Goal: Information Seeking & Learning: Learn about a topic

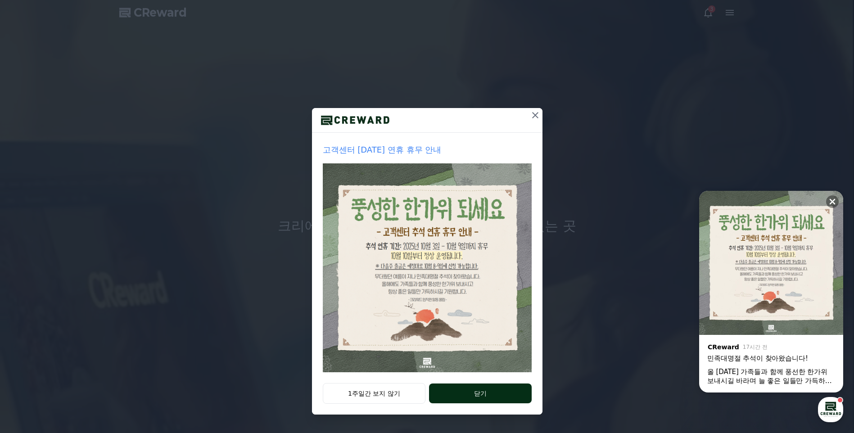
click at [460, 389] on button "닫기" at bounding box center [480, 393] width 102 height 20
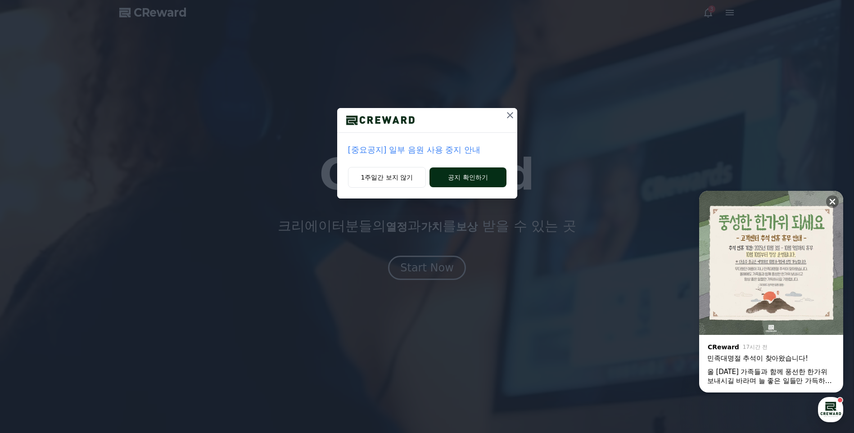
click at [465, 180] on button "공지 확인하기" at bounding box center [467, 177] width 76 height 20
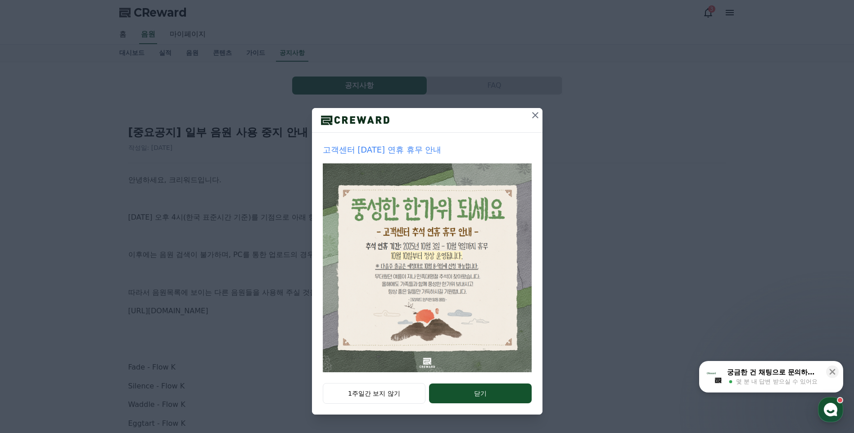
click at [538, 117] on icon at bounding box center [535, 115] width 11 height 11
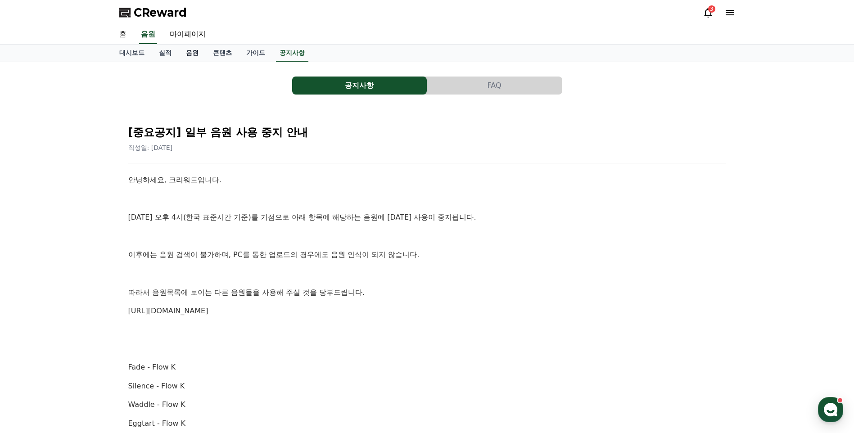
click at [192, 54] on link "음원" at bounding box center [192, 53] width 27 height 17
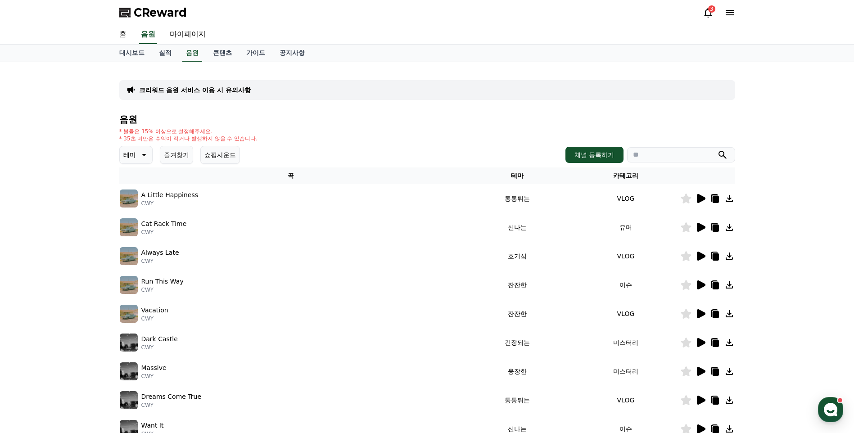
click at [698, 196] on icon at bounding box center [701, 198] width 9 height 9
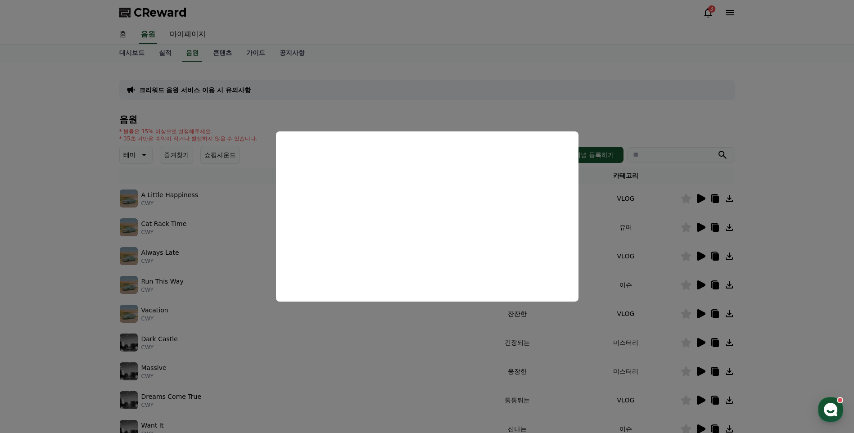
click at [482, 389] on button "close modal" at bounding box center [427, 216] width 854 height 433
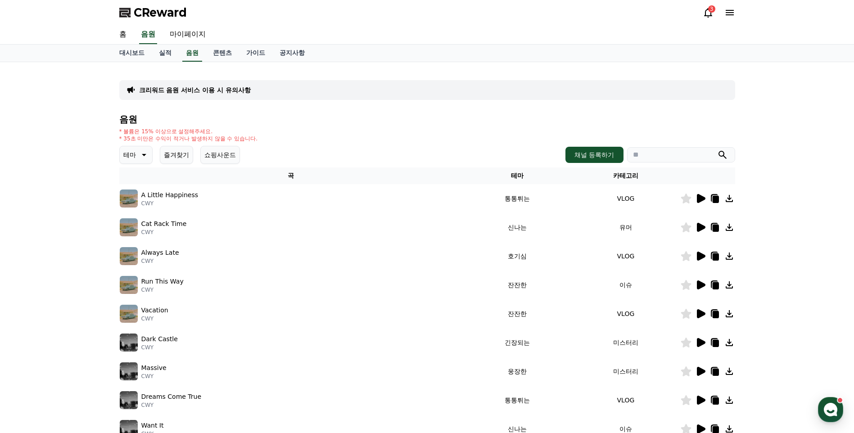
click at [701, 229] on icon at bounding box center [701, 227] width 9 height 9
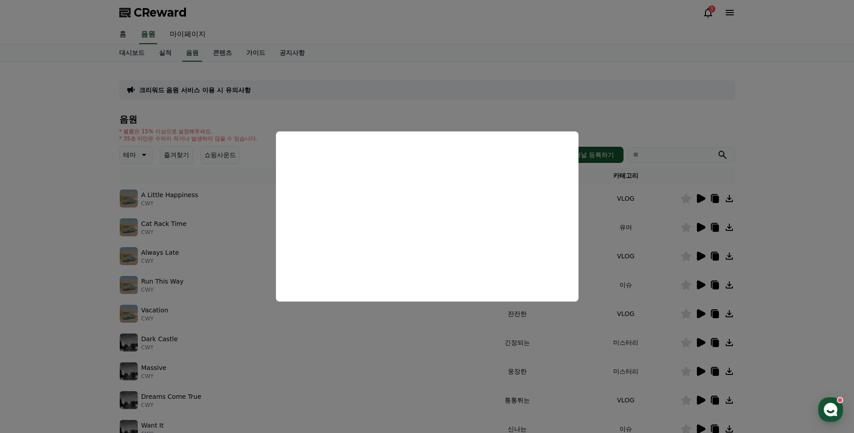
click at [546, 325] on button "close modal" at bounding box center [427, 216] width 854 height 433
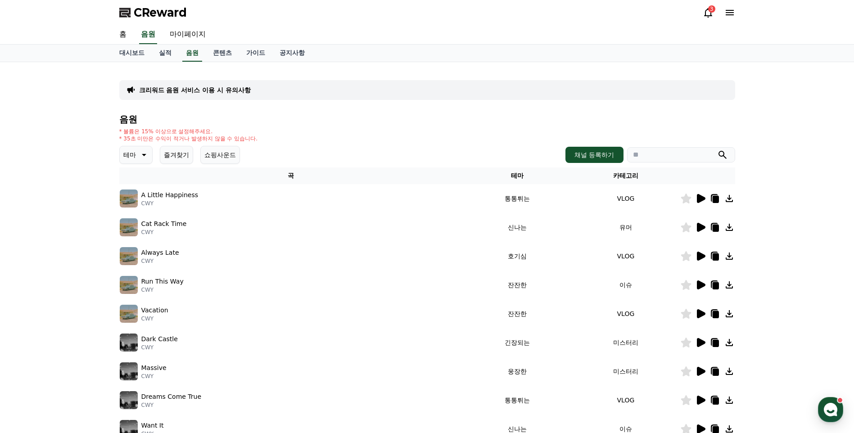
click at [702, 256] on icon at bounding box center [701, 256] width 9 height 9
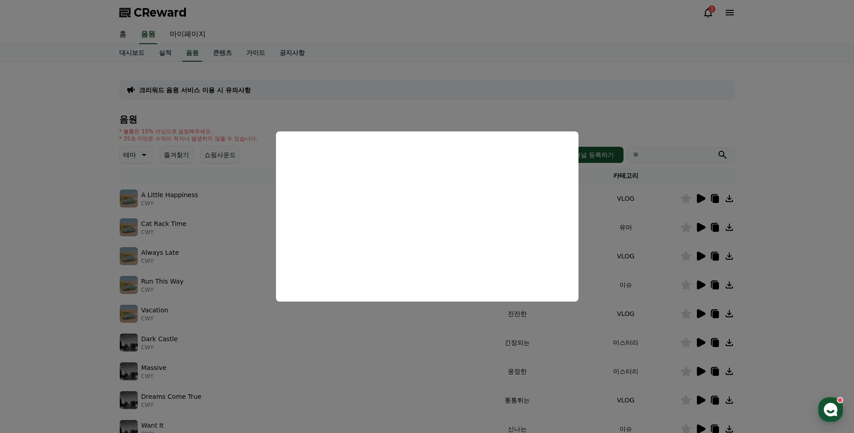
click at [526, 329] on button "close modal" at bounding box center [427, 216] width 854 height 433
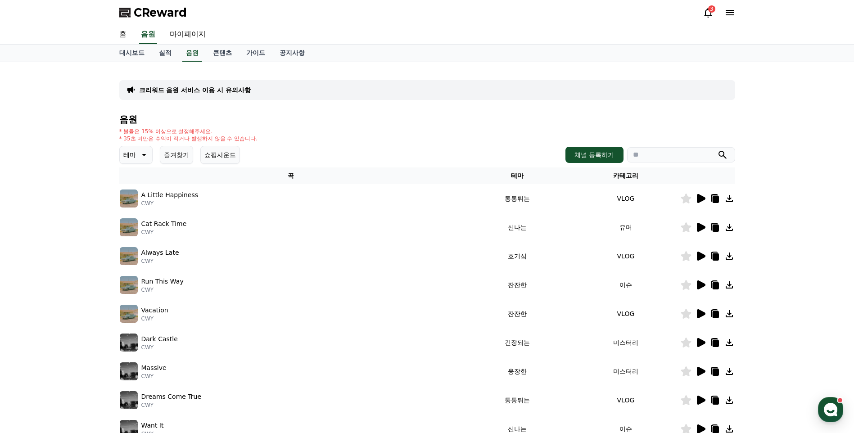
click at [706, 284] on div at bounding box center [707, 284] width 54 height 11
click at [701, 288] on icon at bounding box center [700, 284] width 11 height 11
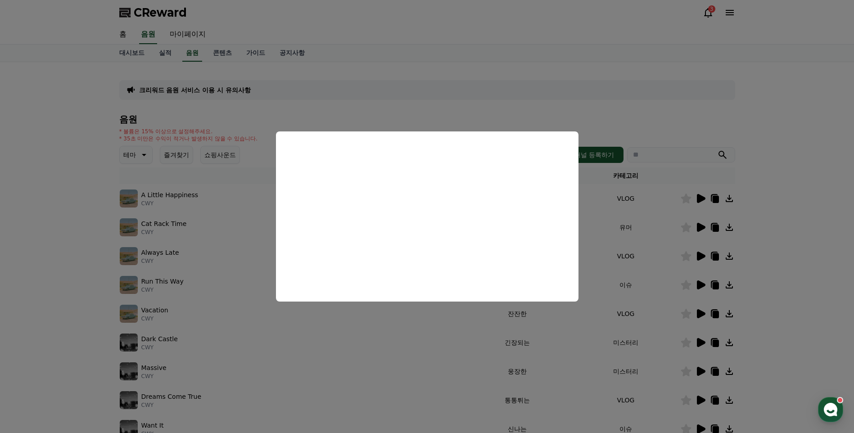
click at [529, 333] on button "close modal" at bounding box center [427, 216] width 854 height 433
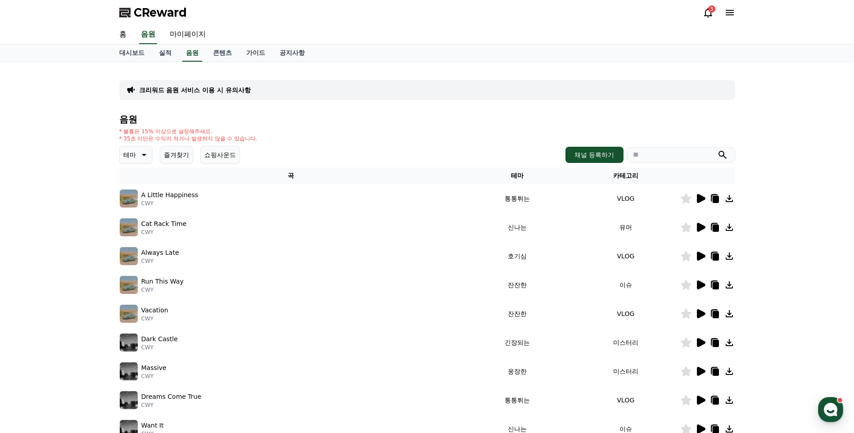
click at [687, 342] on icon at bounding box center [685, 342] width 10 height 10
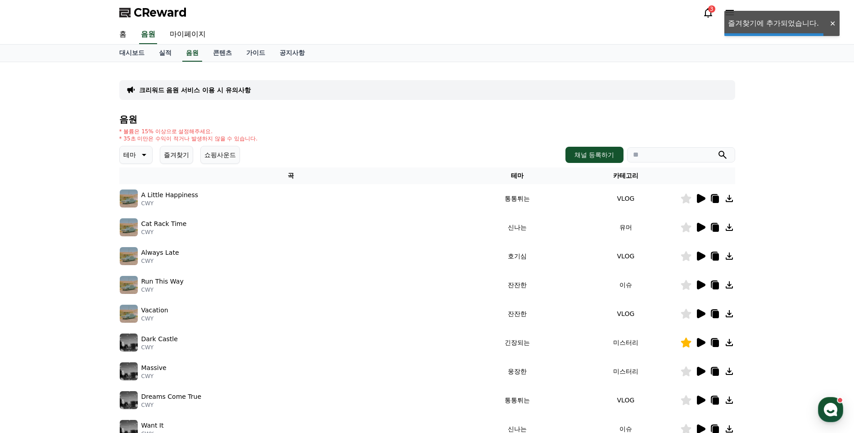
click at [696, 342] on icon at bounding box center [700, 342] width 11 height 11
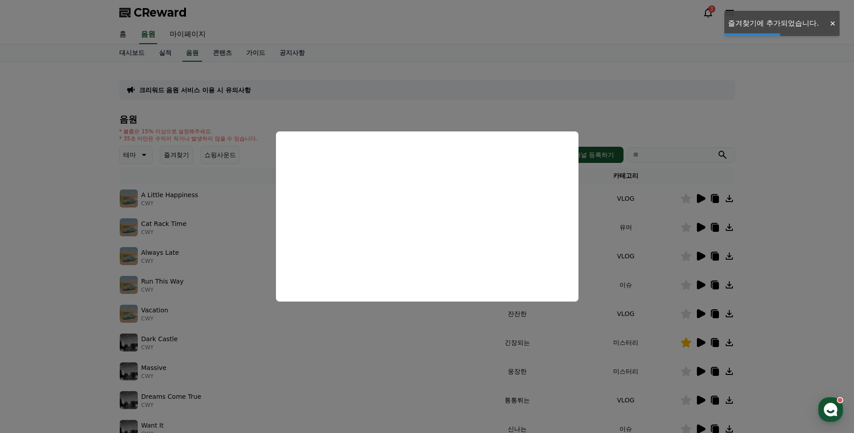
click at [688, 342] on button "close modal" at bounding box center [427, 216] width 854 height 433
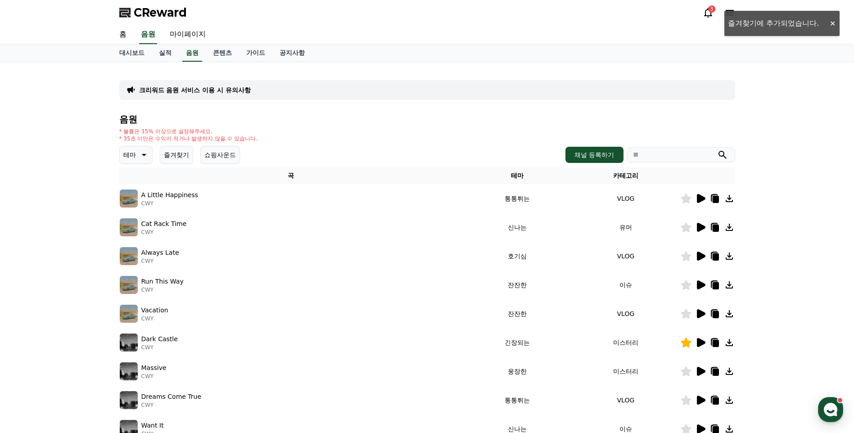
click at [681, 344] on icon at bounding box center [685, 342] width 11 height 10
click at [698, 343] on icon at bounding box center [701, 342] width 9 height 9
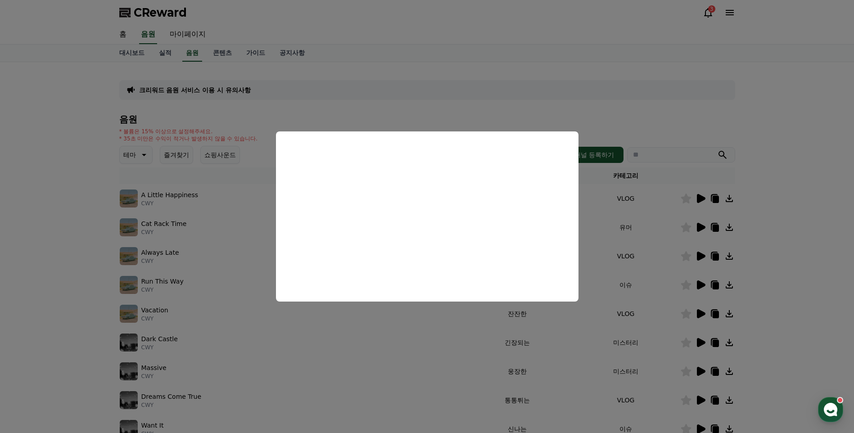
click at [641, 224] on button "close modal" at bounding box center [427, 216] width 854 height 433
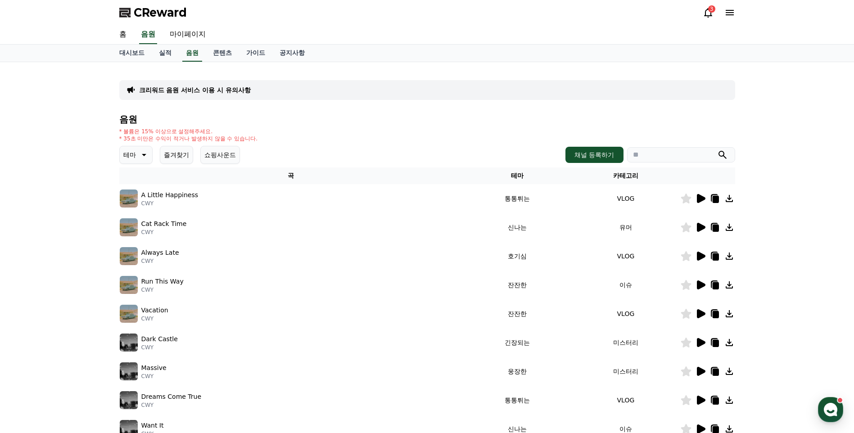
click at [146, 153] on icon at bounding box center [143, 154] width 11 height 11
click at [140, 200] on button "환상적인" at bounding box center [137, 202] width 32 height 20
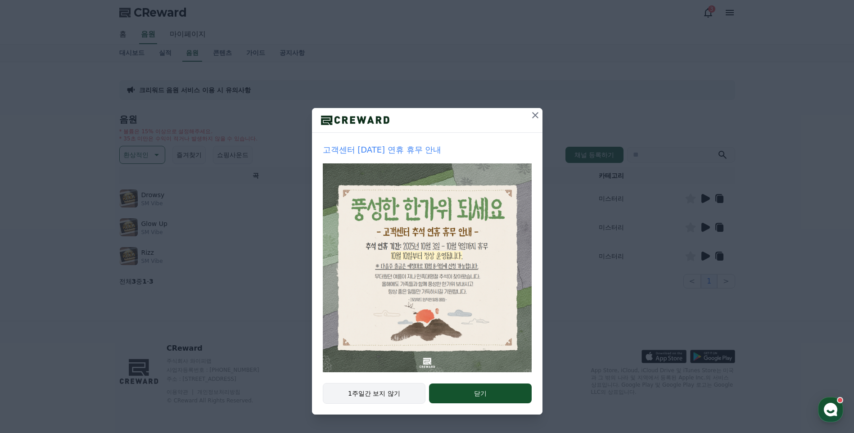
click at [363, 398] on button "1주일간 보지 않기" at bounding box center [374, 393] width 103 height 21
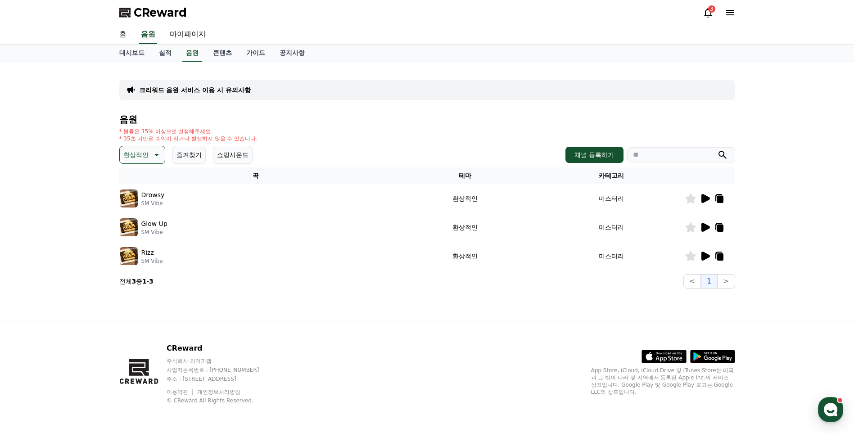
click at [141, 148] on button "환상적인" at bounding box center [142, 155] width 46 height 18
click at [142, 220] on button "호기심" at bounding box center [134, 226] width 26 height 20
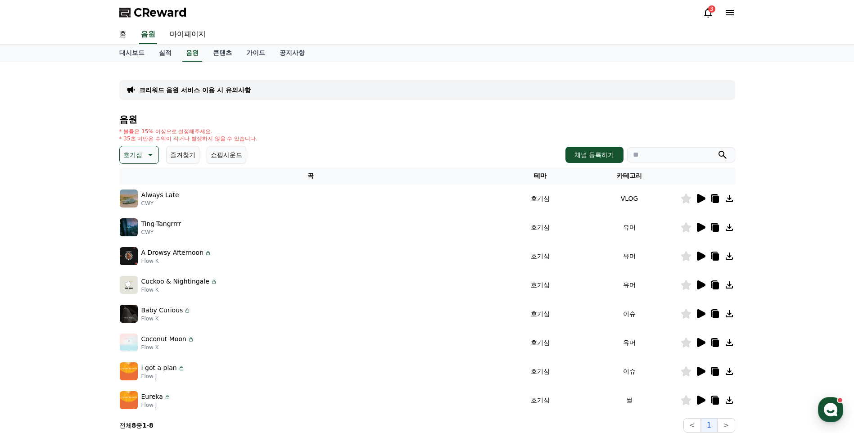
click at [705, 200] on icon at bounding box center [700, 198] width 11 height 11
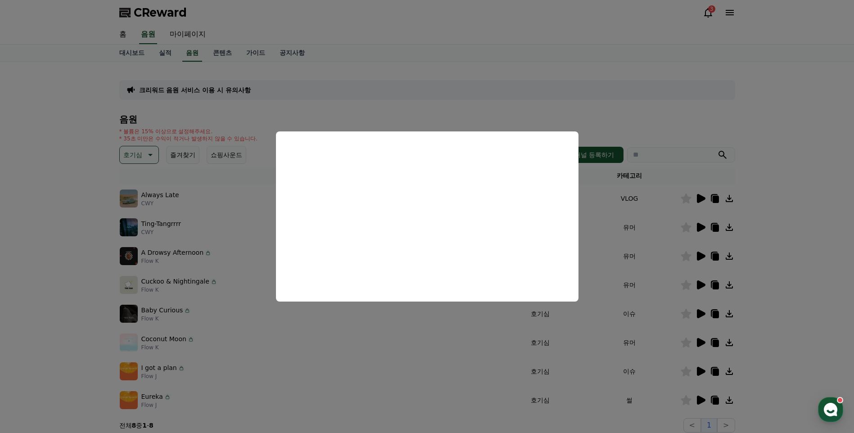
click at [630, 264] on button "close modal" at bounding box center [427, 216] width 854 height 433
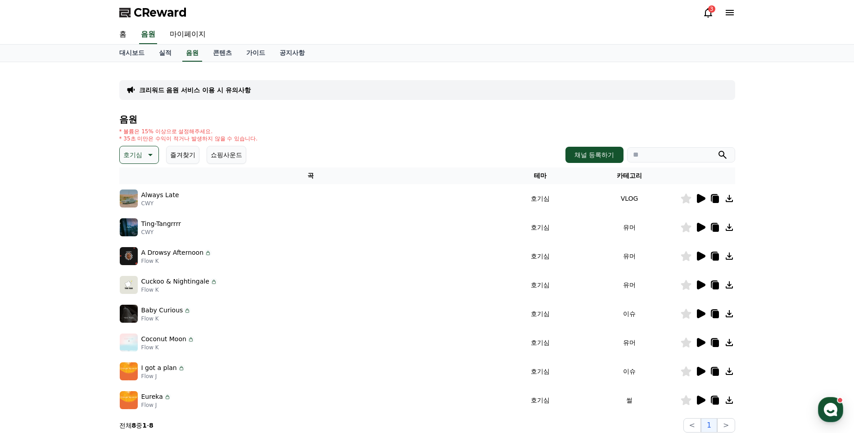
click at [704, 258] on icon at bounding box center [700, 256] width 11 height 11
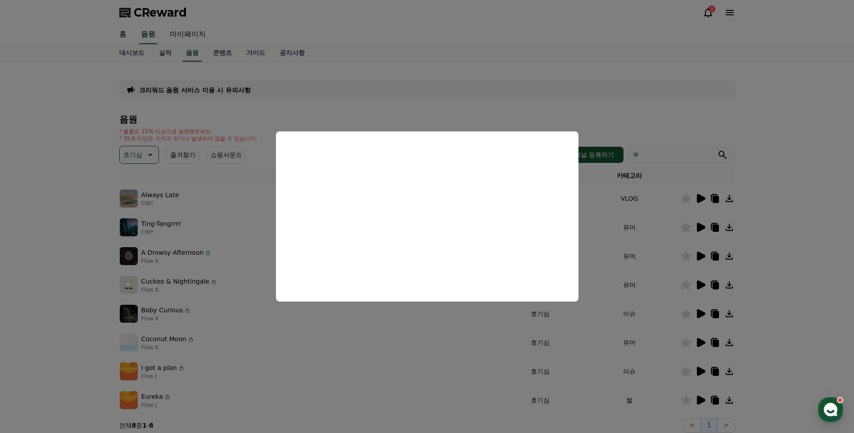
click at [450, 361] on button "close modal" at bounding box center [427, 216] width 854 height 433
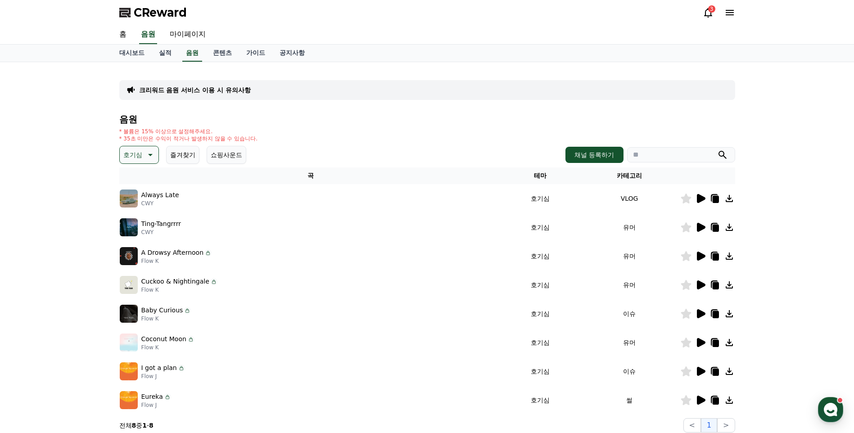
click at [704, 310] on icon at bounding box center [700, 313] width 11 height 11
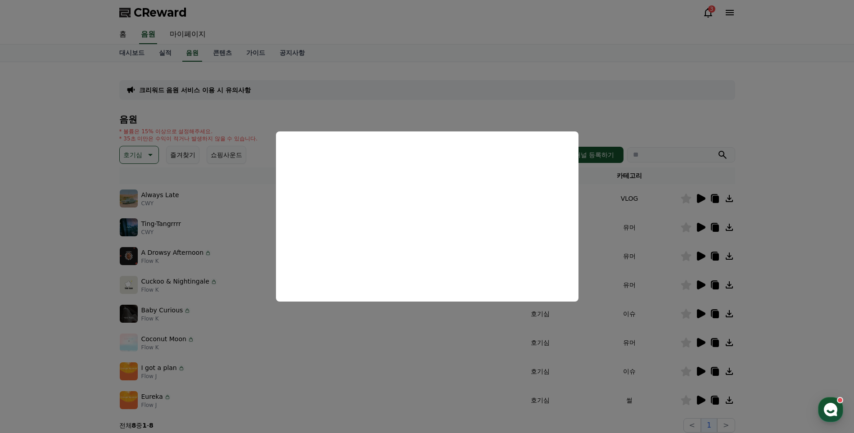
click at [358, 366] on button "close modal" at bounding box center [427, 216] width 854 height 433
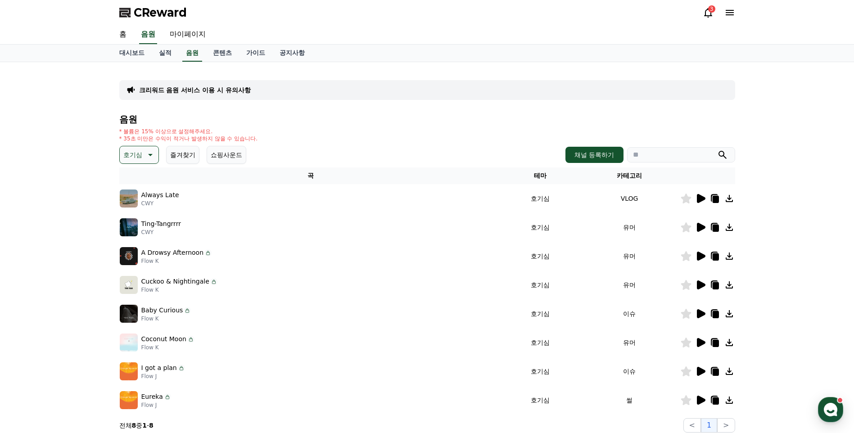
click at [703, 343] on icon at bounding box center [701, 342] width 9 height 9
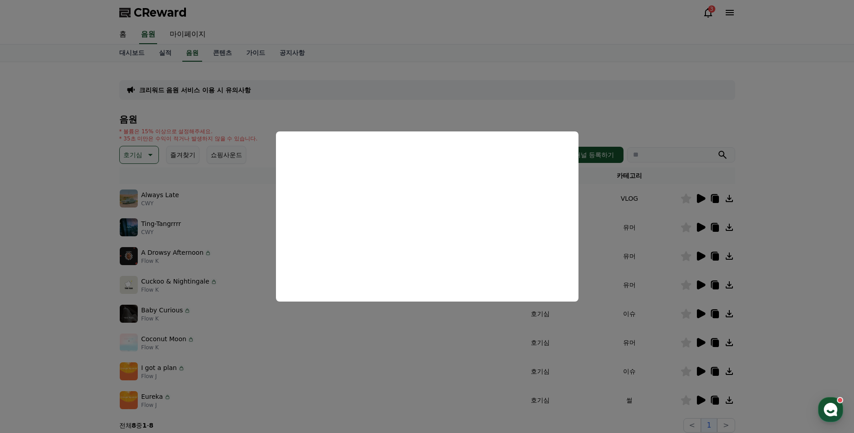
click at [457, 344] on button "close modal" at bounding box center [427, 216] width 854 height 433
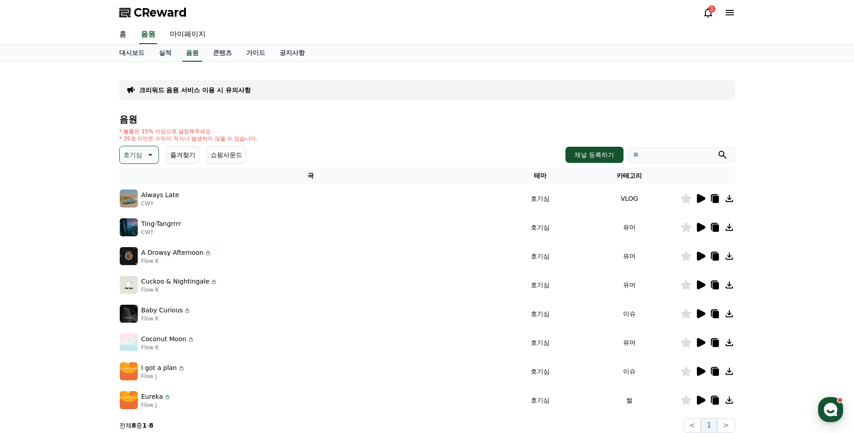
click at [704, 342] on icon at bounding box center [701, 342] width 9 height 9
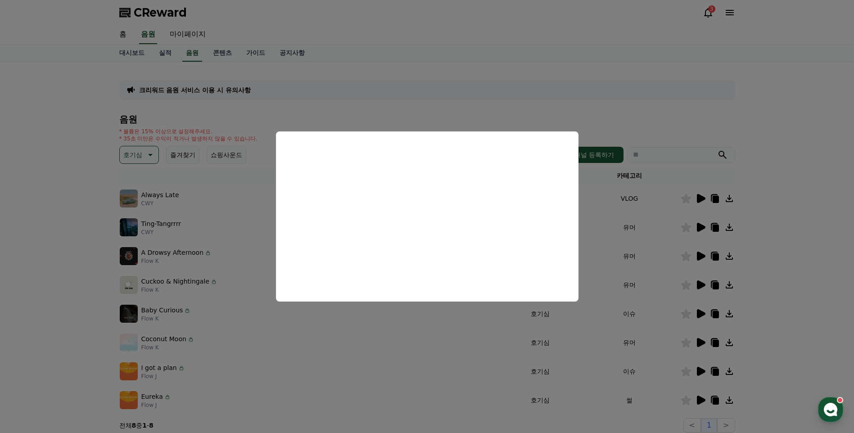
click at [370, 351] on button "close modal" at bounding box center [427, 216] width 854 height 433
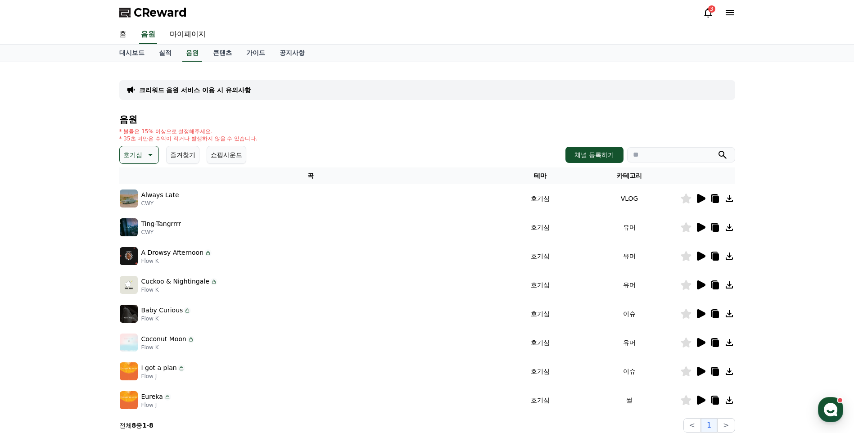
click at [699, 373] on icon at bounding box center [701, 371] width 9 height 9
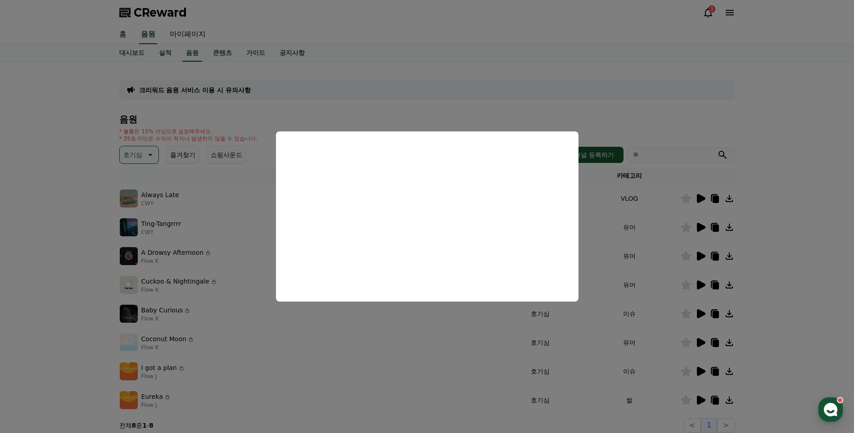
click at [667, 405] on button "close modal" at bounding box center [427, 216] width 854 height 433
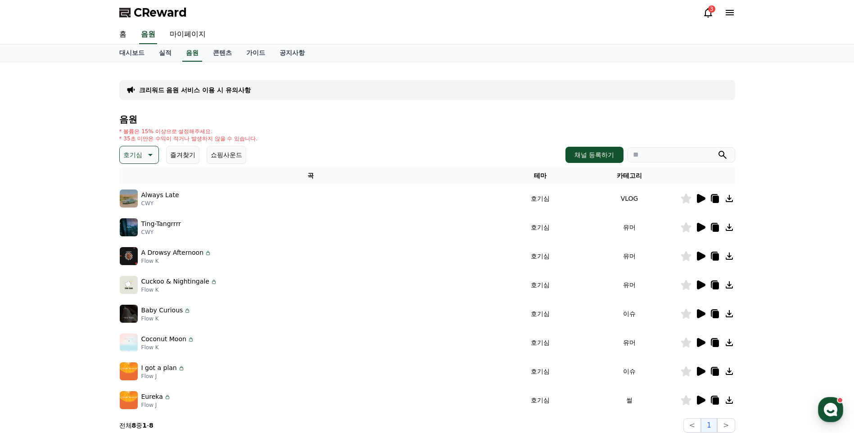
click at [702, 401] on icon at bounding box center [701, 400] width 9 height 9
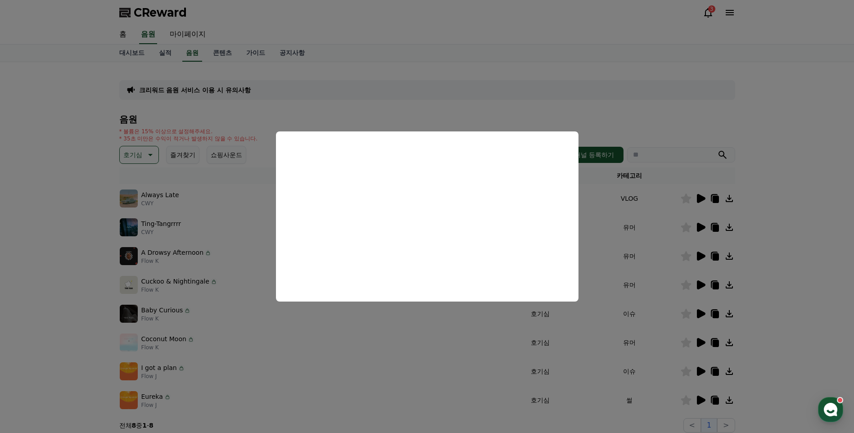
click at [356, 372] on button "close modal" at bounding box center [427, 216] width 854 height 433
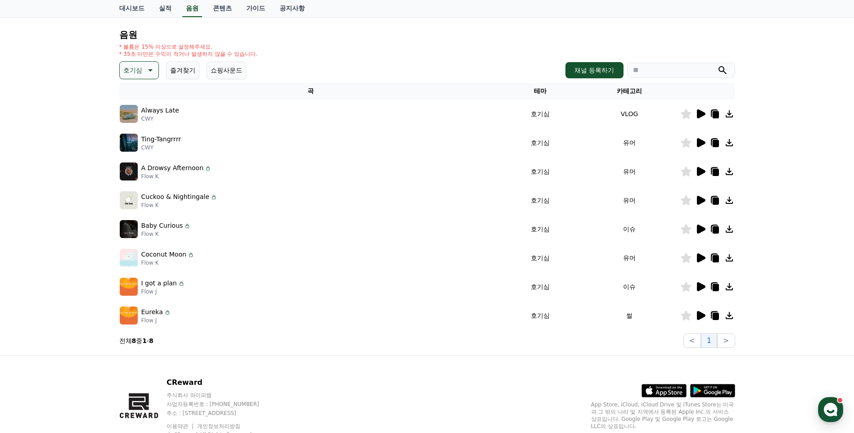
scroll to position [105, 0]
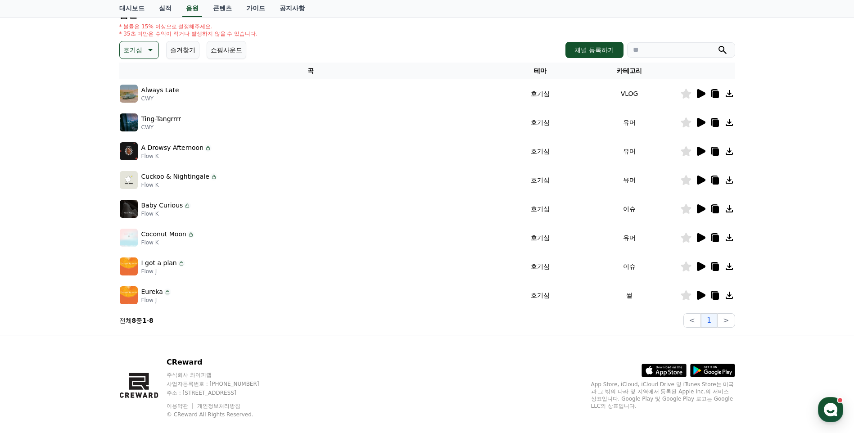
click at [702, 292] on icon at bounding box center [700, 295] width 11 height 11
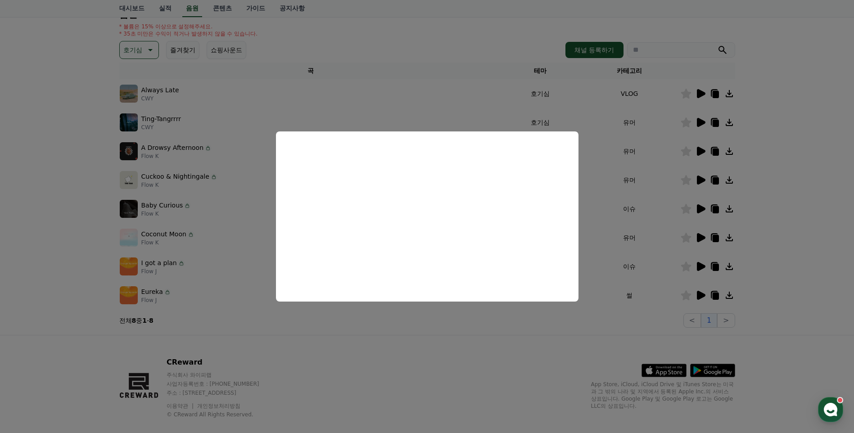
click at [553, 345] on button "close modal" at bounding box center [427, 216] width 854 height 433
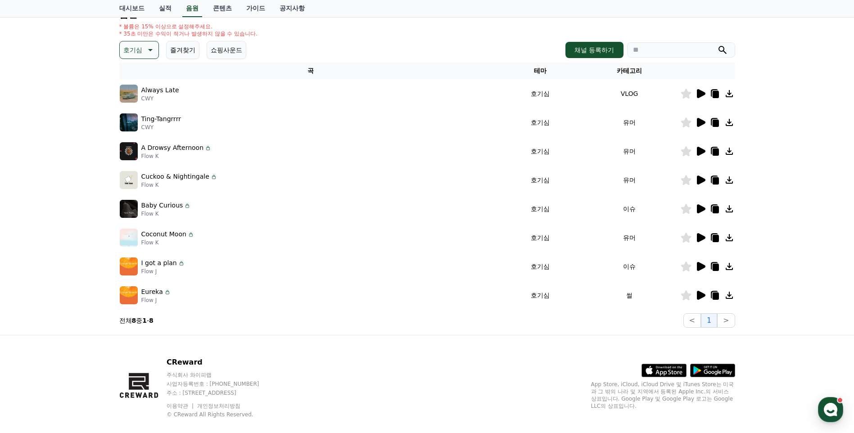
click at [700, 297] on icon at bounding box center [701, 295] width 9 height 9
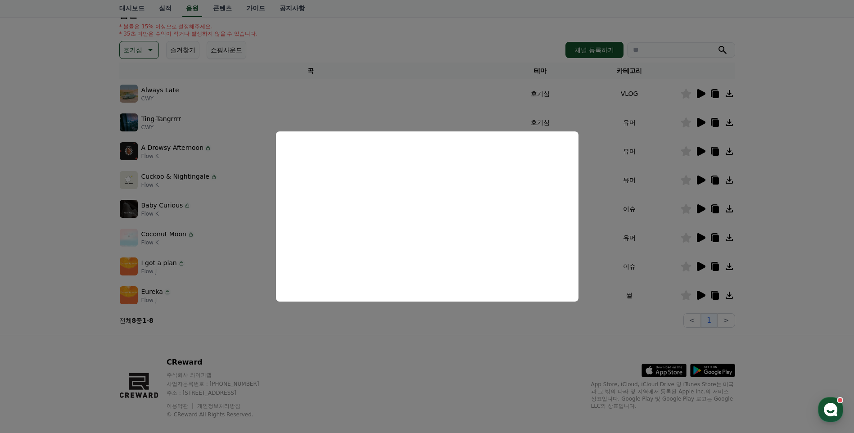
click at [422, 389] on button "close modal" at bounding box center [427, 216] width 854 height 433
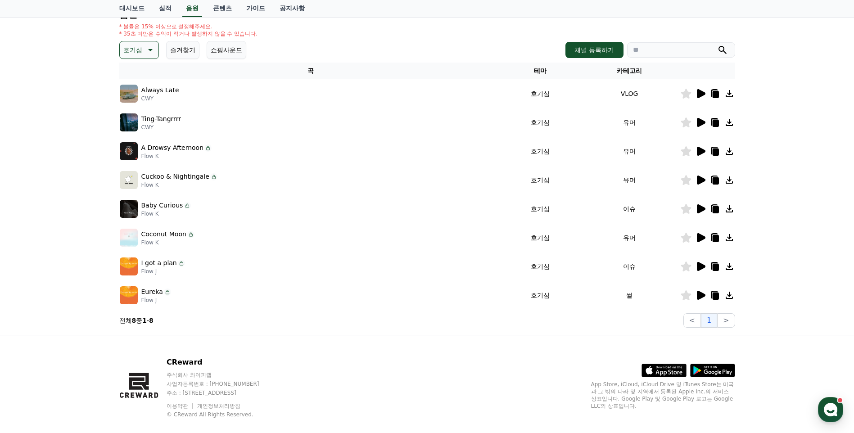
click at [661, 54] on input "search" at bounding box center [681, 49] width 108 height 15
type input "*"
click at [717, 45] on button "submit" at bounding box center [722, 50] width 11 height 11
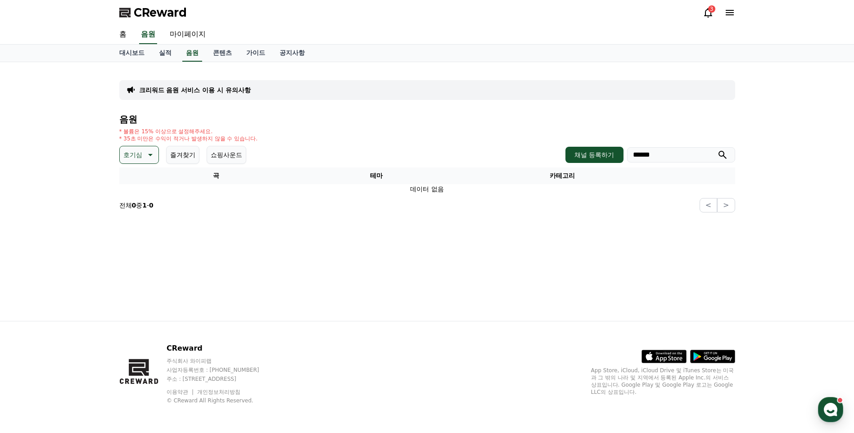
click at [721, 156] on icon "submit" at bounding box center [722, 155] width 8 height 8
click at [190, 54] on link "음원" at bounding box center [192, 53] width 20 height 17
click at [639, 155] on input "******" at bounding box center [681, 154] width 108 height 15
click at [655, 156] on input "******" at bounding box center [681, 154] width 108 height 15
type input "****"
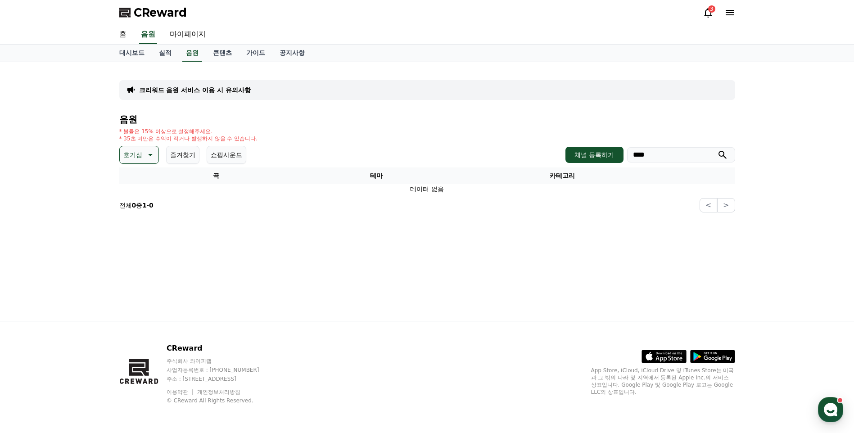
click at [717, 149] on button "submit" at bounding box center [722, 154] width 11 height 11
click at [604, 155] on button "채널 등록하기" at bounding box center [594, 155] width 58 height 16
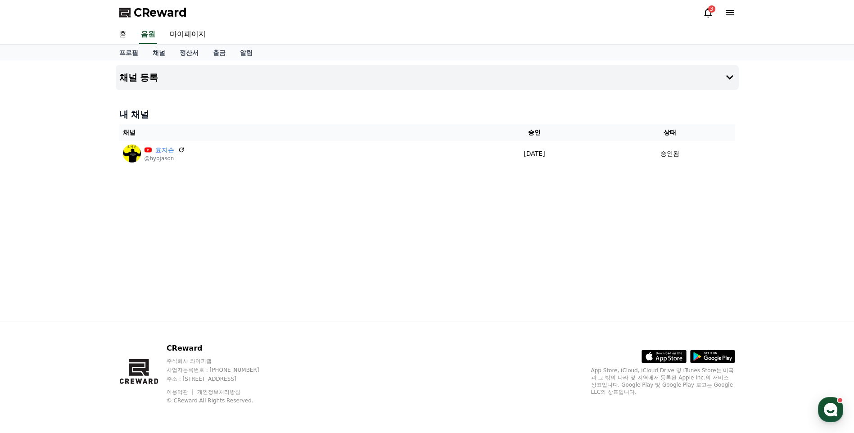
click at [137, 37] on div "홈 음원 마이페이지" at bounding box center [427, 34] width 630 height 19
click at [148, 35] on link "음원" at bounding box center [148, 34] width 18 height 19
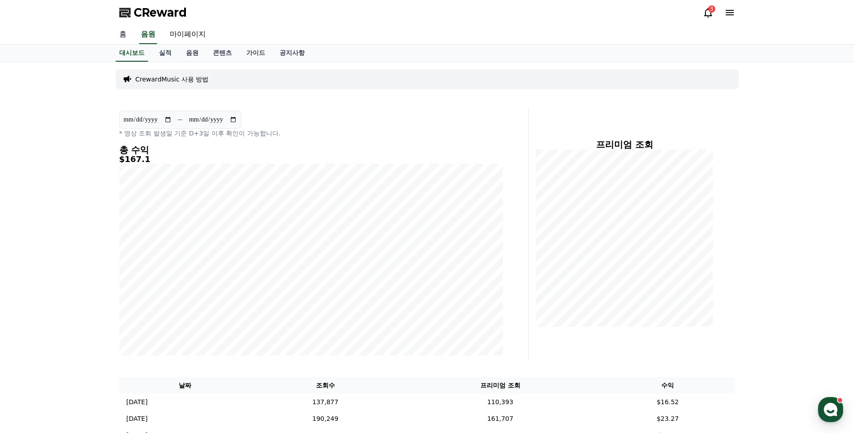
click at [122, 33] on link "홈" at bounding box center [123, 34] width 22 height 19
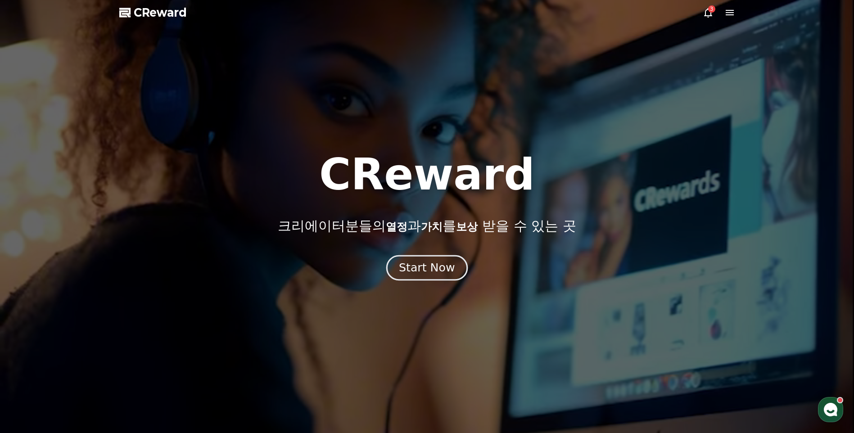
click at [445, 270] on div "Start Now" at bounding box center [427, 267] width 56 height 15
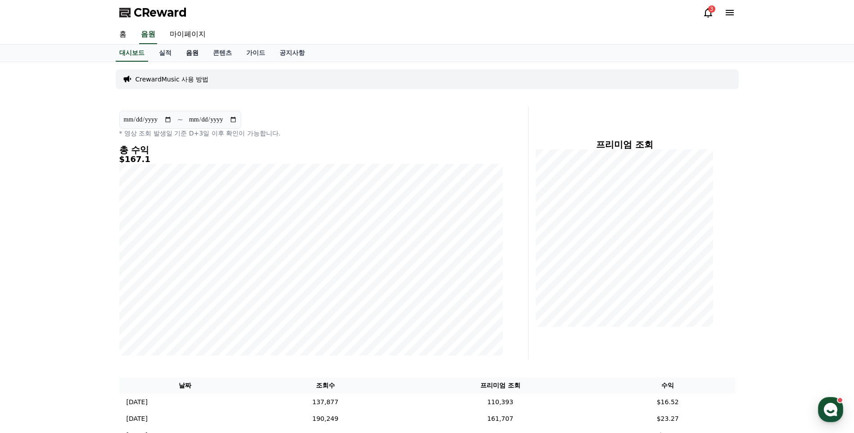
click at [184, 49] on link "음원" at bounding box center [192, 53] width 27 height 17
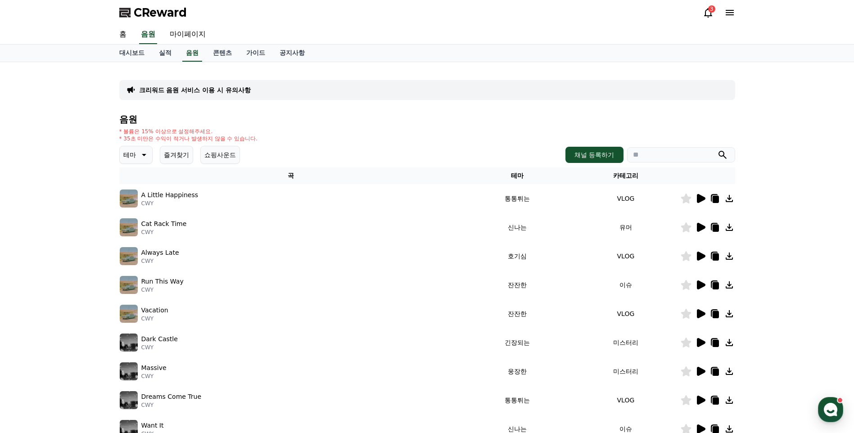
click at [672, 155] on input "search" at bounding box center [681, 154] width 108 height 15
click at [153, 153] on div "테마 즐겨찾기 쇼핑사운드" at bounding box center [179, 155] width 121 height 18
click at [142, 153] on icon at bounding box center [143, 154] width 11 height 11
click at [136, 231] on button "호기심" at bounding box center [134, 226] width 26 height 20
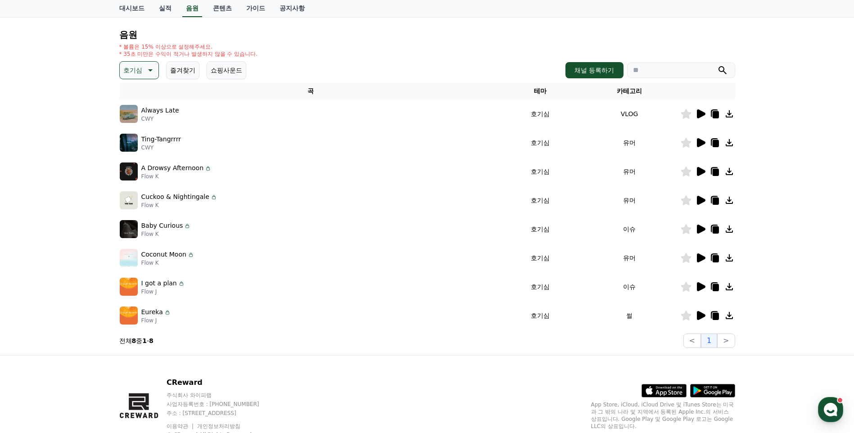
scroll to position [105, 0]
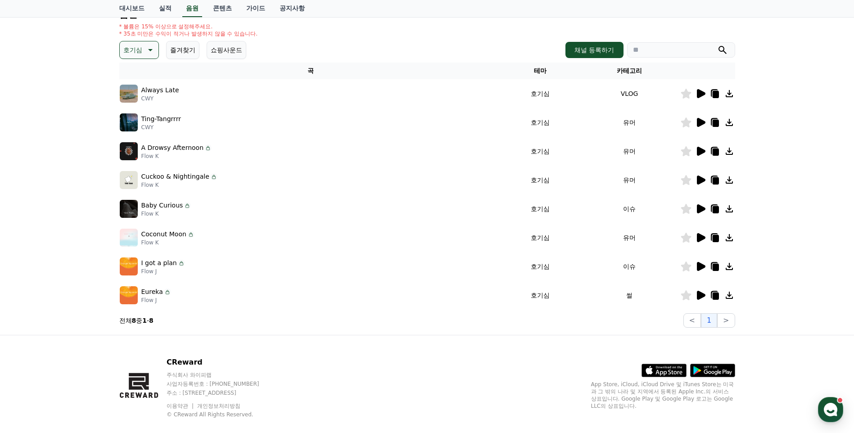
click at [165, 292] on icon at bounding box center [167, 291] width 7 height 7
drag, startPoint x: 159, startPoint y: 301, endPoint x: 142, endPoint y: 301, distance: 17.1
click at [142, 301] on p "Flow J" at bounding box center [156, 300] width 30 height 7
copy p "Flow J"
click at [652, 55] on input "search" at bounding box center [681, 49] width 108 height 15
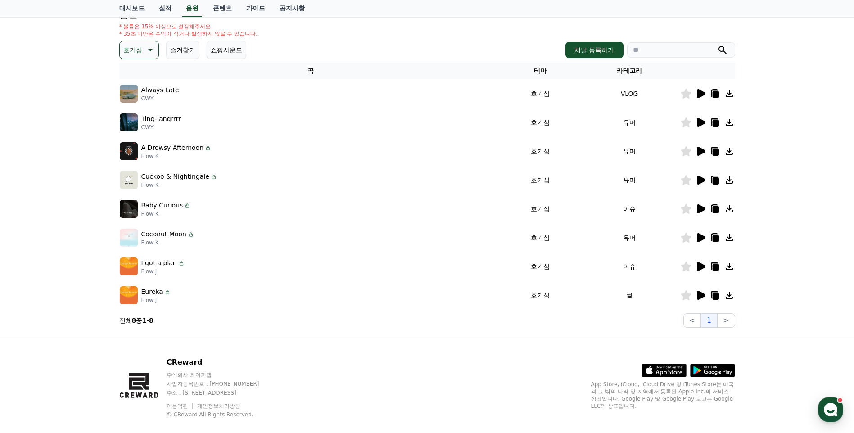
paste input "******"
type input "******"
click at [717, 45] on button "submit" at bounding box center [722, 50] width 11 height 11
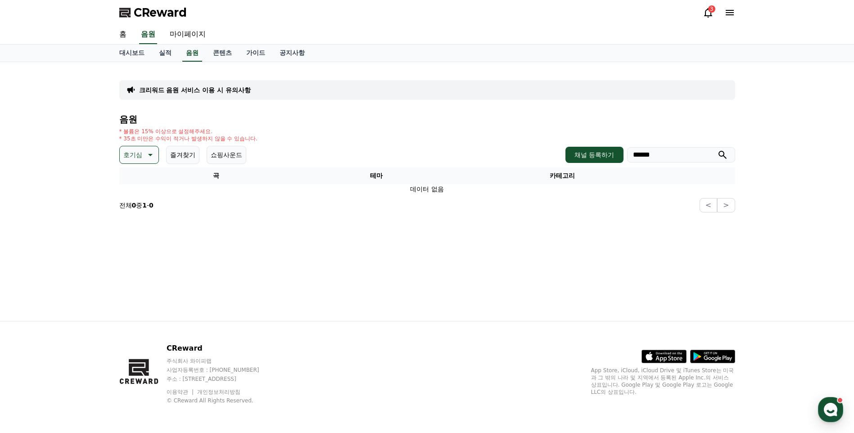
drag, startPoint x: 697, startPoint y: 155, endPoint x: 490, endPoint y: 153, distance: 207.9
click at [502, 155] on div "호기심 즐겨찾기 쇼핑사운드 채널 등록하기 ******" at bounding box center [427, 155] width 616 height 18
click at [717, 149] on button "submit" at bounding box center [722, 154] width 11 height 11
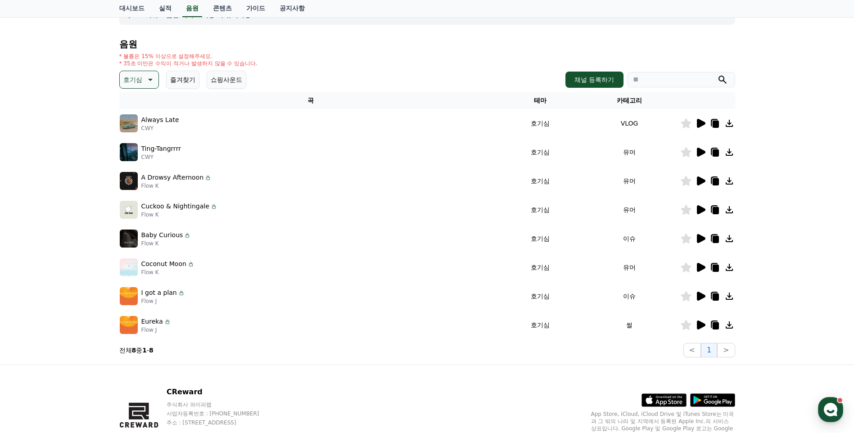
scroll to position [119, 0]
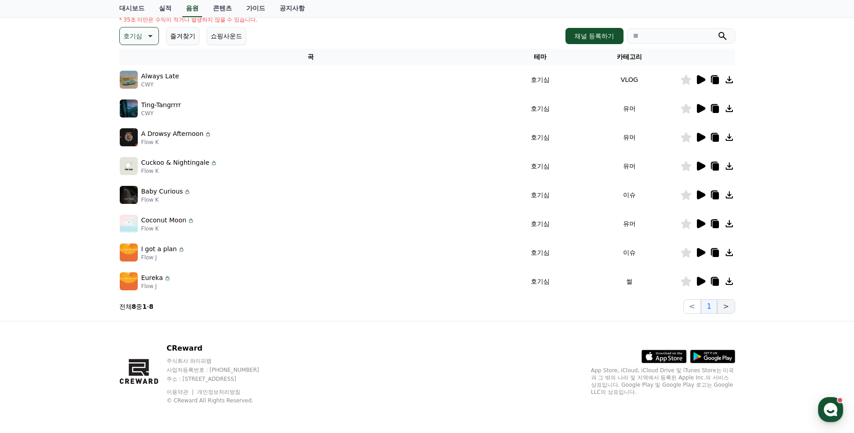
click at [725, 308] on button ">" at bounding box center [726, 306] width 18 height 14
click at [705, 221] on icon at bounding box center [700, 223] width 11 height 11
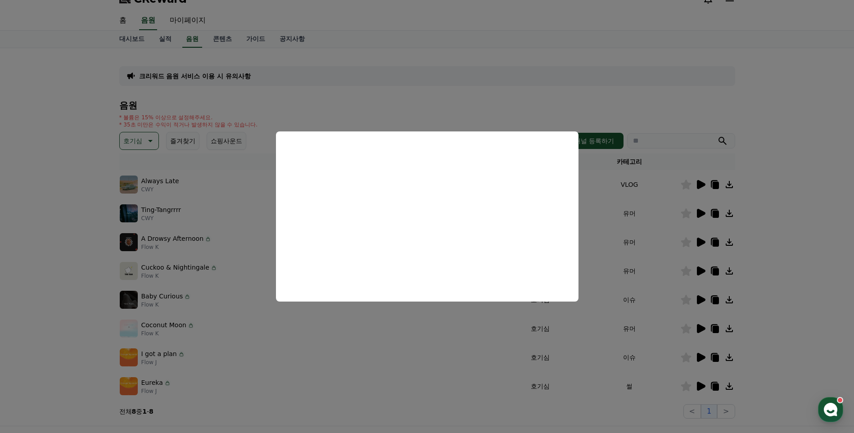
scroll to position [0, 0]
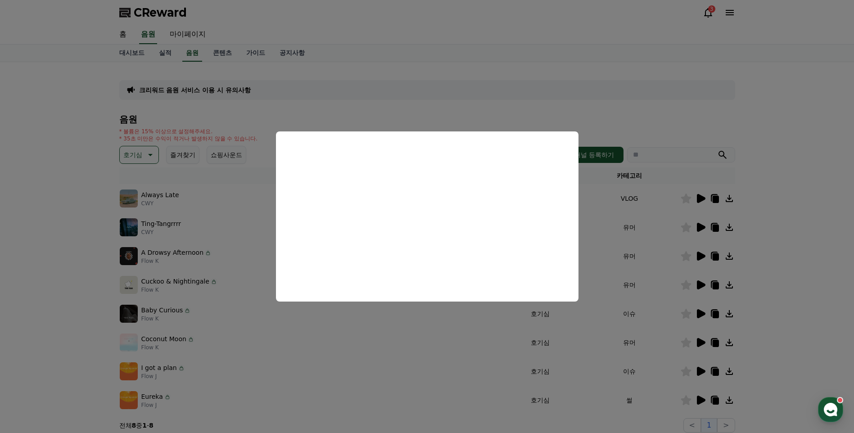
click at [611, 188] on button "close modal" at bounding box center [427, 216] width 854 height 433
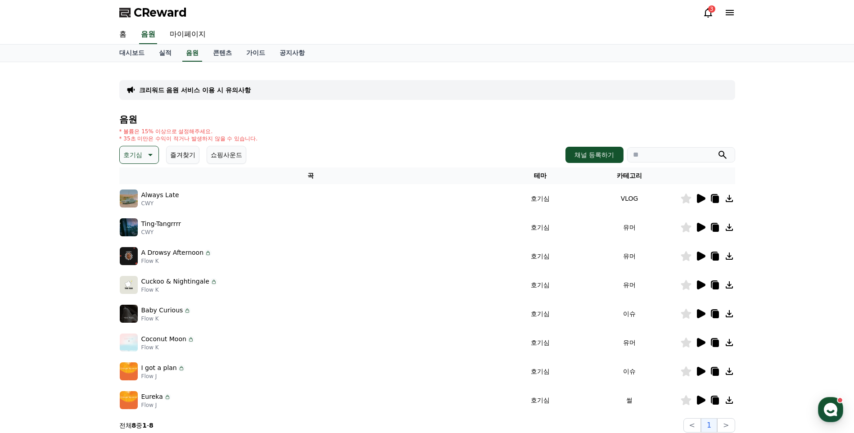
click at [162, 158] on div "호기심 즐겨찾기 쇼핑사운드" at bounding box center [182, 155] width 127 height 18
click at [153, 156] on icon at bounding box center [149, 154] width 11 height 11
click at [143, 199] on button "즐거움" at bounding box center [134, 203] width 26 height 20
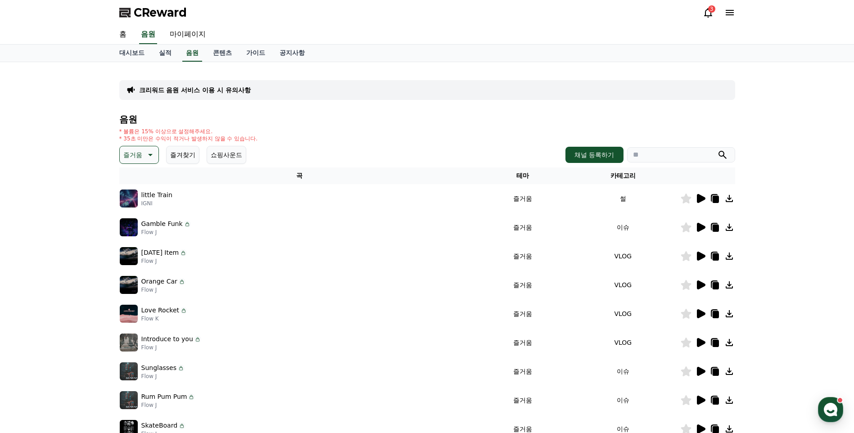
click at [700, 197] on icon at bounding box center [701, 198] width 9 height 9
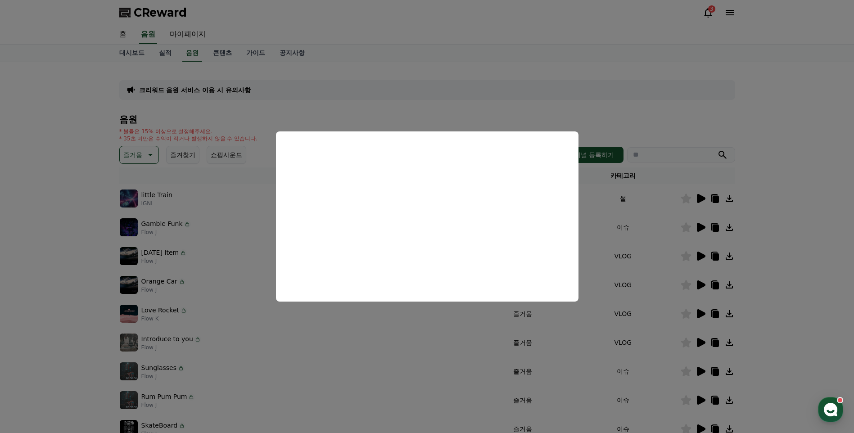
click at [621, 90] on button "close modal" at bounding box center [427, 216] width 854 height 433
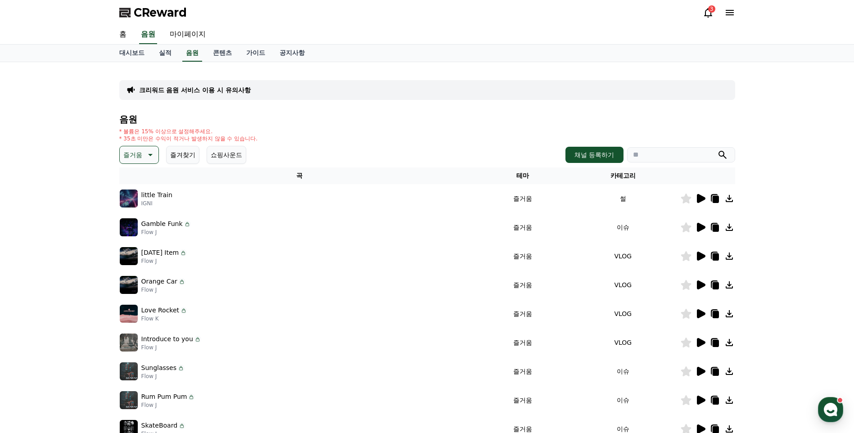
click at [703, 225] on icon at bounding box center [701, 227] width 9 height 9
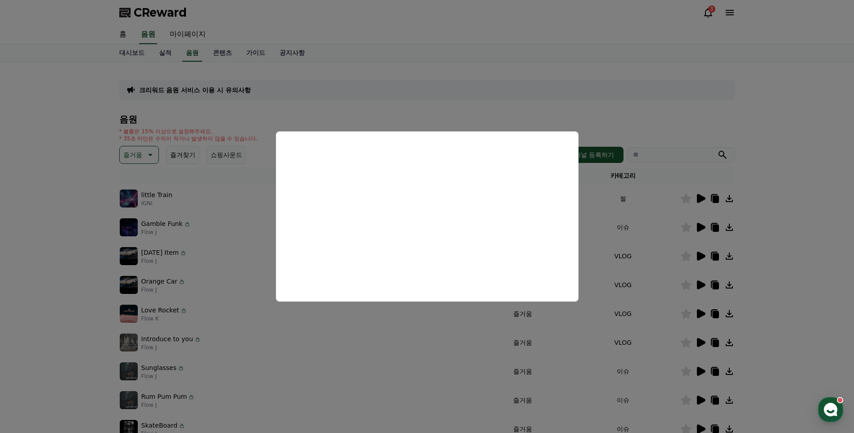
click at [392, 343] on button "close modal" at bounding box center [427, 216] width 854 height 433
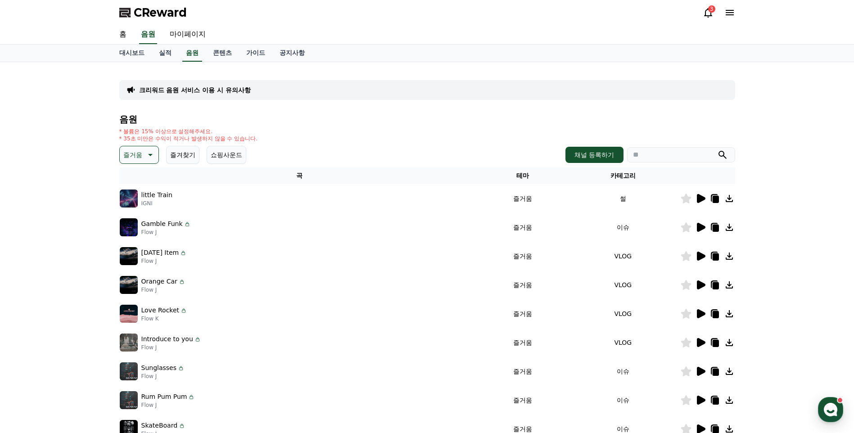
click at [704, 255] on icon at bounding box center [701, 256] width 9 height 9
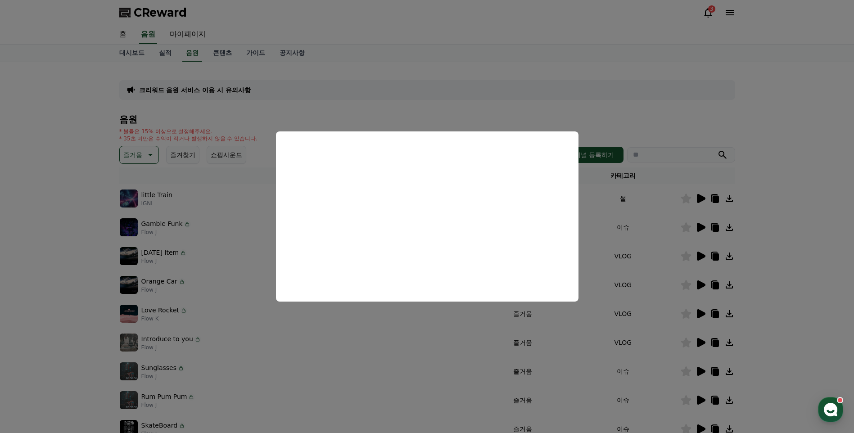
click at [598, 269] on button "close modal" at bounding box center [427, 216] width 854 height 433
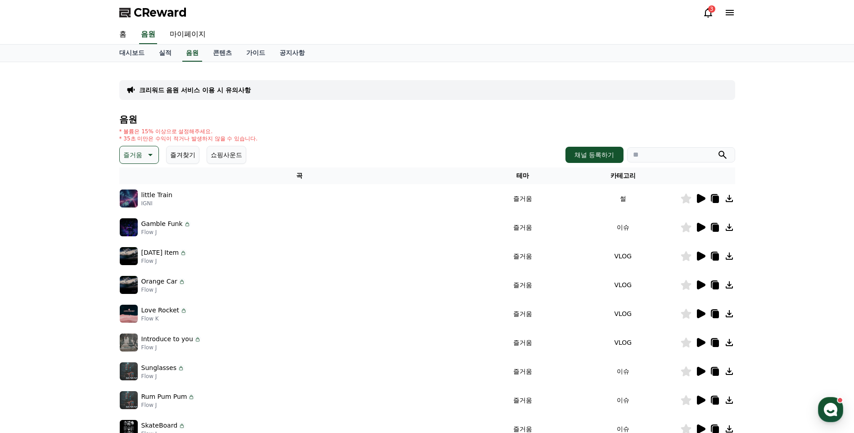
click at [698, 288] on icon at bounding box center [701, 284] width 9 height 9
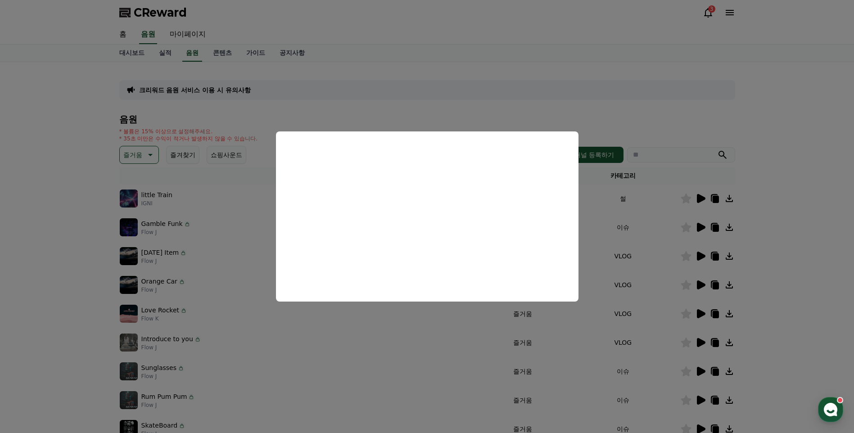
click at [446, 342] on button "close modal" at bounding box center [427, 216] width 854 height 433
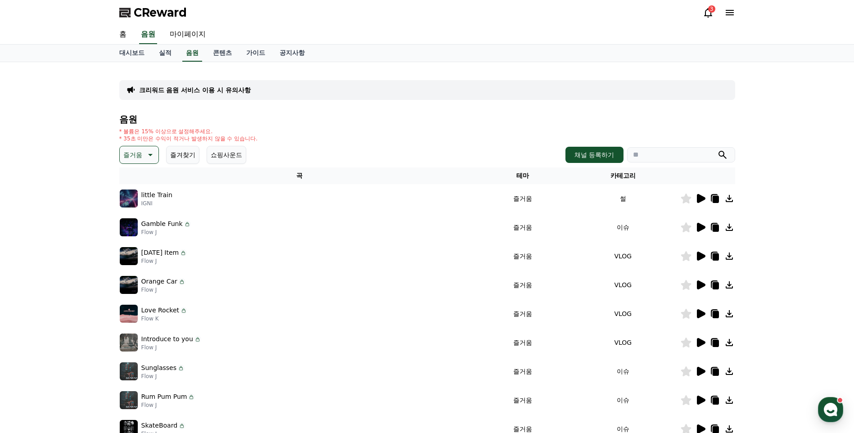
click at [699, 312] on icon at bounding box center [701, 313] width 9 height 9
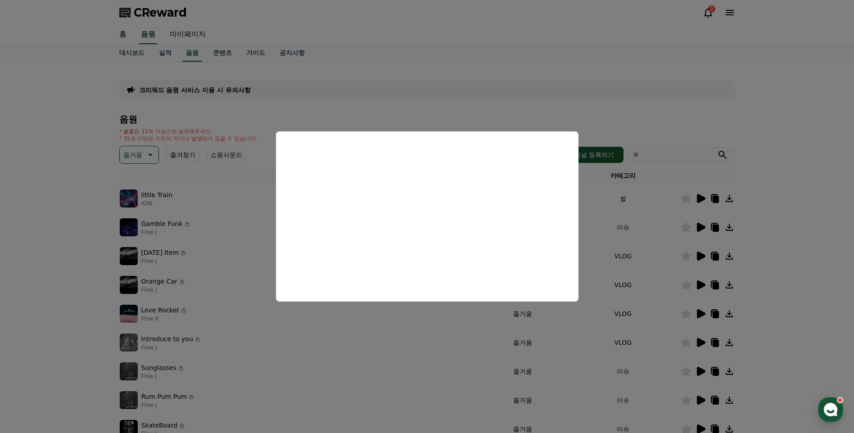
click at [458, 340] on button "close modal" at bounding box center [427, 216] width 854 height 433
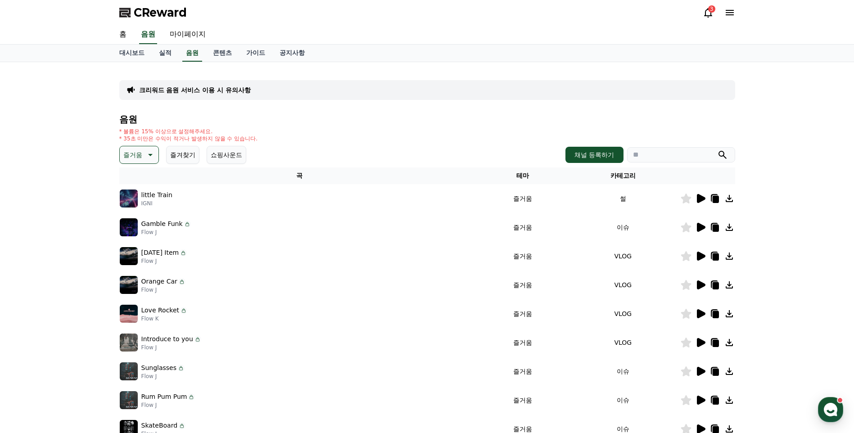
click at [700, 345] on icon at bounding box center [701, 342] width 9 height 9
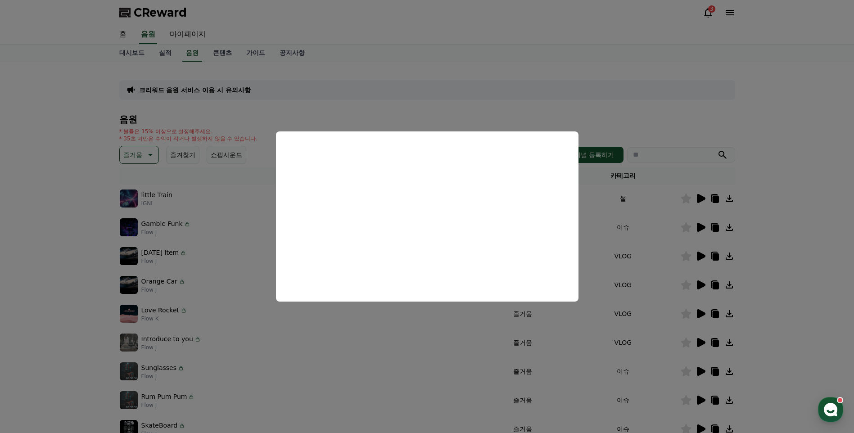
click at [437, 324] on button "close modal" at bounding box center [427, 216] width 854 height 433
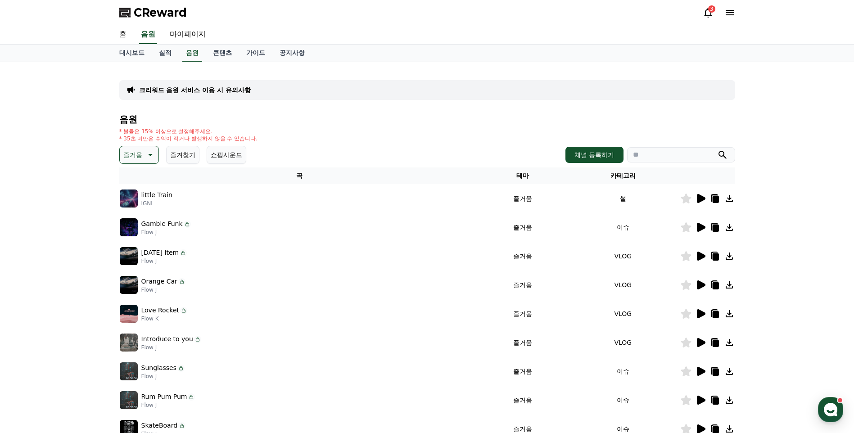
scroll to position [105, 0]
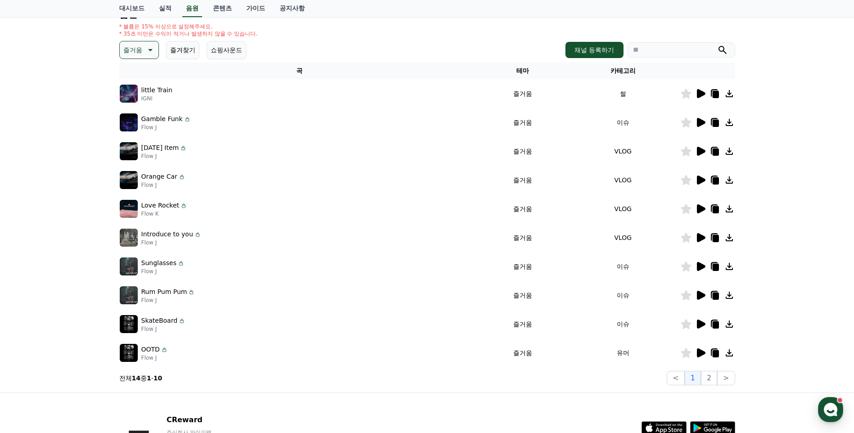
click at [704, 327] on icon at bounding box center [700, 324] width 11 height 11
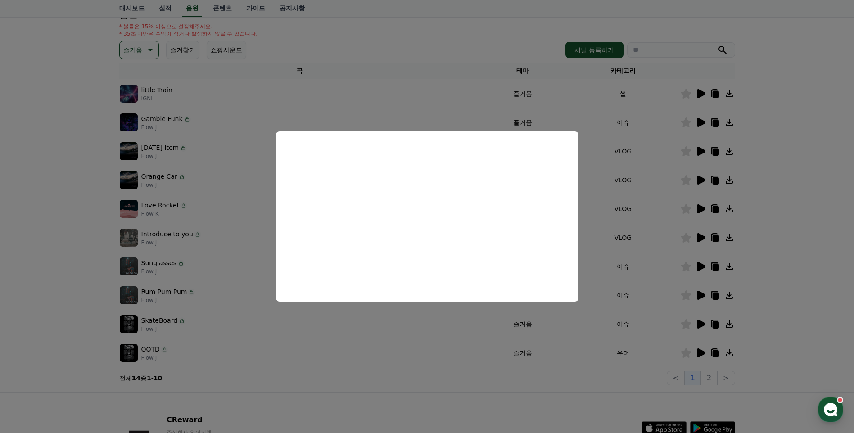
click at [621, 159] on button "close modal" at bounding box center [427, 216] width 854 height 433
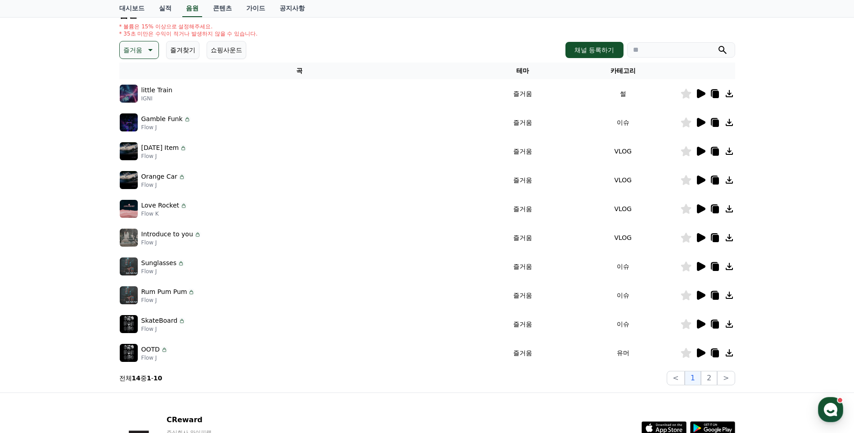
click at [144, 47] on icon at bounding box center [149, 50] width 11 height 11
click at [144, 106] on button "드라마틱" at bounding box center [137, 102] width 32 height 20
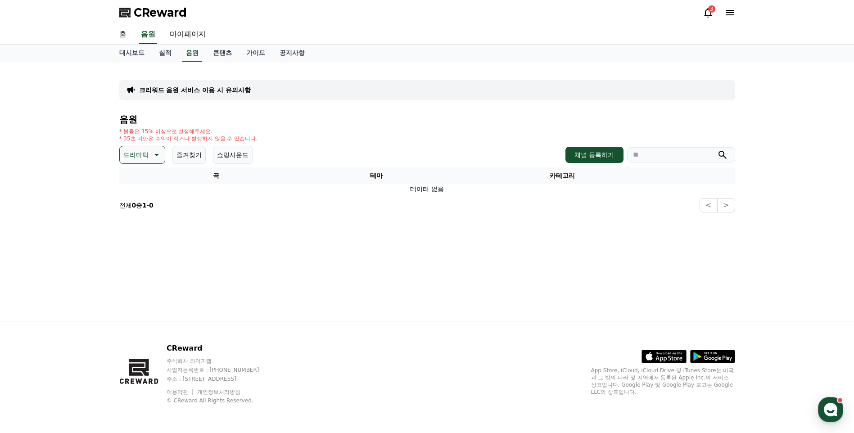
click at [144, 155] on p "드라마틱" at bounding box center [135, 154] width 25 height 13
click at [141, 206] on button "감동적인" at bounding box center [137, 206] width 32 height 20
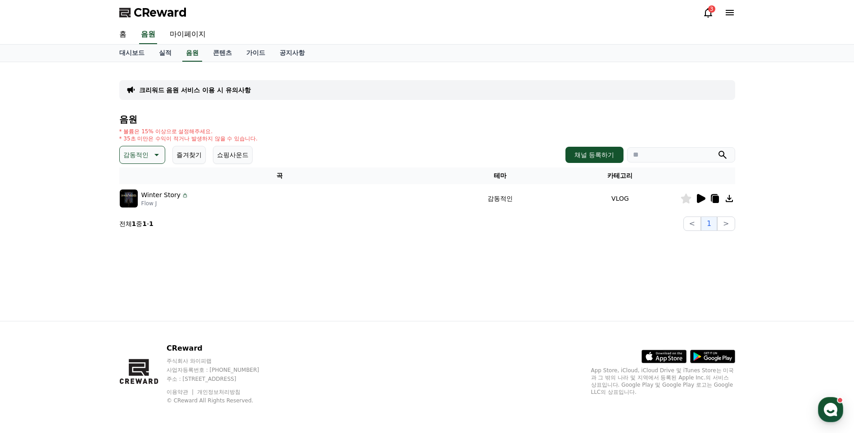
click at [155, 150] on icon at bounding box center [155, 154] width 11 height 11
drag, startPoint x: 136, startPoint y: 226, endPoint x: 148, endPoint y: 230, distance: 13.0
click at [148, 230] on button "긴장되는" at bounding box center [137, 229] width 32 height 20
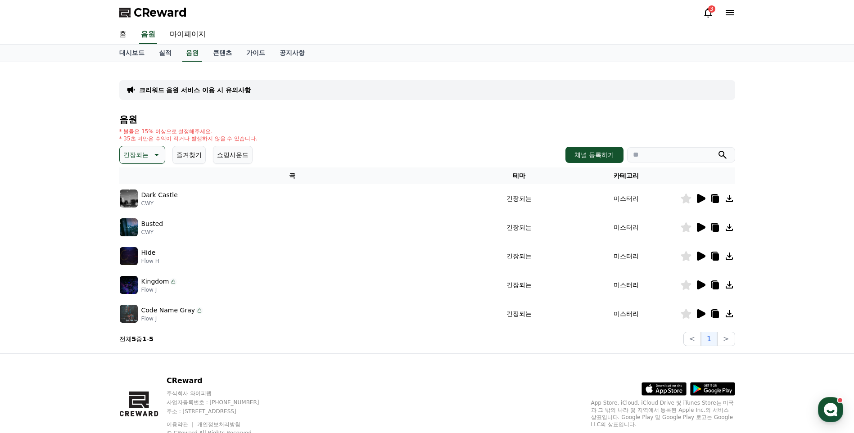
click at [701, 197] on icon at bounding box center [701, 198] width 9 height 9
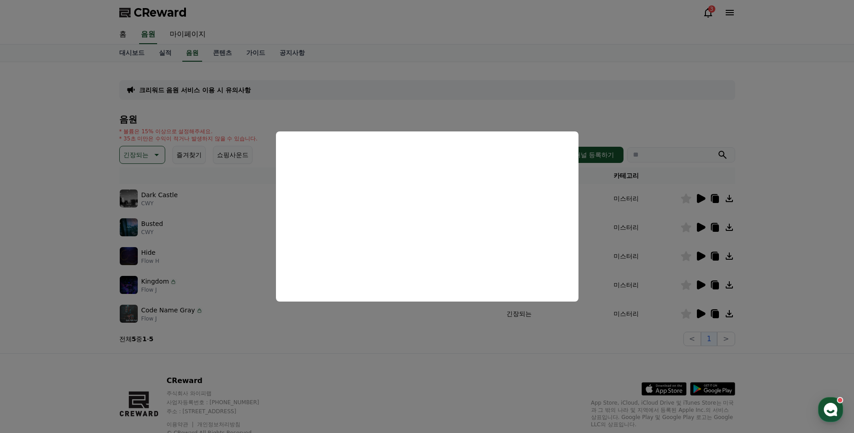
click at [414, 322] on button "close modal" at bounding box center [427, 216] width 854 height 433
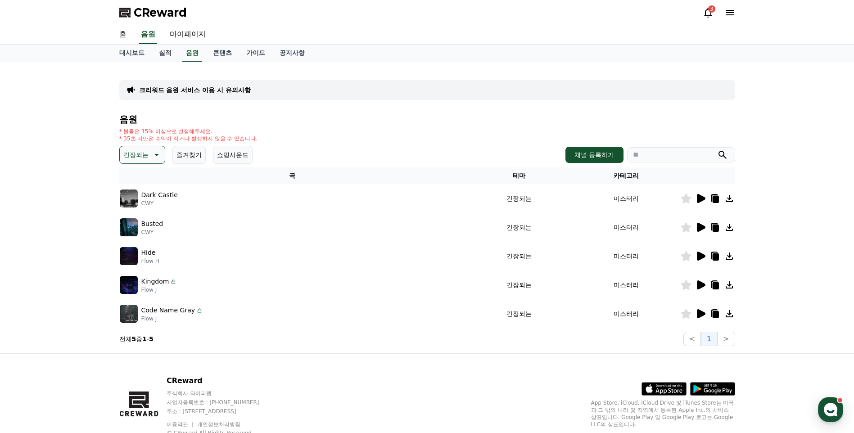
click at [691, 222] on icon at bounding box center [685, 227] width 11 height 10
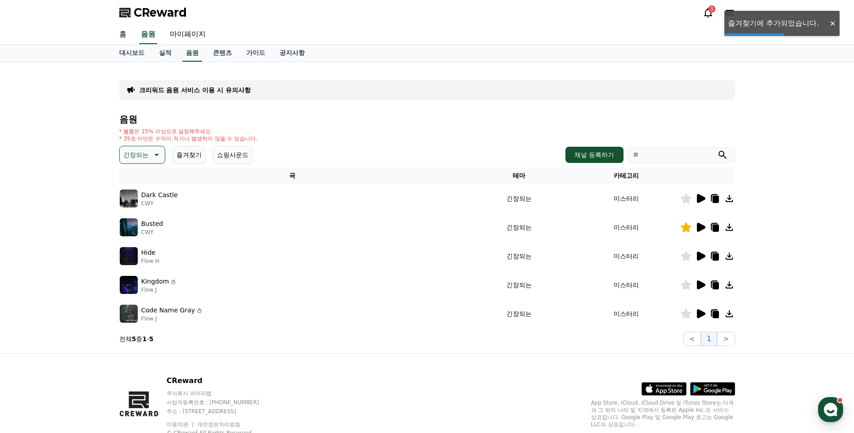
click at [690, 227] on icon at bounding box center [685, 227] width 10 height 10
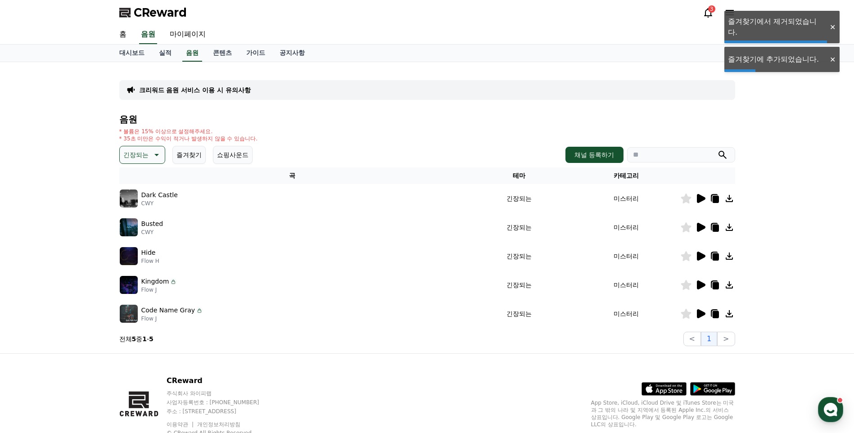
click at [701, 228] on icon at bounding box center [701, 227] width 9 height 9
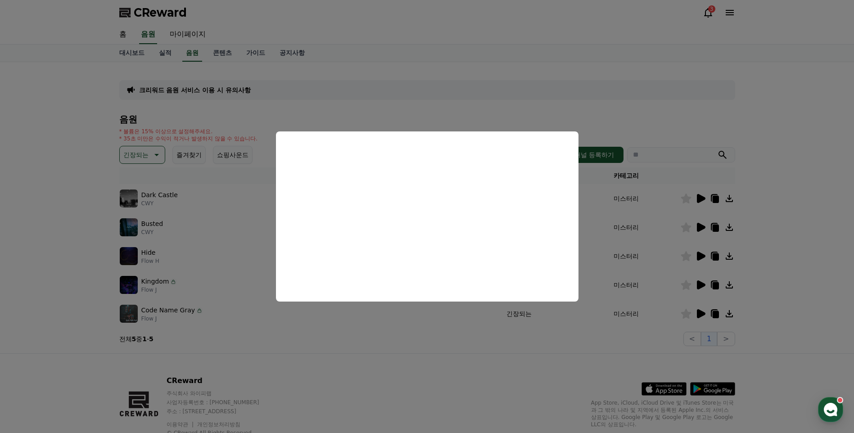
drag, startPoint x: 301, startPoint y: 323, endPoint x: 171, endPoint y: 217, distance: 167.7
click at [301, 323] on button "close modal" at bounding box center [427, 216] width 854 height 433
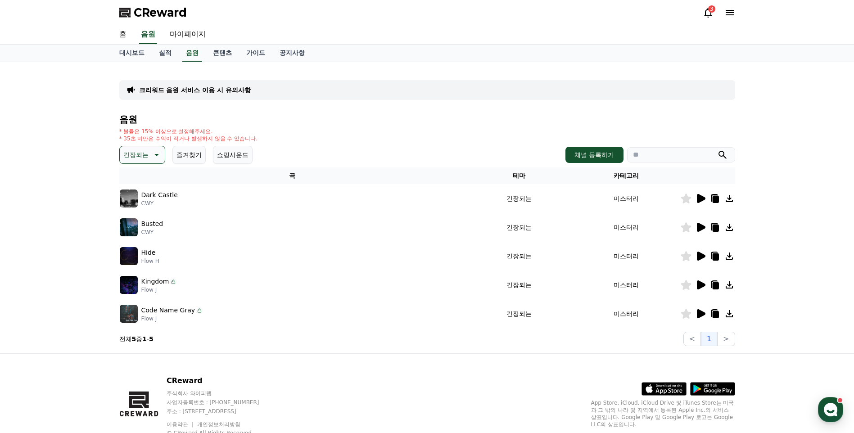
click at [148, 150] on p "긴장되는" at bounding box center [135, 154] width 25 height 13
click at [133, 256] on button "코믹한" at bounding box center [134, 253] width 26 height 20
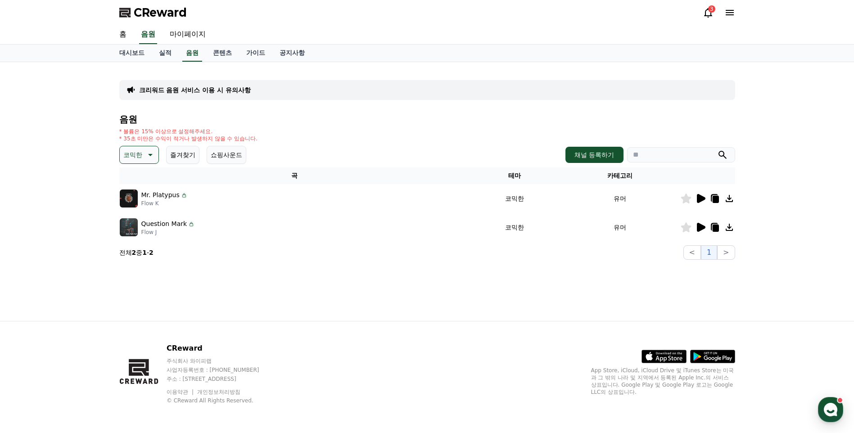
click at [700, 202] on icon at bounding box center [701, 198] width 9 height 9
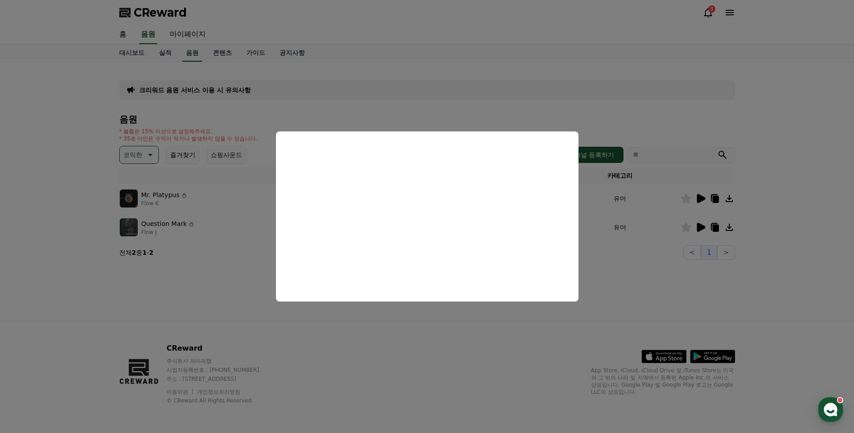
click at [630, 300] on button "close modal" at bounding box center [427, 216] width 854 height 433
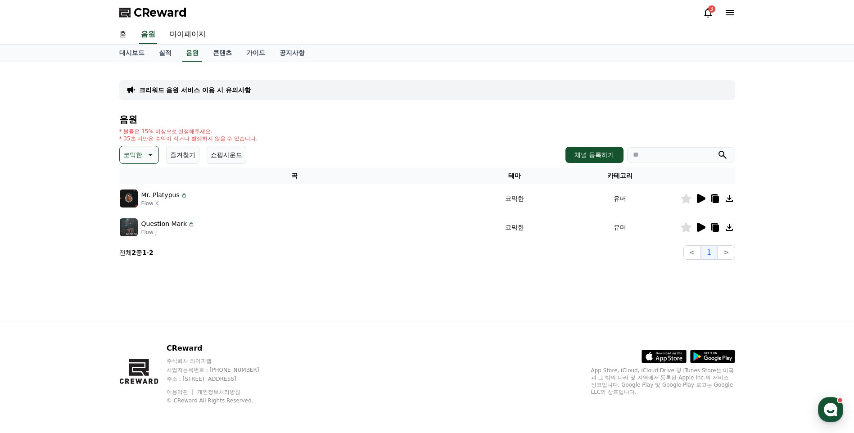
click at [700, 222] on icon at bounding box center [700, 227] width 11 height 11
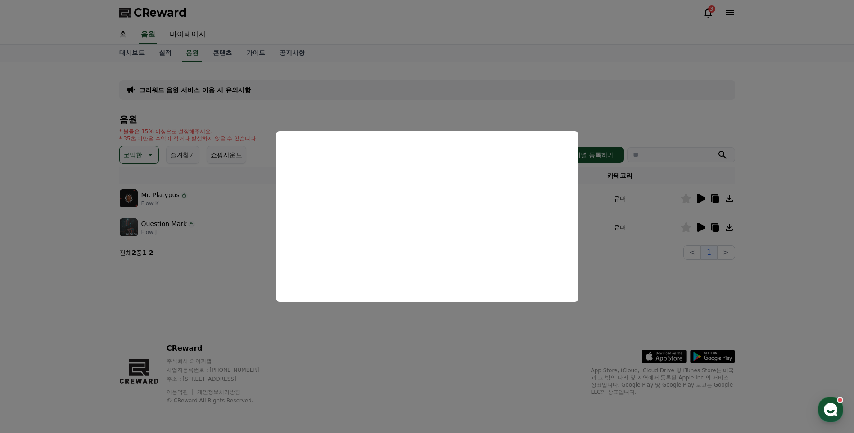
click at [448, 313] on button "close modal" at bounding box center [427, 216] width 854 height 433
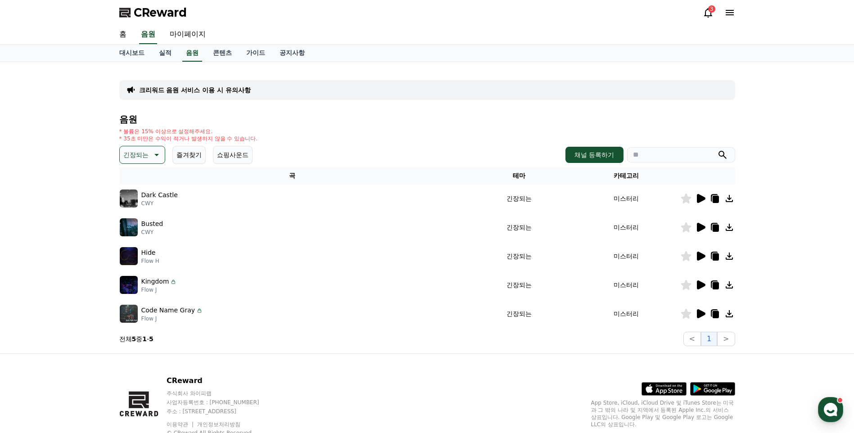
click at [142, 157] on p "긴장되는" at bounding box center [135, 154] width 25 height 13
click at [139, 177] on button "전체" at bounding box center [131, 179] width 20 height 20
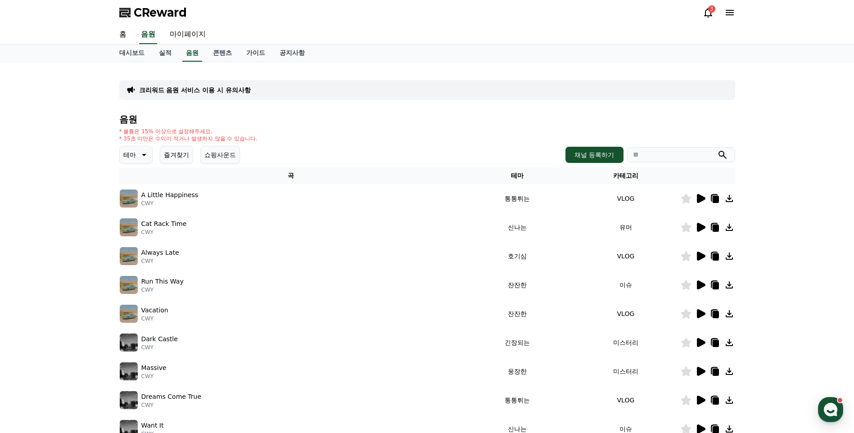
scroll to position [176, 0]
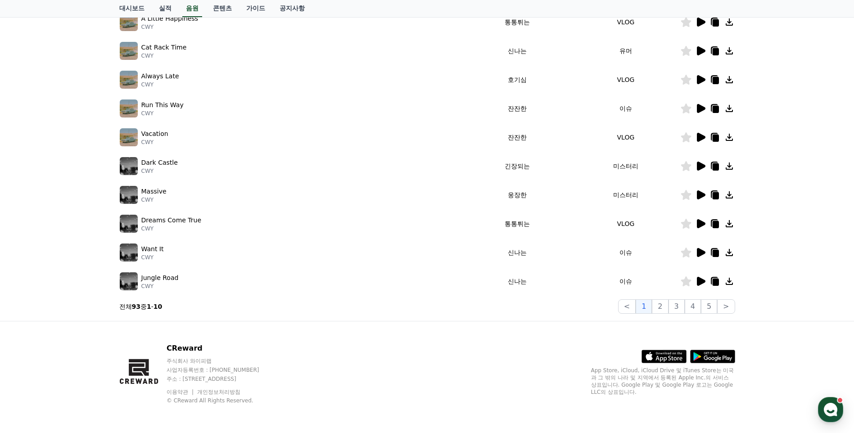
click at [701, 283] on icon at bounding box center [701, 281] width 9 height 9
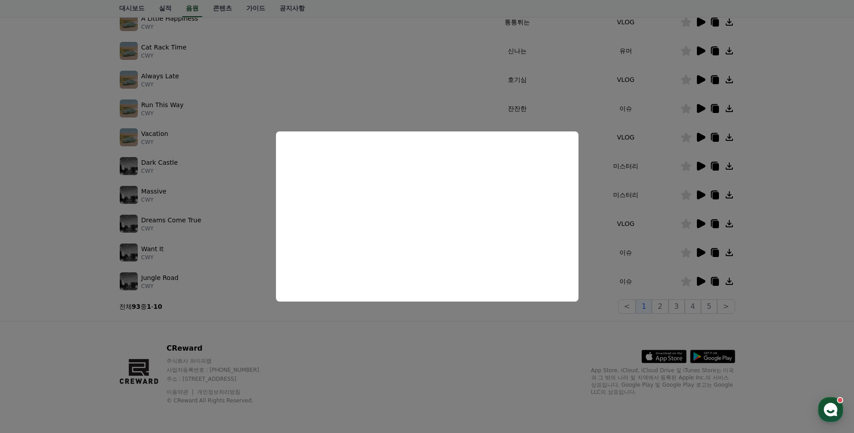
click at [664, 242] on button "close modal" at bounding box center [427, 216] width 854 height 433
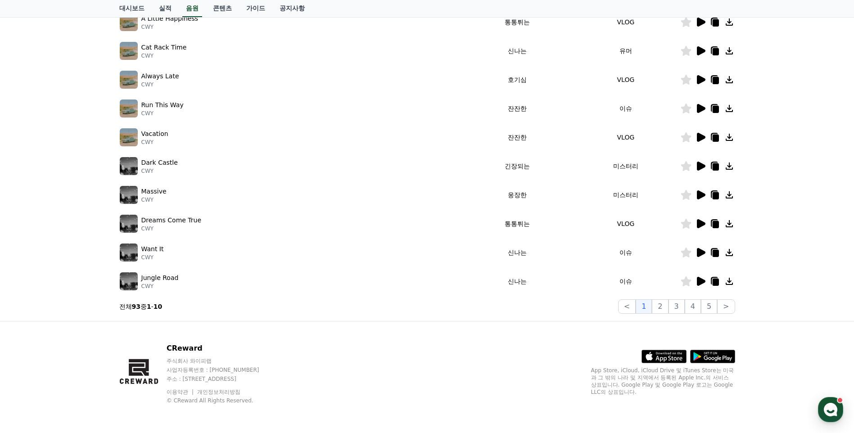
click at [698, 250] on icon at bounding box center [701, 252] width 9 height 9
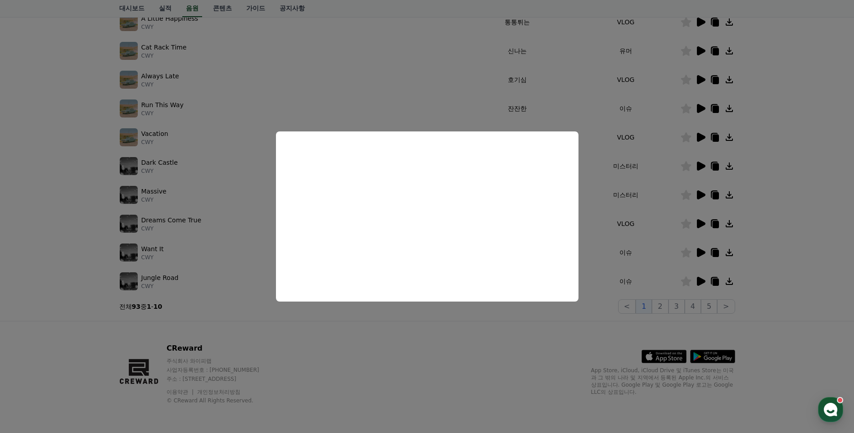
drag, startPoint x: 637, startPoint y: 225, endPoint x: 688, endPoint y: 227, distance: 51.3
click at [639, 225] on button "close modal" at bounding box center [427, 216] width 854 height 433
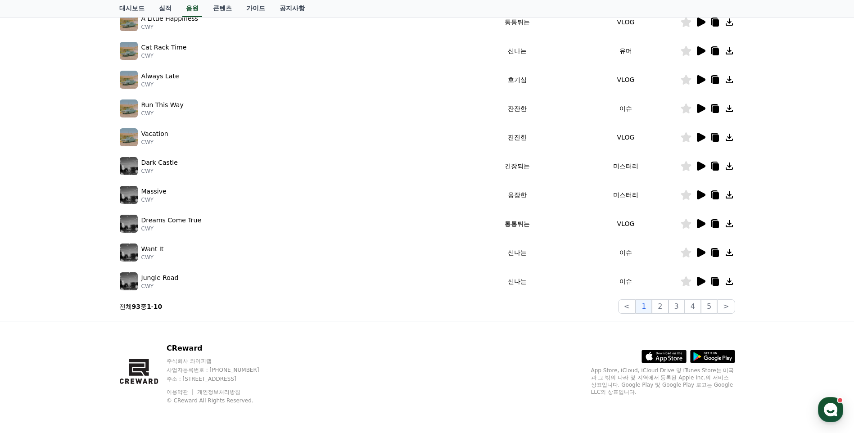
click at [699, 224] on icon at bounding box center [701, 223] width 9 height 9
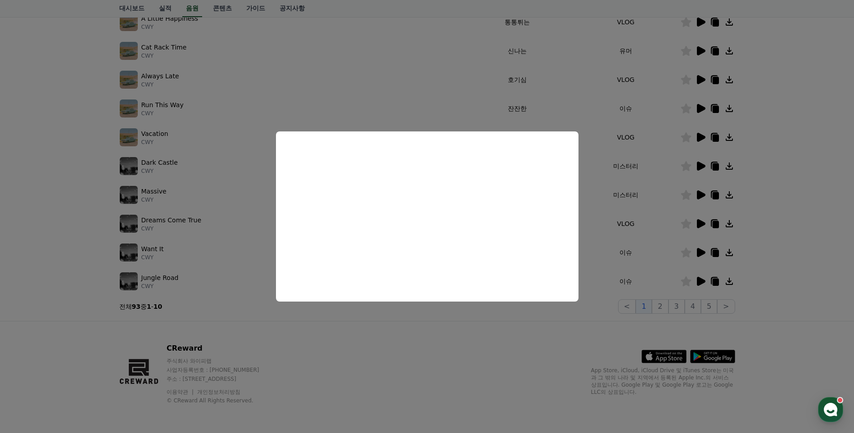
click at [618, 181] on button "close modal" at bounding box center [427, 216] width 854 height 433
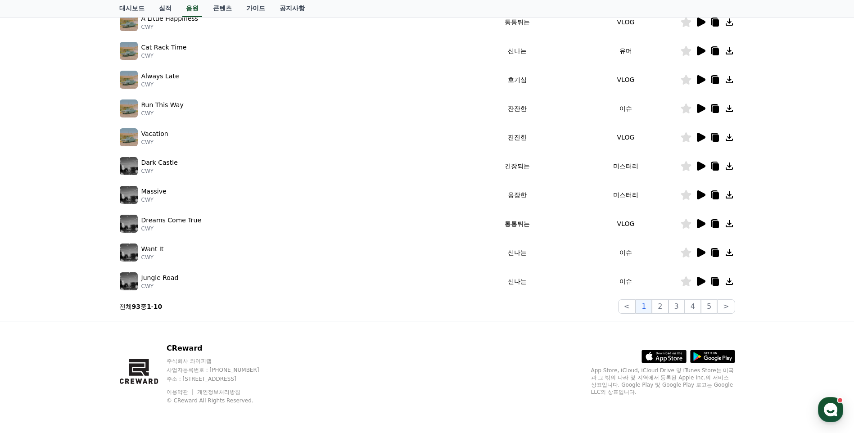
click at [701, 138] on icon at bounding box center [701, 137] width 9 height 9
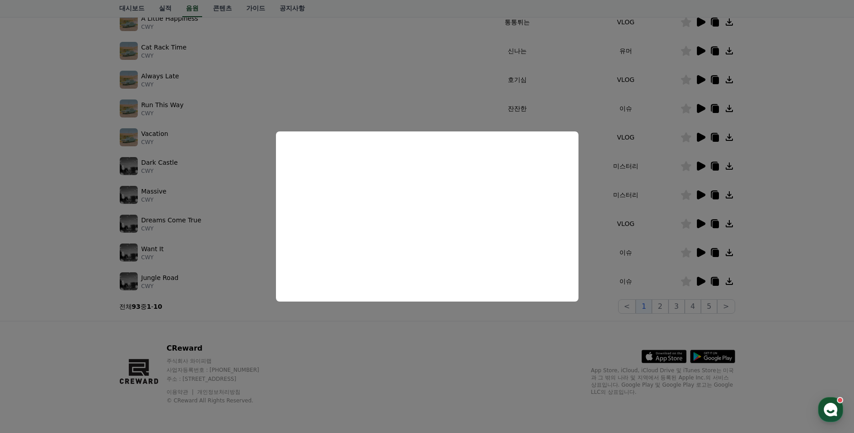
click at [636, 139] on button "close modal" at bounding box center [427, 216] width 854 height 433
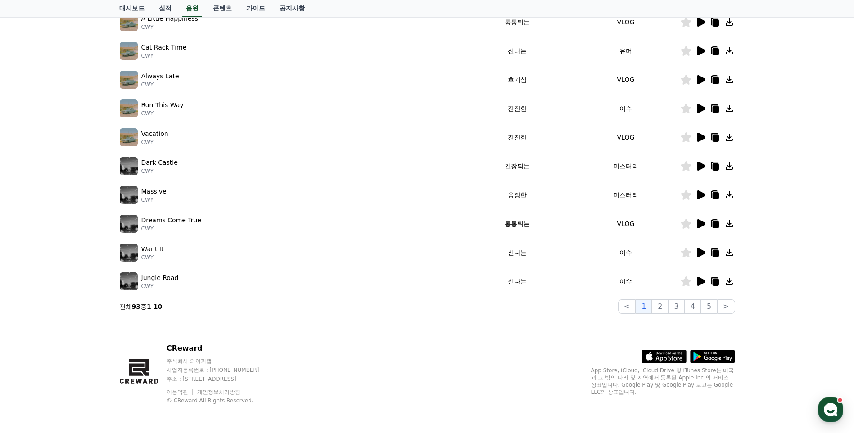
click at [700, 110] on icon at bounding box center [701, 108] width 9 height 9
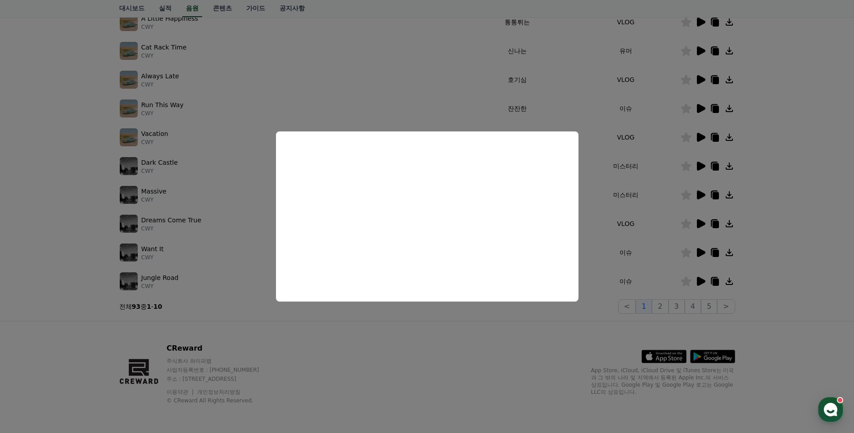
click at [614, 164] on button "close modal" at bounding box center [427, 216] width 854 height 433
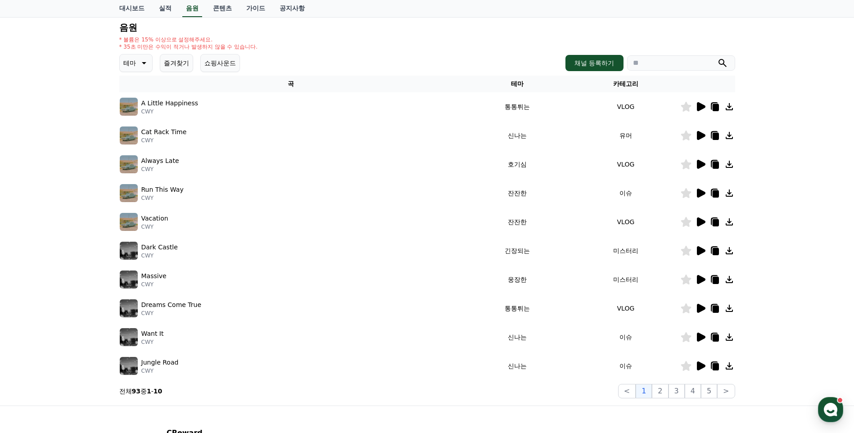
scroll to position [72, 0]
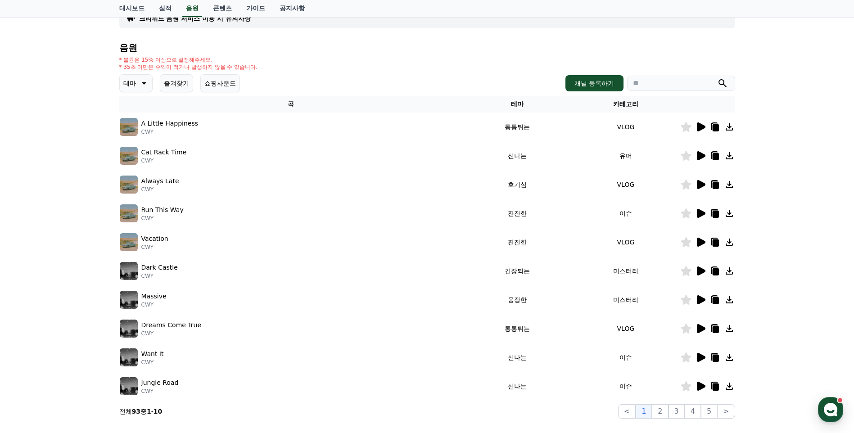
click at [696, 213] on icon at bounding box center [700, 213] width 11 height 11
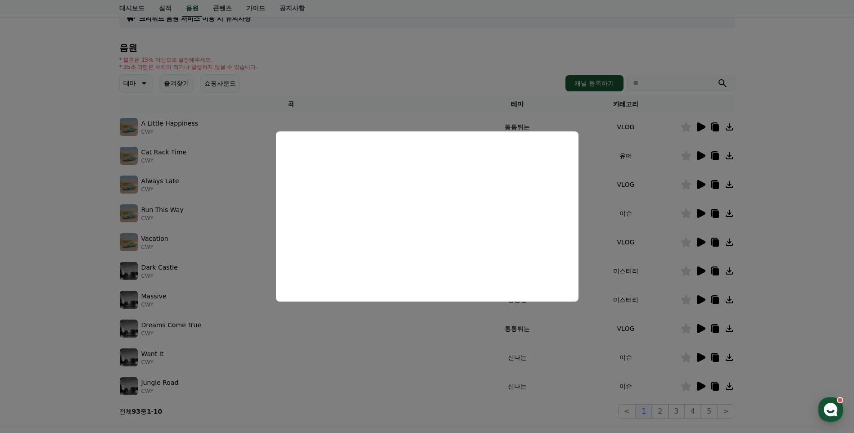
click at [612, 190] on button "close modal" at bounding box center [427, 216] width 854 height 433
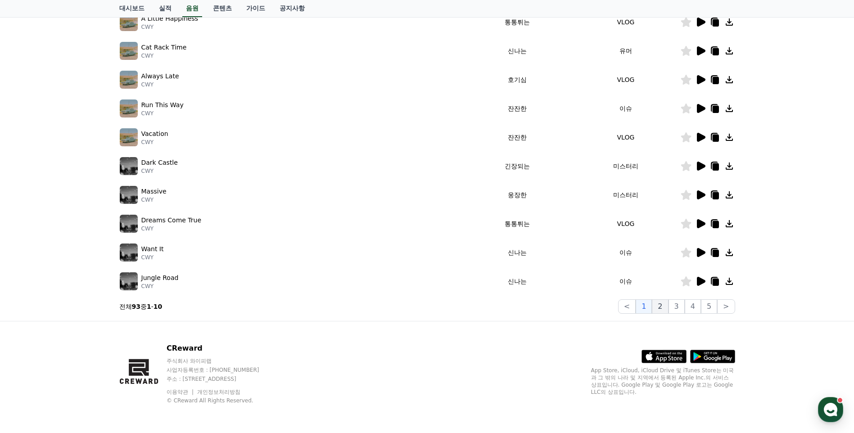
click at [664, 307] on button "2" at bounding box center [660, 306] width 16 height 14
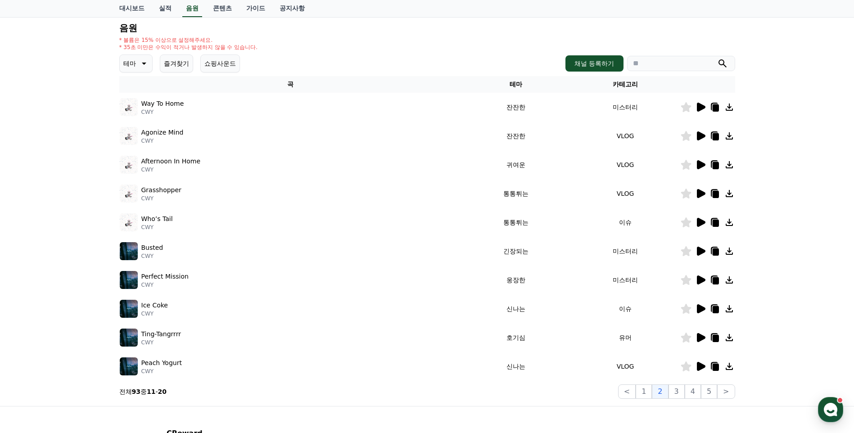
scroll to position [72, 0]
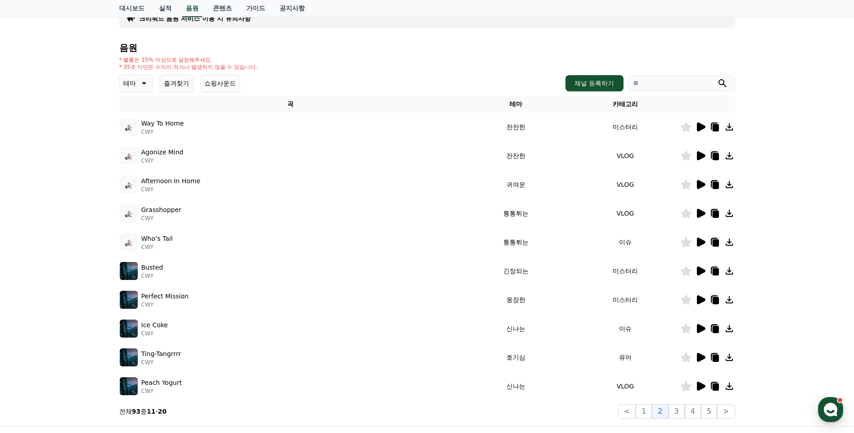
click at [701, 129] on icon at bounding box center [701, 126] width 9 height 9
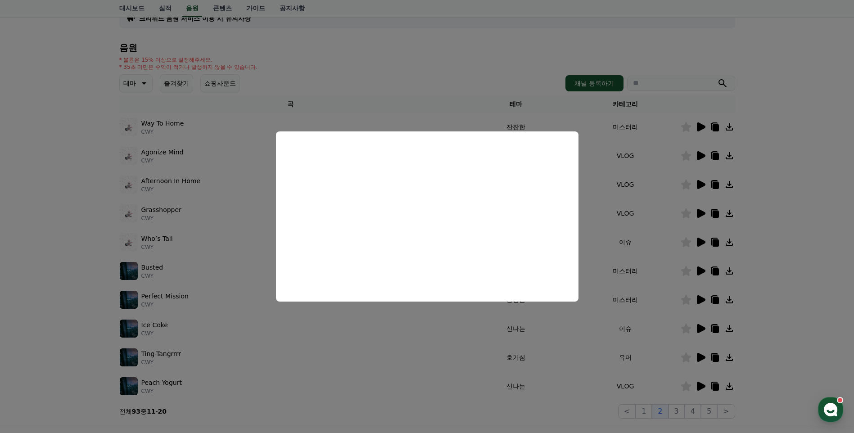
click at [651, 196] on button "close modal" at bounding box center [427, 216] width 854 height 433
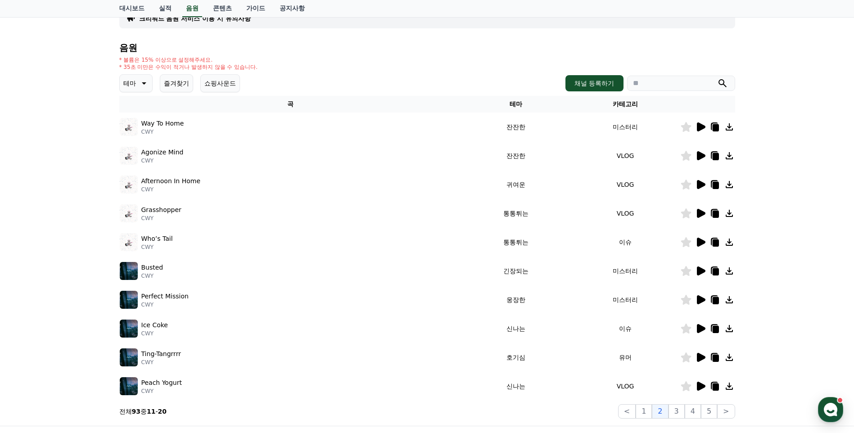
click at [702, 154] on icon at bounding box center [701, 155] width 9 height 9
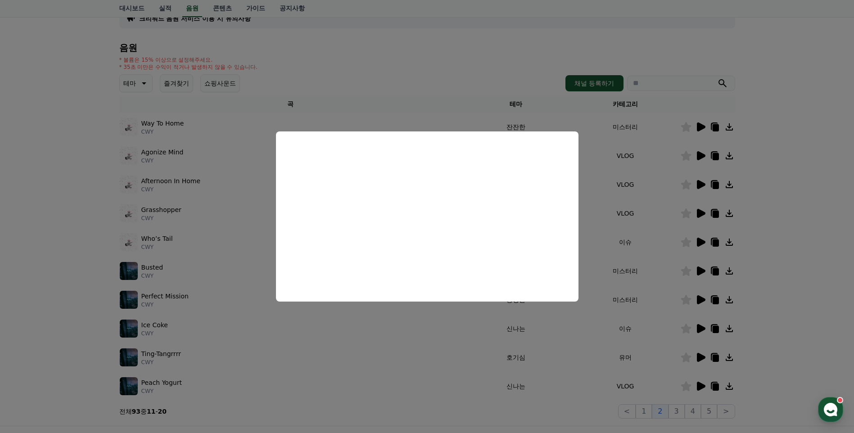
click at [591, 233] on button "close modal" at bounding box center [427, 216] width 854 height 433
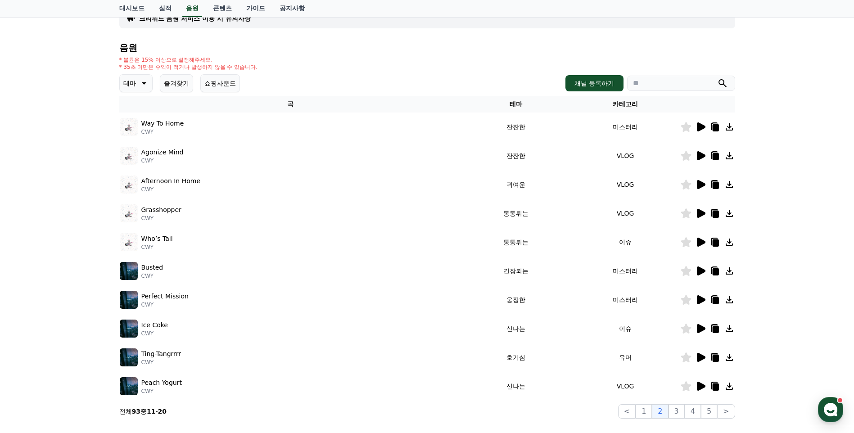
click at [700, 156] on icon at bounding box center [701, 155] width 9 height 9
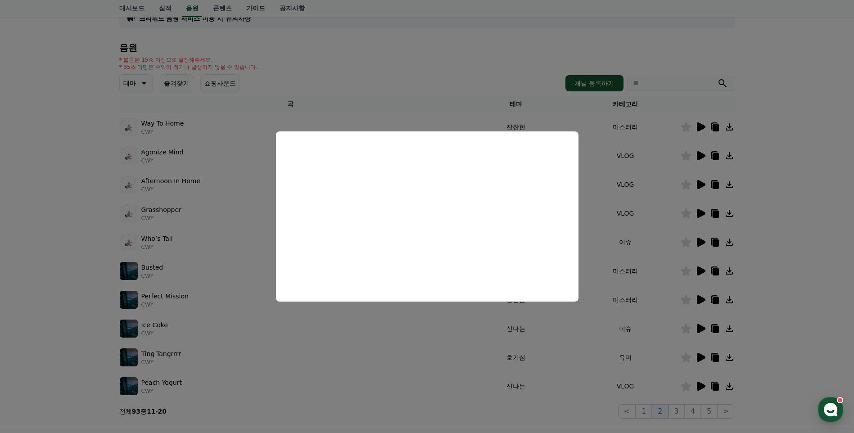
click at [598, 209] on button "close modal" at bounding box center [427, 216] width 854 height 433
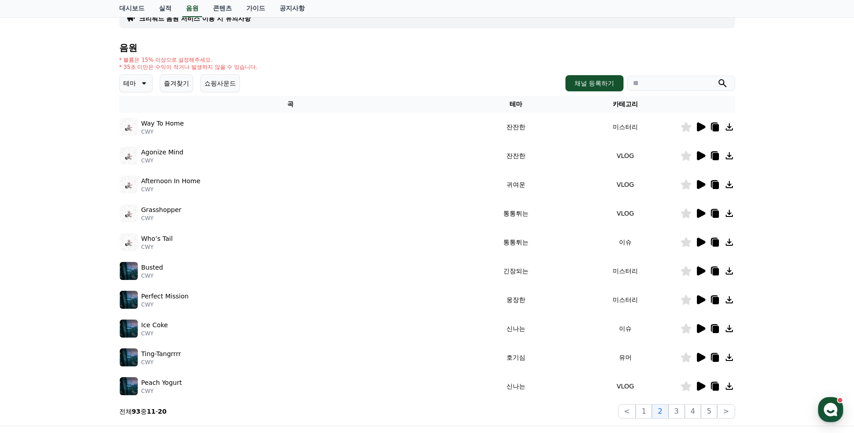
click at [697, 182] on icon at bounding box center [701, 184] width 9 height 9
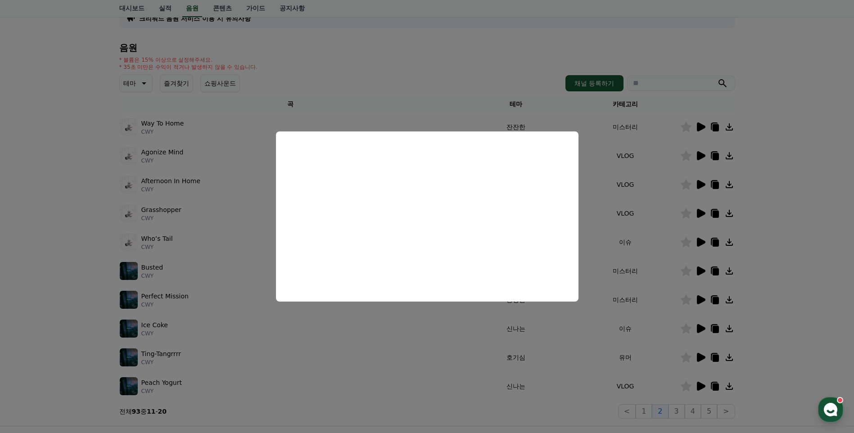
click at [631, 187] on button "close modal" at bounding box center [427, 216] width 854 height 433
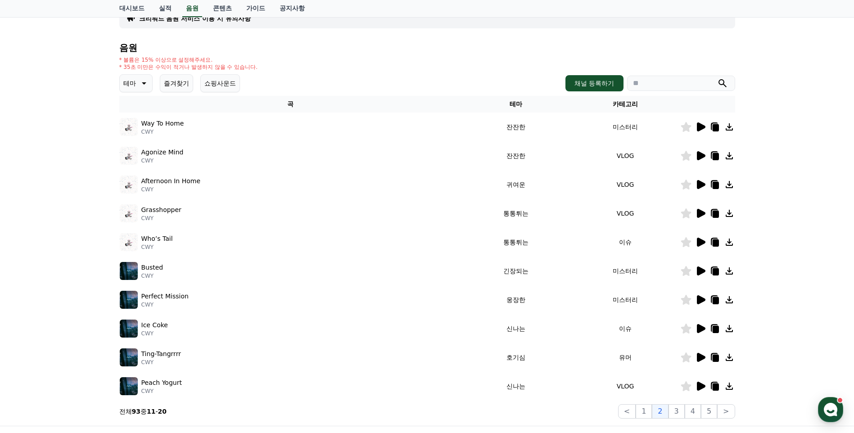
click at [699, 213] on icon at bounding box center [701, 213] width 9 height 9
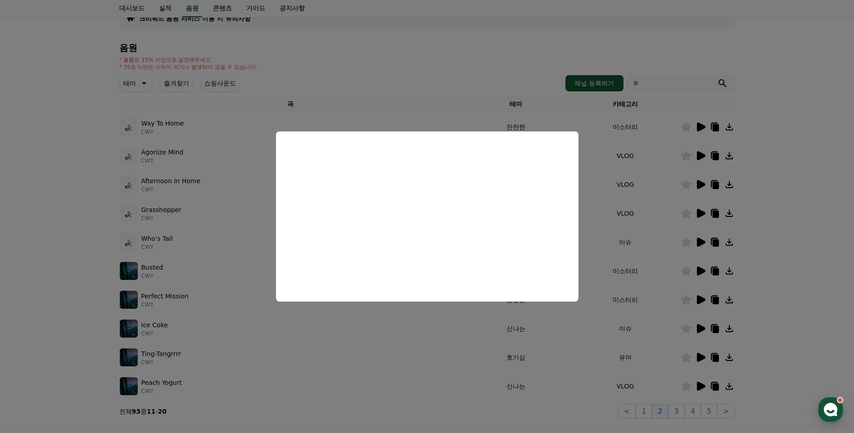
click at [657, 251] on button "close modal" at bounding box center [427, 216] width 854 height 433
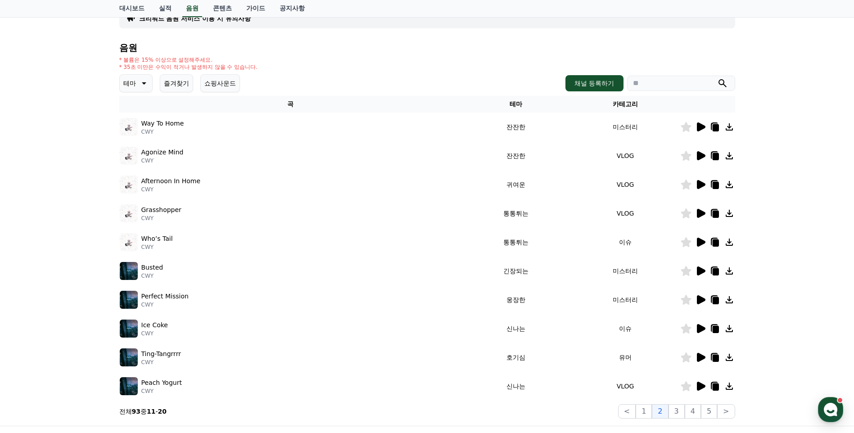
click at [703, 240] on icon at bounding box center [700, 242] width 11 height 11
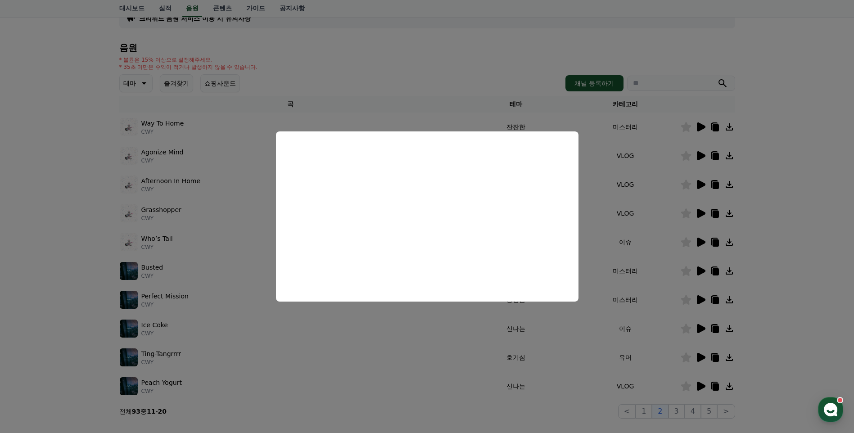
click at [567, 352] on button "close modal" at bounding box center [427, 216] width 854 height 433
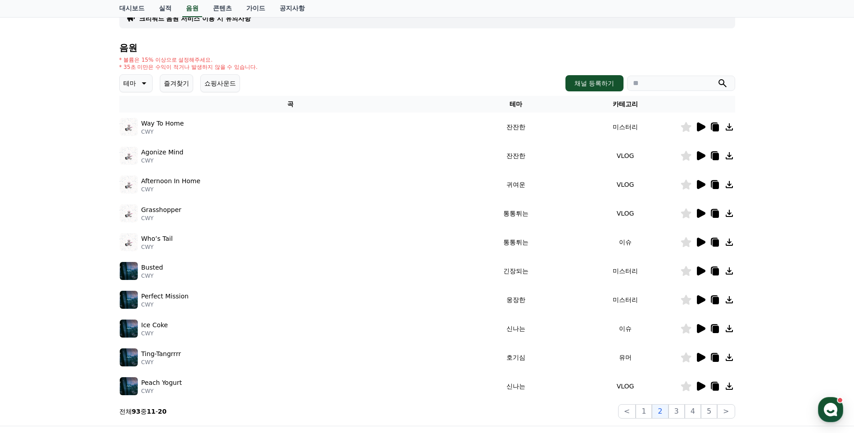
click at [699, 273] on icon at bounding box center [701, 270] width 9 height 9
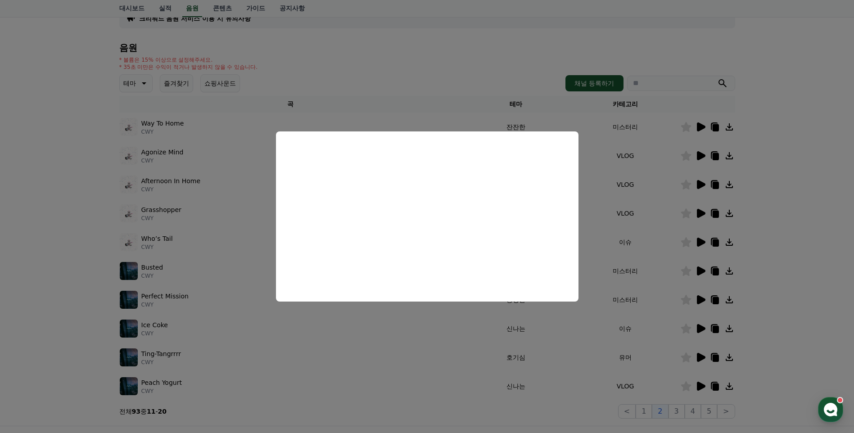
drag, startPoint x: 600, startPoint y: 324, endPoint x: 617, endPoint y: 315, distance: 18.9
click at [600, 325] on button "close modal" at bounding box center [427, 216] width 854 height 433
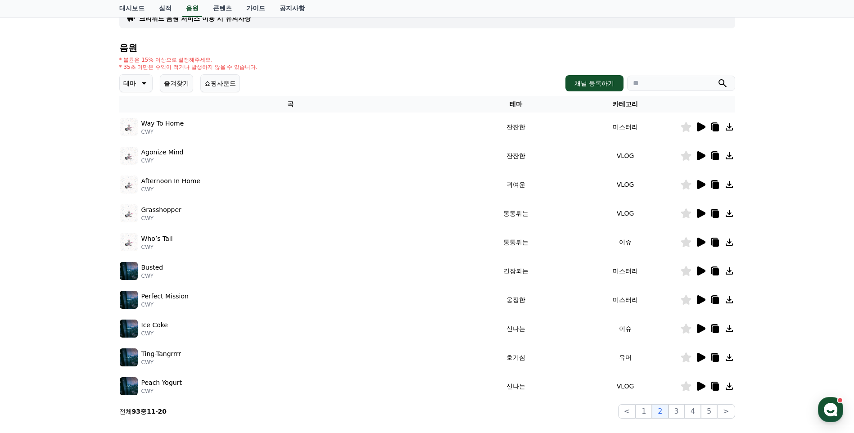
click at [699, 300] on icon at bounding box center [701, 299] width 9 height 9
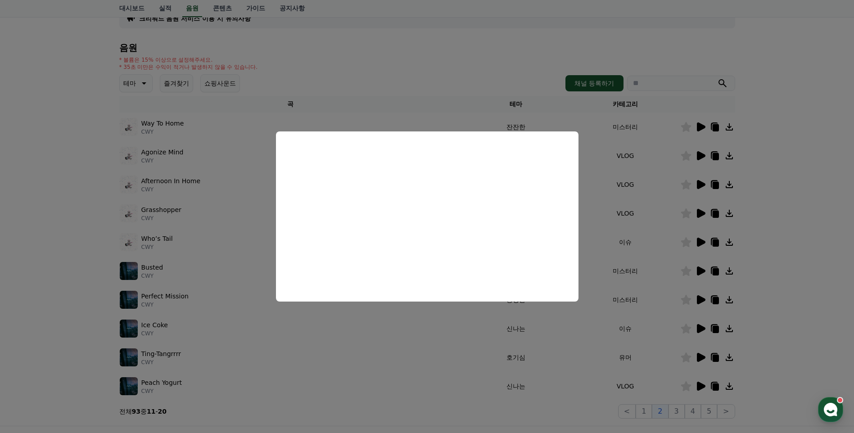
click at [575, 358] on button "close modal" at bounding box center [427, 216] width 854 height 433
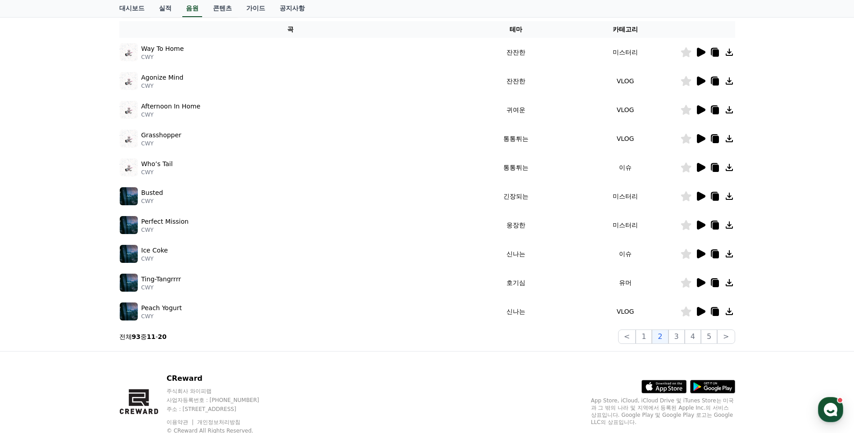
scroll to position [176, 0]
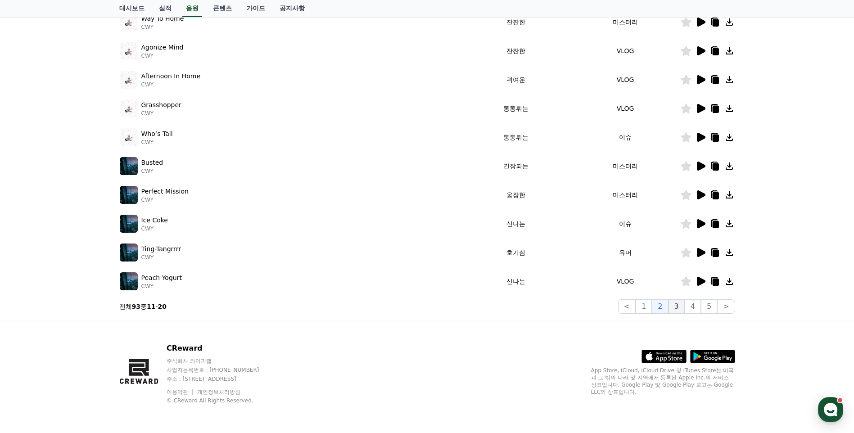
click at [675, 307] on button "3" at bounding box center [676, 306] width 16 height 14
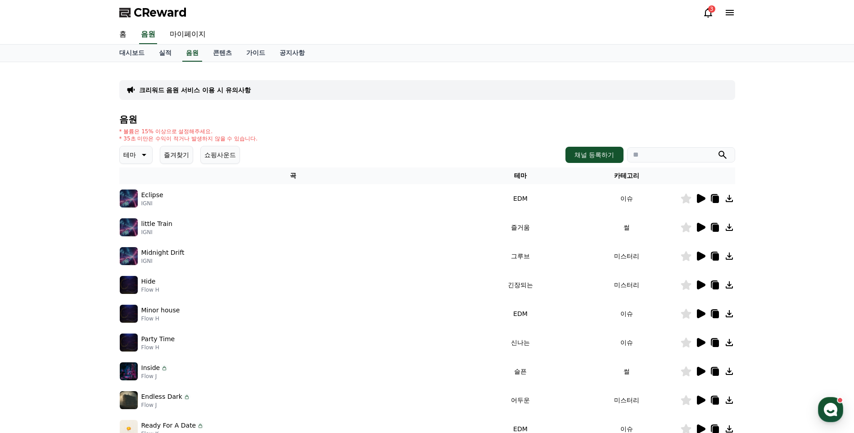
click at [702, 283] on icon at bounding box center [701, 284] width 9 height 9
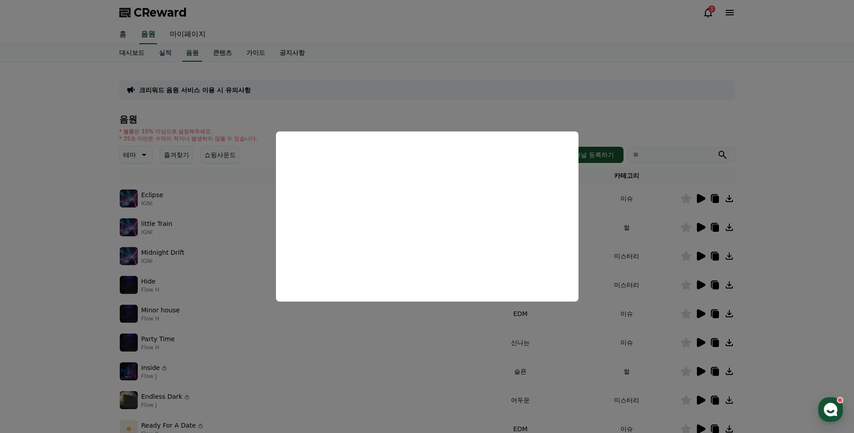
click at [463, 333] on button "close modal" at bounding box center [427, 216] width 854 height 433
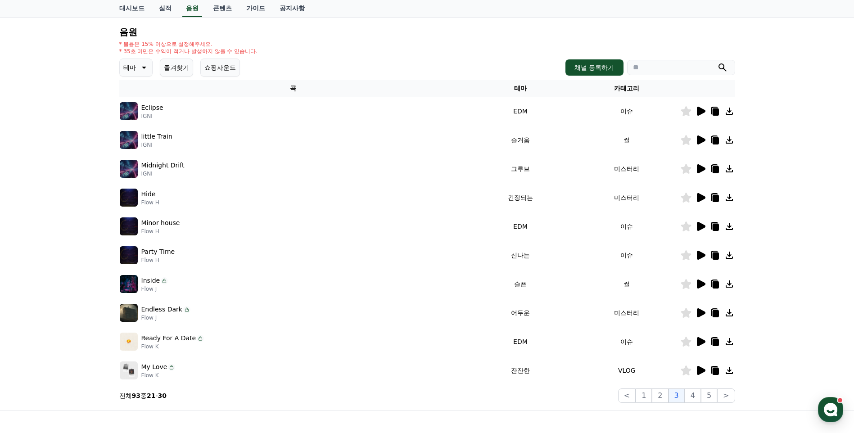
scroll to position [72, 0]
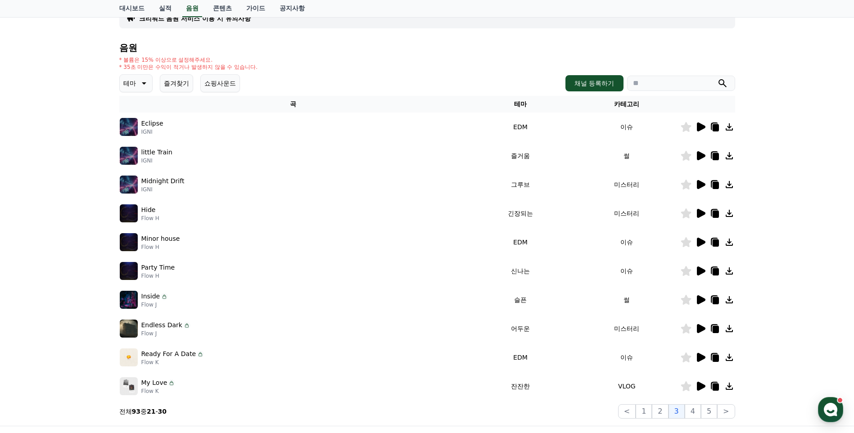
click at [700, 356] on icon at bounding box center [701, 357] width 9 height 9
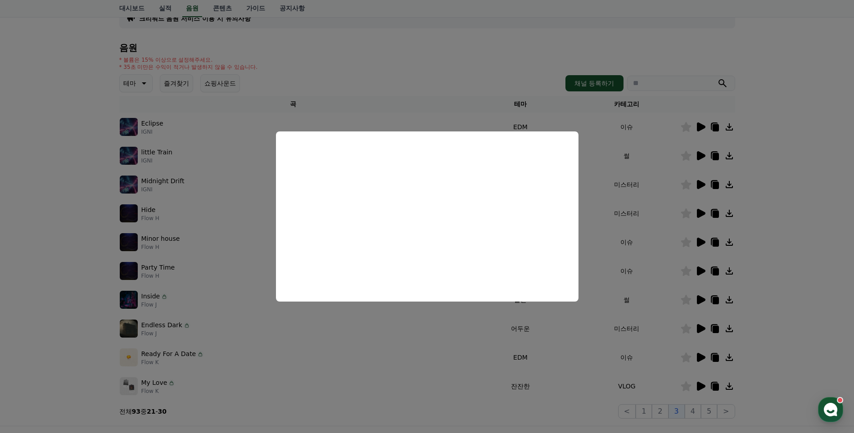
click at [540, 363] on button "close modal" at bounding box center [427, 216] width 854 height 433
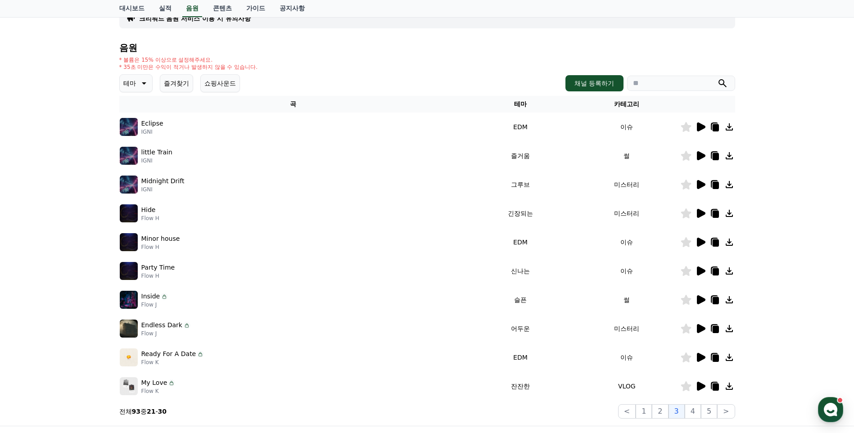
click at [699, 325] on icon at bounding box center [701, 328] width 9 height 9
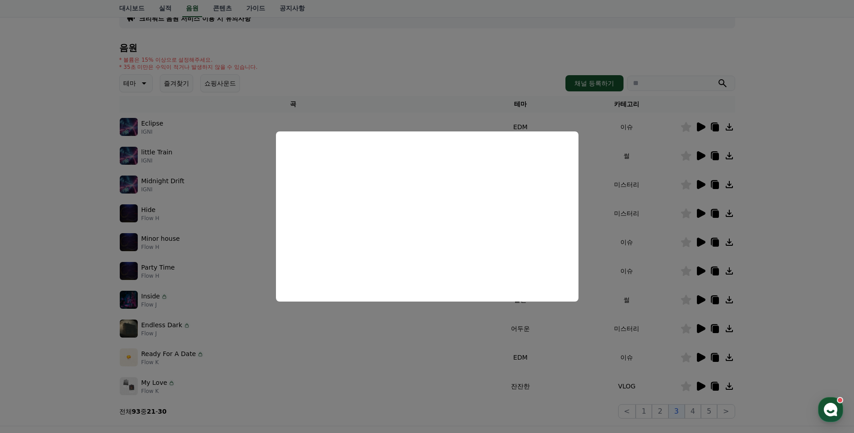
click at [638, 312] on button "close modal" at bounding box center [427, 216] width 854 height 433
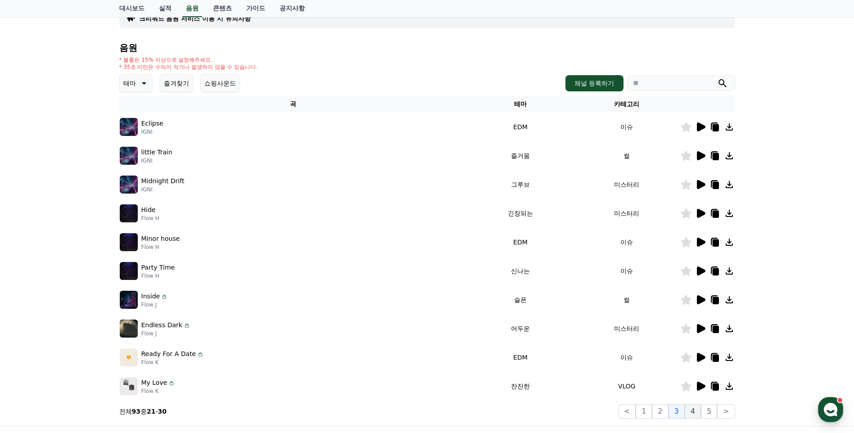
click at [692, 410] on button "4" at bounding box center [692, 411] width 16 height 14
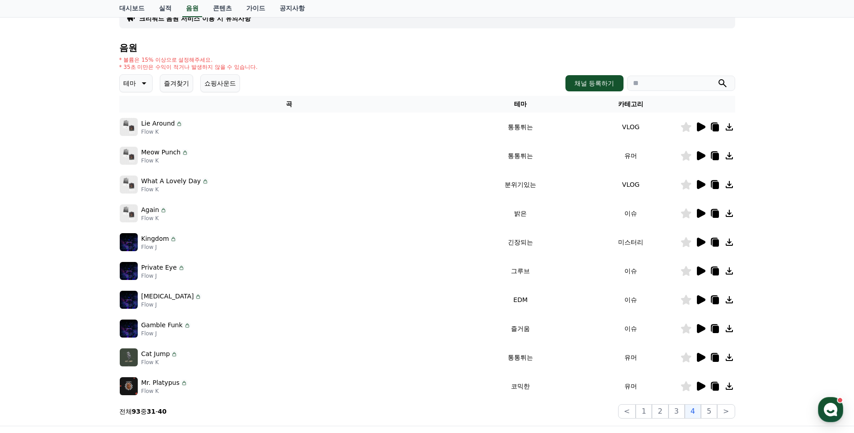
click at [705, 125] on icon at bounding box center [700, 126] width 11 height 11
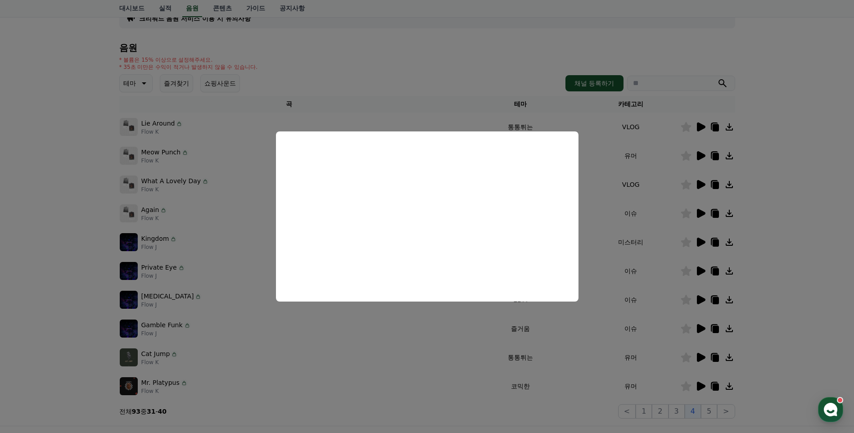
drag, startPoint x: 644, startPoint y: 214, endPoint x: 703, endPoint y: 163, distance: 78.1
click at [644, 213] on button "close modal" at bounding box center [427, 216] width 854 height 433
click at [701, 153] on icon at bounding box center [700, 155] width 11 height 11
click at [657, 174] on button "close modal" at bounding box center [427, 216] width 854 height 433
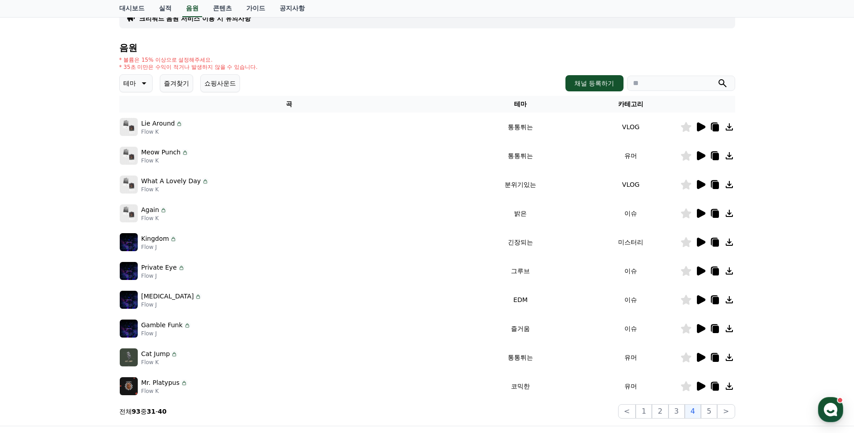
click at [699, 187] on icon at bounding box center [701, 184] width 9 height 9
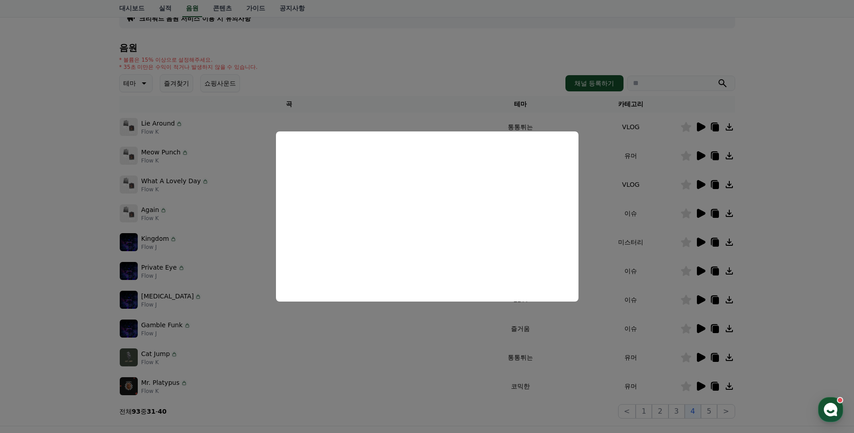
click at [615, 240] on button "close modal" at bounding box center [427, 216] width 854 height 433
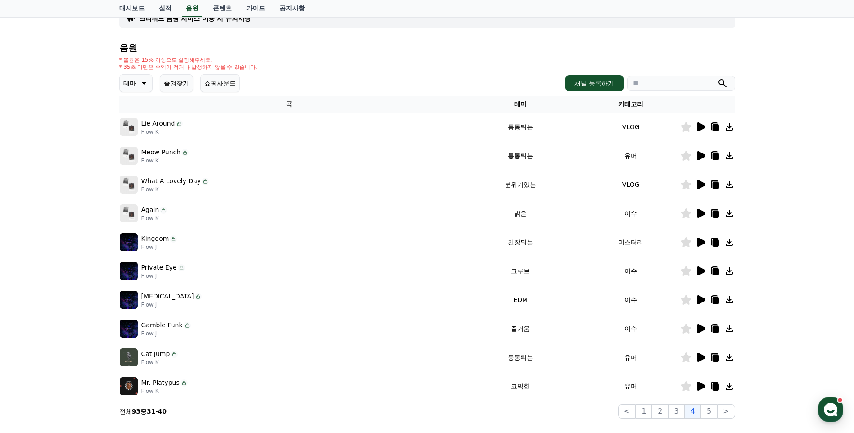
click at [699, 211] on icon at bounding box center [701, 213] width 9 height 9
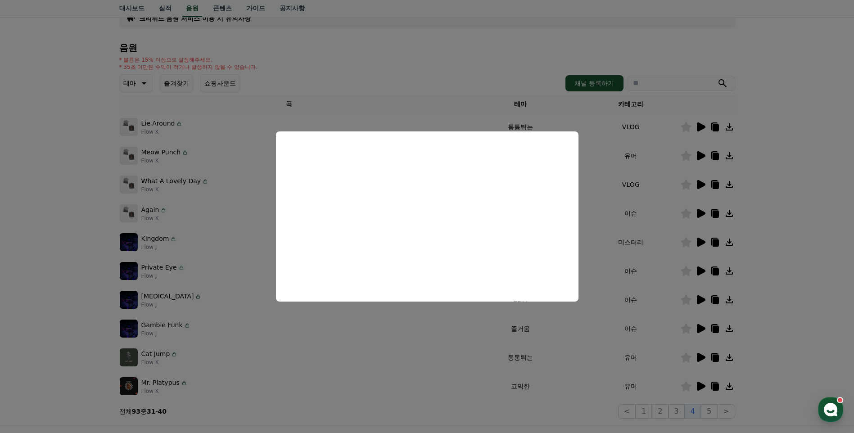
click at [600, 205] on button "close modal" at bounding box center [427, 216] width 854 height 433
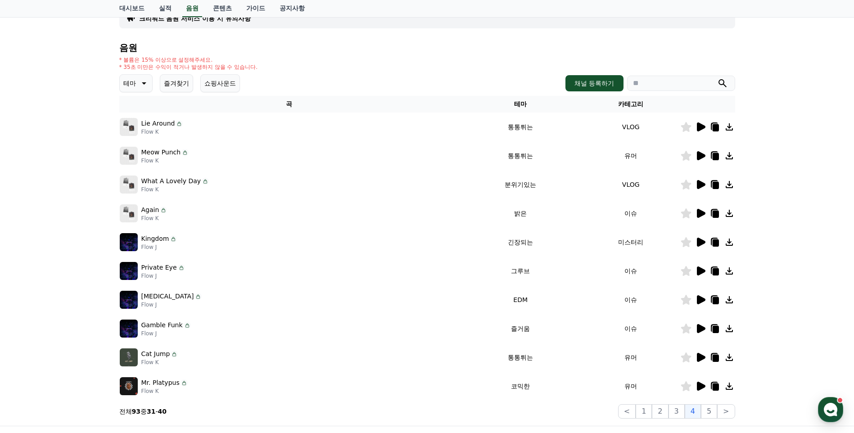
click at [699, 157] on icon at bounding box center [701, 155] width 9 height 9
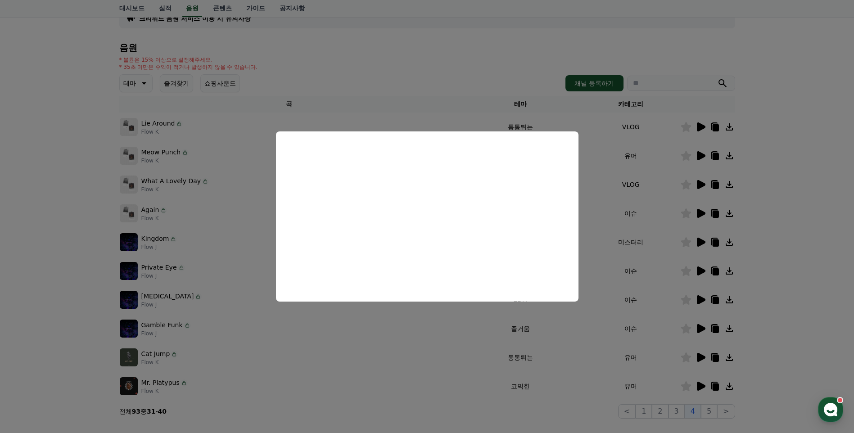
click at [440, 342] on button "close modal" at bounding box center [427, 216] width 854 height 433
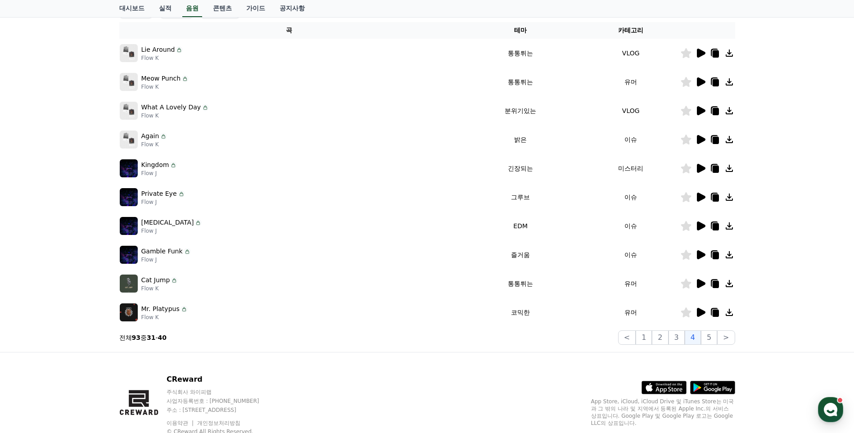
scroll to position [176, 0]
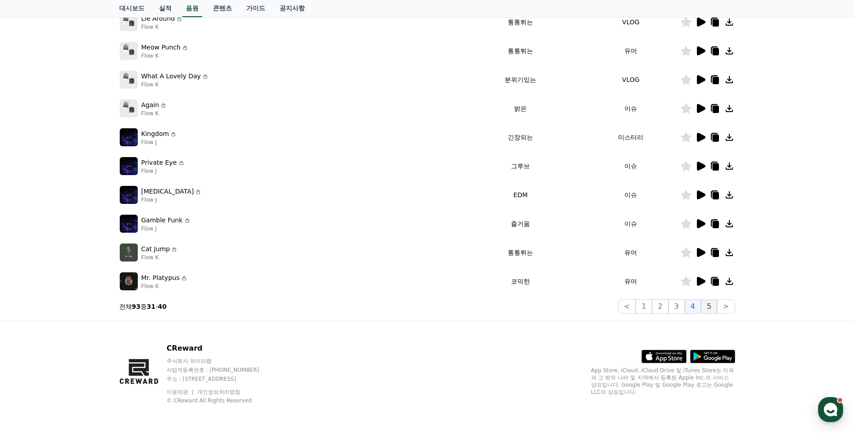
click at [709, 307] on button "5" at bounding box center [709, 306] width 16 height 14
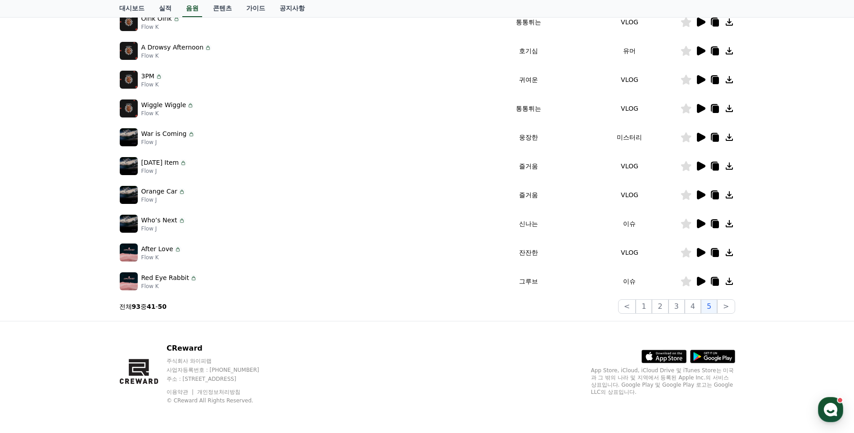
click at [702, 111] on icon at bounding box center [700, 108] width 11 height 11
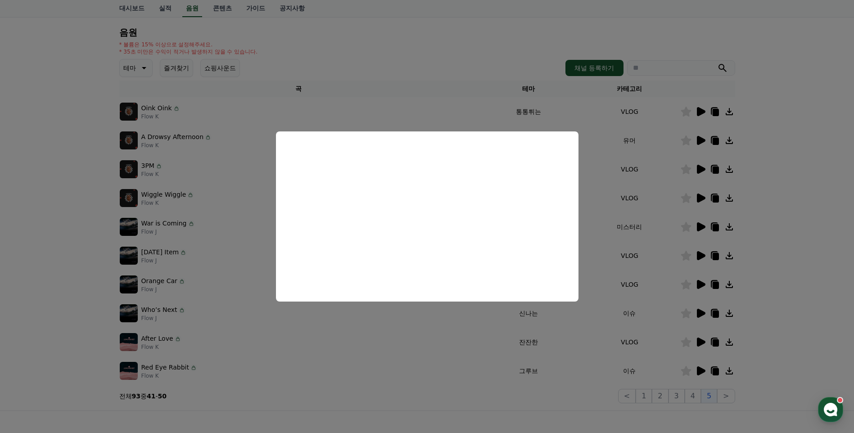
scroll to position [72, 0]
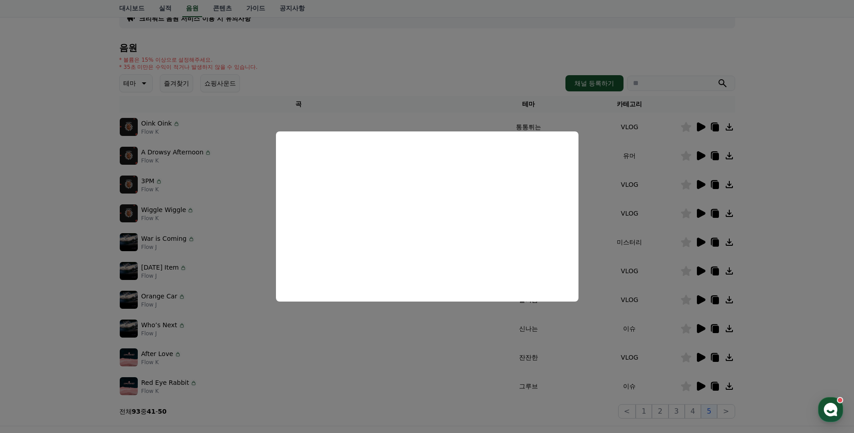
click at [349, 344] on button "close modal" at bounding box center [427, 216] width 854 height 433
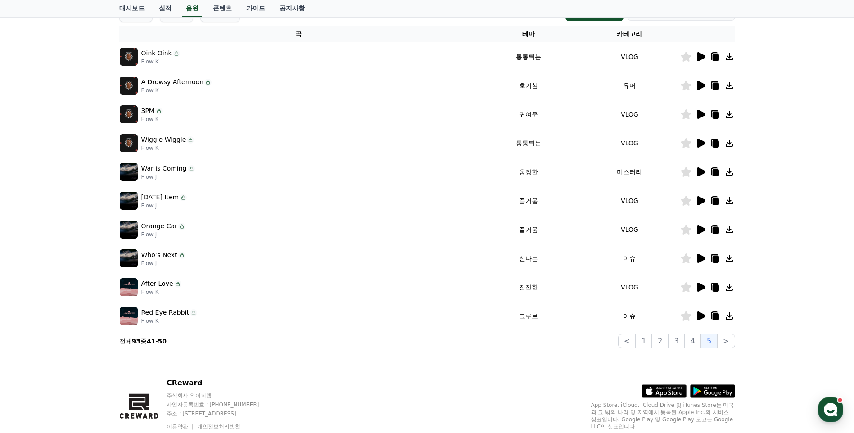
scroll to position [176, 0]
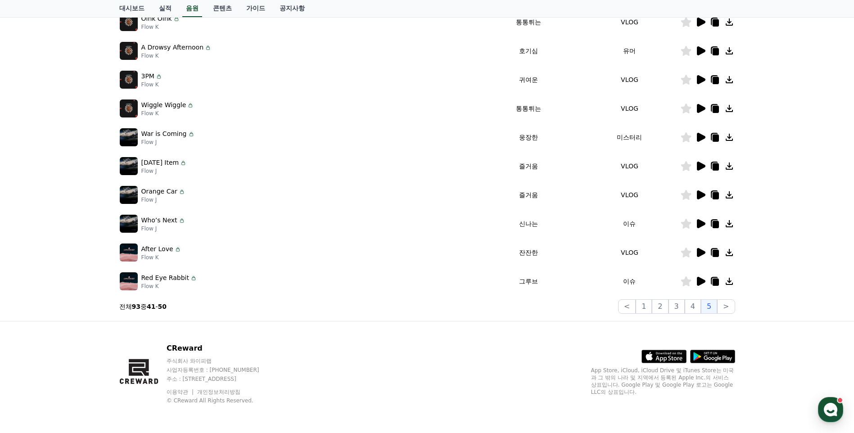
click at [702, 280] on icon at bounding box center [701, 281] width 9 height 9
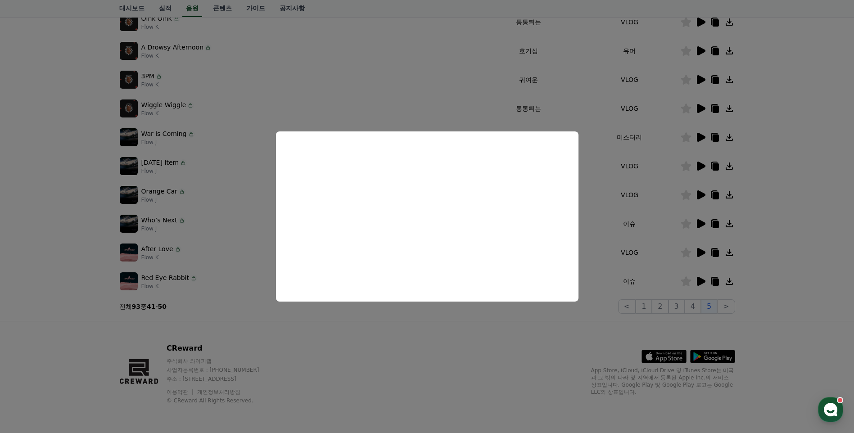
drag, startPoint x: 597, startPoint y: 227, endPoint x: 587, endPoint y: 228, distance: 10.0
click at [597, 227] on button "close modal" at bounding box center [427, 216] width 854 height 433
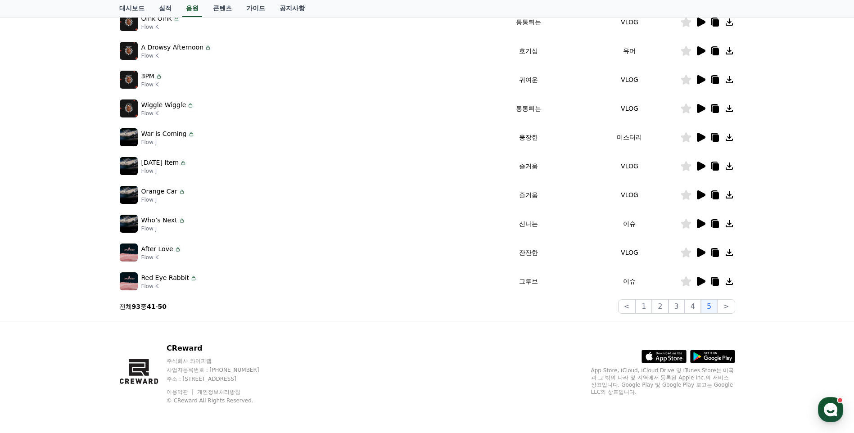
click at [699, 252] on icon at bounding box center [701, 252] width 9 height 9
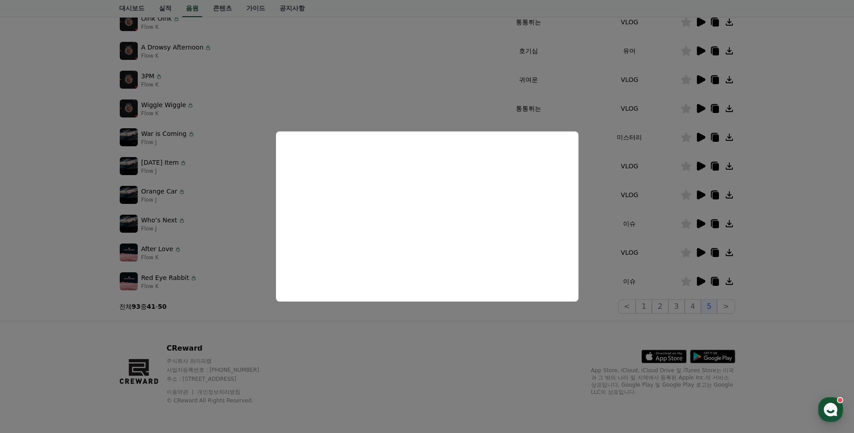
click at [412, 357] on button "close modal" at bounding box center [427, 216] width 854 height 433
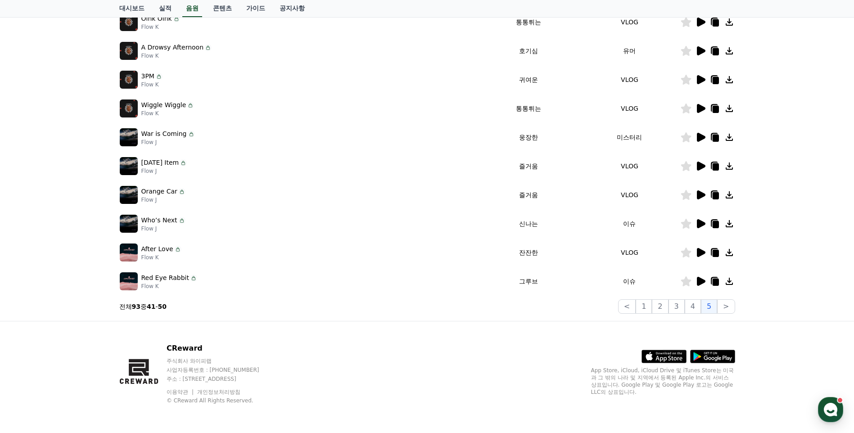
click at [700, 220] on icon at bounding box center [700, 223] width 11 height 11
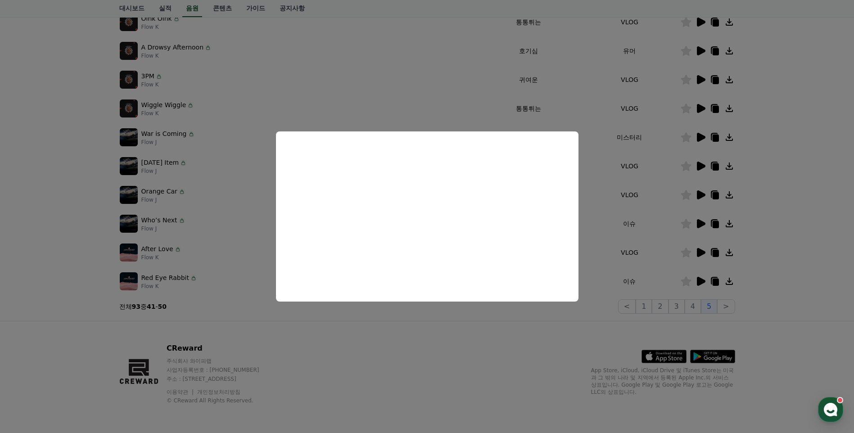
click at [250, 181] on button "close modal" at bounding box center [427, 216] width 854 height 433
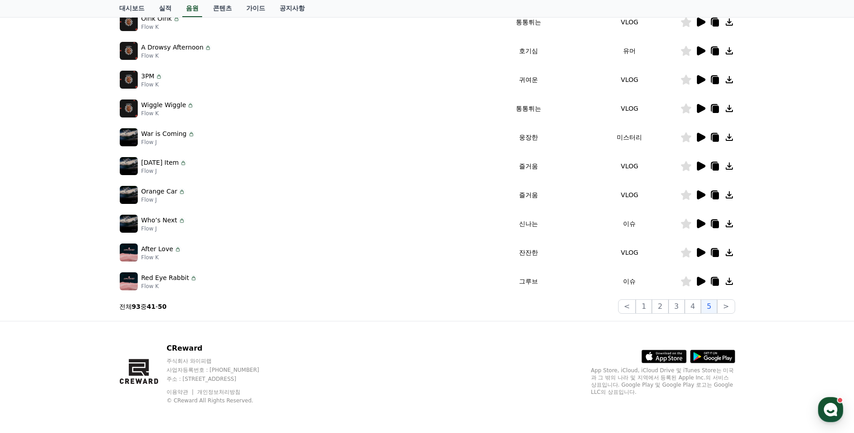
click at [700, 81] on icon at bounding box center [701, 79] width 9 height 9
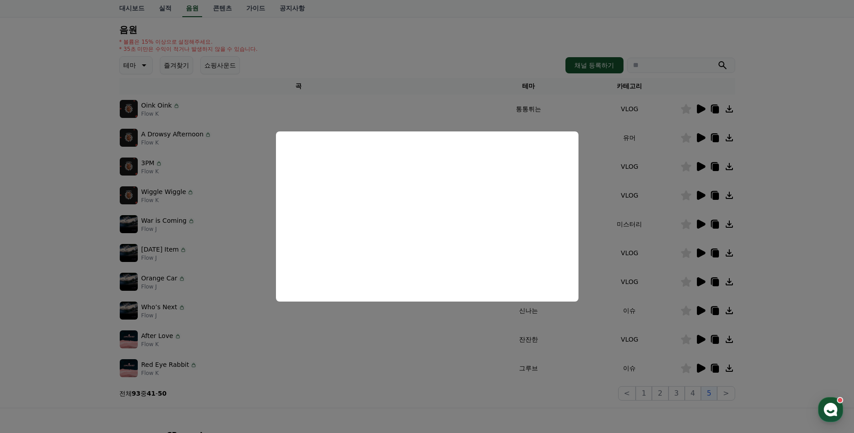
scroll to position [72, 0]
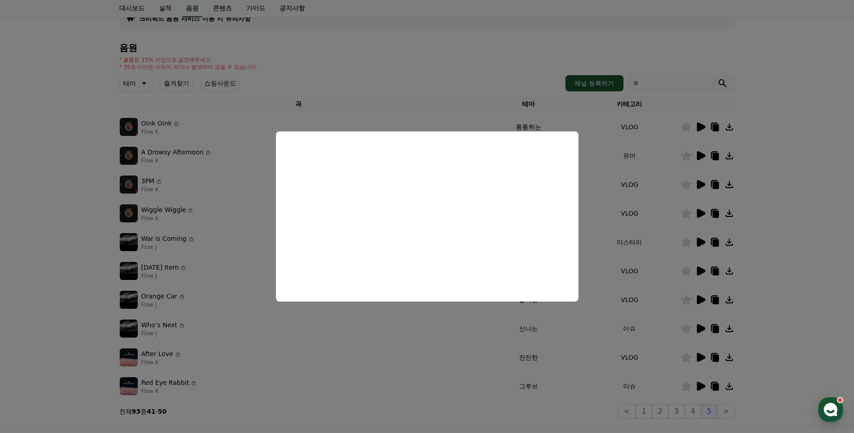
click at [624, 154] on button "close modal" at bounding box center [427, 216] width 854 height 433
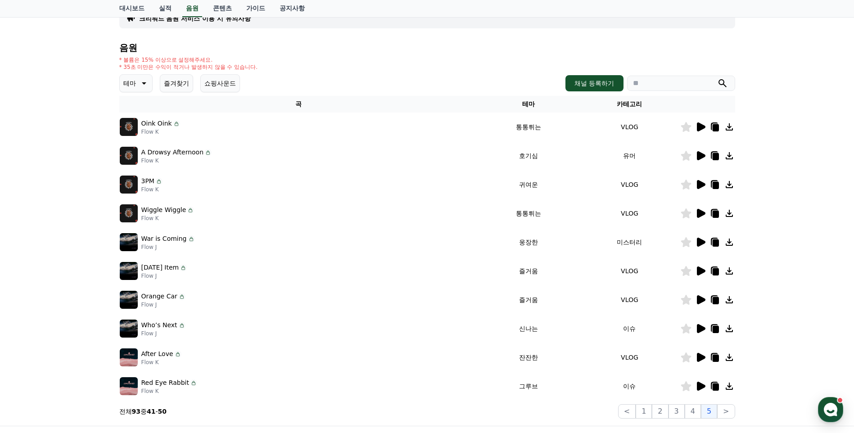
click at [702, 128] on icon at bounding box center [701, 126] width 9 height 9
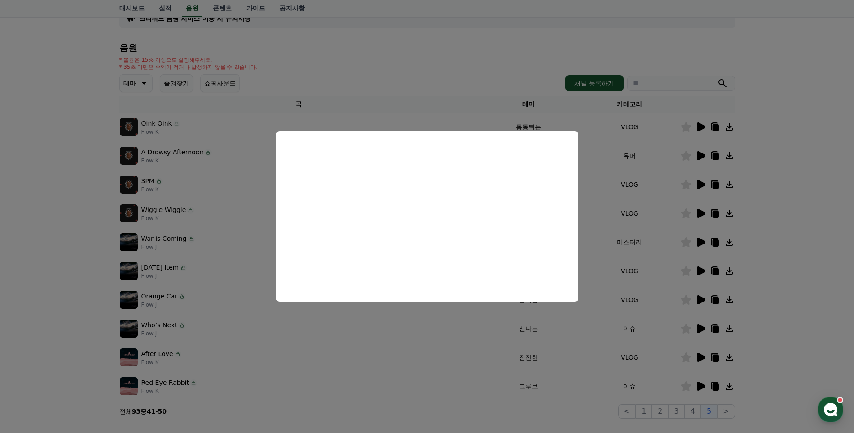
click at [252, 202] on button "close modal" at bounding box center [427, 216] width 854 height 433
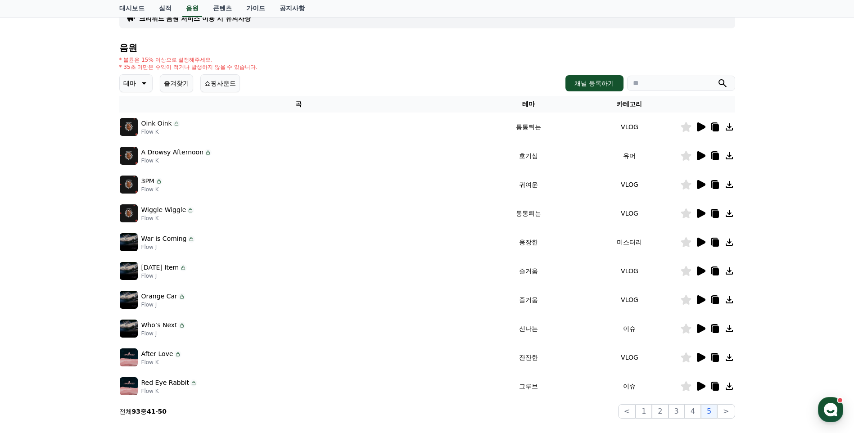
click at [700, 160] on icon at bounding box center [700, 155] width 11 height 11
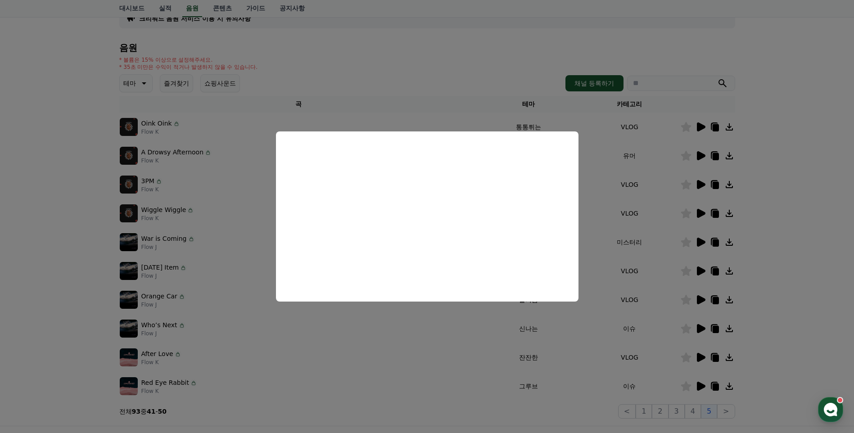
click at [598, 190] on button "close modal" at bounding box center [427, 216] width 854 height 433
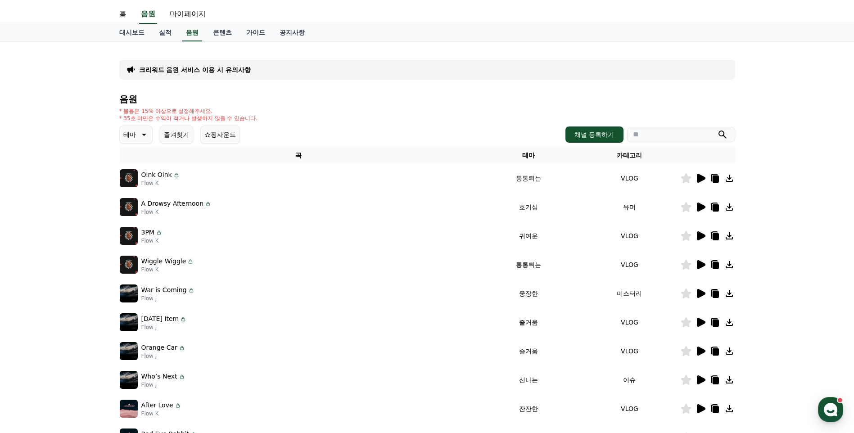
scroll to position [0, 0]
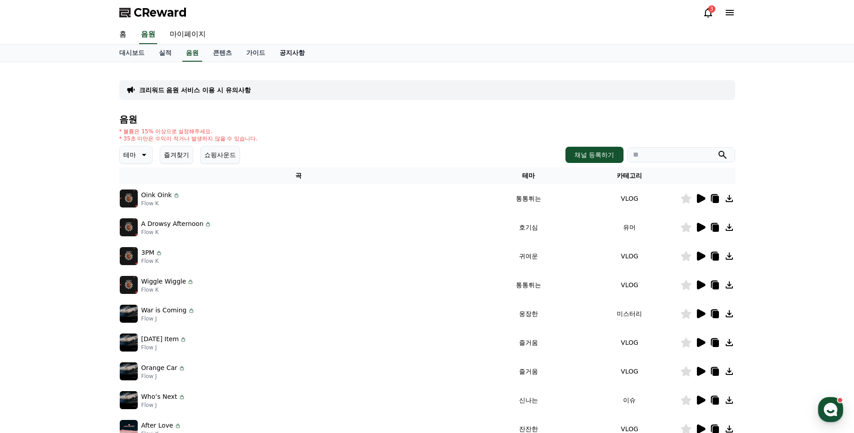
click at [293, 56] on link "공지사항" at bounding box center [292, 53] width 40 height 17
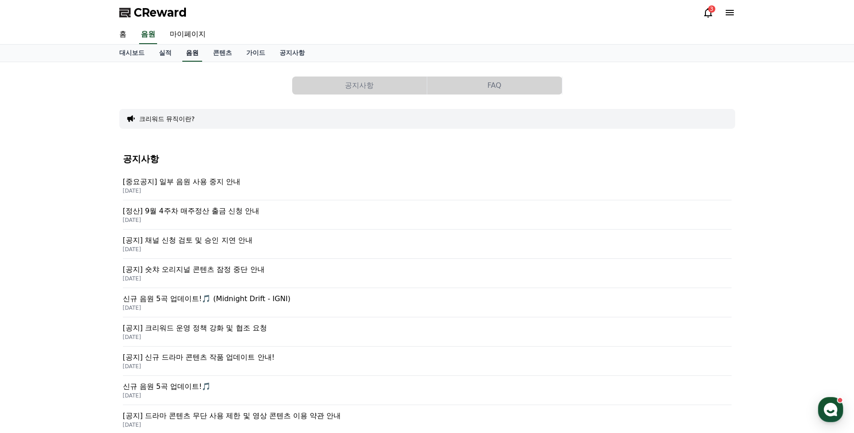
click at [188, 54] on link "음원" at bounding box center [192, 53] width 20 height 17
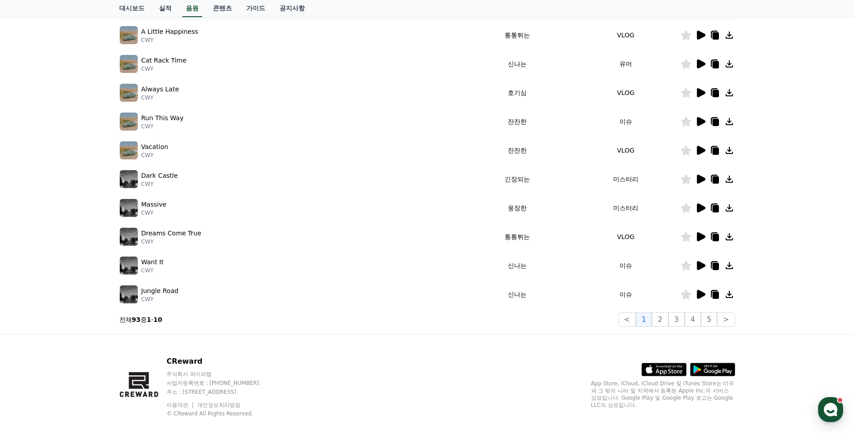
scroll to position [176, 0]
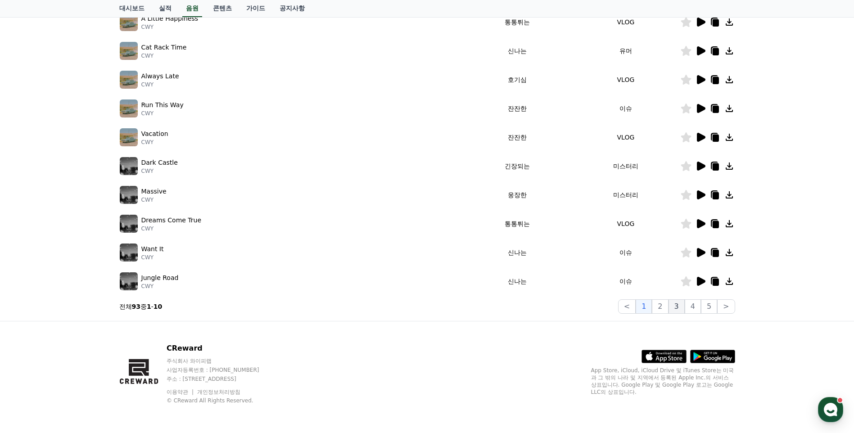
click at [679, 310] on button "3" at bounding box center [676, 306] width 16 height 14
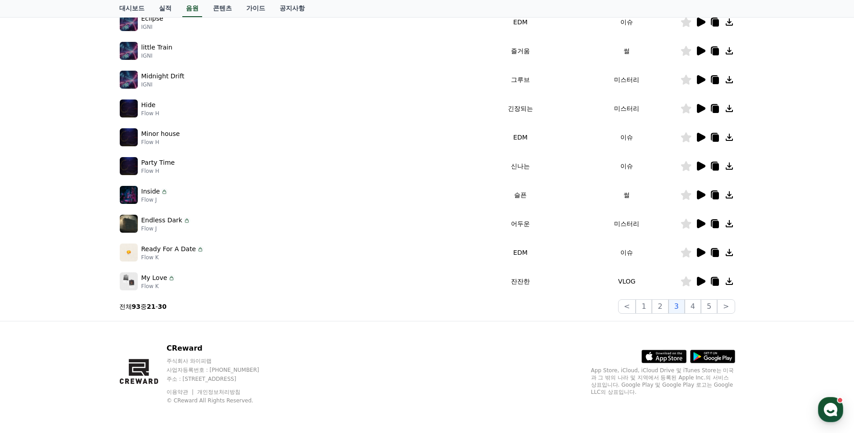
click at [698, 254] on icon at bounding box center [701, 252] width 9 height 9
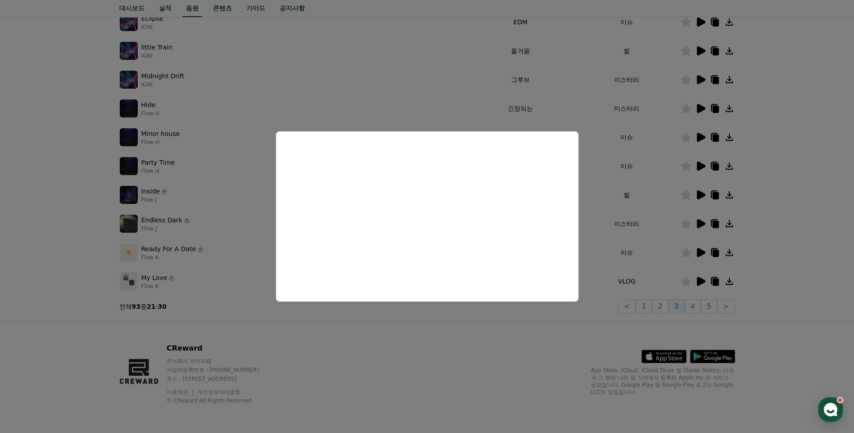
click at [494, 332] on button "close modal" at bounding box center [427, 216] width 854 height 433
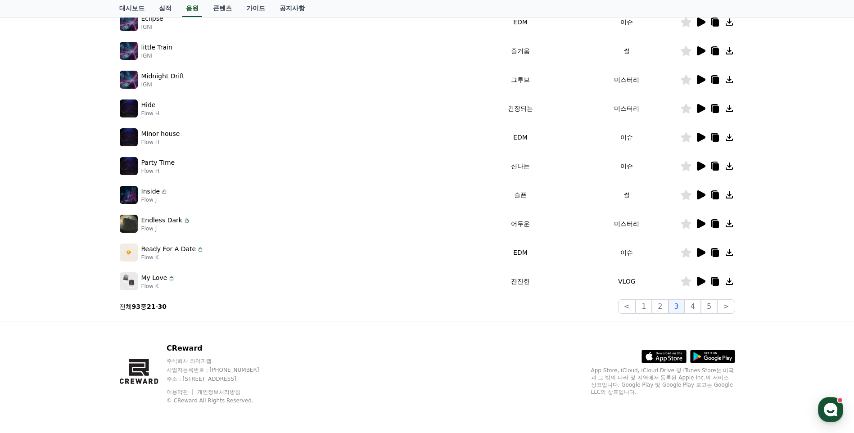
click at [703, 279] on icon at bounding box center [700, 281] width 11 height 11
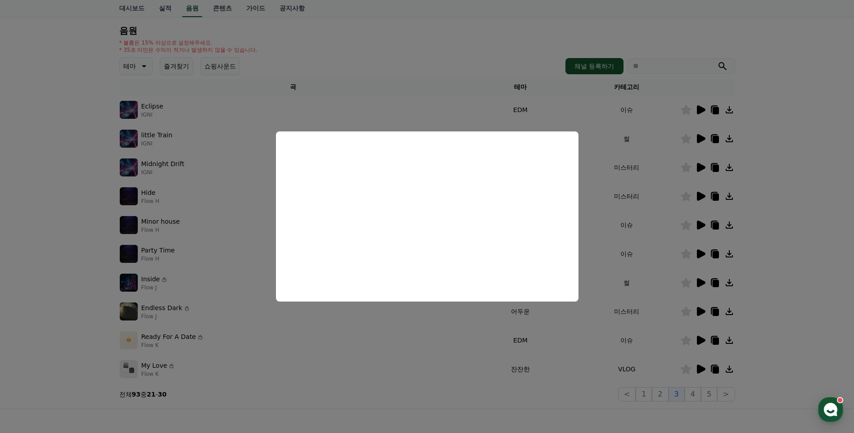
scroll to position [72, 0]
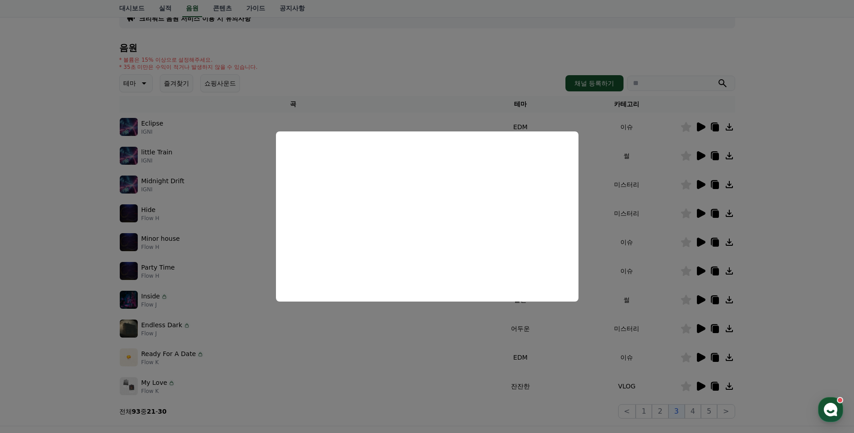
click at [244, 180] on button "close modal" at bounding box center [427, 216] width 854 height 433
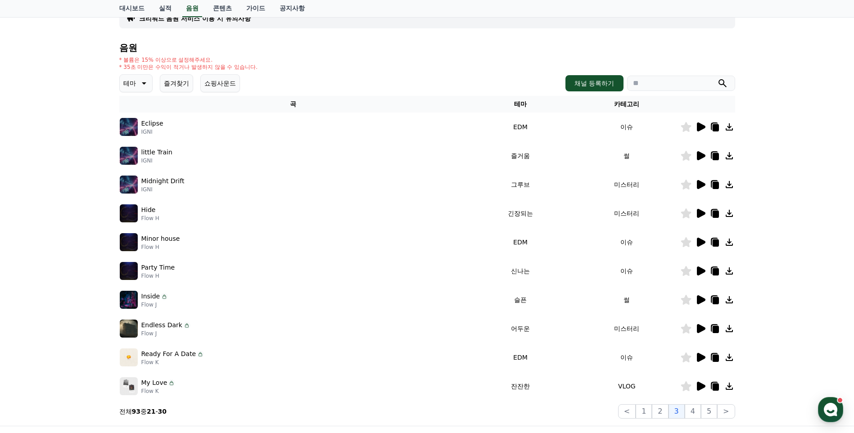
click at [699, 302] on icon at bounding box center [701, 299] width 9 height 9
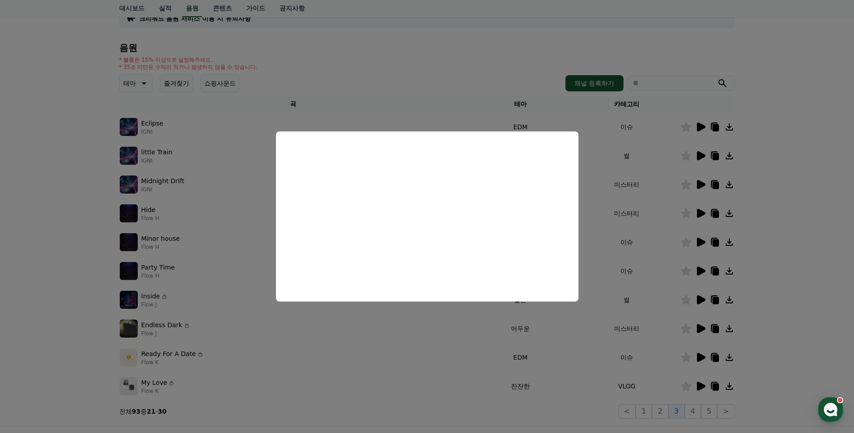
click at [759, 283] on button "close modal" at bounding box center [427, 216] width 854 height 433
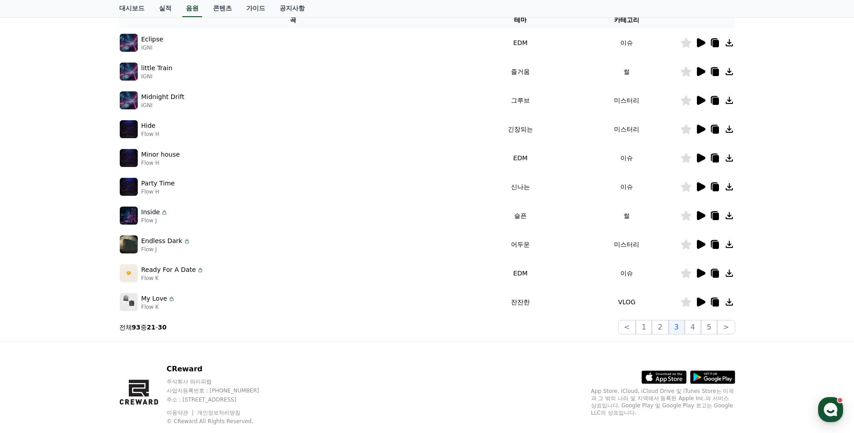
scroll to position [176, 0]
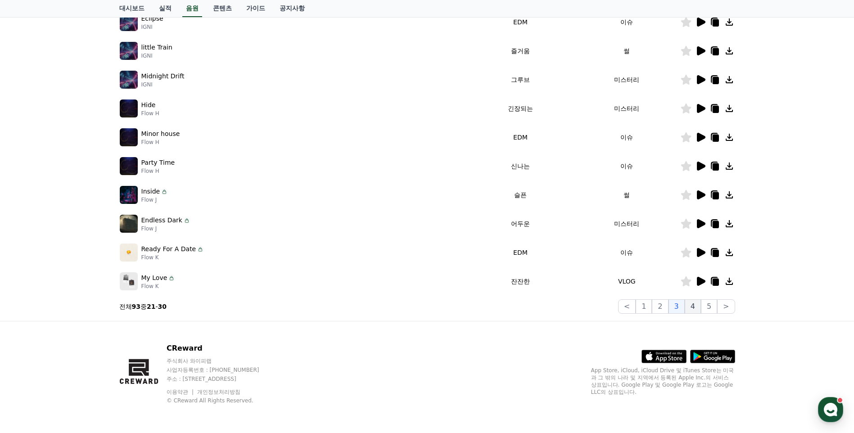
click at [694, 304] on button "4" at bounding box center [692, 306] width 16 height 14
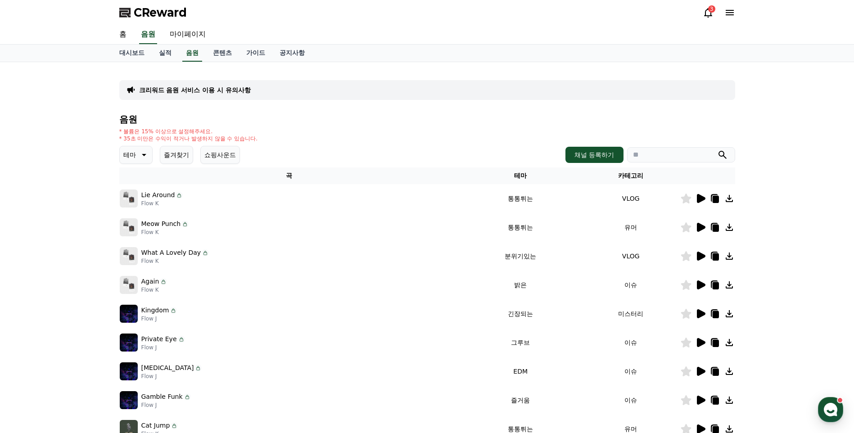
click at [696, 201] on icon at bounding box center [700, 198] width 11 height 11
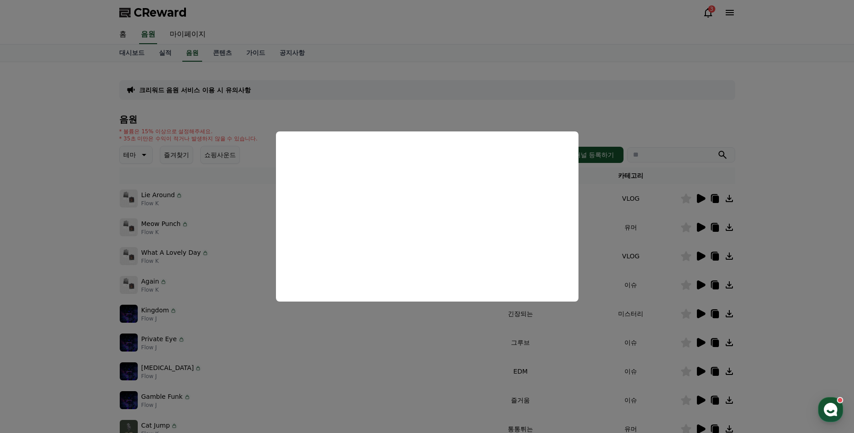
click at [640, 252] on button "close modal" at bounding box center [427, 216] width 854 height 433
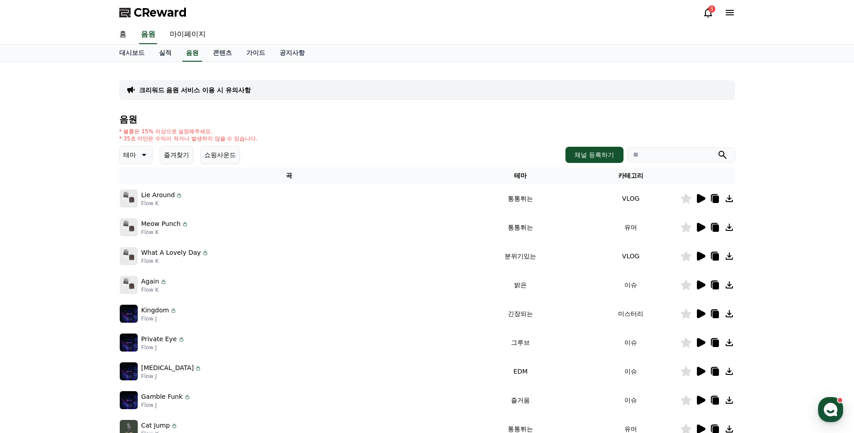
click at [702, 225] on icon at bounding box center [701, 227] width 9 height 9
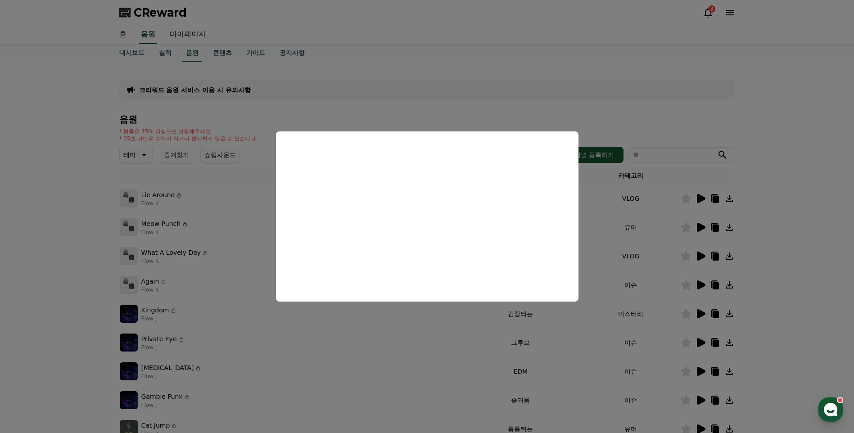
click at [357, 324] on button "close modal" at bounding box center [427, 216] width 854 height 433
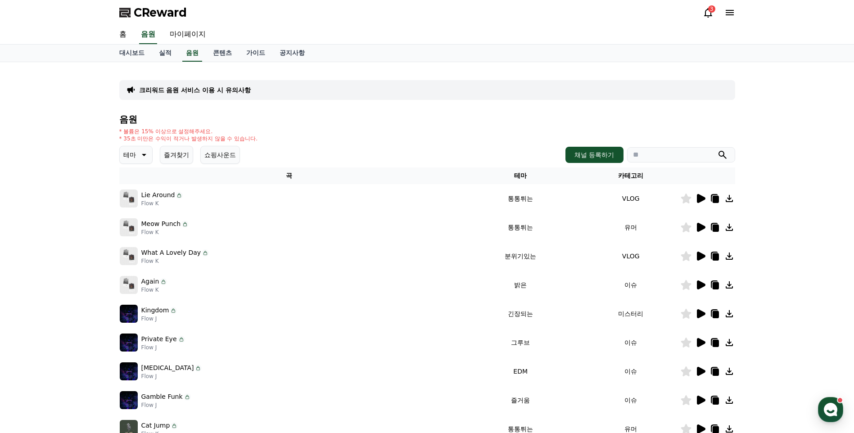
click at [696, 256] on icon at bounding box center [700, 256] width 11 height 11
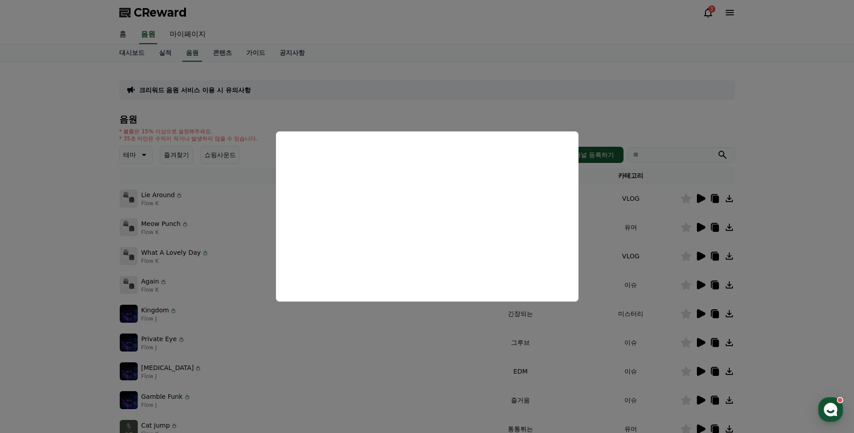
click at [318, 343] on button "close modal" at bounding box center [427, 216] width 854 height 433
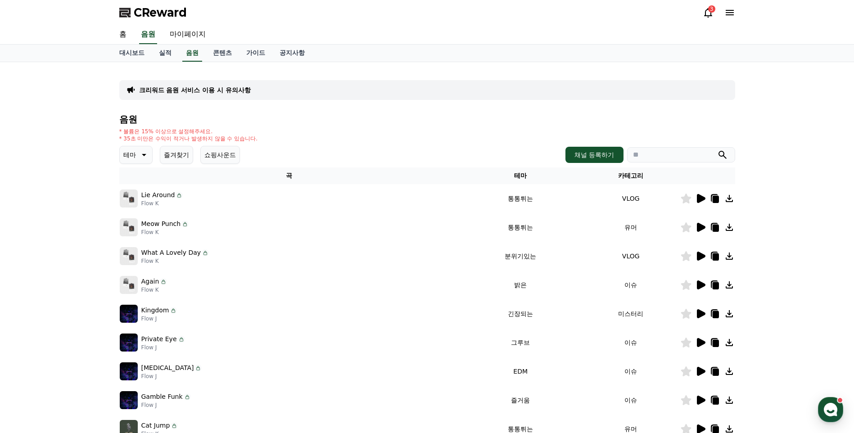
click at [695, 284] on icon at bounding box center [700, 284] width 11 height 11
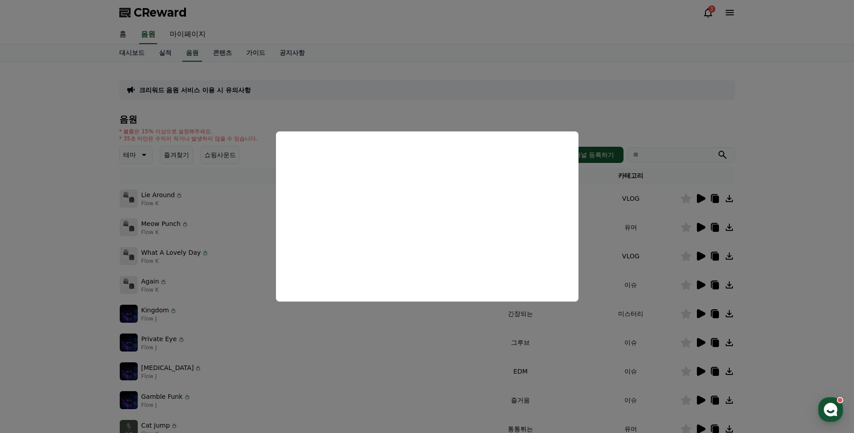
click at [435, 315] on button "close modal" at bounding box center [427, 216] width 854 height 433
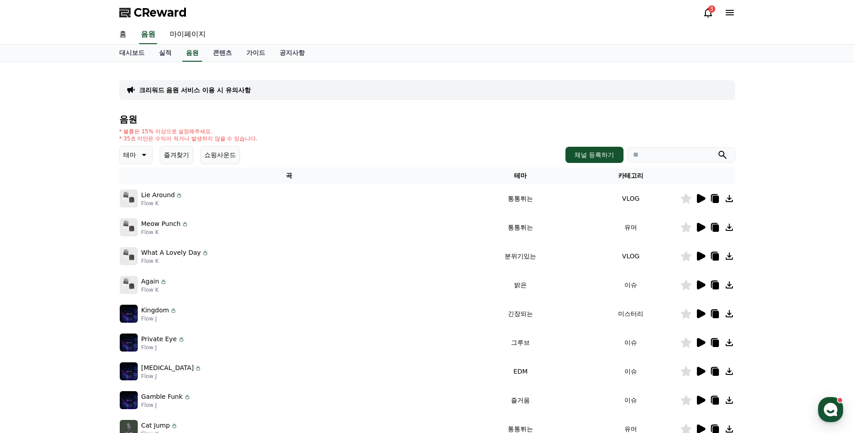
click at [700, 291] on td at bounding box center [707, 284] width 55 height 29
click at [695, 286] on icon at bounding box center [700, 284] width 11 height 11
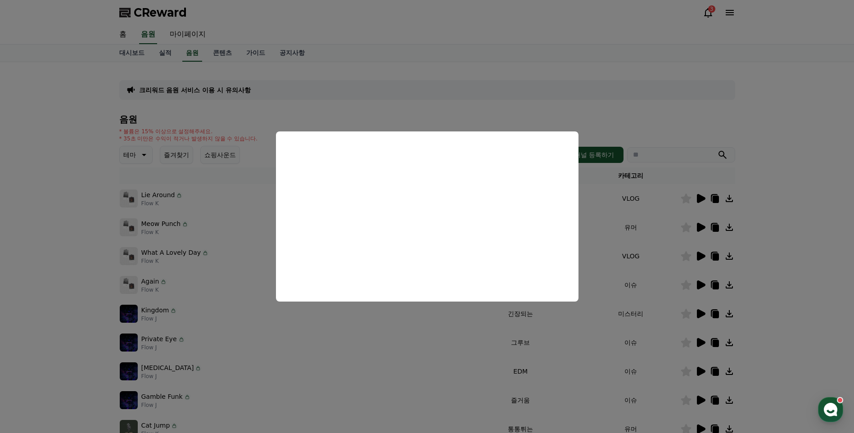
click at [638, 250] on button "close modal" at bounding box center [427, 216] width 854 height 433
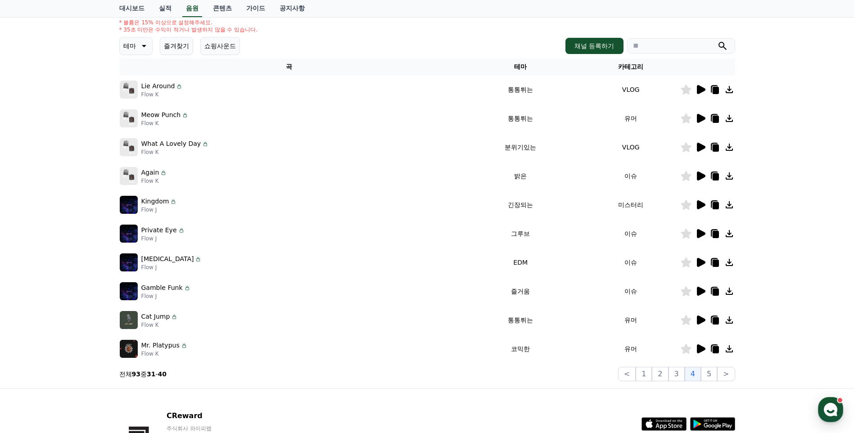
scroll to position [176, 0]
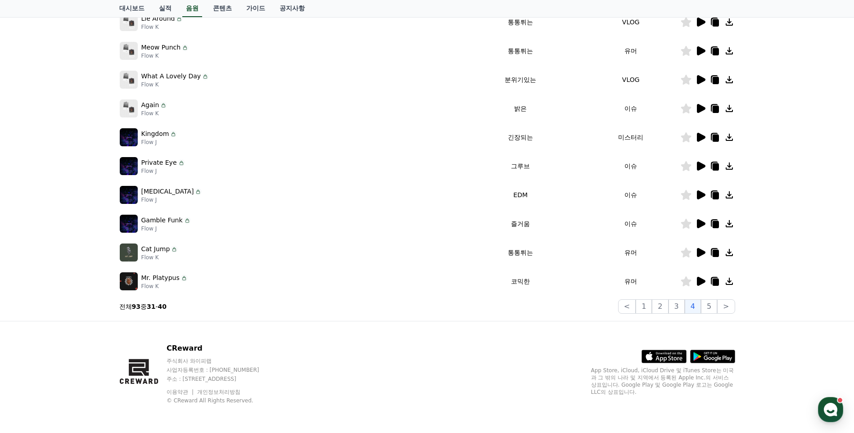
click at [703, 281] on icon at bounding box center [701, 281] width 9 height 9
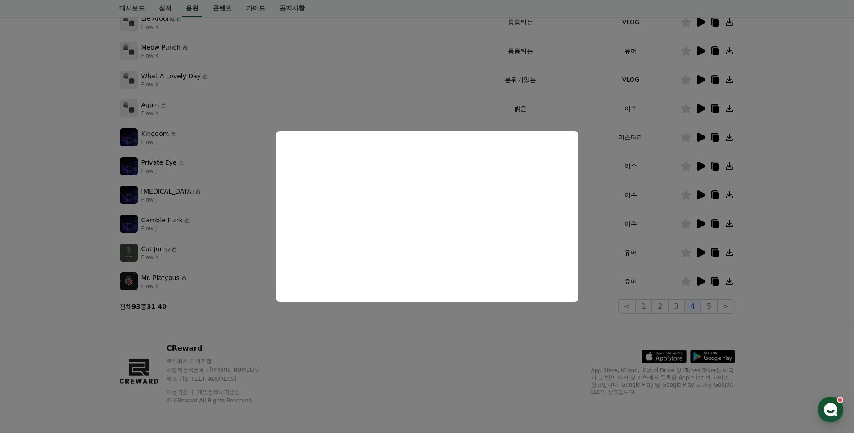
drag, startPoint x: 503, startPoint y: 333, endPoint x: 525, endPoint y: 324, distance: 24.4
click at [503, 333] on button "close modal" at bounding box center [427, 216] width 854 height 433
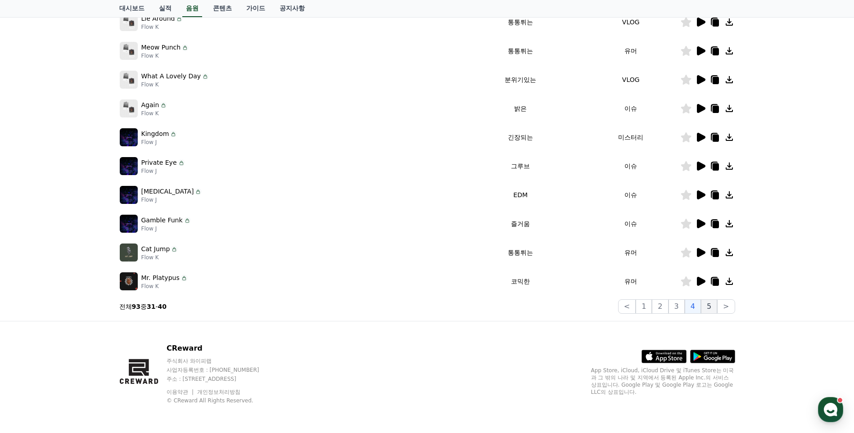
click at [706, 309] on button "5" at bounding box center [709, 306] width 16 height 14
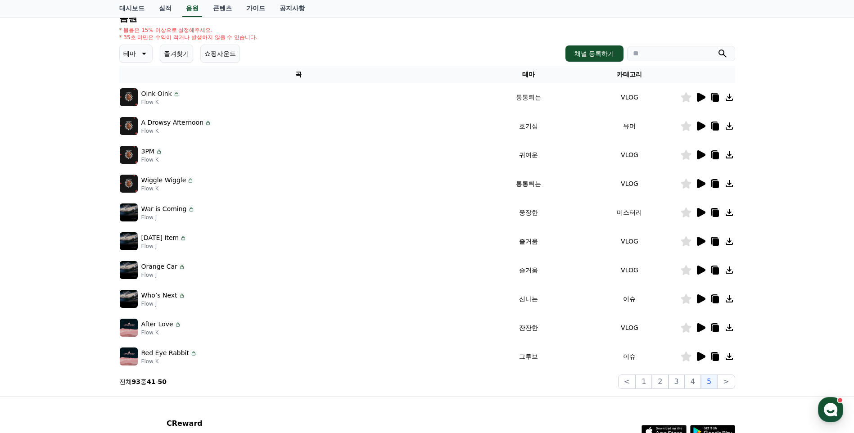
scroll to position [72, 0]
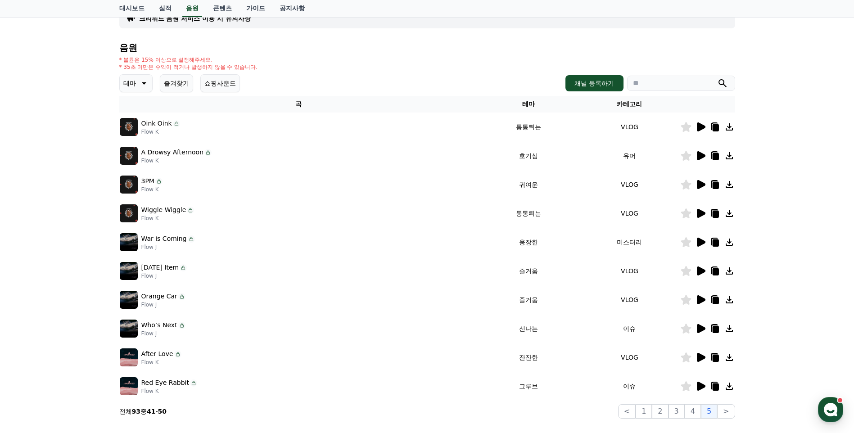
click at [701, 128] on icon at bounding box center [701, 126] width 9 height 9
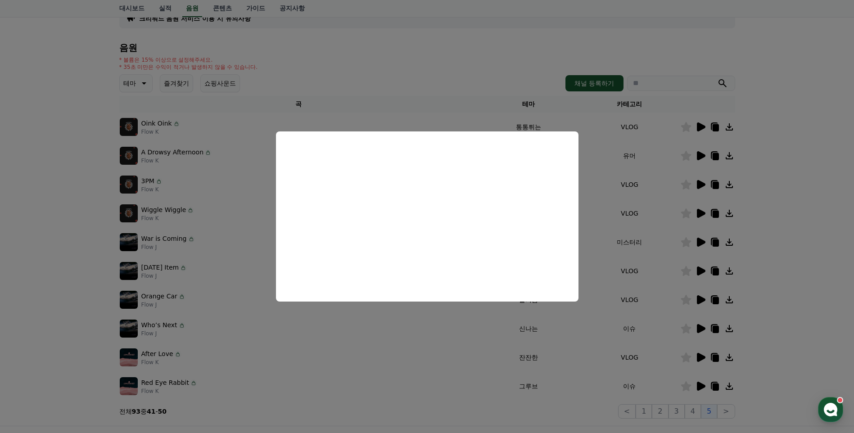
click at [788, 212] on button "close modal" at bounding box center [427, 216] width 854 height 433
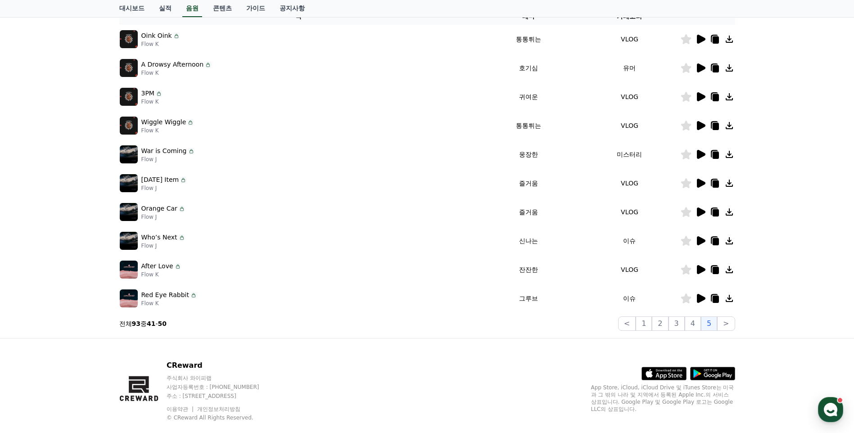
scroll to position [176, 0]
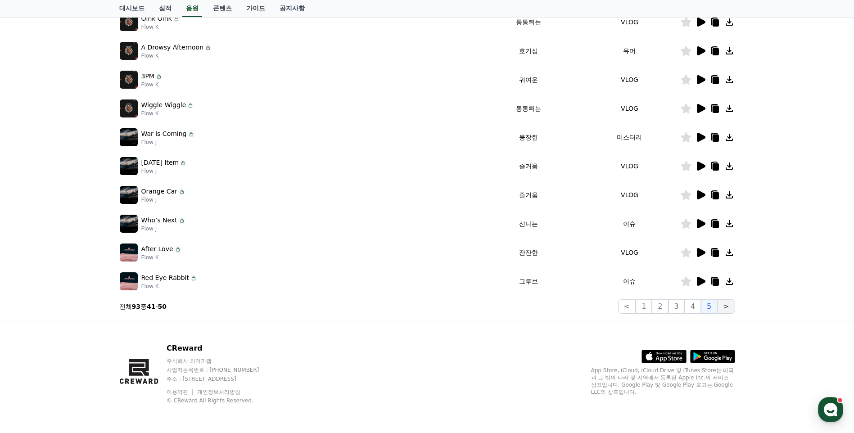
click at [723, 306] on button ">" at bounding box center [726, 306] width 18 height 14
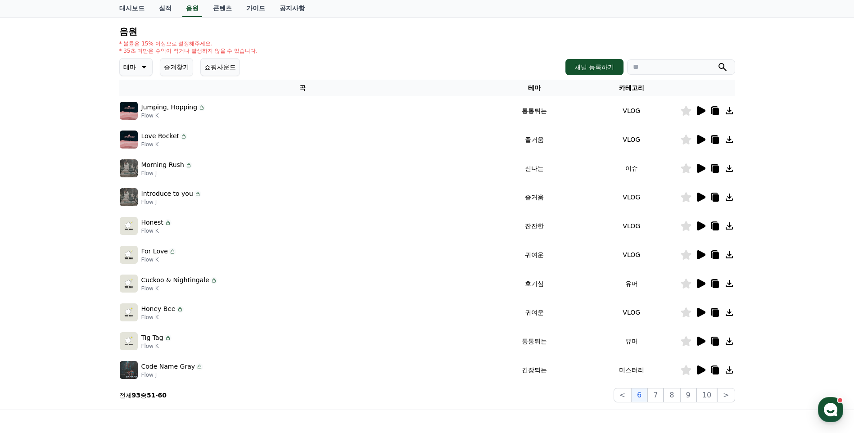
scroll to position [72, 0]
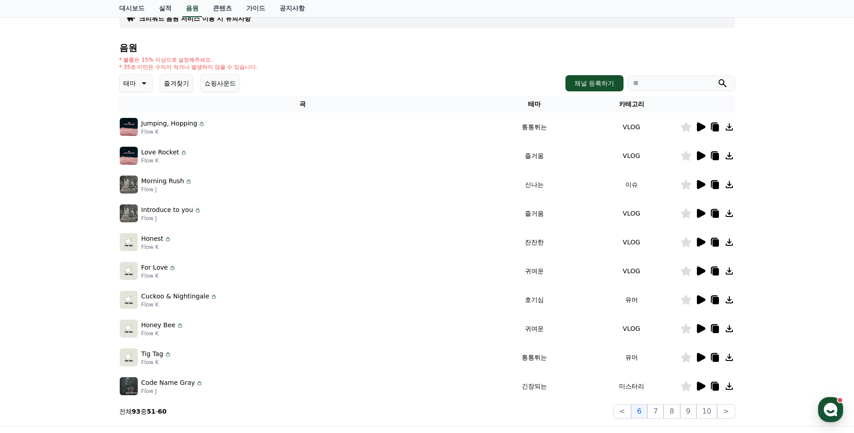
click at [696, 352] on icon at bounding box center [700, 357] width 11 height 11
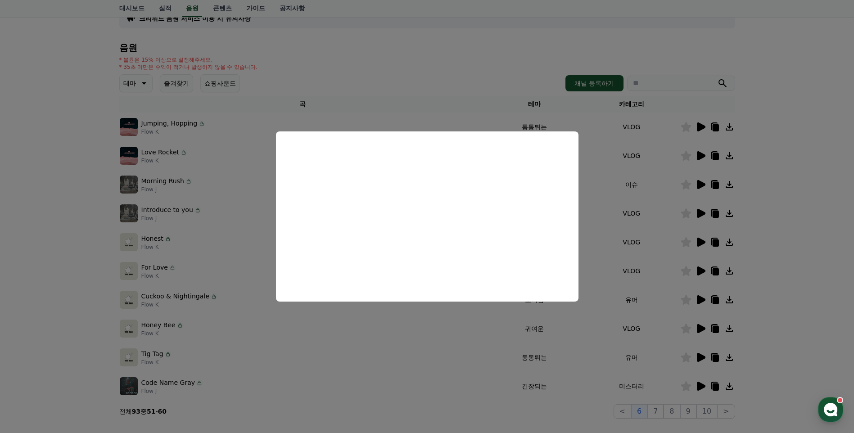
click at [708, 326] on button "close modal" at bounding box center [427, 216] width 854 height 433
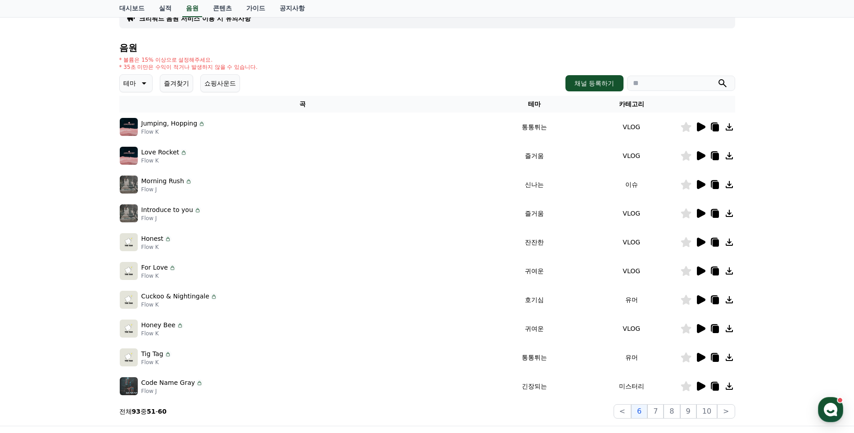
click at [702, 328] on icon at bounding box center [701, 328] width 9 height 9
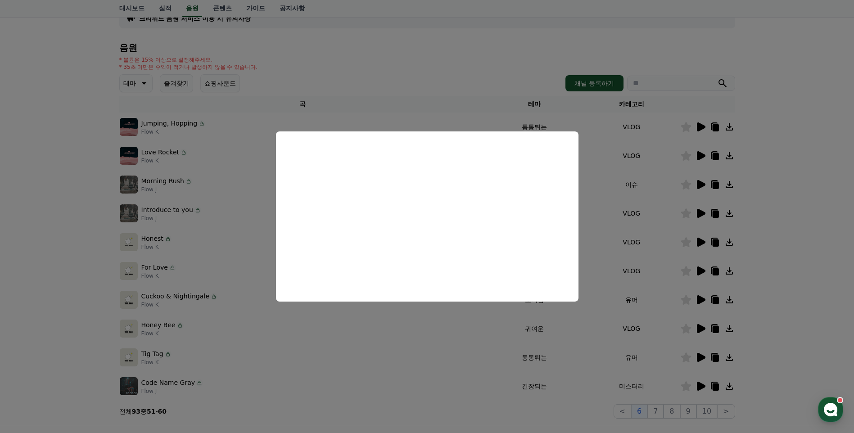
click at [440, 330] on button "close modal" at bounding box center [427, 216] width 854 height 433
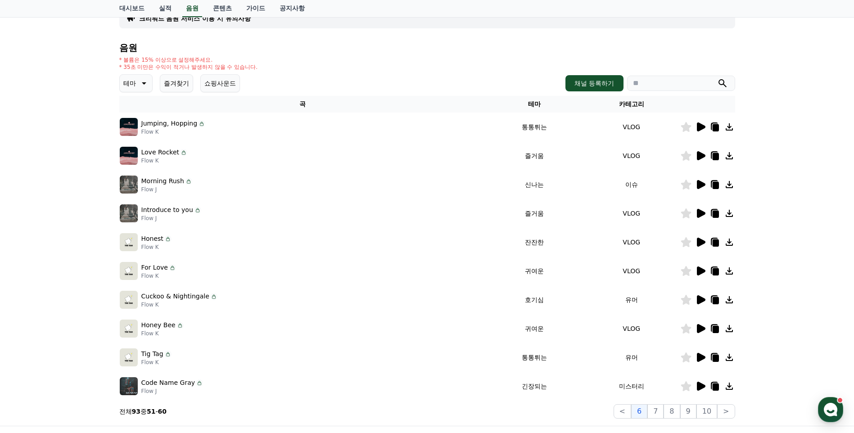
click at [699, 243] on icon at bounding box center [701, 242] width 9 height 9
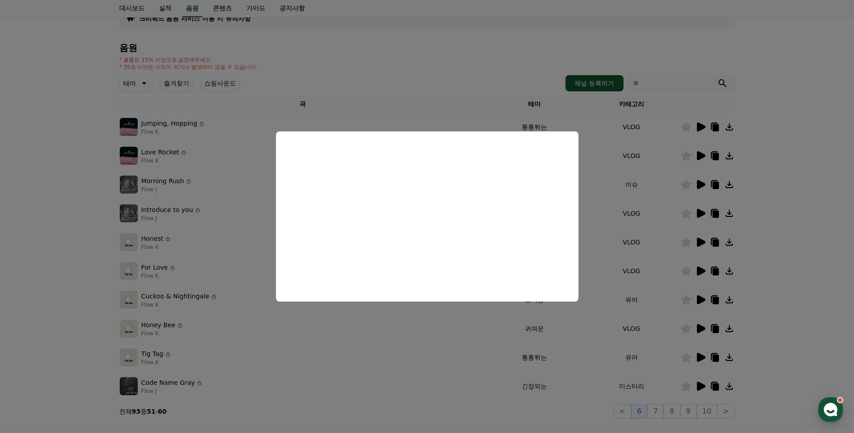
click at [424, 328] on button "close modal" at bounding box center [427, 216] width 854 height 433
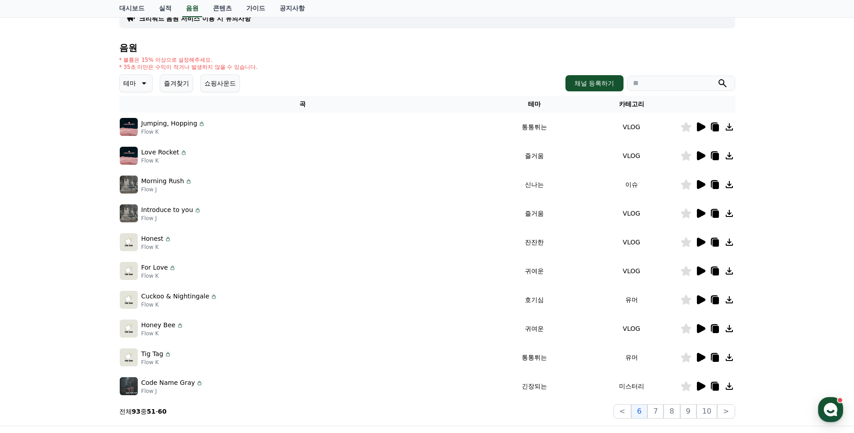
click at [698, 388] on icon at bounding box center [701, 386] width 9 height 9
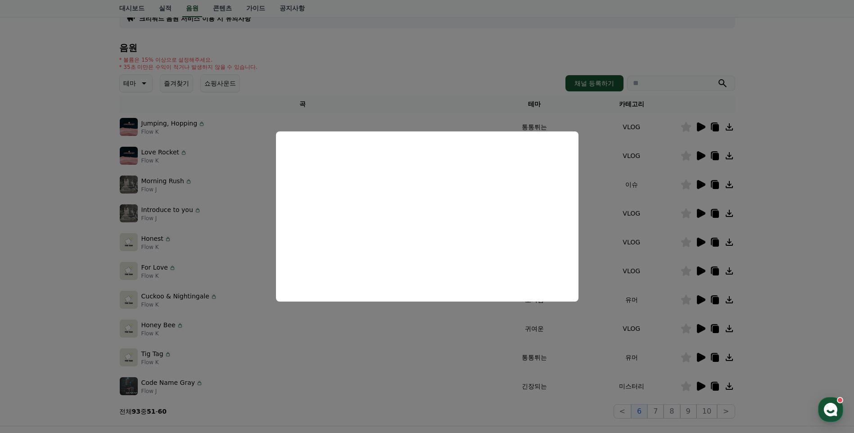
drag, startPoint x: 782, startPoint y: 370, endPoint x: 678, endPoint y: 396, distance: 106.6
click at [775, 371] on button "close modal" at bounding box center [427, 216] width 854 height 433
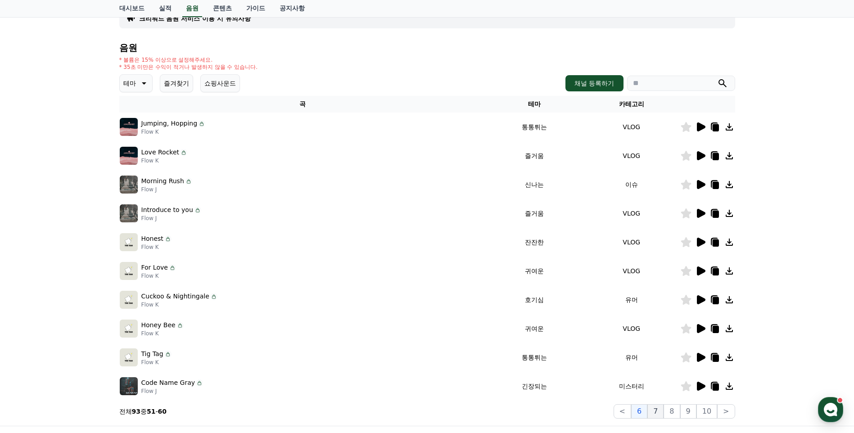
click at [661, 408] on button "7" at bounding box center [655, 411] width 16 height 14
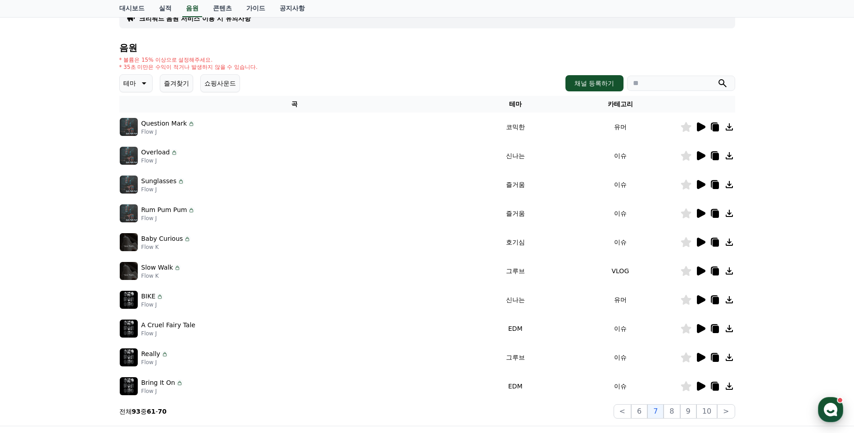
click at [836, 405] on icon "button" at bounding box center [830, 409] width 16 height 16
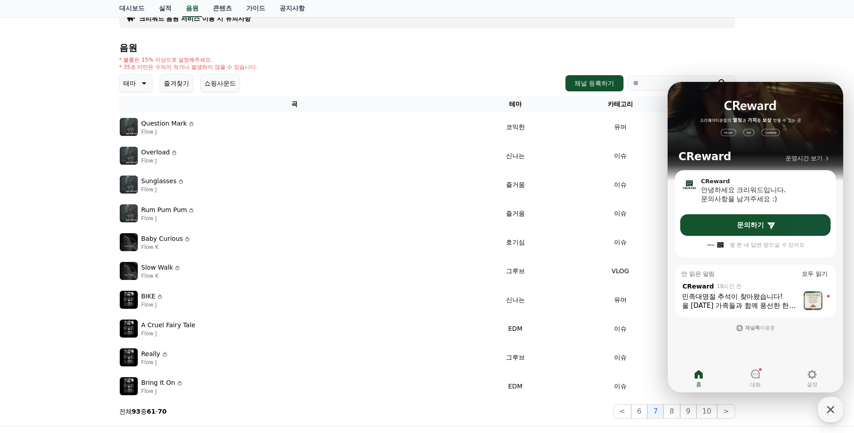
click at [344, 247] on div "Baby Curious Flow K" at bounding box center [295, 242] width 350 height 18
click at [833, 39] on div "크리워드 음원 서비스 이용 시 유의사항 음원 * 볼륨은 15% 이상으로 설정해주세요. * 35초 미만은 수익이 적거나 발생하지 않을 수 있습니…" at bounding box center [427, 208] width 854 height 435
click at [833, 409] on icon "button" at bounding box center [830, 409] width 16 height 16
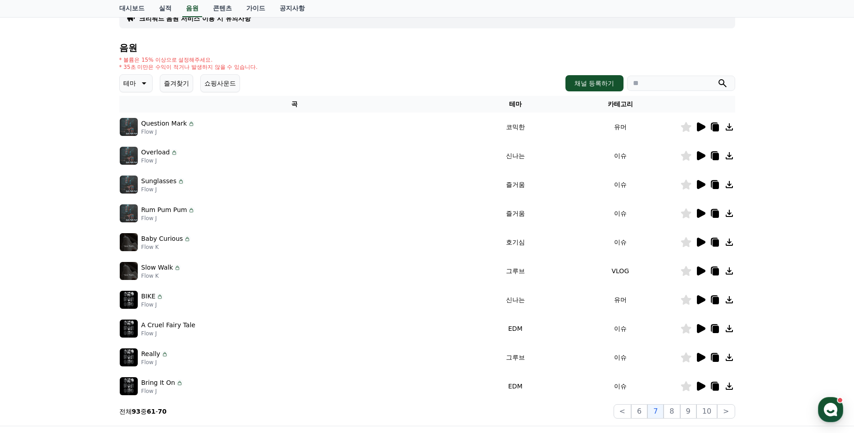
click at [703, 356] on icon at bounding box center [701, 357] width 9 height 9
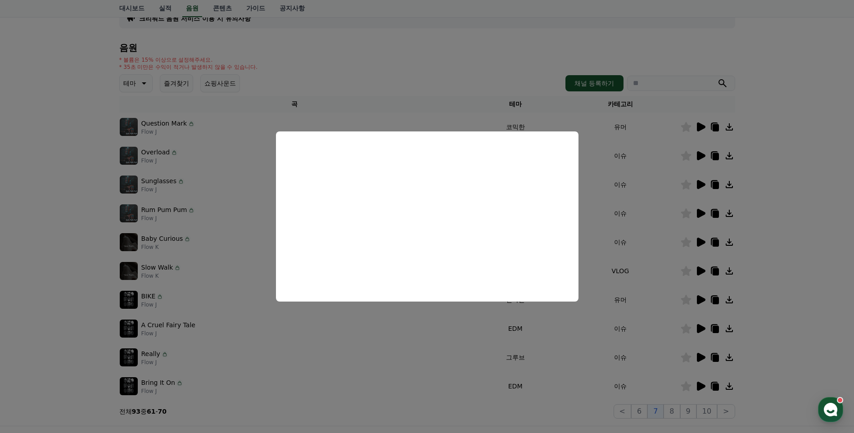
click at [556, 338] on button "close modal" at bounding box center [427, 216] width 854 height 433
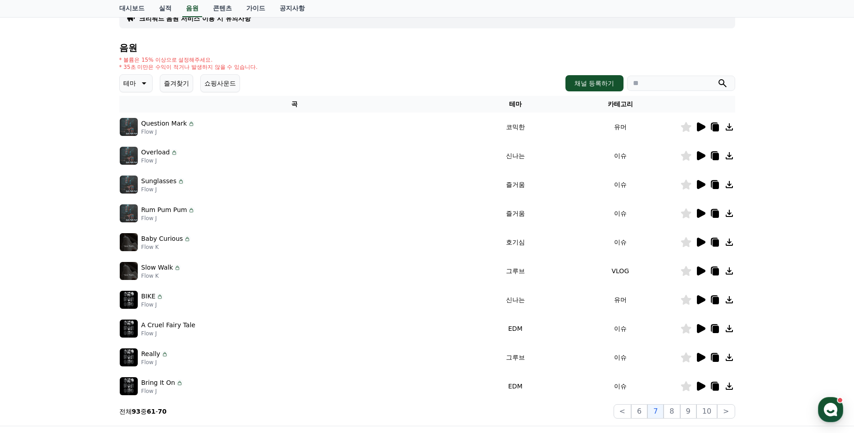
click at [704, 271] on icon at bounding box center [701, 270] width 9 height 9
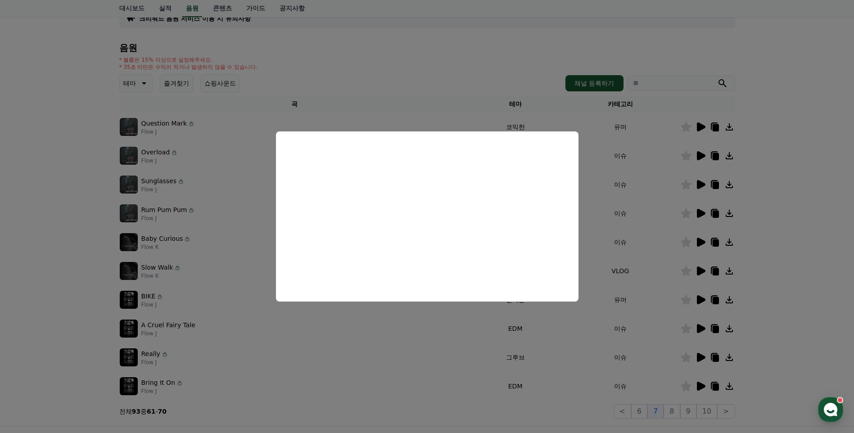
click at [798, 163] on button "close modal" at bounding box center [427, 216] width 854 height 433
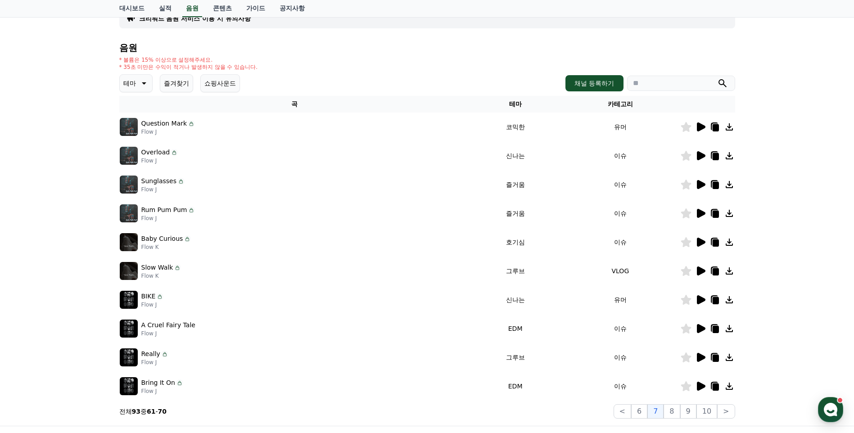
click at [701, 155] on icon at bounding box center [701, 155] width 9 height 9
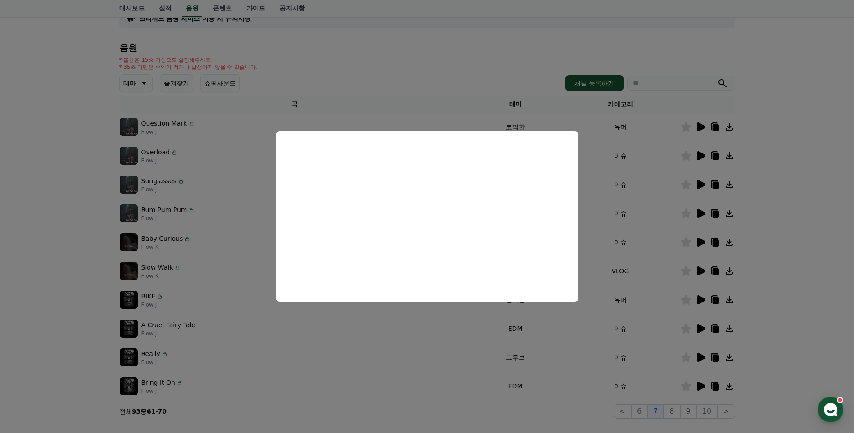
click at [787, 254] on button "close modal" at bounding box center [427, 216] width 854 height 433
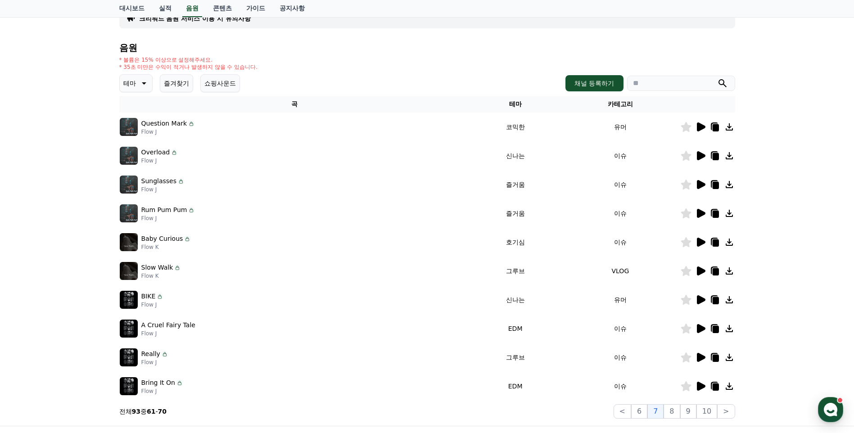
click at [701, 387] on icon at bounding box center [701, 386] width 9 height 9
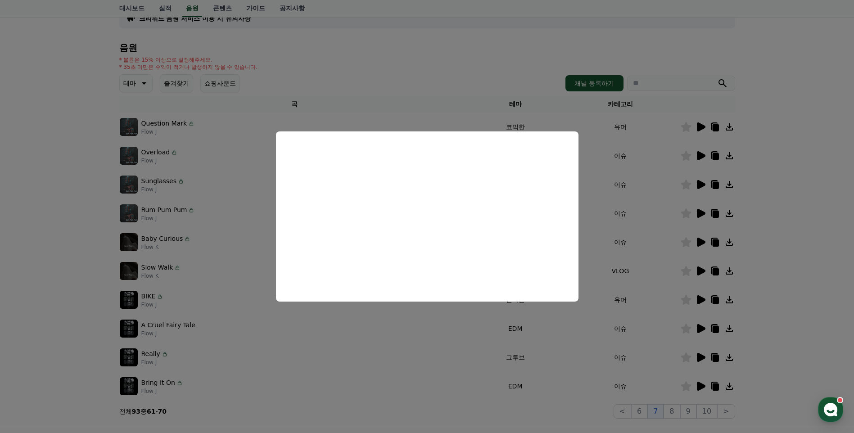
click at [578, 396] on button "close modal" at bounding box center [427, 216] width 854 height 433
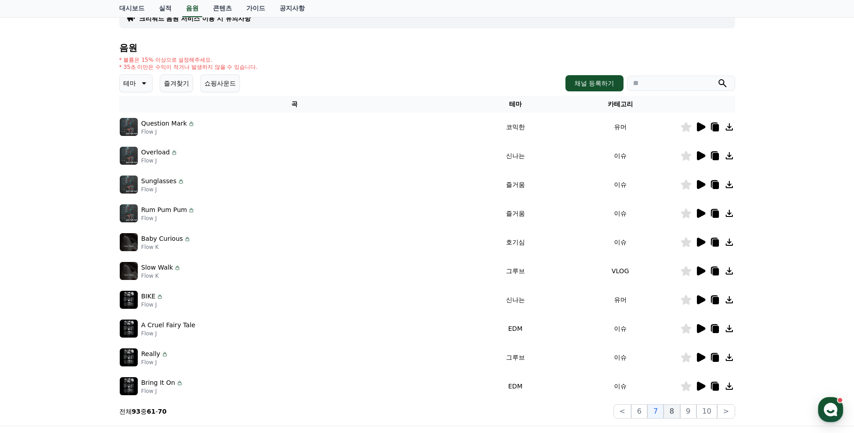
click at [673, 409] on button "8" at bounding box center [671, 411] width 16 height 14
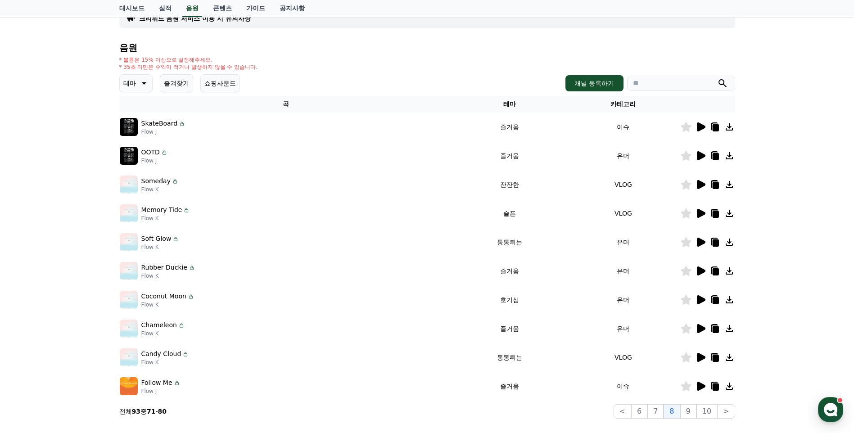
click at [700, 185] on icon at bounding box center [701, 184] width 9 height 9
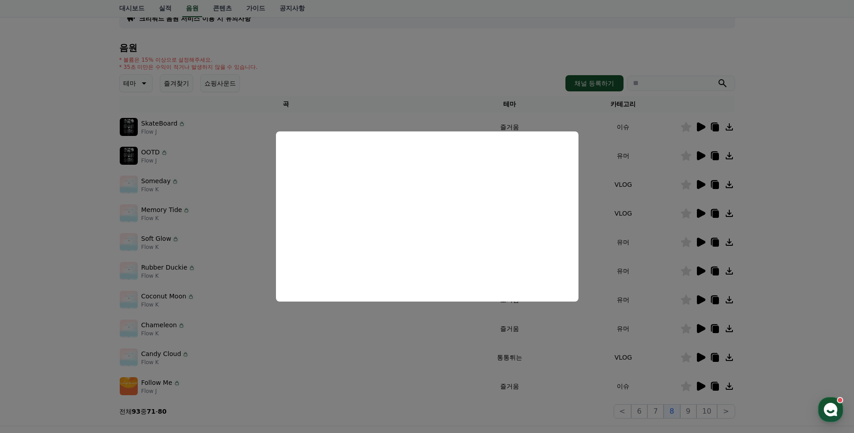
click at [0, 267] on html "CReward 3 홈 음원 마이페이지 대시보드 실적 음원 콘텐츠 가이드 공지사항 크리워드 음원 서비스 이용 시 유의사항 음원 * 볼륨은 15%…" at bounding box center [427, 232] width 854 height 609
drag, startPoint x: 15, startPoint y: 265, endPoint x: 108, endPoint y: 260, distance: 93.8
click at [15, 265] on button "close modal" at bounding box center [427, 216] width 854 height 433
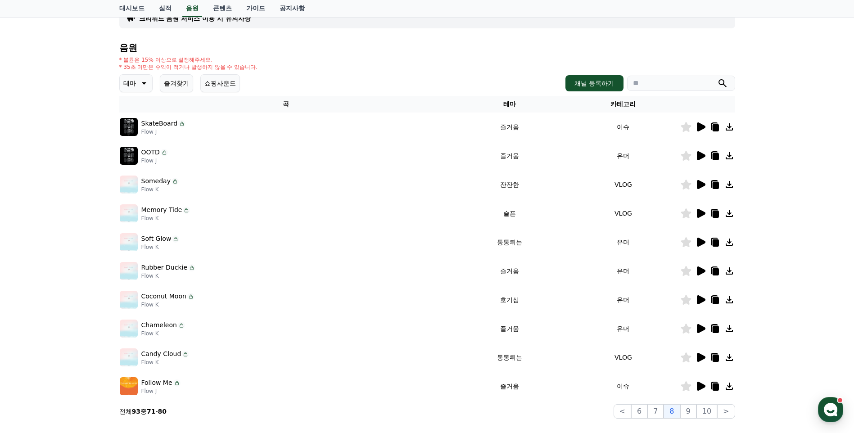
click at [699, 216] on icon at bounding box center [701, 213] width 9 height 9
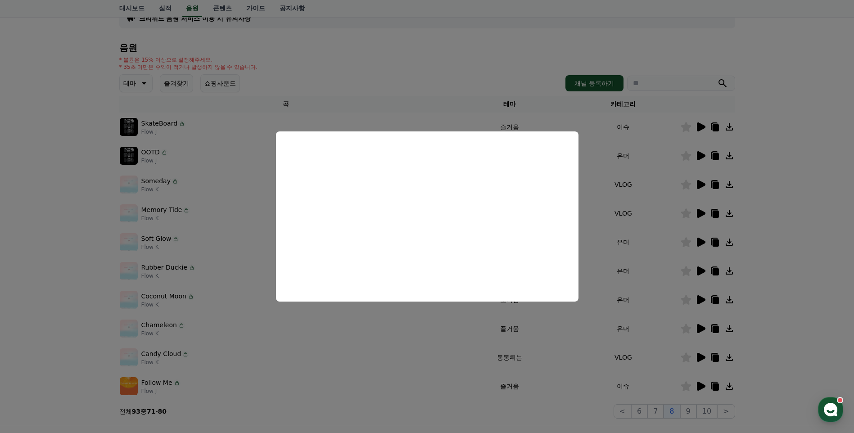
click at [802, 340] on button "close modal" at bounding box center [427, 216] width 854 height 433
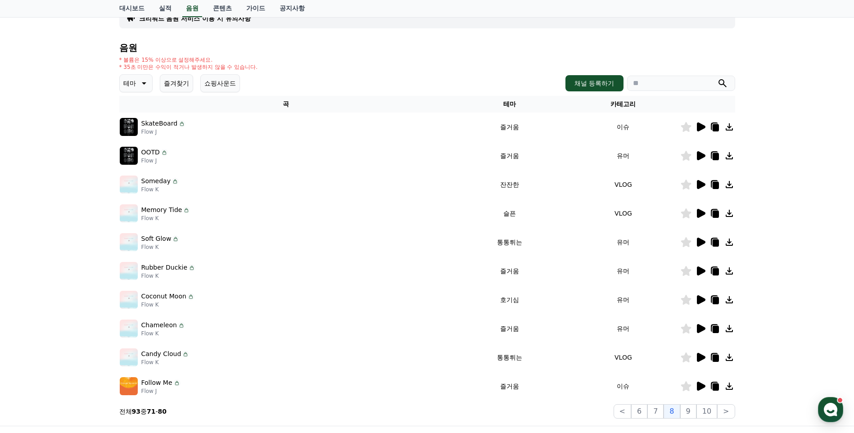
click at [700, 386] on icon at bounding box center [701, 386] width 9 height 9
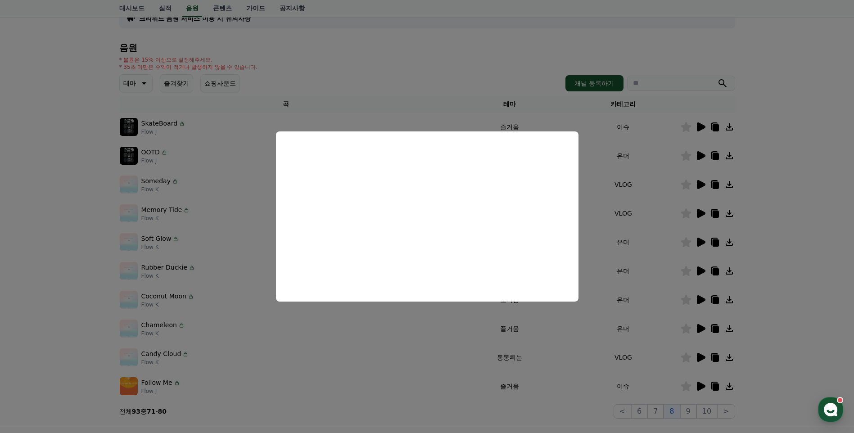
click at [19, 321] on button "close modal" at bounding box center [427, 216] width 854 height 433
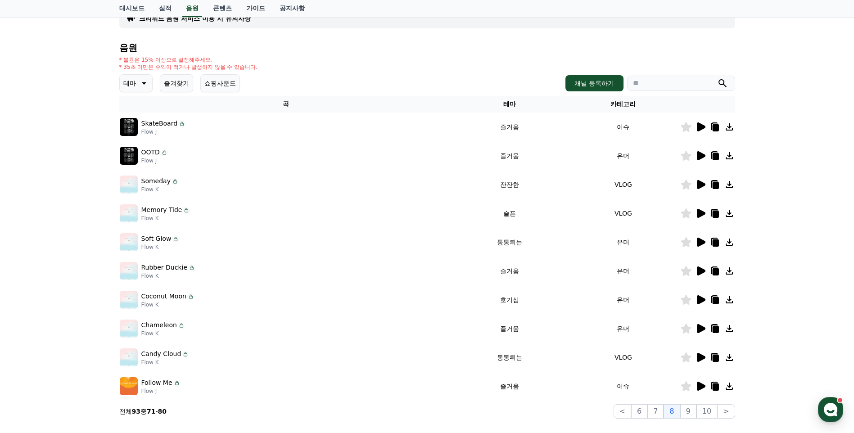
click at [702, 359] on icon at bounding box center [701, 357] width 9 height 9
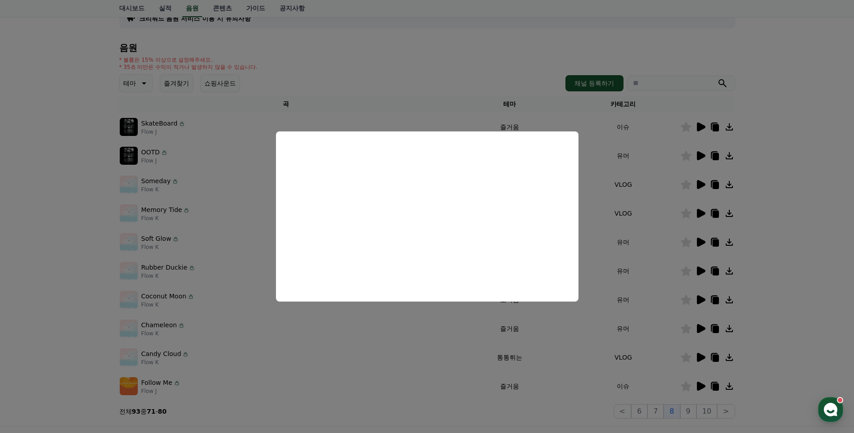
drag, startPoint x: 90, startPoint y: 336, endPoint x: 254, endPoint y: 361, distance: 165.2
click at [253, 361] on button "close modal" at bounding box center [427, 216] width 854 height 433
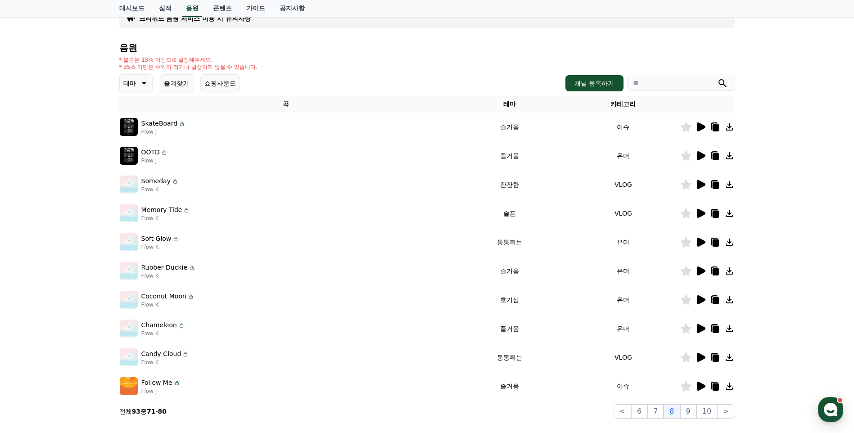
click at [49, 332] on div "크리워드 음원 서비스 이용 시 유의사항 음원 * 볼륨은 15% 이상으로 설정해주세요. * 35초 미만은 수익이 적거나 발생하지 않을 수 있습니…" at bounding box center [427, 208] width 854 height 435
click at [704, 299] on icon at bounding box center [701, 299] width 9 height 9
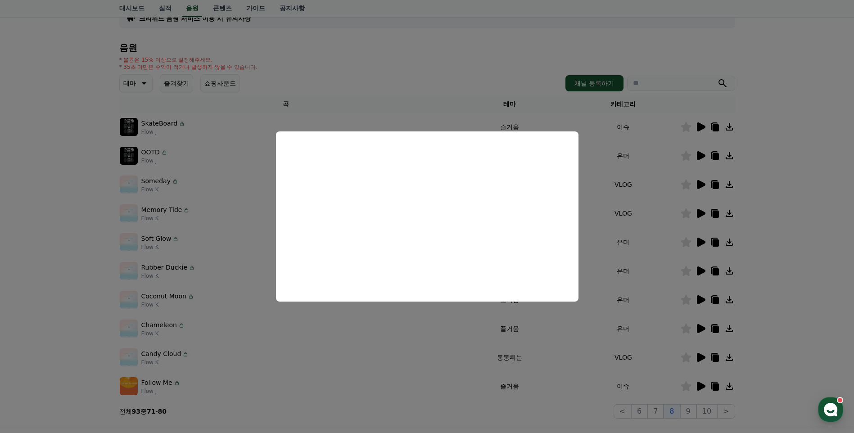
click at [800, 309] on button "close modal" at bounding box center [427, 216] width 854 height 433
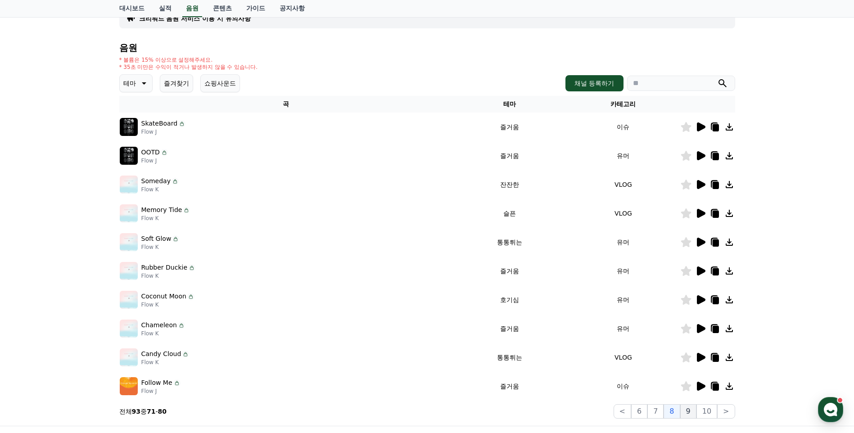
click at [689, 412] on button "9" at bounding box center [688, 411] width 16 height 14
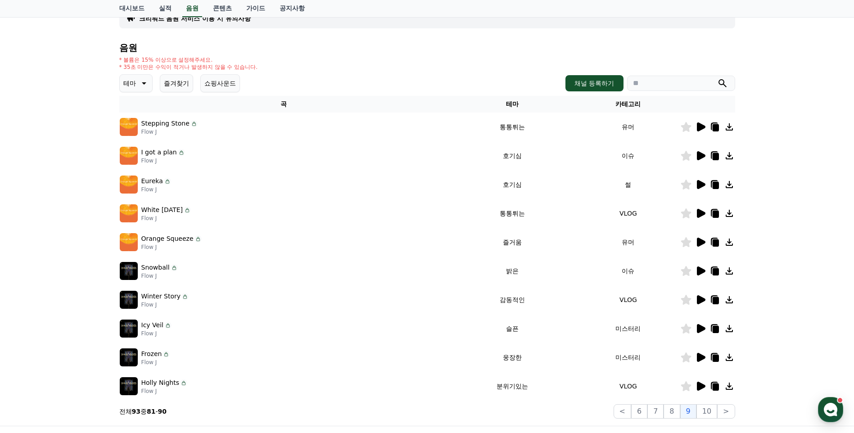
click at [697, 132] on td at bounding box center [707, 126] width 55 height 29
click at [698, 128] on icon at bounding box center [701, 126] width 9 height 9
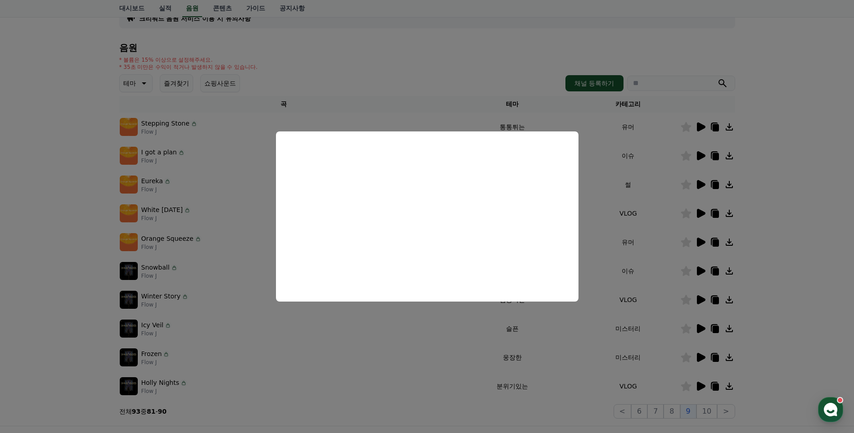
click at [827, 232] on button "close modal" at bounding box center [427, 216] width 854 height 433
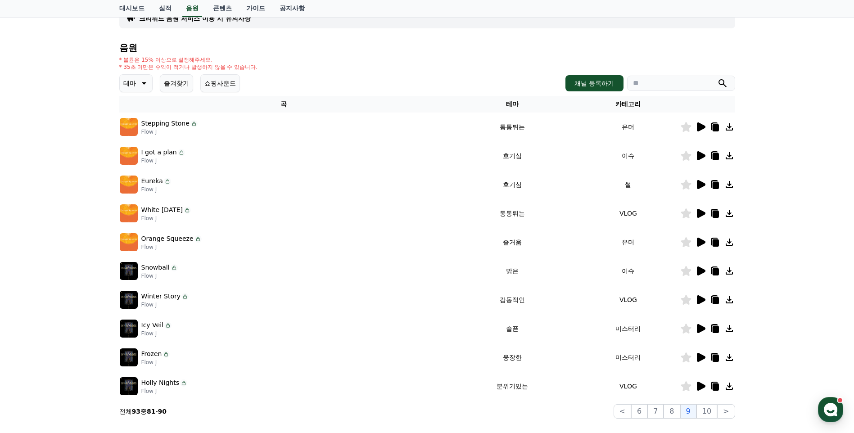
click at [696, 154] on icon at bounding box center [700, 155] width 11 height 11
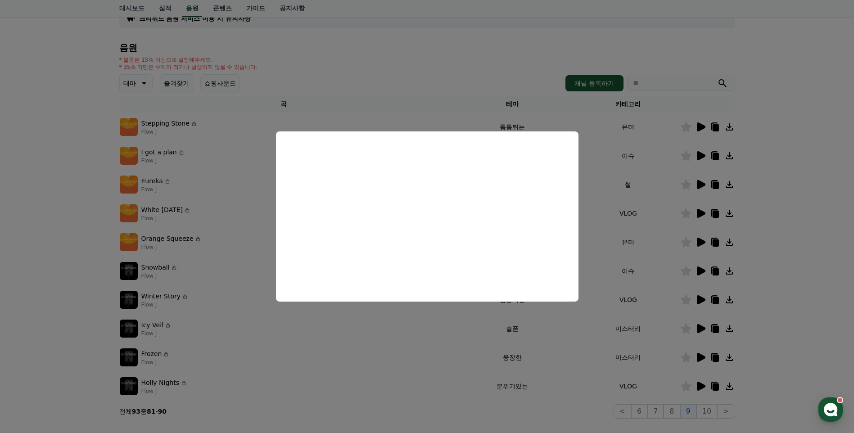
click at [799, 188] on button "close modal" at bounding box center [427, 216] width 854 height 433
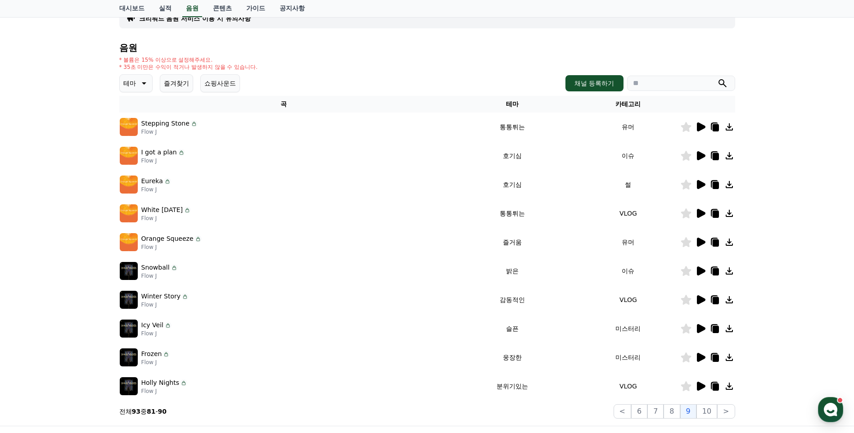
click at [699, 184] on icon at bounding box center [701, 184] width 9 height 9
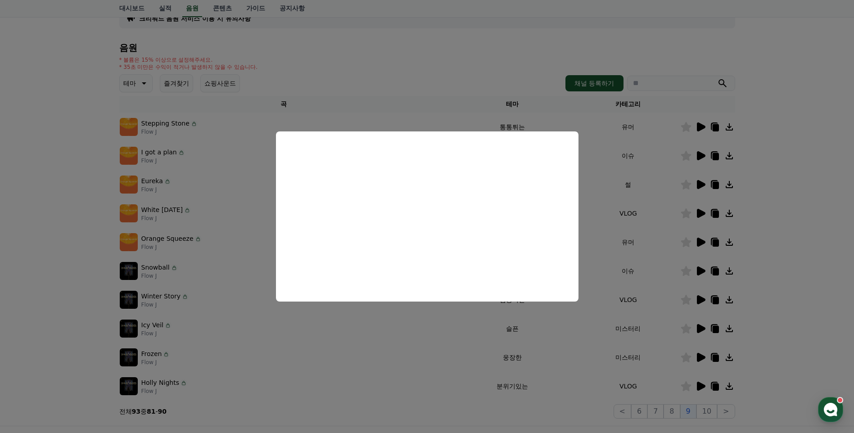
click at [729, 256] on button "close modal" at bounding box center [427, 216] width 854 height 433
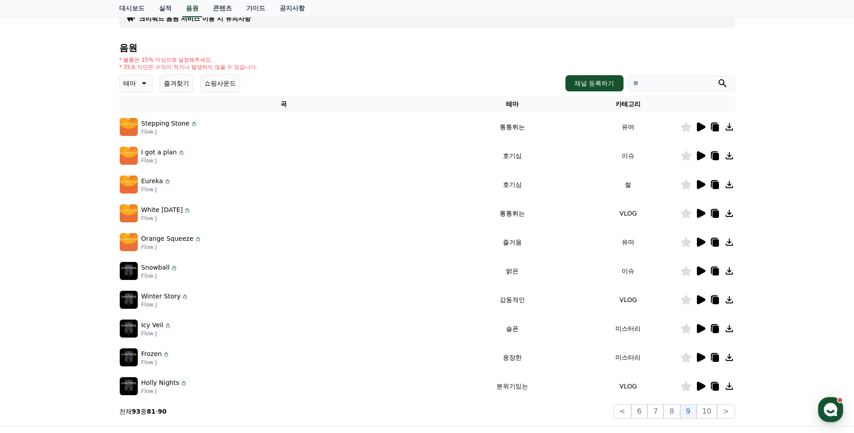
click at [697, 212] on icon at bounding box center [701, 213] width 9 height 9
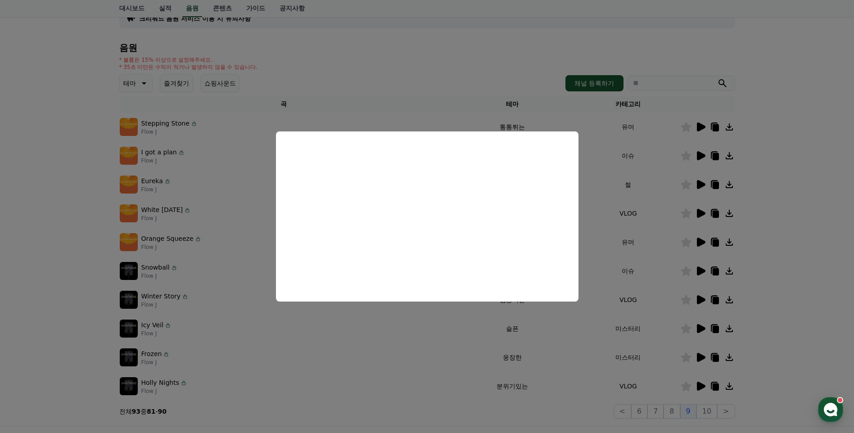
click at [633, 177] on button "close modal" at bounding box center [427, 216] width 854 height 433
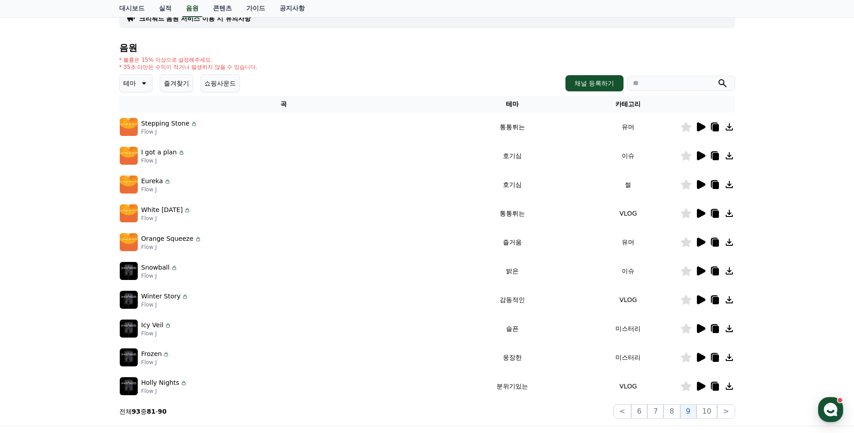
click at [696, 242] on icon at bounding box center [700, 242] width 11 height 11
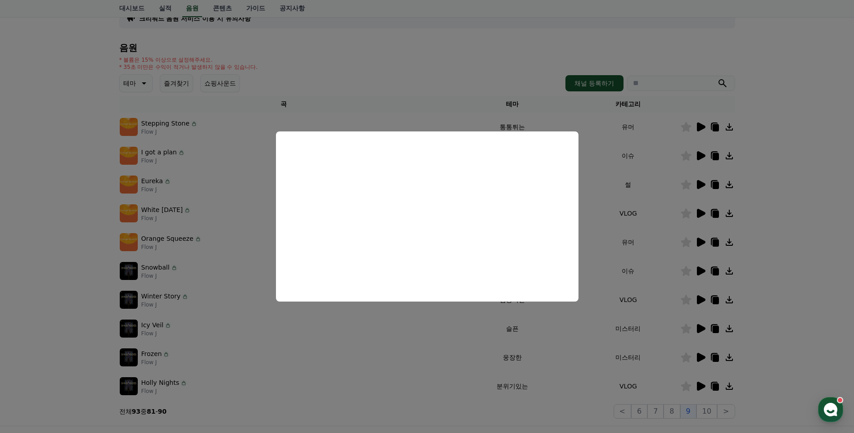
click at [803, 239] on button "close modal" at bounding box center [427, 216] width 854 height 433
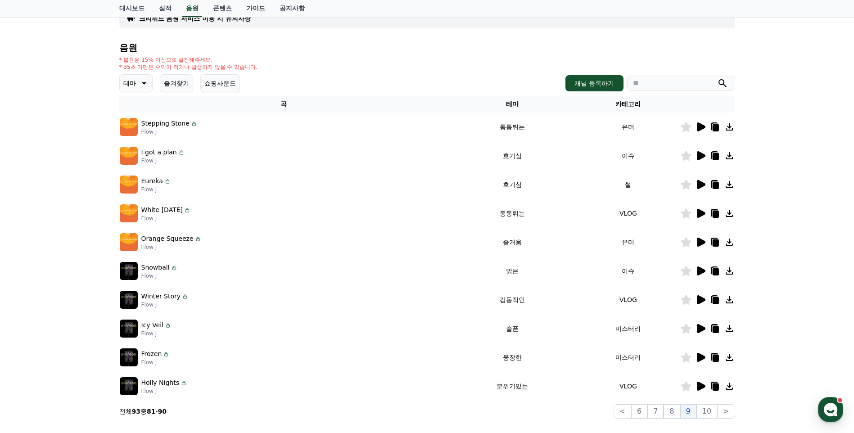
click at [702, 187] on icon at bounding box center [701, 184] width 9 height 9
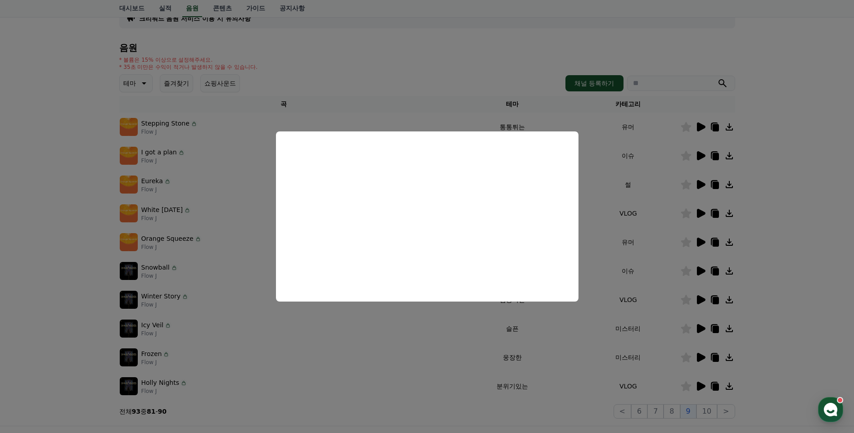
drag, startPoint x: 43, startPoint y: 177, endPoint x: 49, endPoint y: 174, distance: 7.0
click at [43, 177] on button "close modal" at bounding box center [427, 216] width 854 height 433
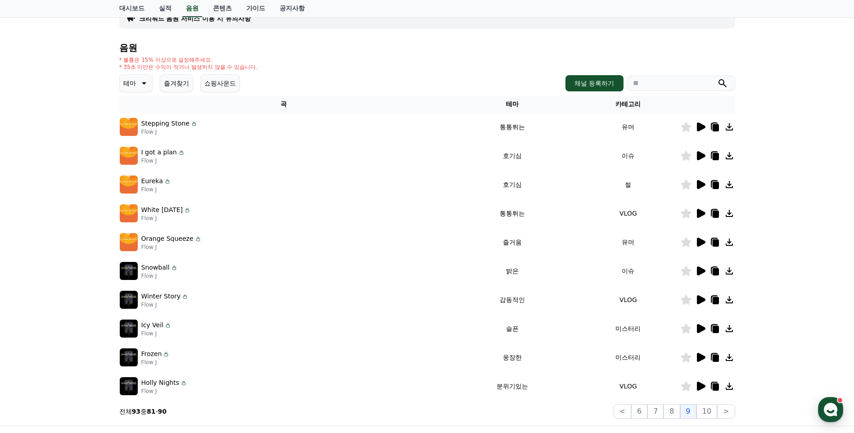
click at [699, 272] on icon at bounding box center [701, 270] width 9 height 9
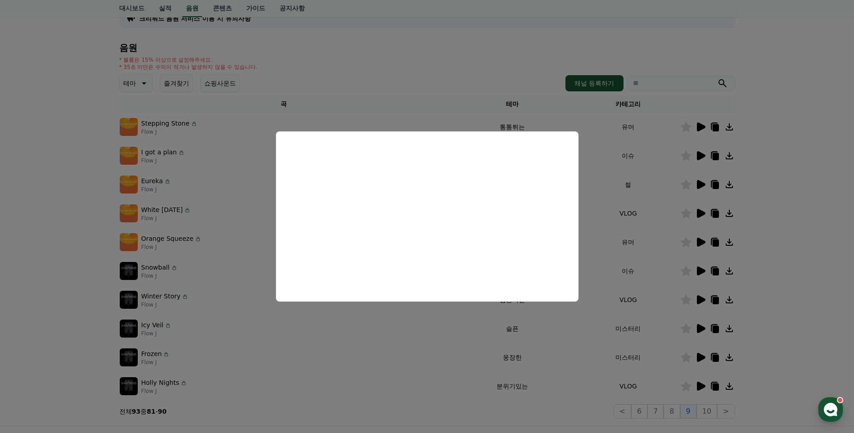
click at [475, 353] on button "close modal" at bounding box center [427, 216] width 854 height 433
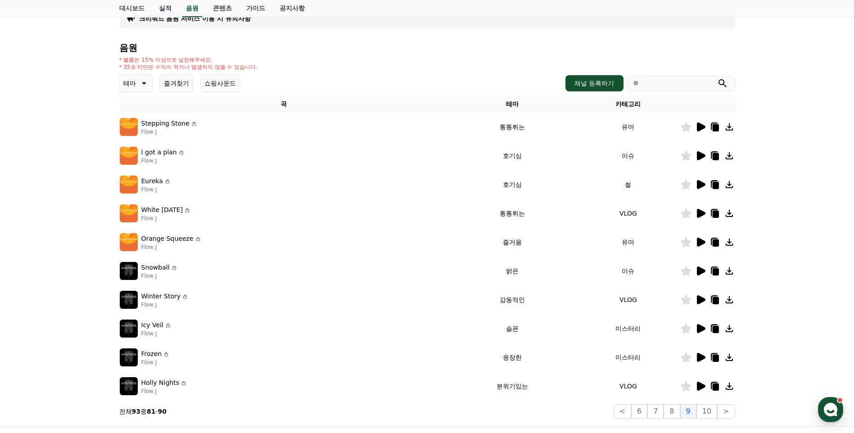
click at [697, 297] on icon at bounding box center [701, 299] width 9 height 9
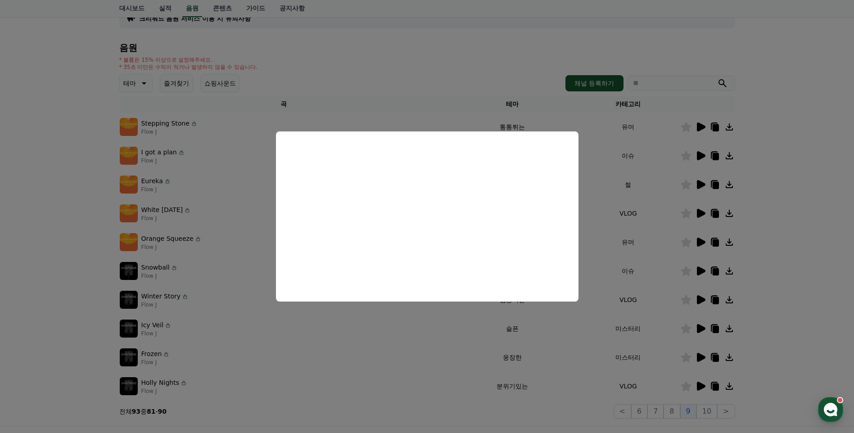
click at [795, 360] on button "close modal" at bounding box center [427, 216] width 854 height 433
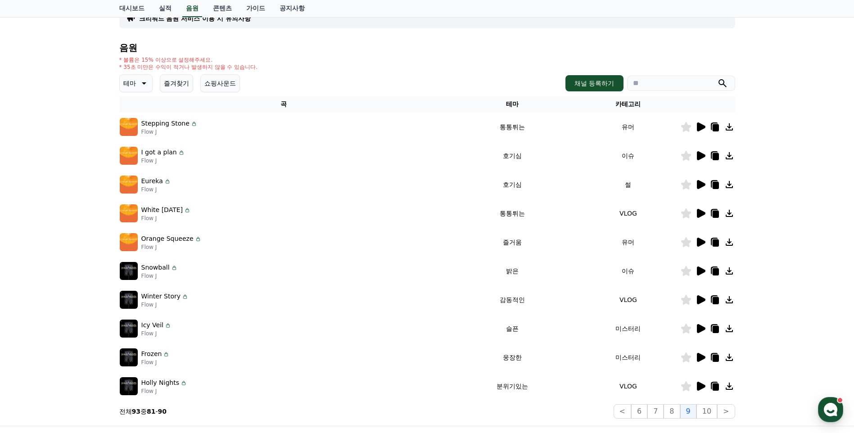
click at [699, 357] on icon at bounding box center [701, 357] width 9 height 9
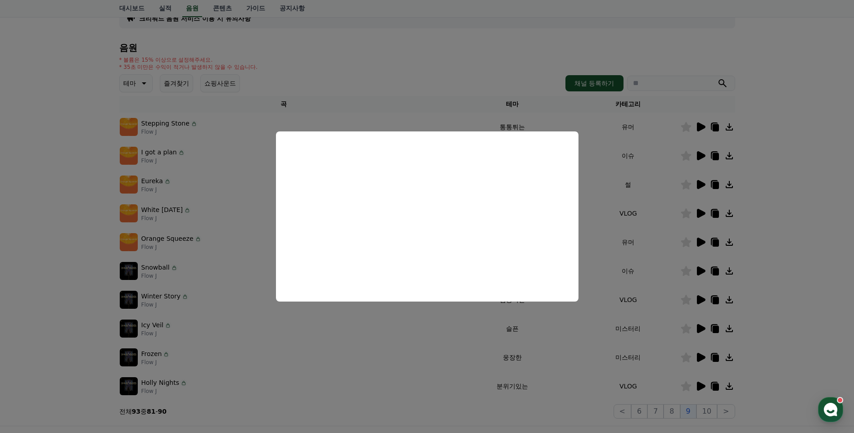
drag, startPoint x: 544, startPoint y: 356, endPoint x: 738, endPoint y: 356, distance: 193.9
click at [545, 356] on button "close modal" at bounding box center [427, 216] width 854 height 433
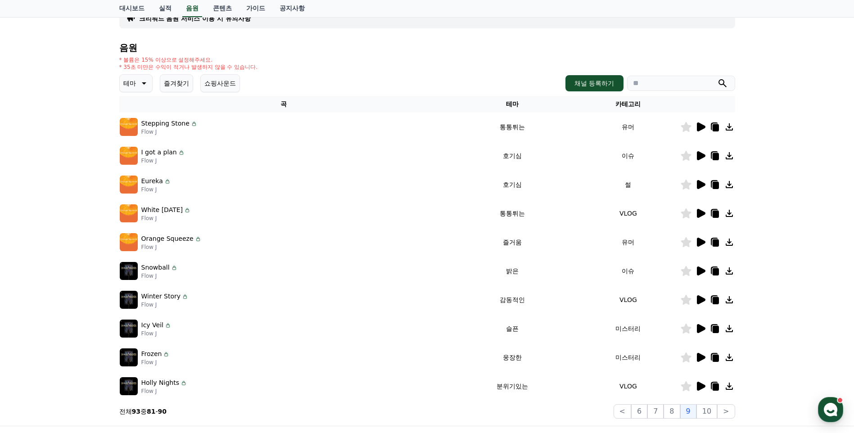
click at [698, 354] on icon at bounding box center [701, 357] width 9 height 9
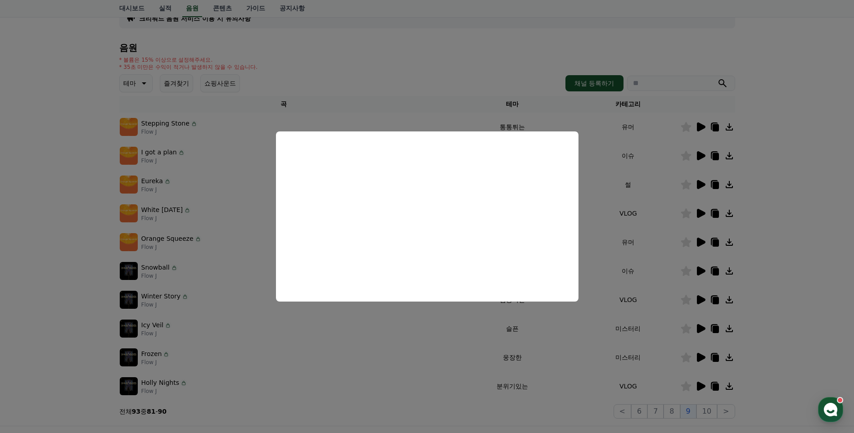
click at [480, 334] on button "close modal" at bounding box center [427, 216] width 854 height 433
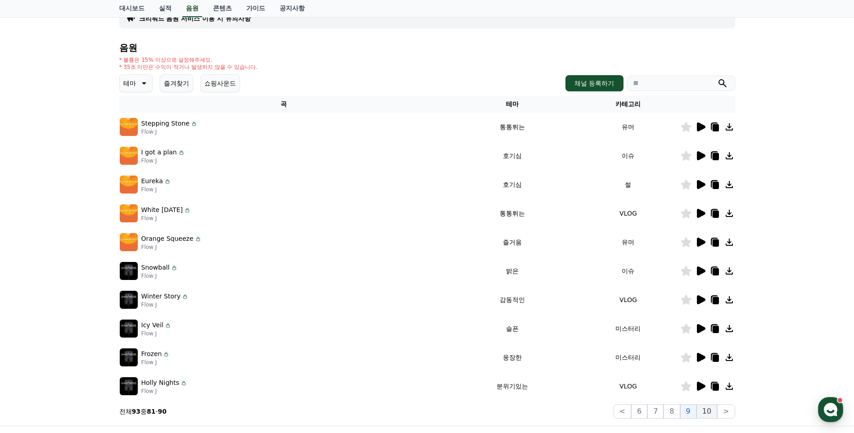
click at [707, 407] on button "10" at bounding box center [706, 411] width 21 height 14
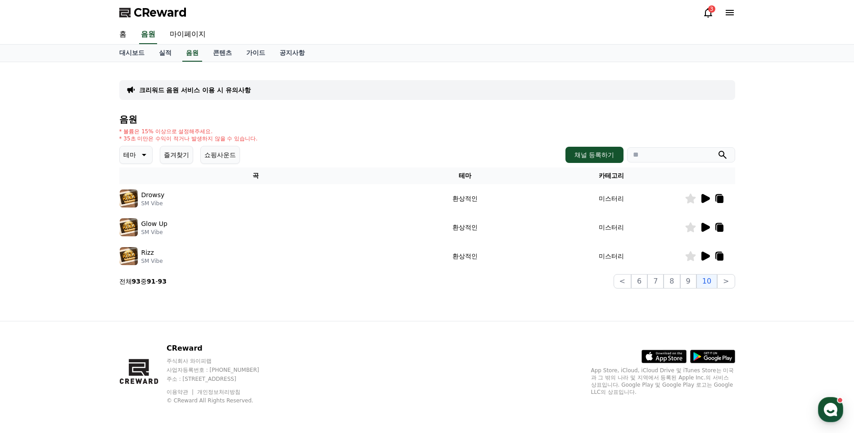
click at [708, 197] on icon at bounding box center [705, 198] width 9 height 9
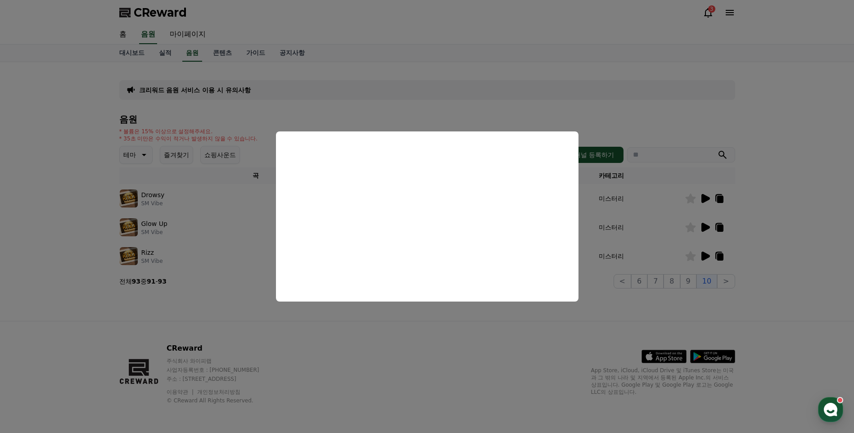
click at [765, 249] on button "close modal" at bounding box center [427, 216] width 854 height 433
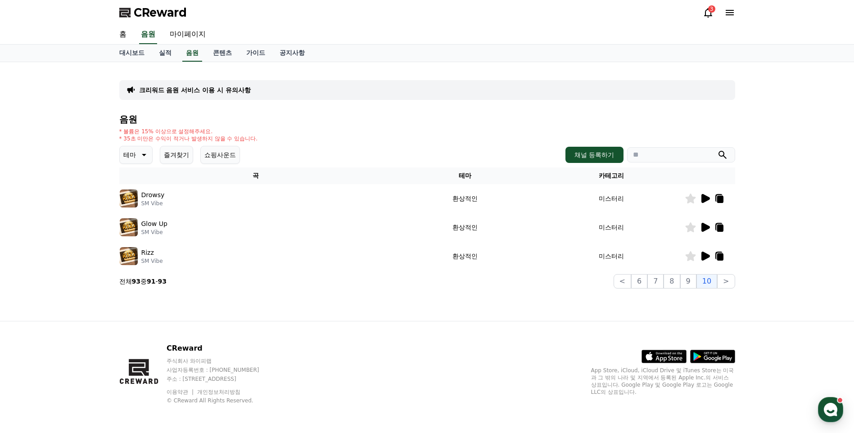
click at [707, 219] on td at bounding box center [709, 227] width 50 height 29
click at [707, 223] on icon at bounding box center [704, 227] width 11 height 11
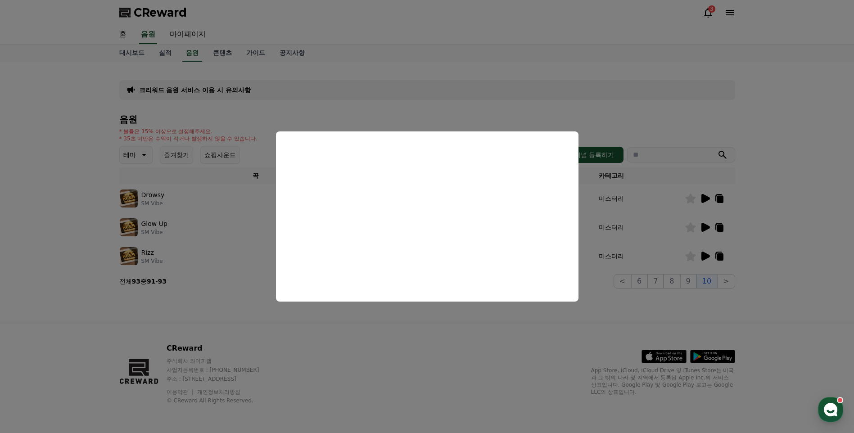
click at [758, 286] on button "close modal" at bounding box center [427, 216] width 854 height 433
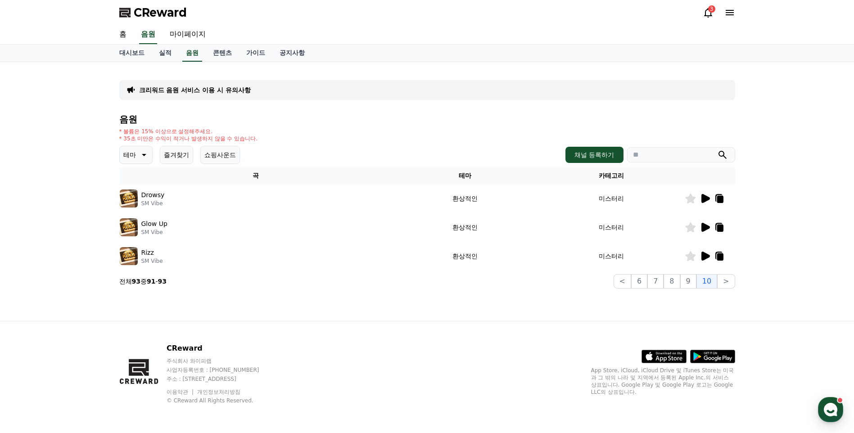
click at [705, 253] on icon at bounding box center [704, 256] width 11 height 11
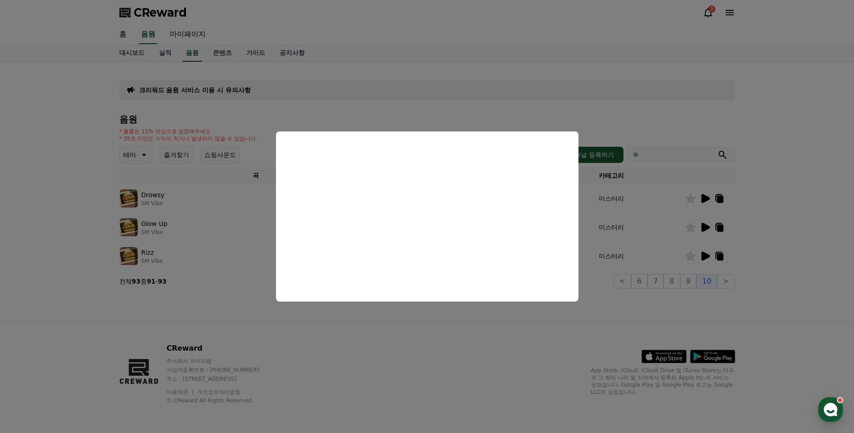
click at [725, 315] on button "close modal" at bounding box center [427, 216] width 854 height 433
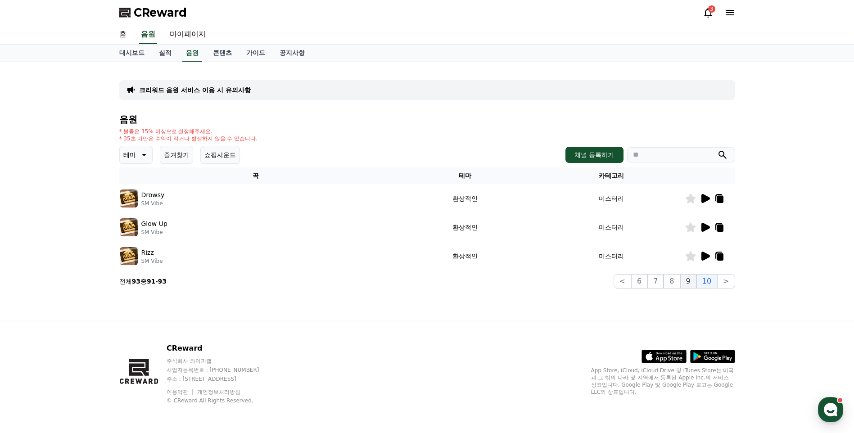
click at [689, 280] on button "9" at bounding box center [688, 281] width 16 height 14
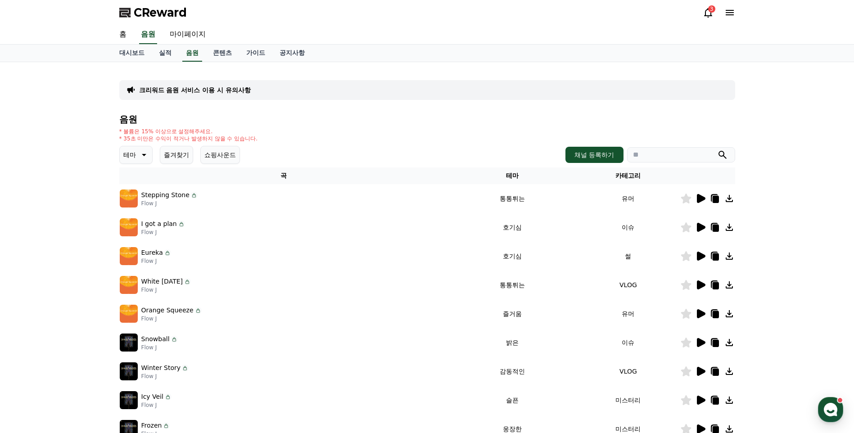
click at [709, 228] on icon at bounding box center [714, 227] width 11 height 11
click at [713, 227] on icon at bounding box center [715, 228] width 6 height 7
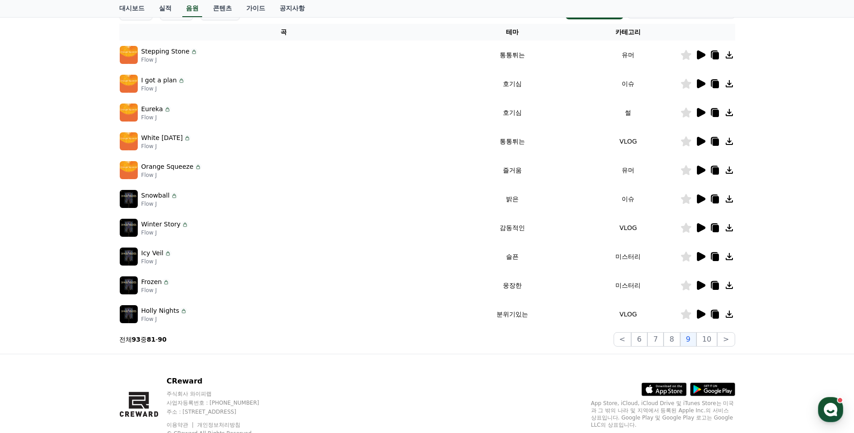
scroll to position [176, 0]
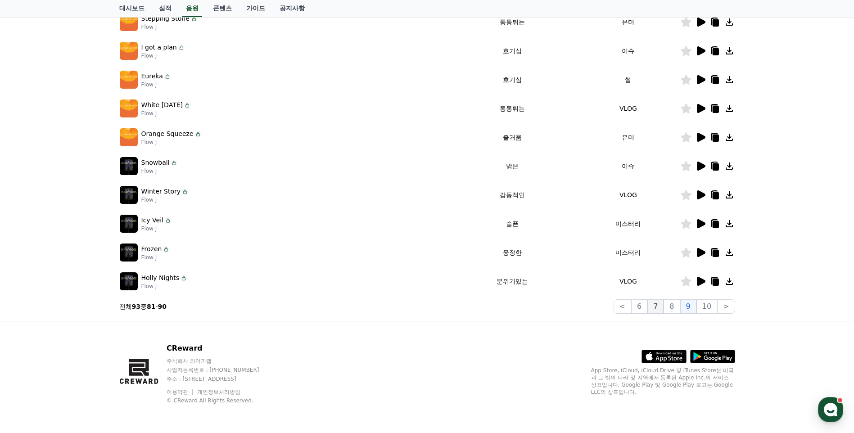
click at [655, 306] on button "7" at bounding box center [655, 306] width 16 height 14
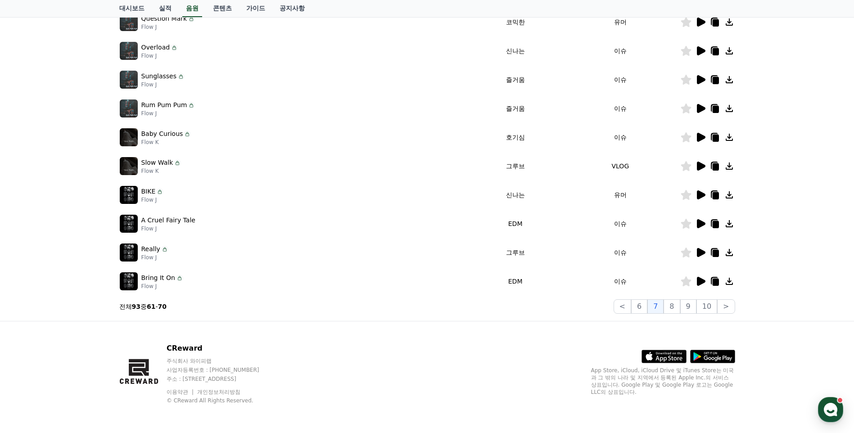
scroll to position [72, 0]
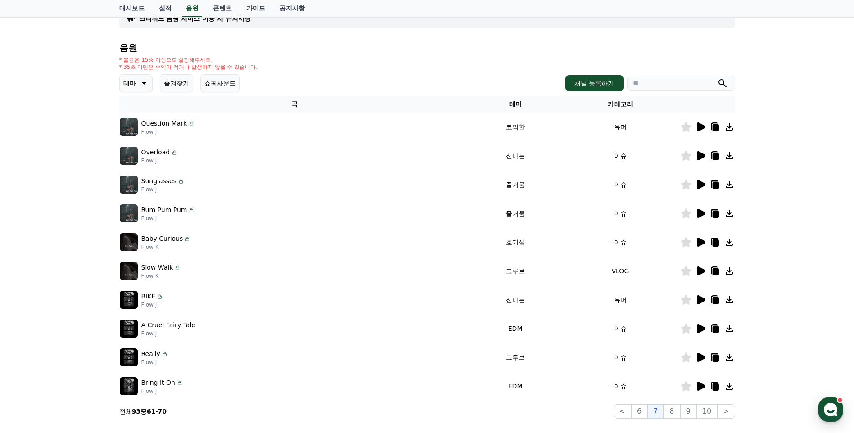
click at [702, 124] on icon at bounding box center [700, 126] width 11 height 11
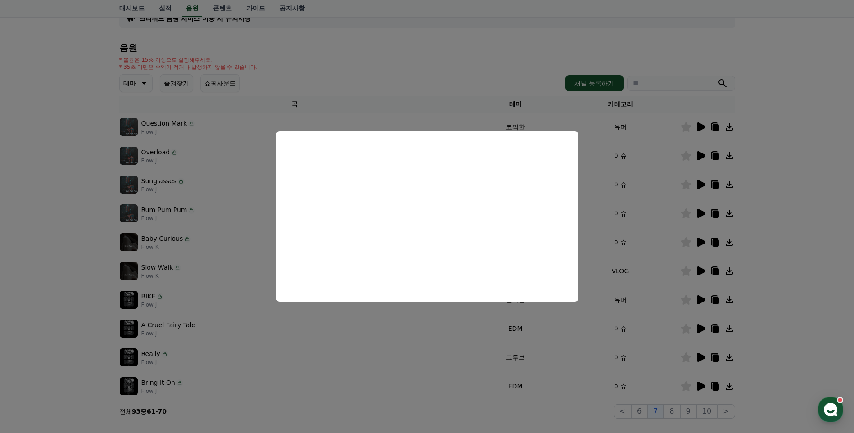
click at [639, 232] on button "close modal" at bounding box center [427, 216] width 854 height 433
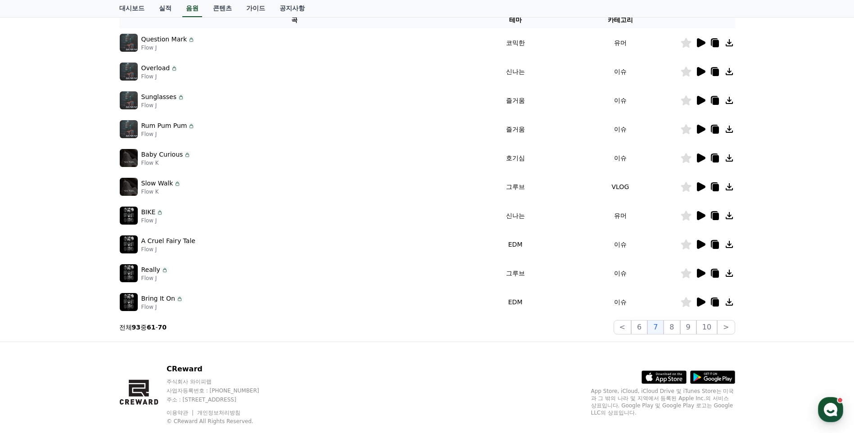
scroll to position [176, 0]
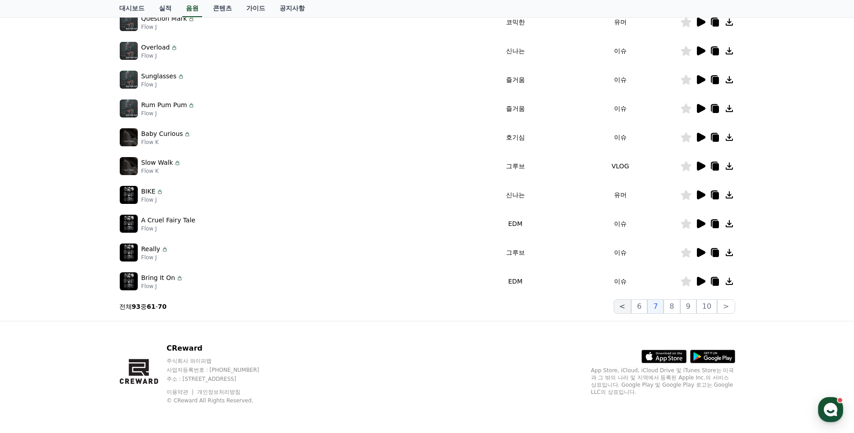
click at [631, 303] on button "<" at bounding box center [622, 306] width 18 height 14
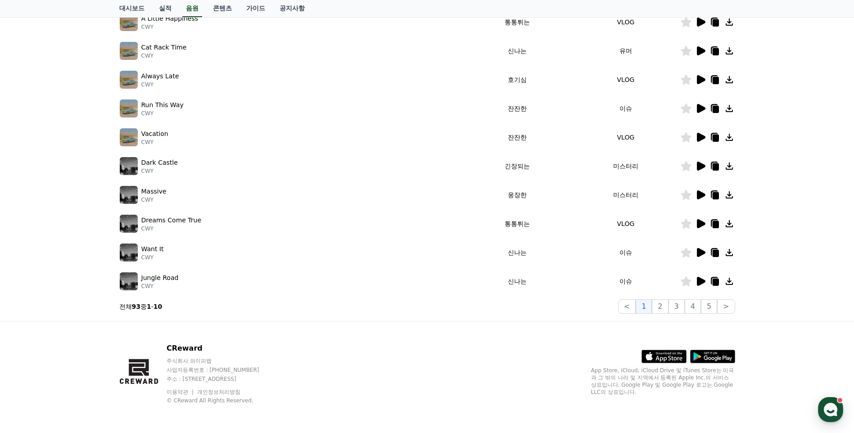
click at [699, 280] on icon at bounding box center [701, 281] width 9 height 9
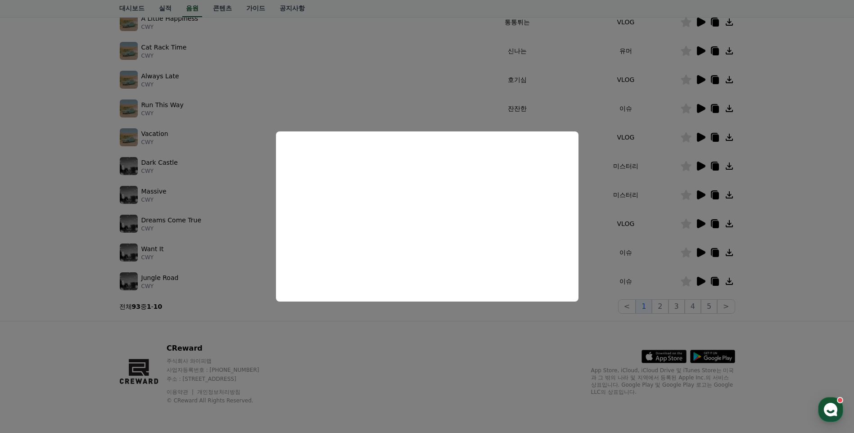
click at [428, 310] on button "close modal" at bounding box center [427, 216] width 854 height 433
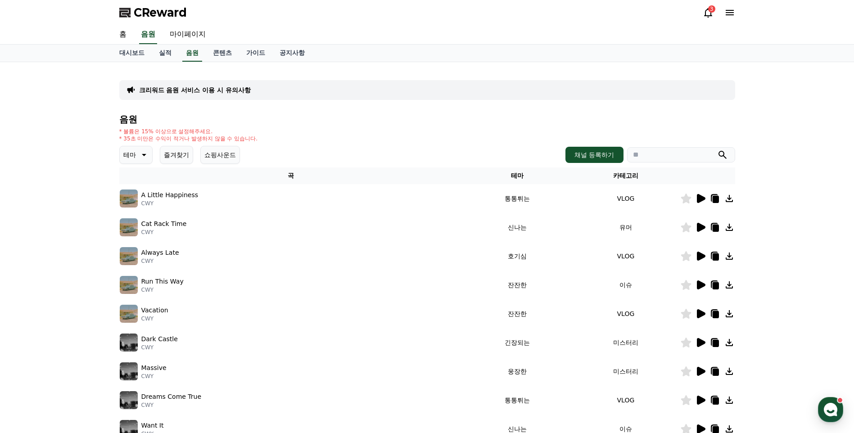
click at [700, 200] on icon at bounding box center [701, 198] width 9 height 9
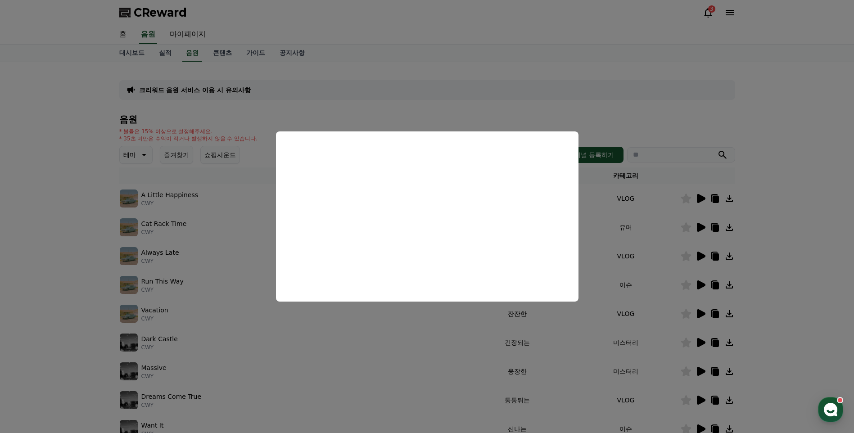
click at [525, 329] on button "close modal" at bounding box center [427, 216] width 854 height 433
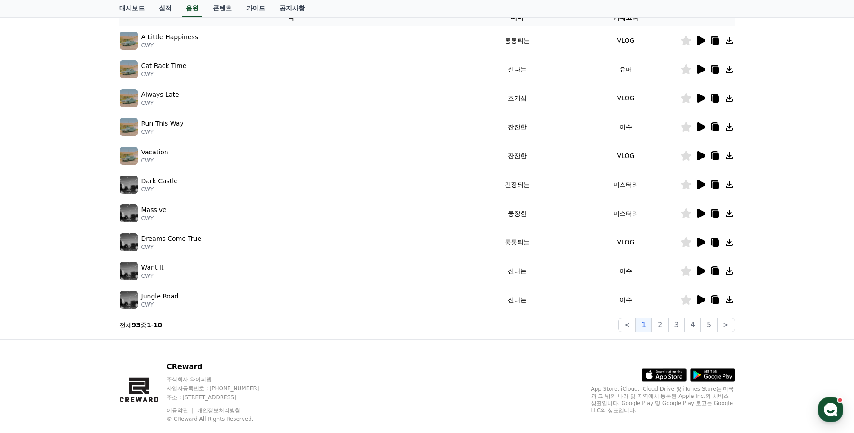
scroll to position [176, 0]
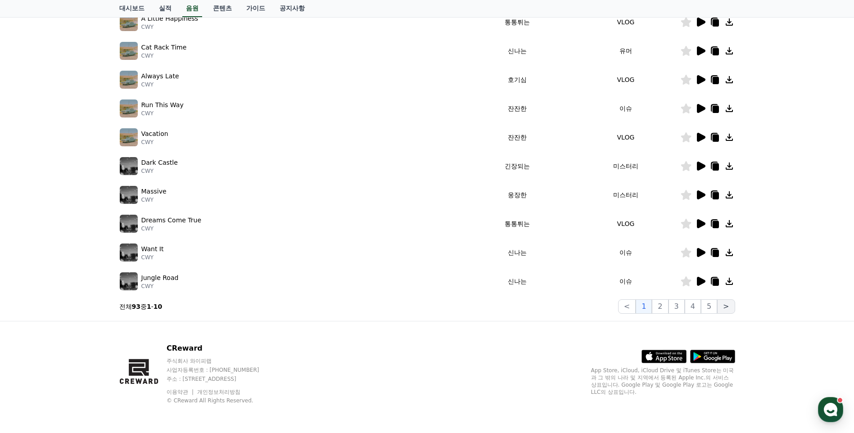
click at [723, 306] on button ">" at bounding box center [726, 306] width 18 height 14
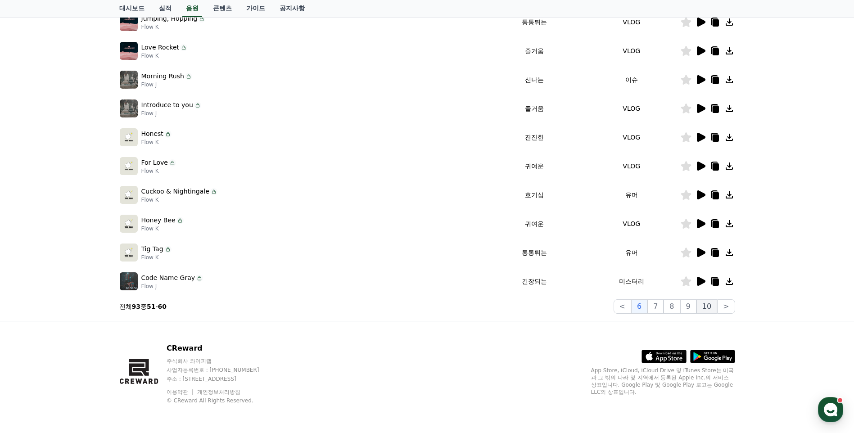
click at [711, 306] on button "10" at bounding box center [706, 306] width 21 height 14
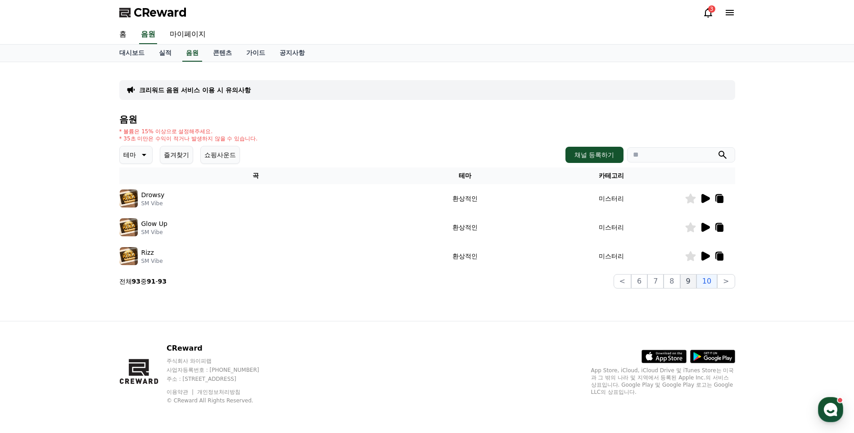
click at [692, 285] on button "9" at bounding box center [688, 281] width 16 height 14
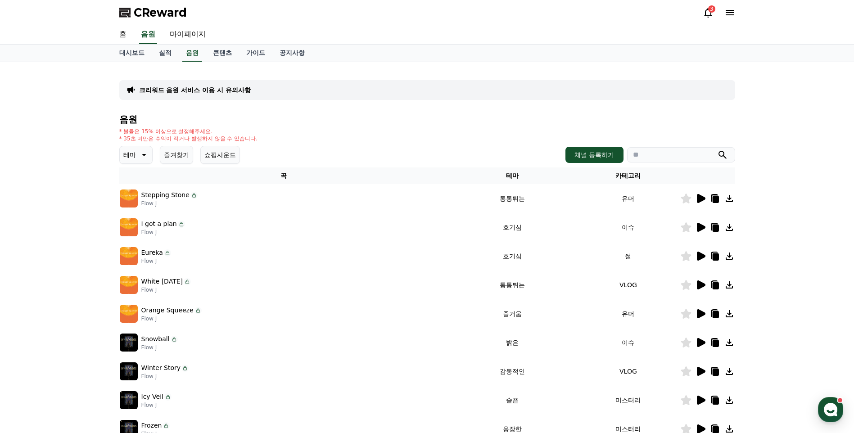
drag, startPoint x: 607, startPoint y: 230, endPoint x: 588, endPoint y: 233, distance: 18.6
click at [588, 233] on td "이슈" at bounding box center [627, 227] width 103 height 29
copy td "이슈"
click at [664, 160] on input "search" at bounding box center [681, 154] width 108 height 15
paste input "**"
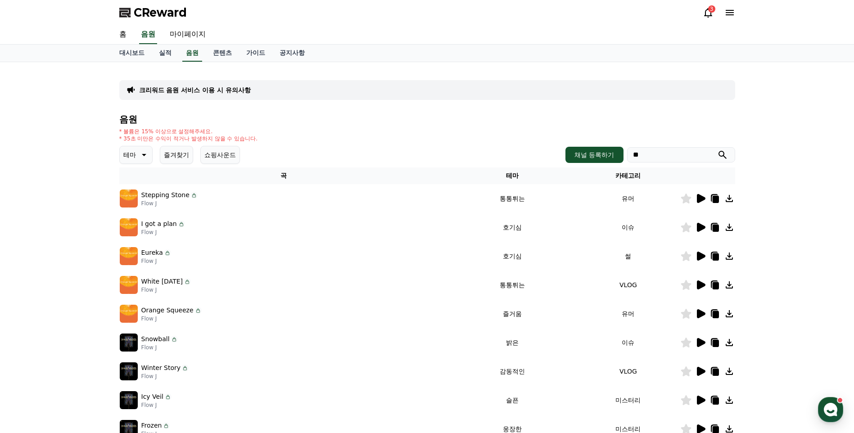
type input "**"
click at [717, 149] on button "submit" at bounding box center [722, 154] width 11 height 11
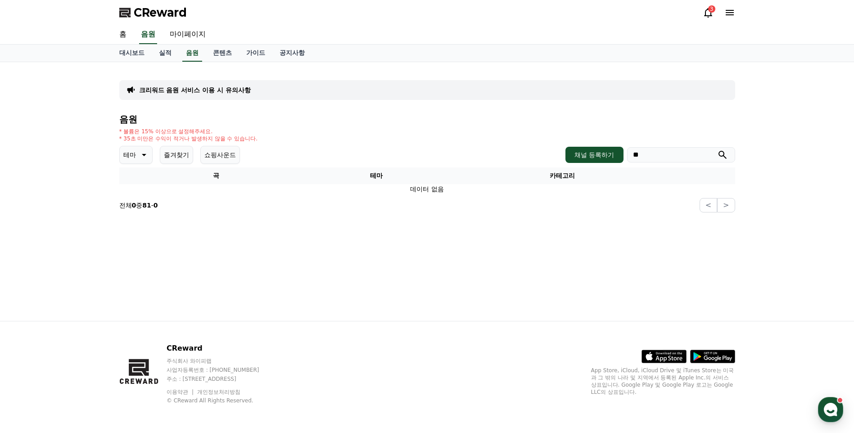
drag, startPoint x: 647, startPoint y: 154, endPoint x: 493, endPoint y: 155, distance: 154.3
click at [493, 155] on div "테마 즐겨찾기 쇼핑사운드 채널 등록하기 **" at bounding box center [427, 155] width 616 height 18
click at [717, 149] on button "submit" at bounding box center [722, 154] width 11 height 11
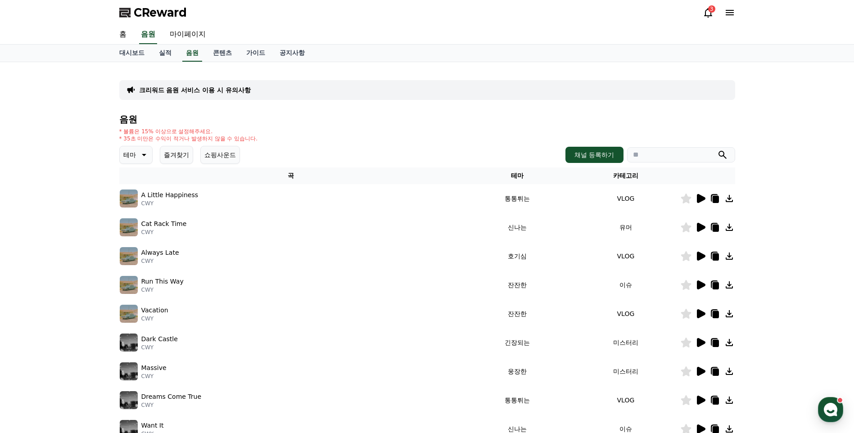
click at [134, 157] on p "테마" at bounding box center [129, 154] width 13 height 13
click at [145, 228] on button "긴장되는" at bounding box center [137, 229] width 32 height 20
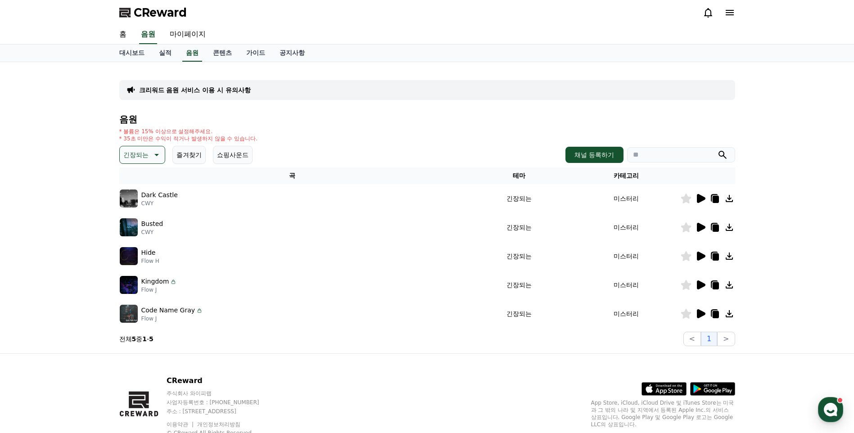
click at [148, 153] on p "긴장되는" at bounding box center [135, 154] width 25 height 13
click at [148, 251] on div "전체 환상적인 호기심 어두운 밝은 통통튀는 신나는 반전 웅장한 드라마틱 즐거움 분위기있는 EDM 그루브 슬픈 잔잔한 귀여운 감동적인 긴장되는 …" at bounding box center [142, 30] width 43 height 464
click at [137, 253] on button "코믹한" at bounding box center [134, 253] width 26 height 20
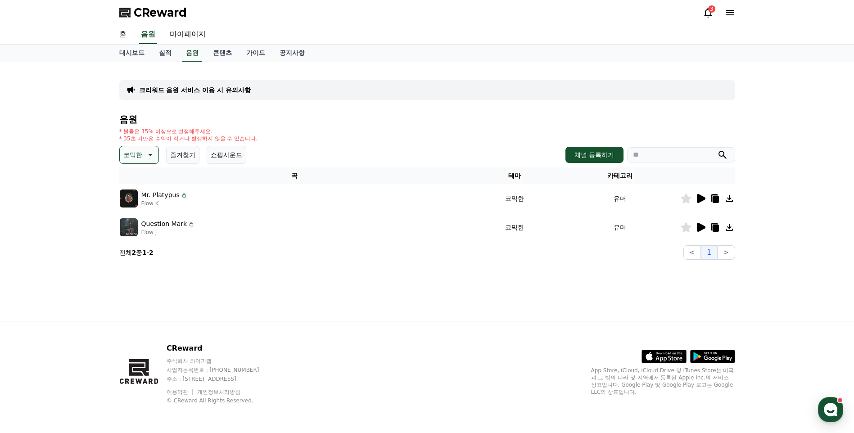
click at [700, 193] on icon at bounding box center [700, 198] width 11 height 11
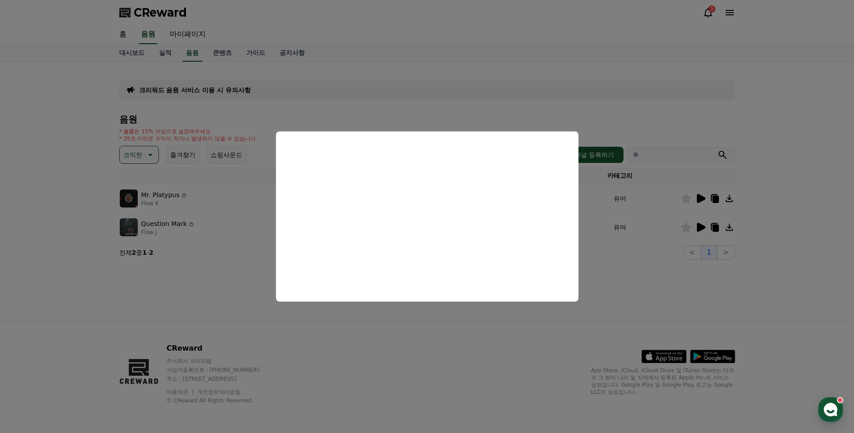
drag, startPoint x: 601, startPoint y: 206, endPoint x: 600, endPoint y: 214, distance: 8.6
click at [601, 205] on button "close modal" at bounding box center [427, 216] width 854 height 433
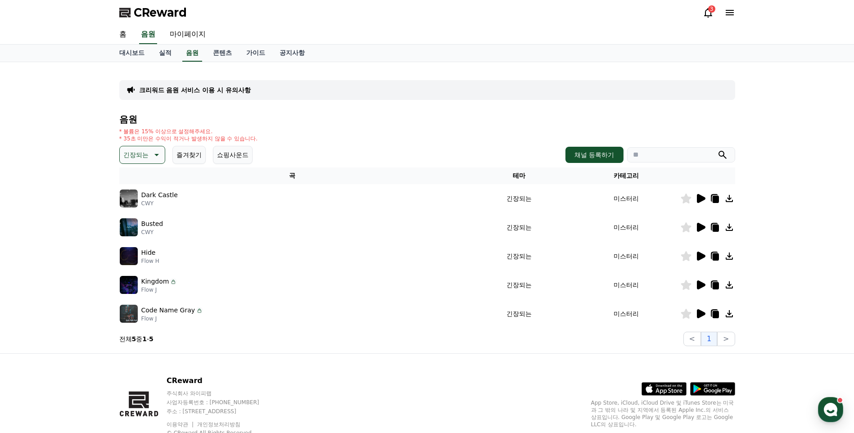
click at [702, 279] on icon at bounding box center [700, 284] width 11 height 11
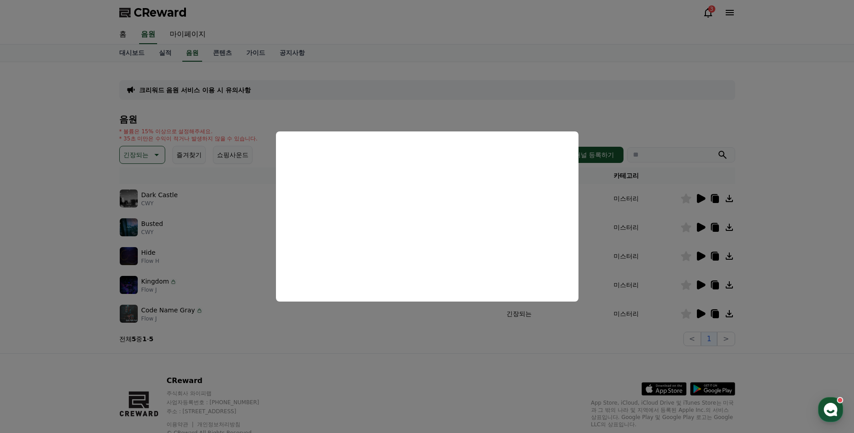
drag, startPoint x: 569, startPoint y: 324, endPoint x: 703, endPoint y: 316, distance: 134.3
click at [570, 324] on button "close modal" at bounding box center [427, 216] width 854 height 433
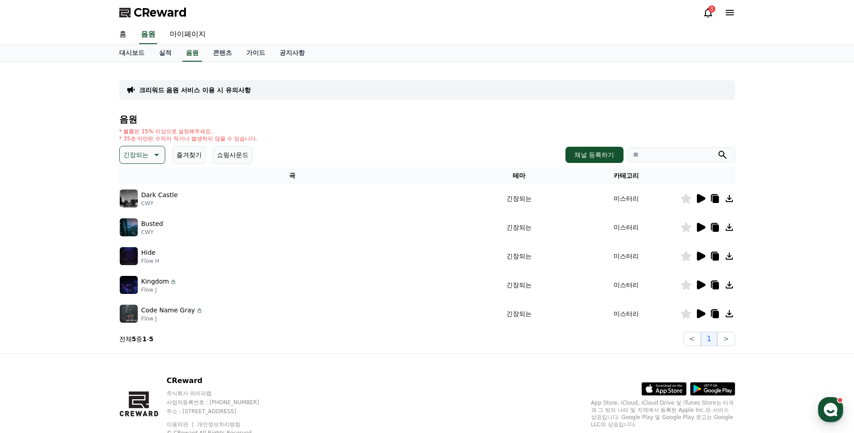
click at [701, 310] on icon at bounding box center [700, 313] width 11 height 11
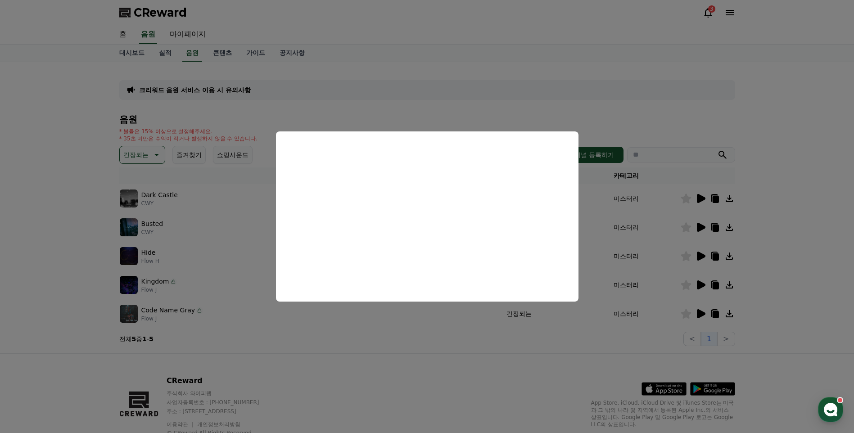
click at [521, 347] on button "close modal" at bounding box center [427, 216] width 854 height 433
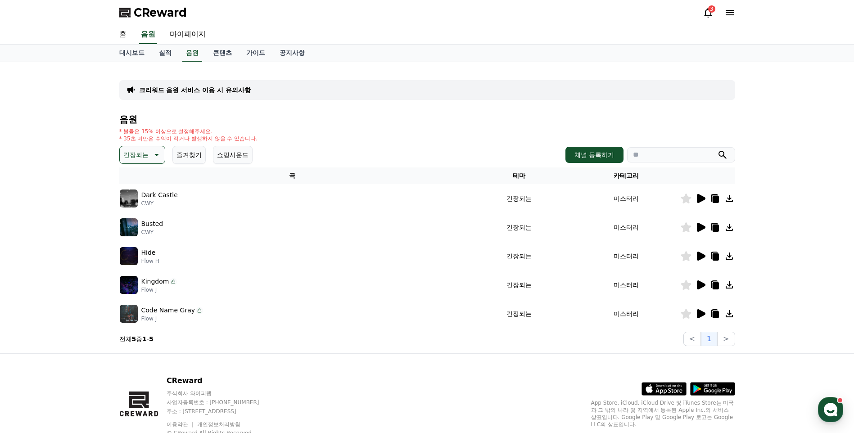
click at [145, 159] on p "긴장되는" at bounding box center [135, 154] width 25 height 13
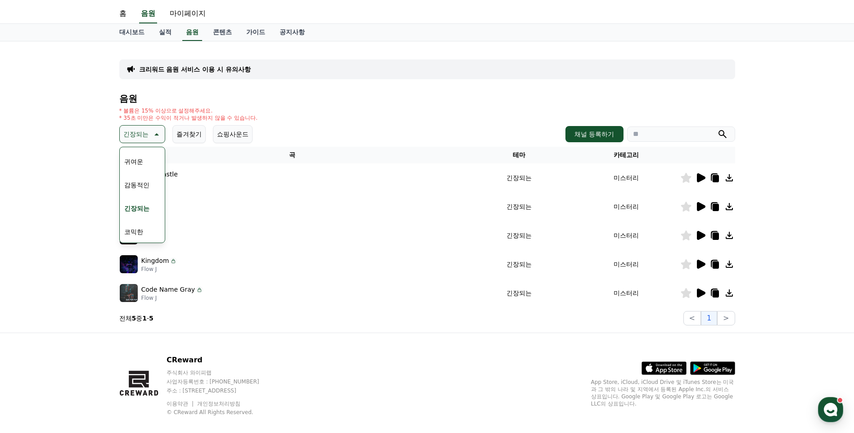
scroll to position [32, 0]
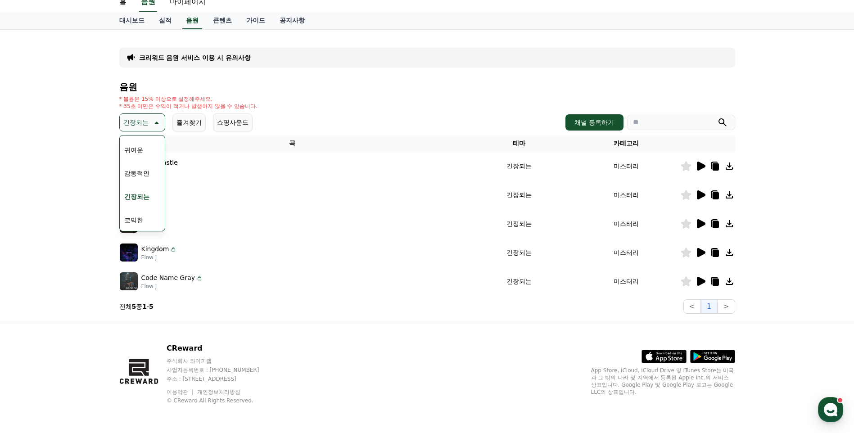
click at [136, 152] on button "귀여운" at bounding box center [134, 150] width 26 height 20
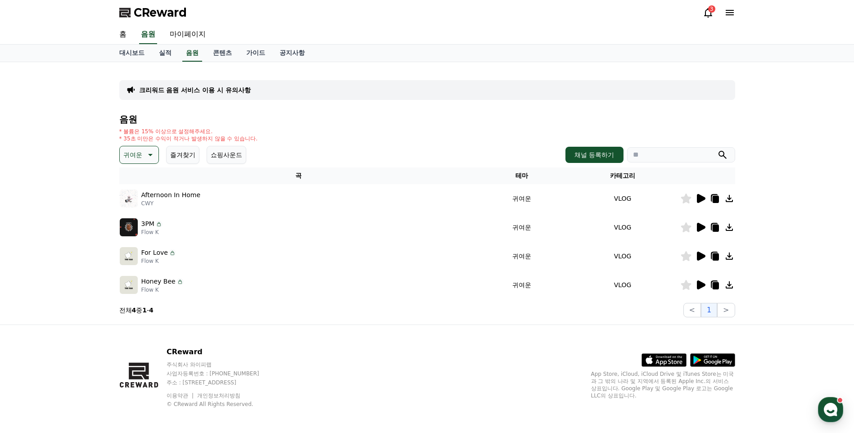
click at [702, 201] on icon at bounding box center [700, 198] width 11 height 11
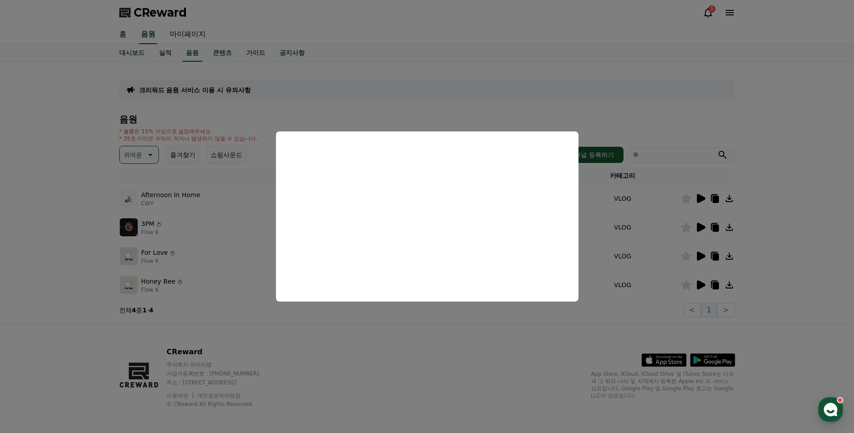
click at [433, 339] on button "close modal" at bounding box center [427, 216] width 854 height 433
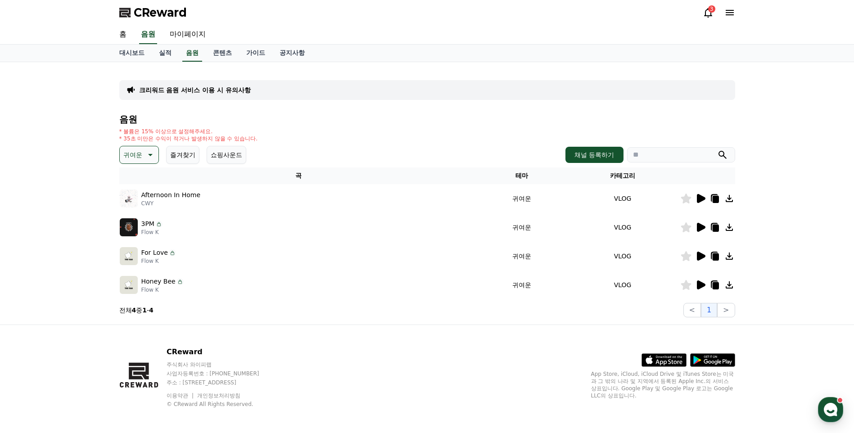
drag, startPoint x: 706, startPoint y: 223, endPoint x: 691, endPoint y: 226, distance: 15.2
click at [705, 223] on div at bounding box center [707, 227] width 54 height 11
click at [705, 227] on icon at bounding box center [701, 227] width 9 height 9
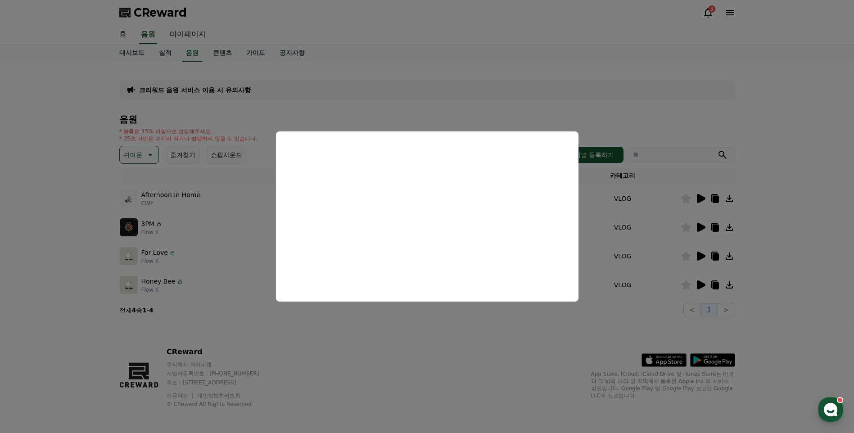
click at [558, 358] on button "close modal" at bounding box center [427, 216] width 854 height 433
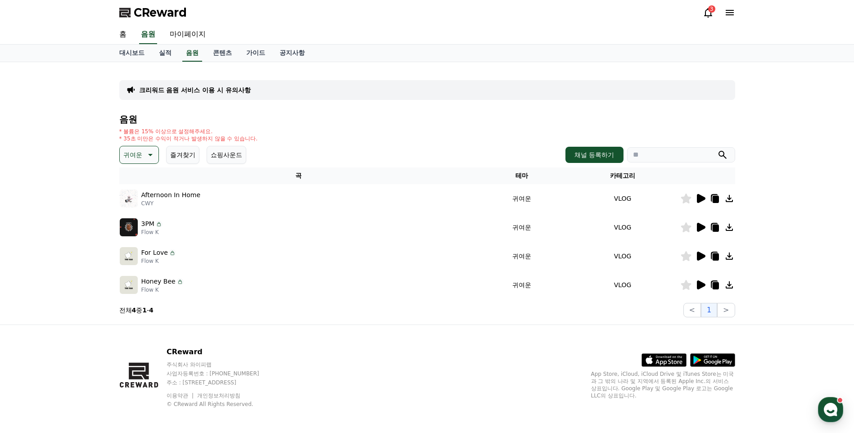
click at [702, 256] on icon at bounding box center [701, 256] width 9 height 9
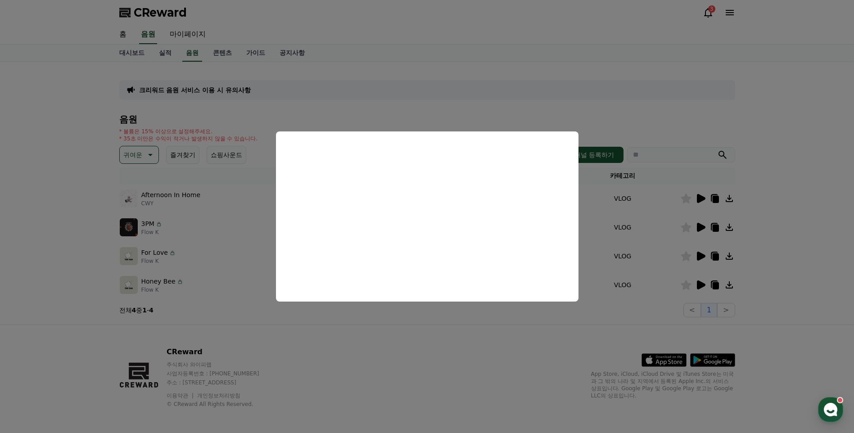
drag, startPoint x: 466, startPoint y: 344, endPoint x: 612, endPoint y: 307, distance: 150.8
click at [468, 343] on button "close modal" at bounding box center [427, 216] width 854 height 433
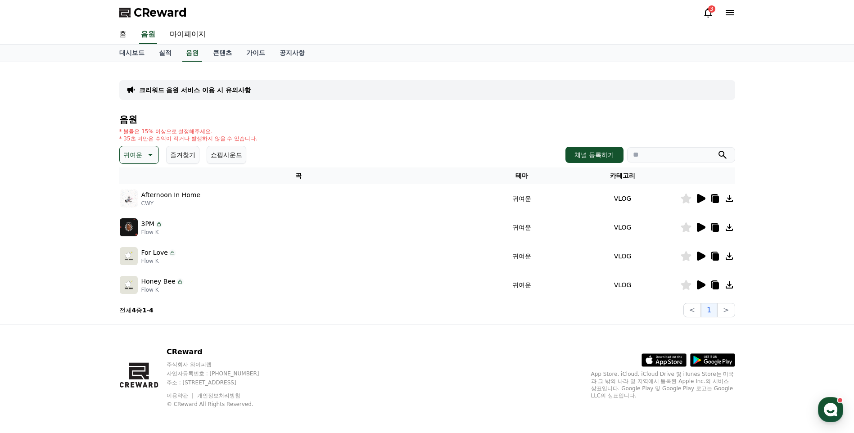
click at [703, 284] on icon at bounding box center [701, 284] width 9 height 9
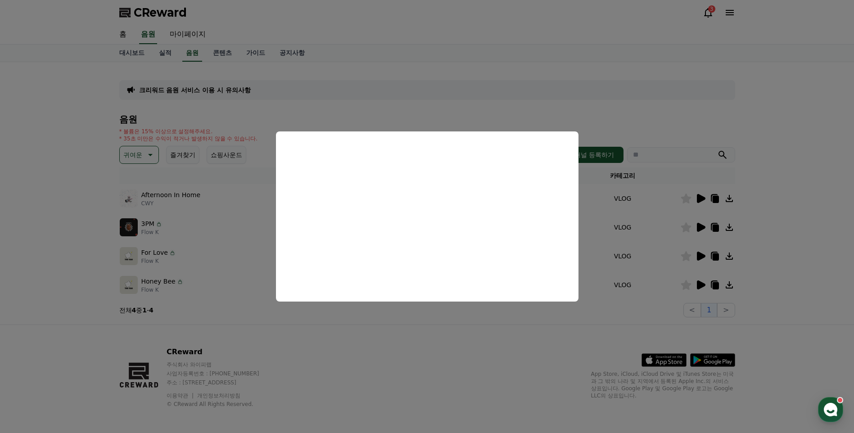
click at [435, 317] on button "close modal" at bounding box center [427, 216] width 854 height 433
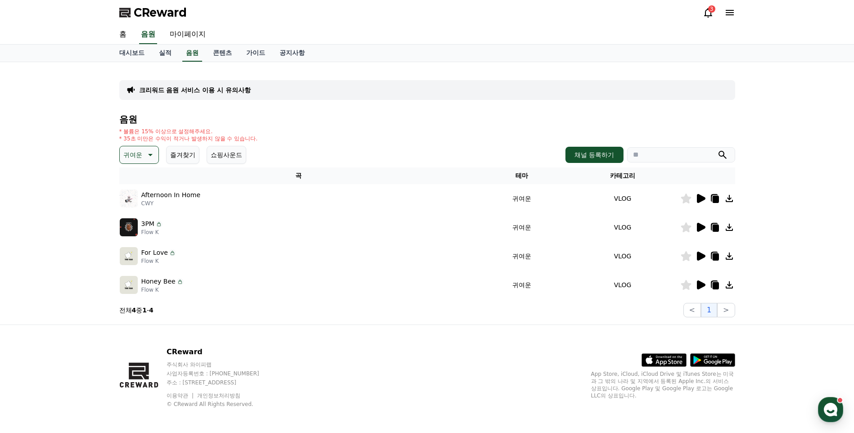
click at [148, 154] on icon at bounding box center [149, 154] width 11 height 11
click at [134, 233] on button "잔잔한" at bounding box center [134, 238] width 26 height 20
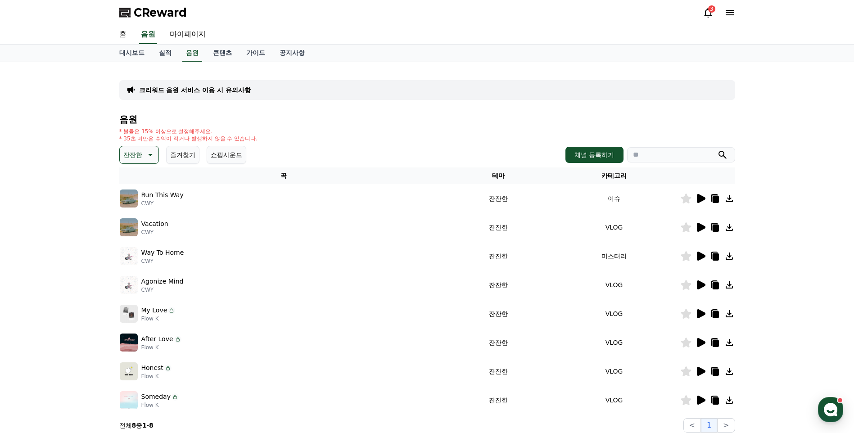
click at [701, 229] on icon at bounding box center [701, 227] width 9 height 9
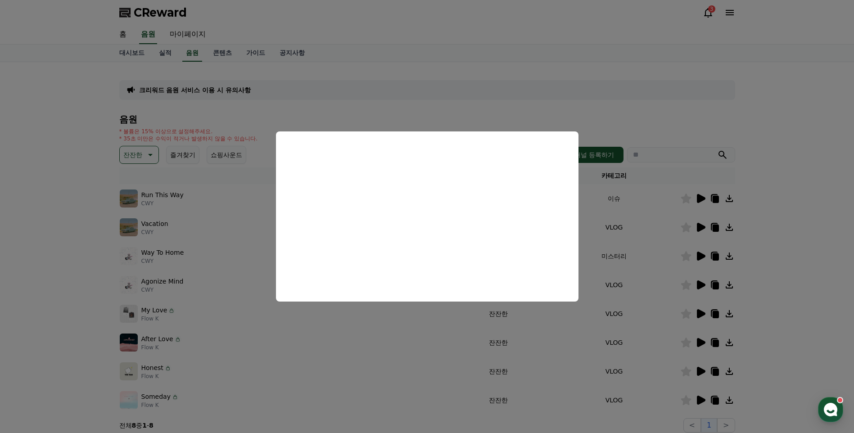
click at [809, 231] on button "close modal" at bounding box center [427, 216] width 854 height 433
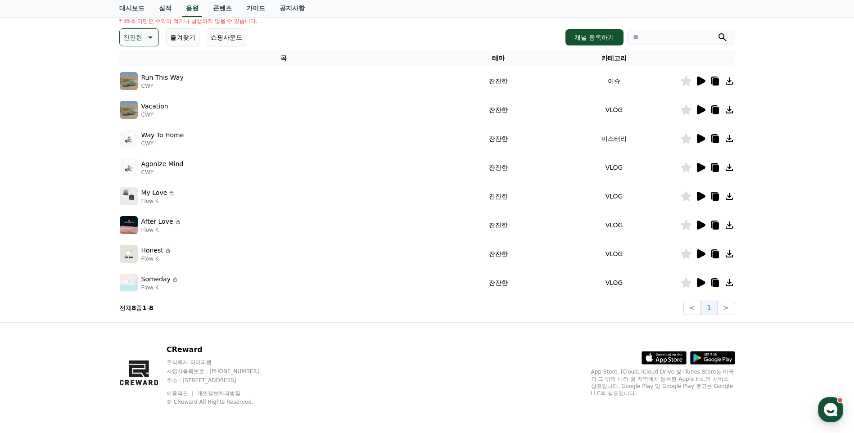
scroll to position [119, 0]
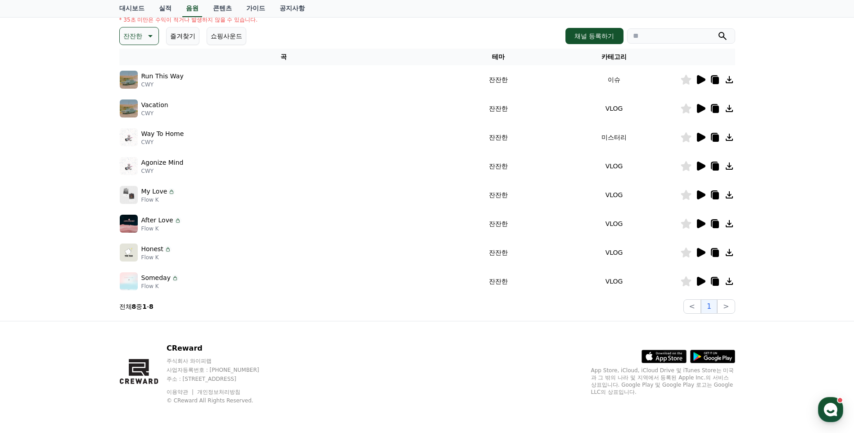
click at [701, 279] on icon at bounding box center [701, 281] width 9 height 9
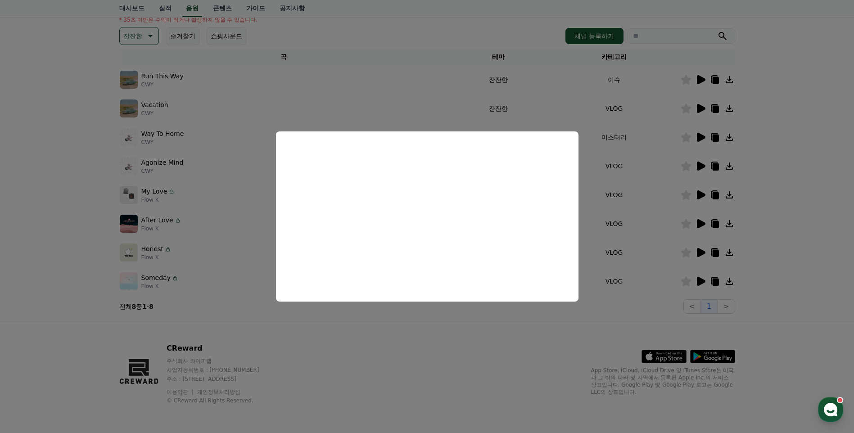
drag, startPoint x: 490, startPoint y: 342, endPoint x: 493, endPoint y: 337, distance: 5.8
click at [490, 342] on button "close modal" at bounding box center [427, 216] width 854 height 433
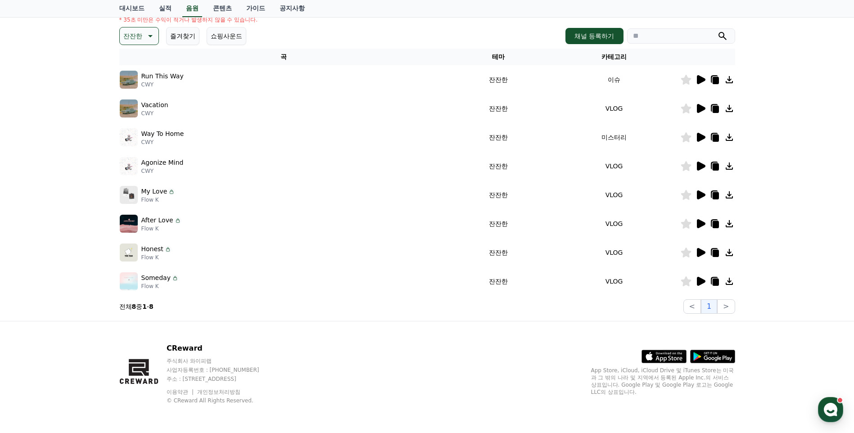
click at [701, 167] on icon at bounding box center [701, 166] width 9 height 9
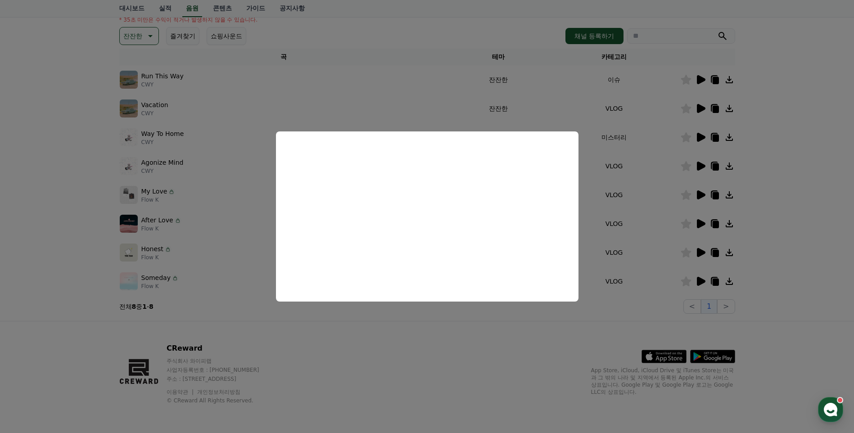
click at [497, 338] on button "close modal" at bounding box center [427, 216] width 854 height 433
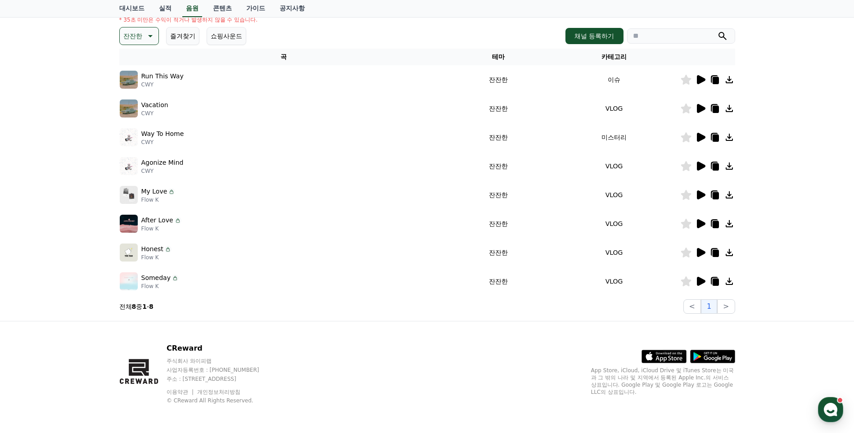
click at [706, 133] on div at bounding box center [707, 137] width 54 height 11
click at [701, 135] on icon at bounding box center [701, 137] width 9 height 9
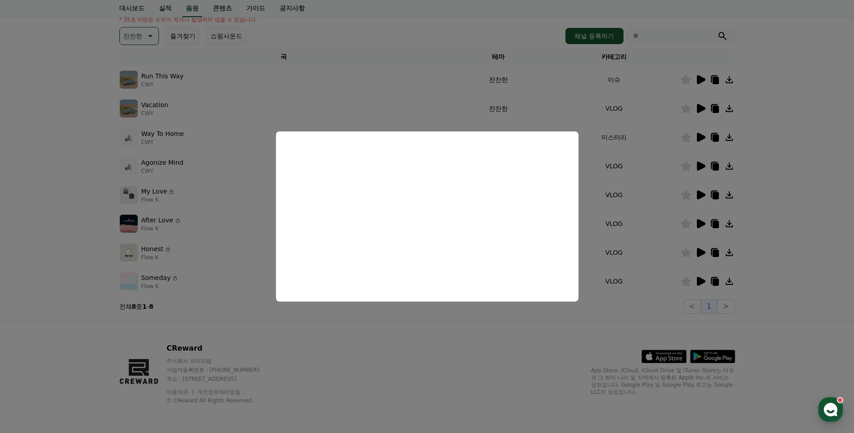
click at [581, 193] on button "close modal" at bounding box center [427, 216] width 854 height 433
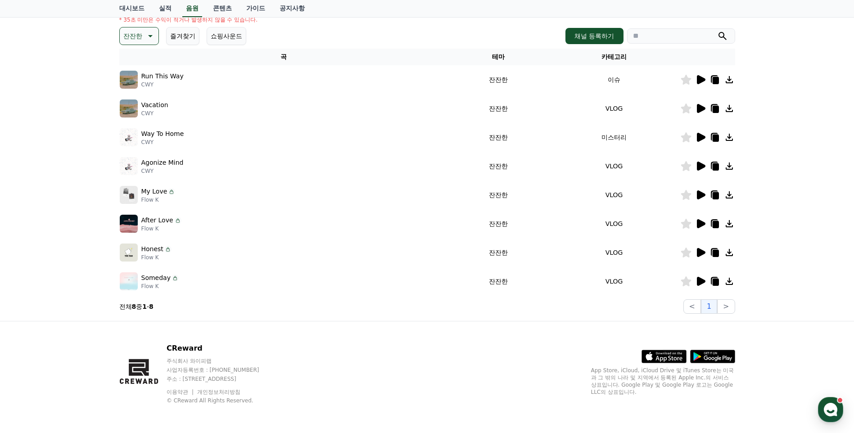
click at [139, 37] on p "잔잔한" at bounding box center [132, 36] width 19 height 13
click at [143, 111] on button "호기심" at bounding box center [134, 107] width 26 height 20
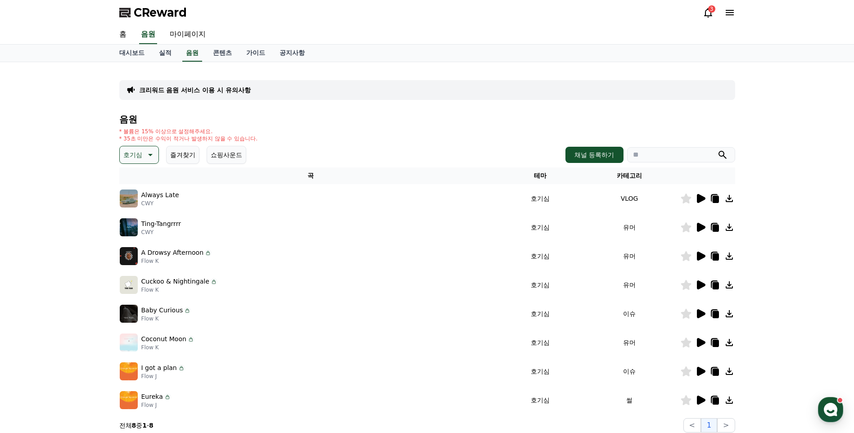
scroll to position [105, 0]
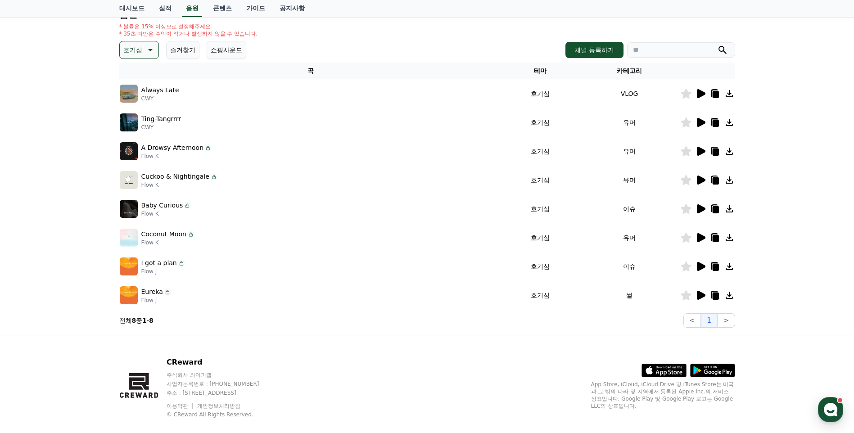
click at [706, 152] on div at bounding box center [707, 151] width 54 height 11
click at [703, 152] on icon at bounding box center [701, 151] width 9 height 9
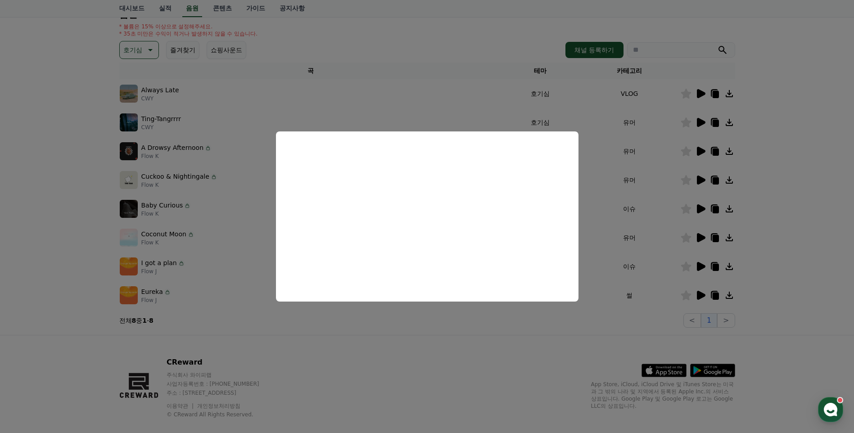
click at [529, 348] on button "close modal" at bounding box center [427, 216] width 854 height 433
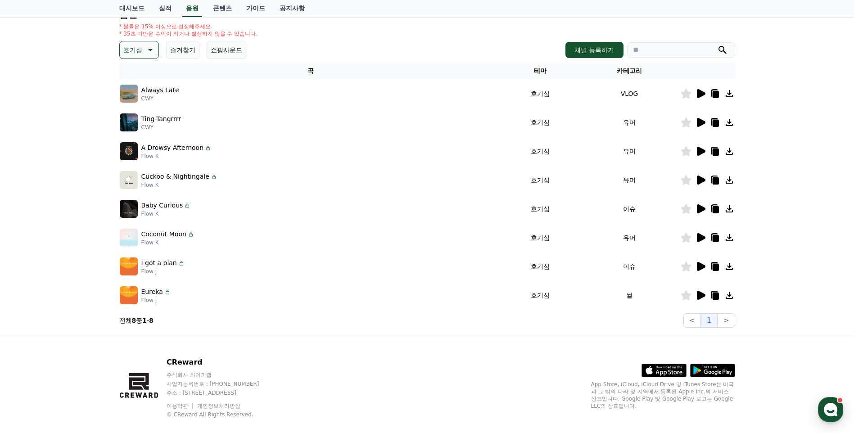
click at [702, 210] on icon at bounding box center [701, 208] width 9 height 9
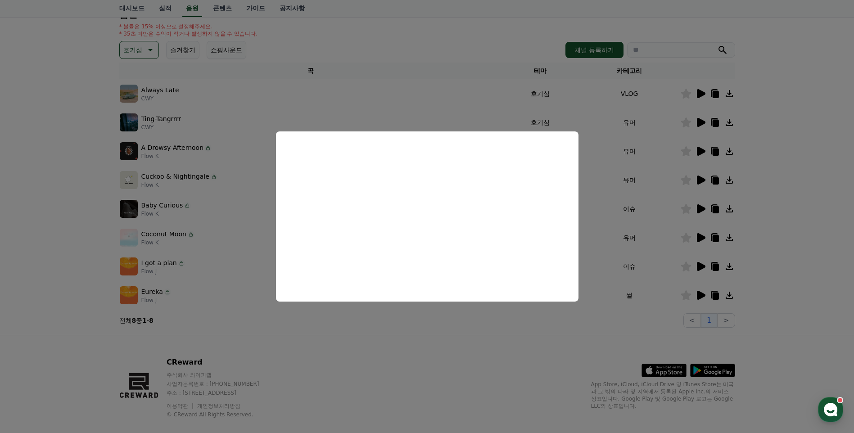
click at [528, 332] on button "close modal" at bounding box center [427, 216] width 854 height 433
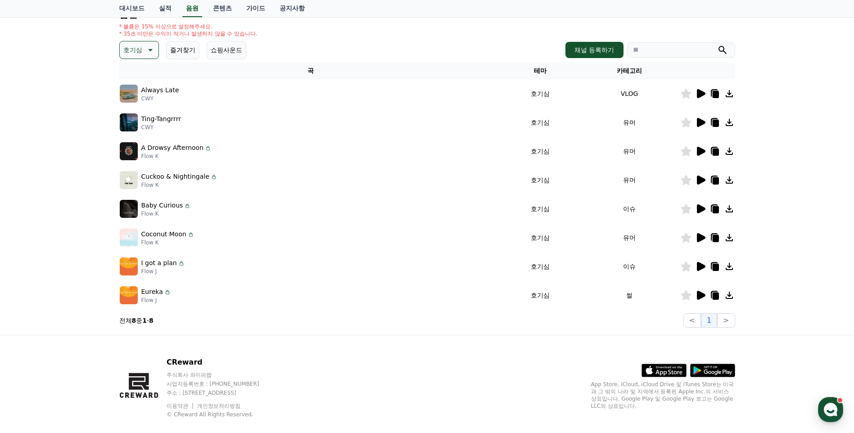
click at [705, 240] on icon at bounding box center [700, 237] width 11 height 11
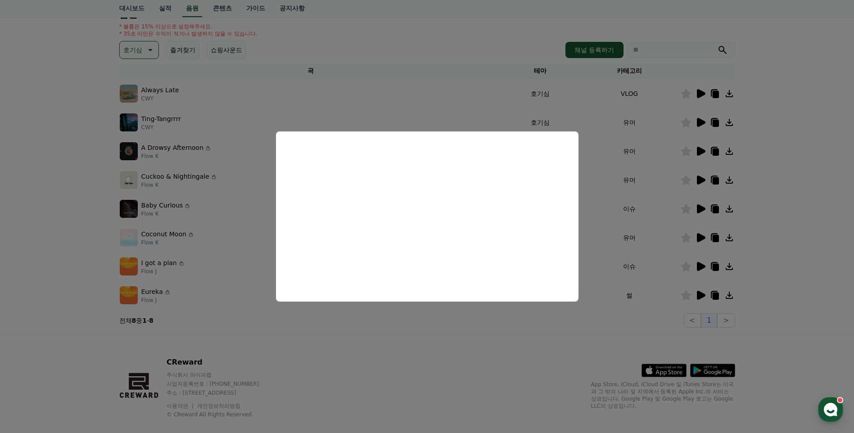
click at [544, 334] on button "close modal" at bounding box center [427, 216] width 854 height 433
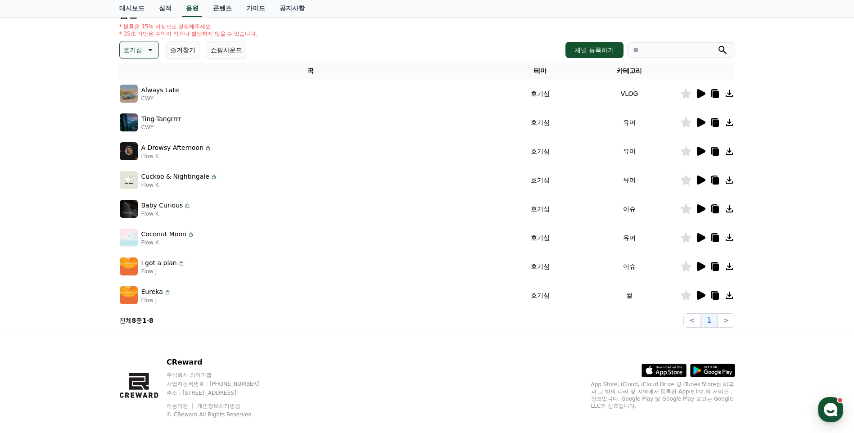
click at [704, 265] on icon at bounding box center [700, 266] width 11 height 11
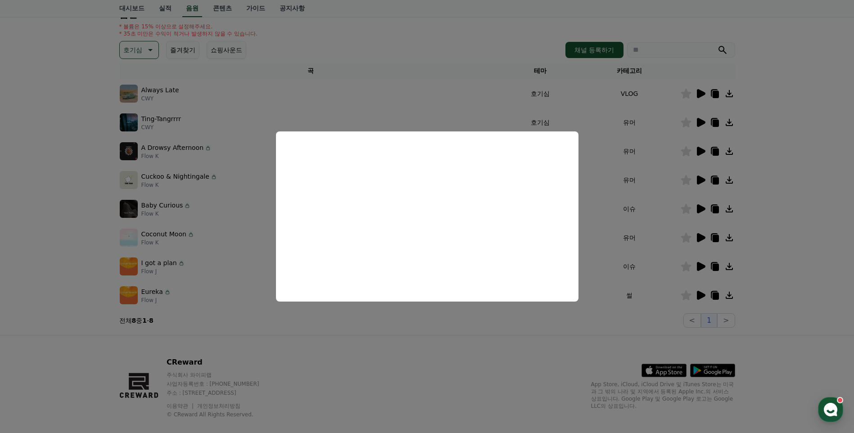
click at [516, 336] on button "close modal" at bounding box center [427, 216] width 854 height 433
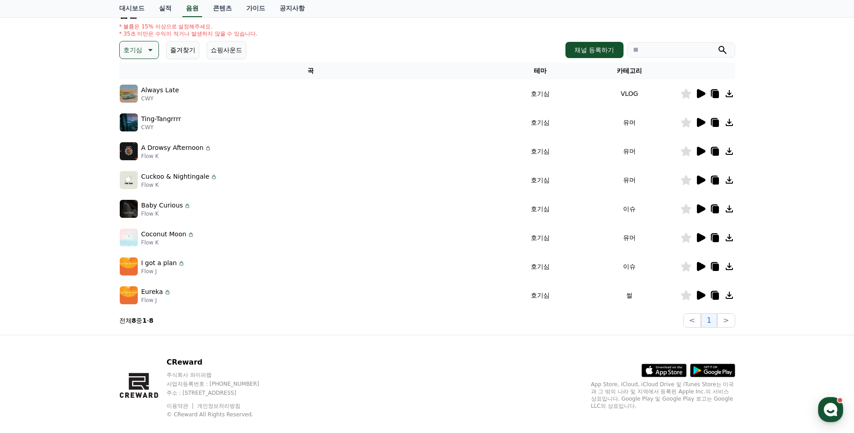
click at [701, 296] on icon at bounding box center [701, 295] width 9 height 9
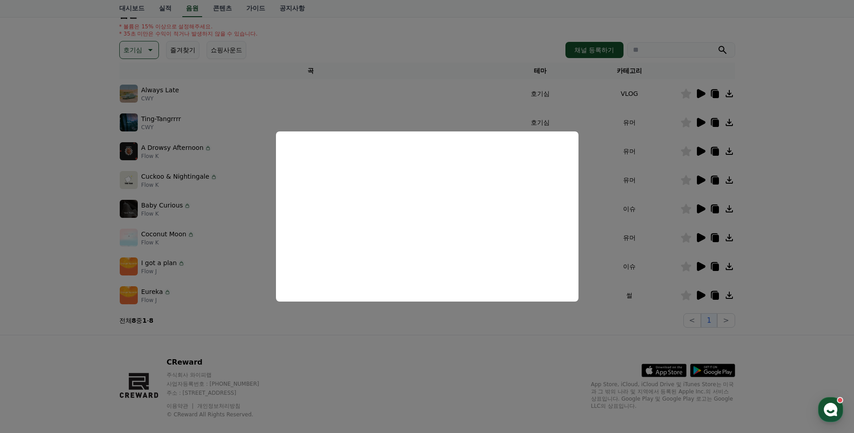
click at [739, 337] on button "close modal" at bounding box center [427, 216] width 854 height 433
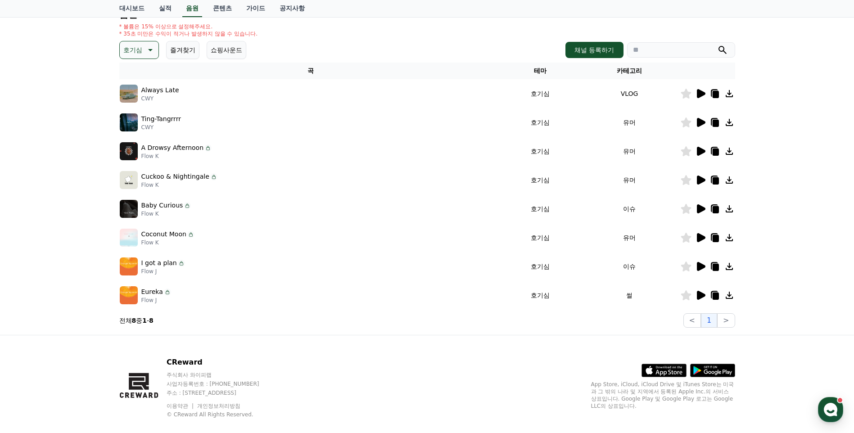
click at [151, 45] on icon at bounding box center [149, 50] width 11 height 11
click at [145, 86] on button "통통튀는" at bounding box center [137, 86] width 32 height 20
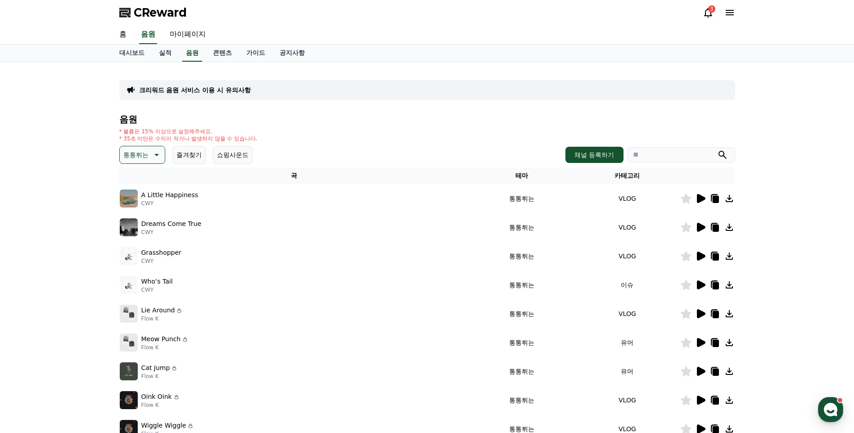
click at [701, 197] on icon at bounding box center [701, 198] width 9 height 9
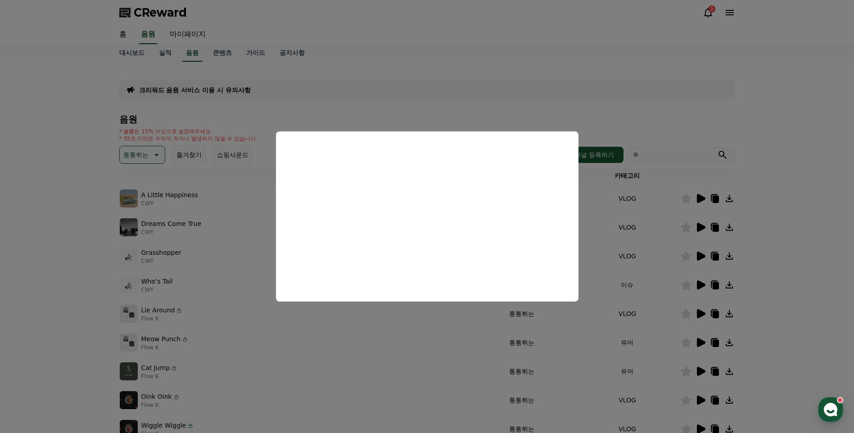
click at [678, 103] on button "close modal" at bounding box center [427, 216] width 854 height 433
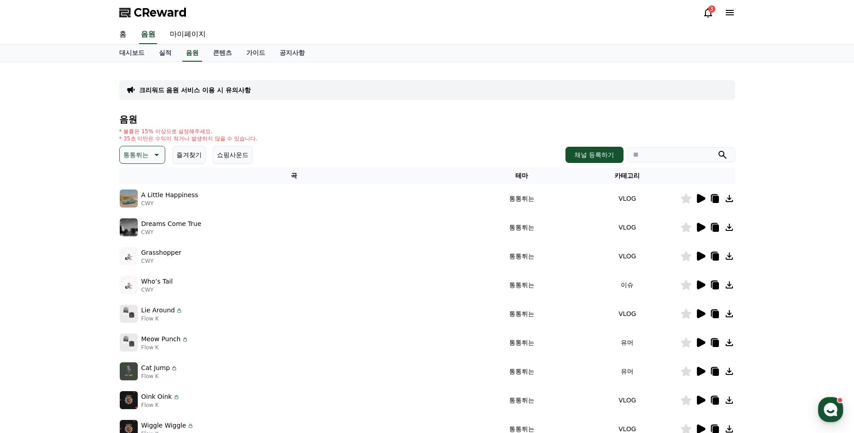
click at [696, 232] on icon at bounding box center [700, 227] width 11 height 11
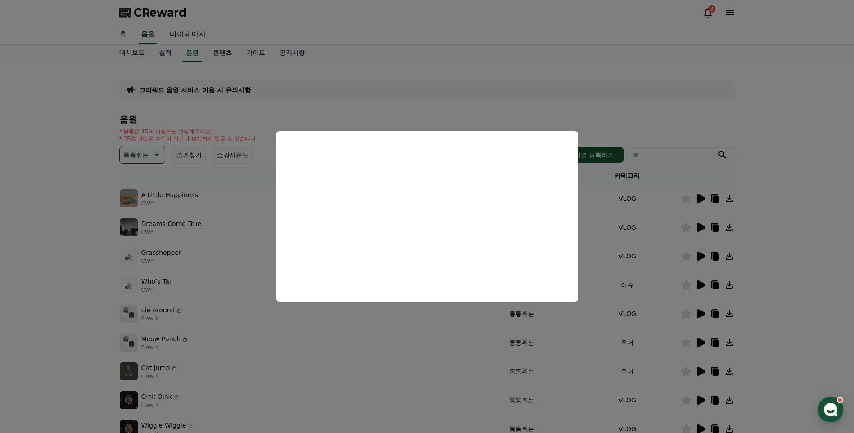
click at [333, 333] on button "close modal" at bounding box center [427, 216] width 854 height 433
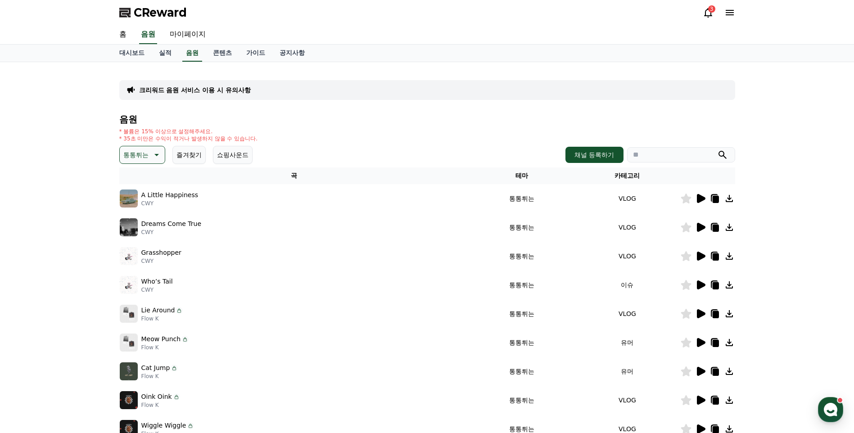
click at [705, 254] on icon at bounding box center [700, 256] width 11 height 11
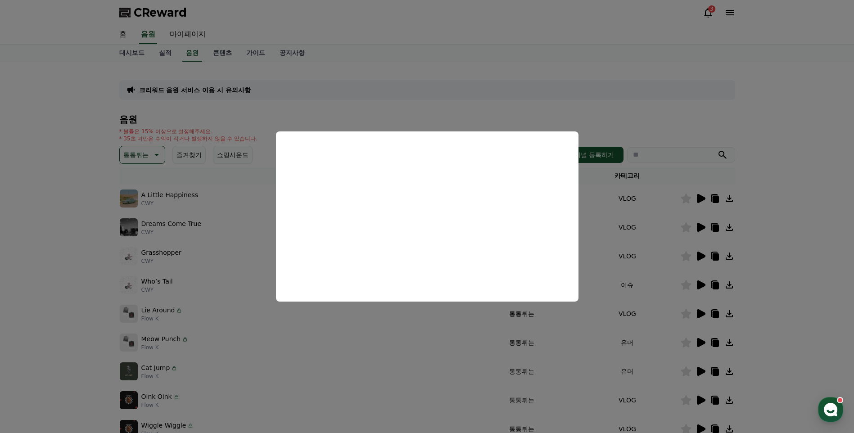
click at [419, 319] on button "close modal" at bounding box center [427, 216] width 854 height 433
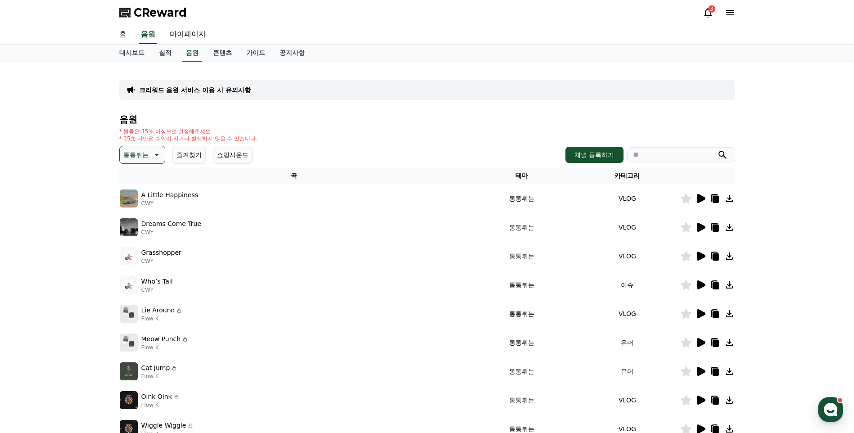
click at [700, 284] on icon at bounding box center [701, 284] width 9 height 9
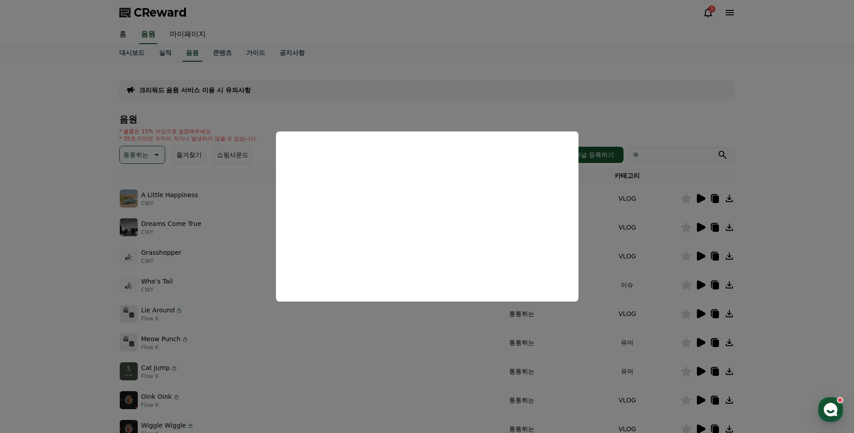
click at [375, 315] on button "close modal" at bounding box center [427, 216] width 854 height 433
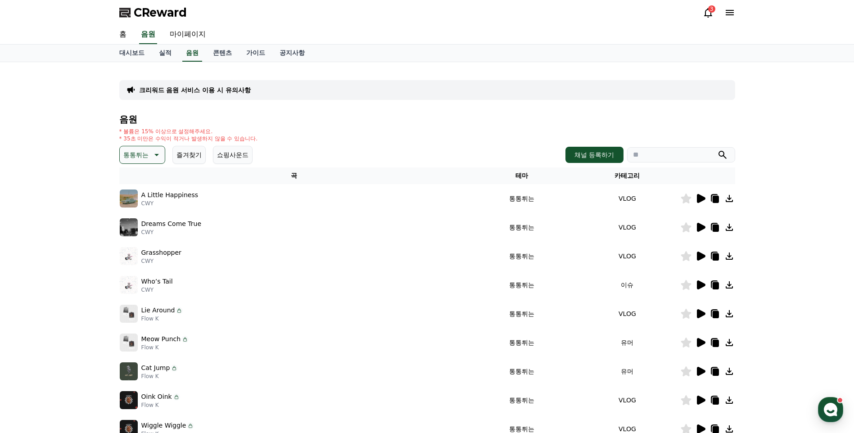
click at [698, 315] on icon at bounding box center [701, 313] width 9 height 9
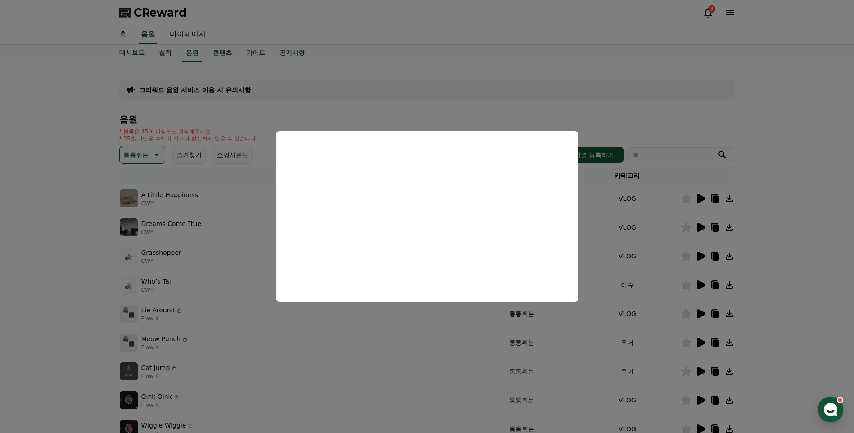
click at [432, 338] on button "close modal" at bounding box center [427, 216] width 854 height 433
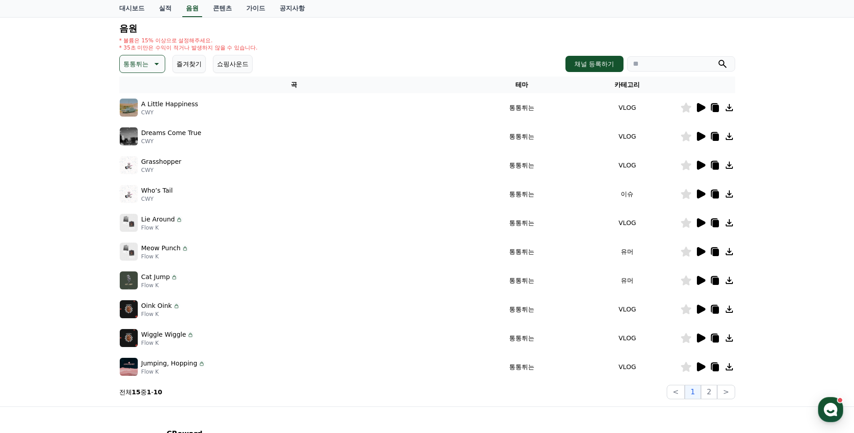
scroll to position [105, 0]
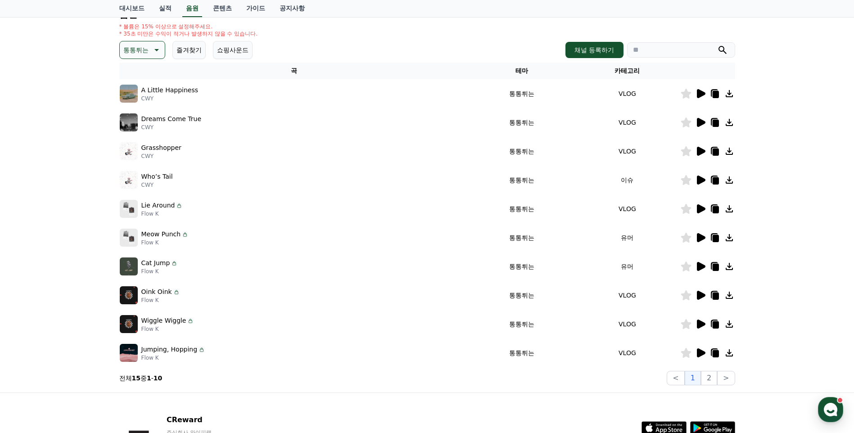
click at [699, 354] on icon at bounding box center [701, 352] width 9 height 9
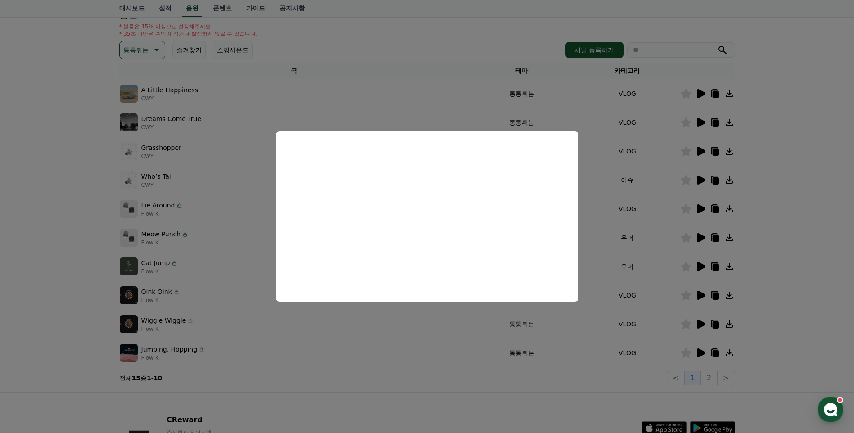
click at [471, 345] on button "close modal" at bounding box center [427, 216] width 854 height 433
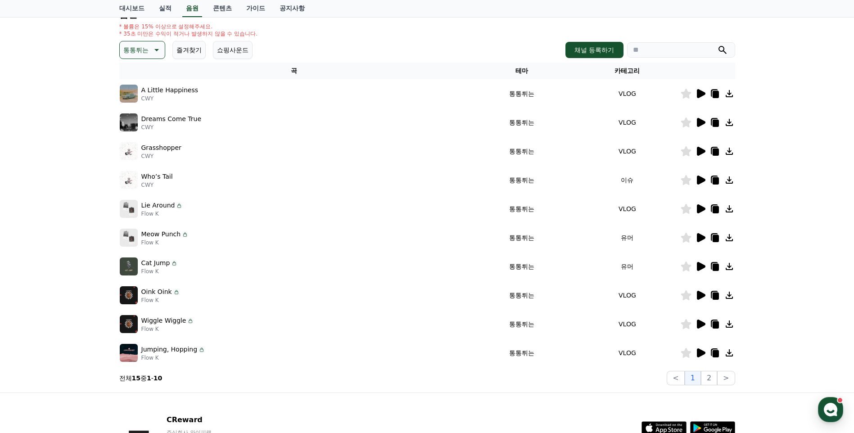
click at [699, 323] on icon at bounding box center [701, 323] width 9 height 9
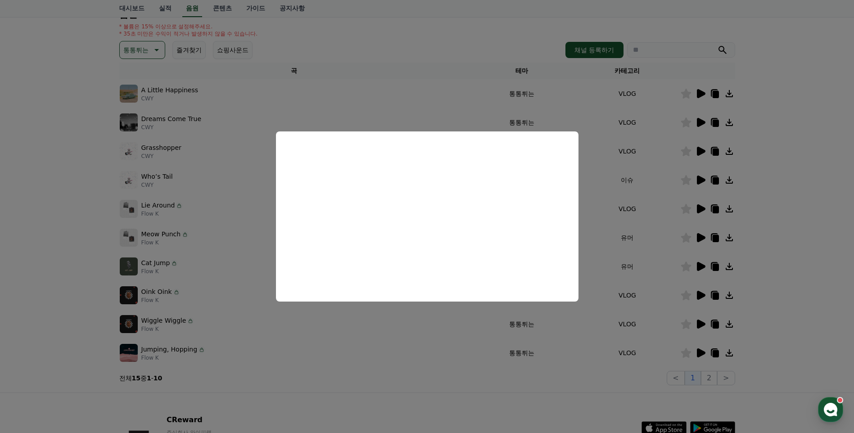
click at [472, 371] on button "close modal" at bounding box center [427, 216] width 854 height 433
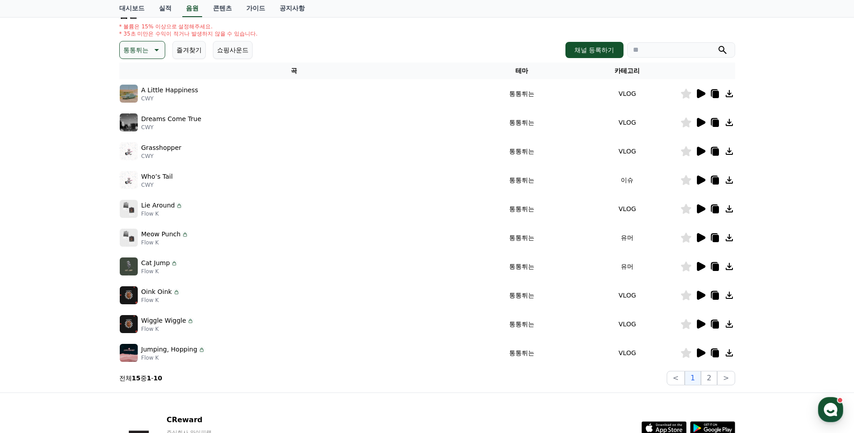
click at [700, 265] on icon at bounding box center [701, 266] width 9 height 9
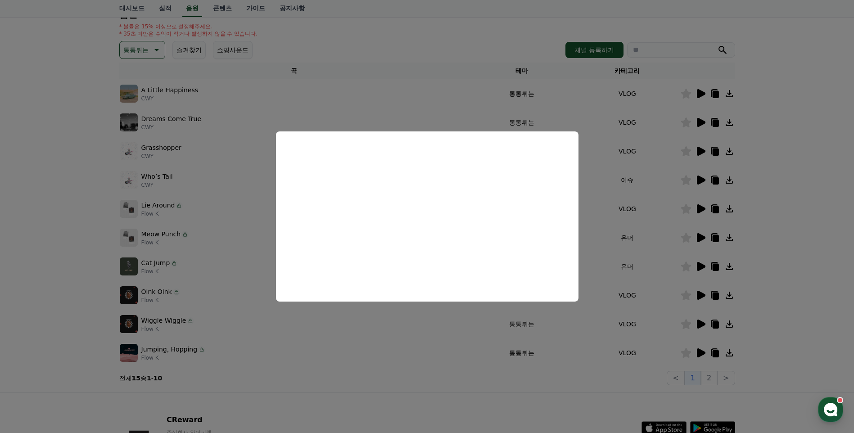
click at [424, 346] on button "close modal" at bounding box center [427, 216] width 854 height 433
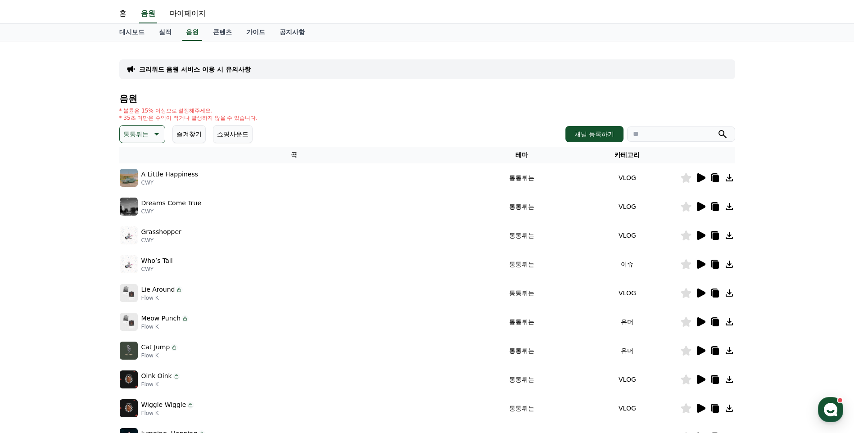
scroll to position [0, 0]
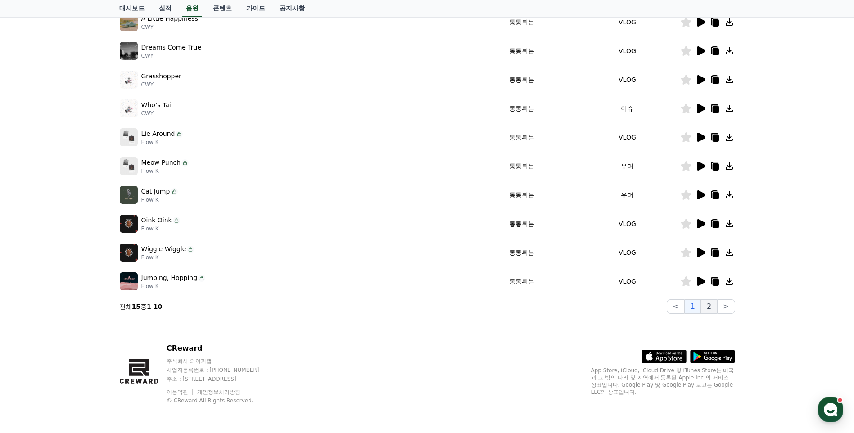
click at [713, 305] on button "2" at bounding box center [709, 306] width 16 height 14
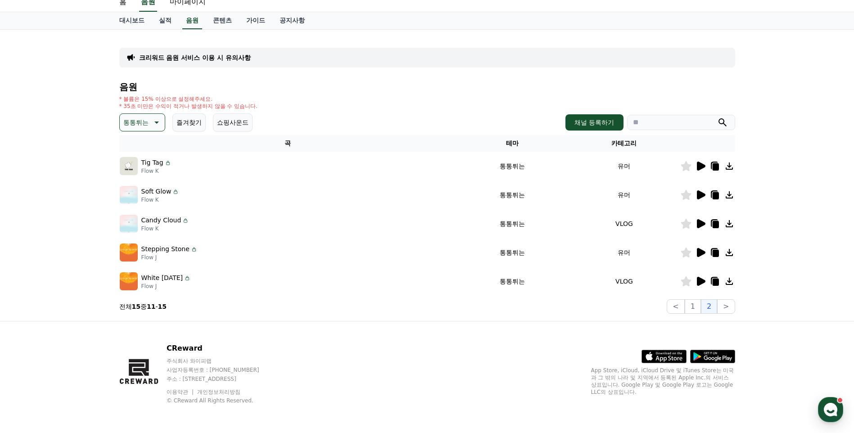
click at [700, 282] on icon at bounding box center [701, 281] width 9 height 9
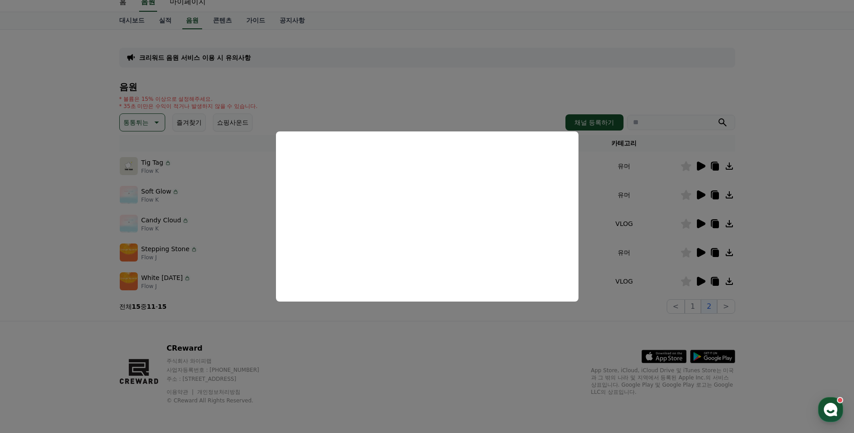
drag, startPoint x: 692, startPoint y: 259, endPoint x: 696, endPoint y: 256, distance: 4.8
click at [693, 259] on button "close modal" at bounding box center [427, 216] width 854 height 433
click at [698, 251] on icon at bounding box center [701, 252] width 9 height 9
drag, startPoint x: 474, startPoint y: 351, endPoint x: 481, endPoint y: 336, distance: 17.3
click at [474, 351] on button "close modal" at bounding box center [427, 216] width 854 height 433
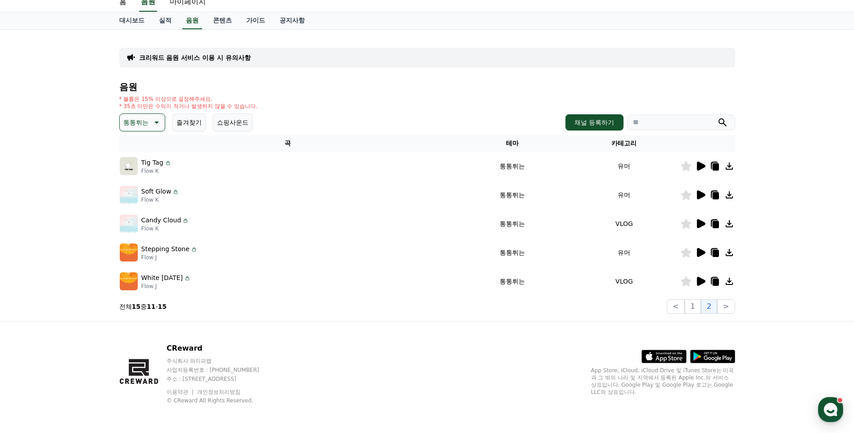
click at [698, 166] on icon at bounding box center [701, 166] width 9 height 9
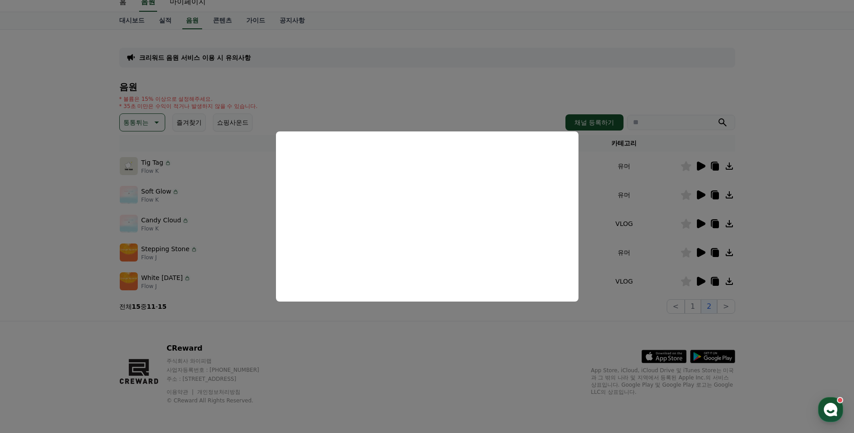
click at [808, 179] on button "close modal" at bounding box center [427, 216] width 854 height 433
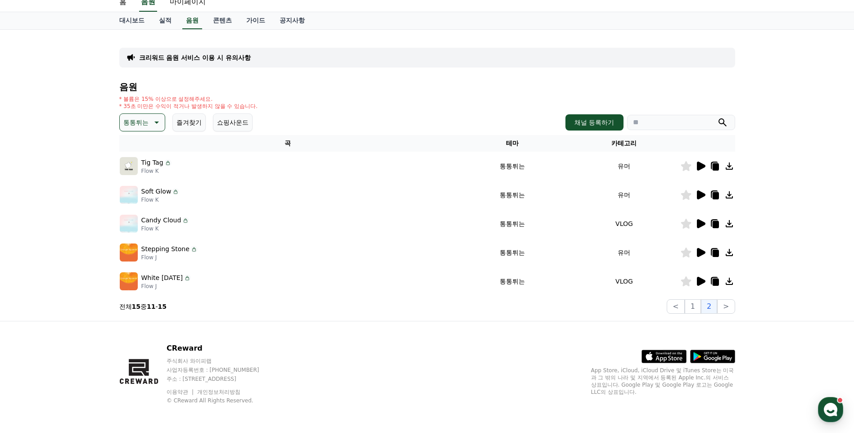
click at [698, 191] on icon at bounding box center [701, 194] width 9 height 9
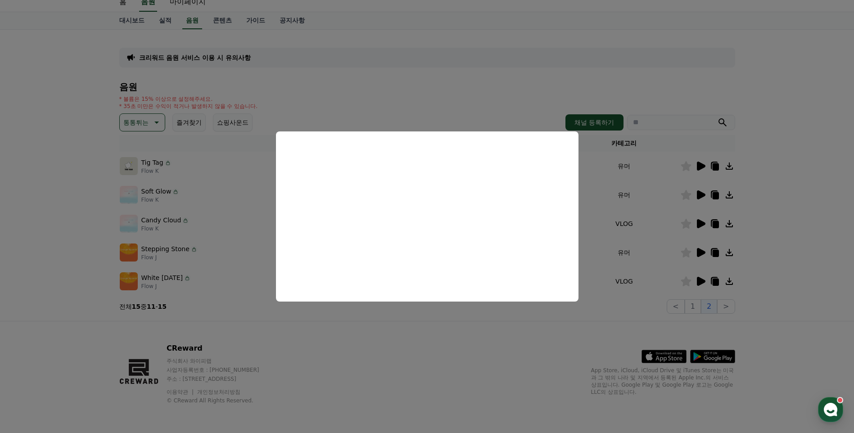
click at [468, 329] on button "close modal" at bounding box center [427, 216] width 854 height 433
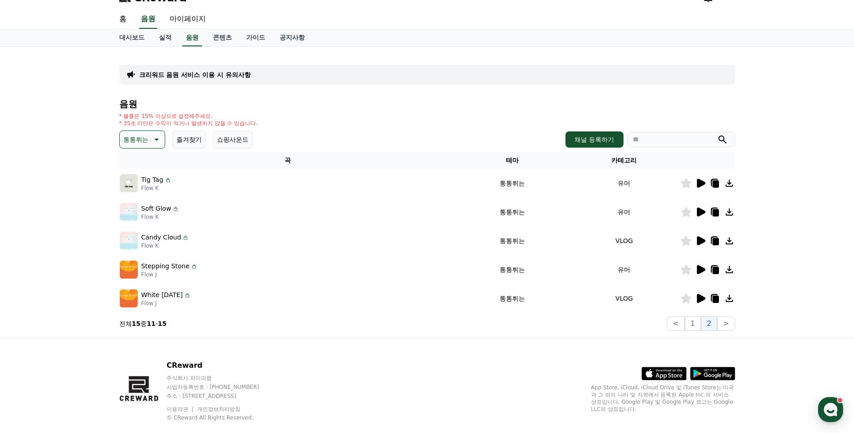
scroll to position [0, 0]
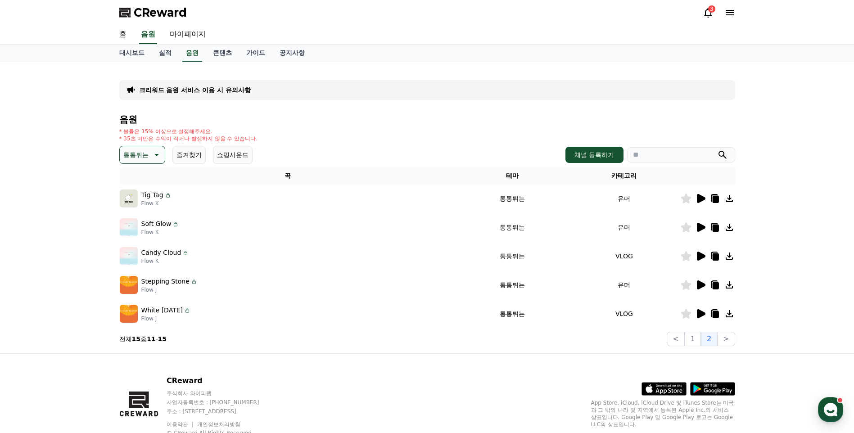
click at [148, 149] on button "통통튀는" at bounding box center [142, 155] width 46 height 18
click at [135, 218] on button "신나는" at bounding box center [134, 214] width 26 height 20
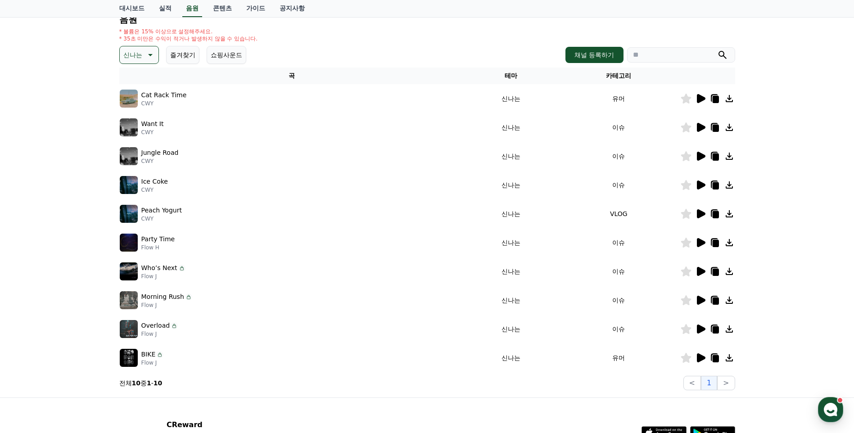
scroll to position [176, 0]
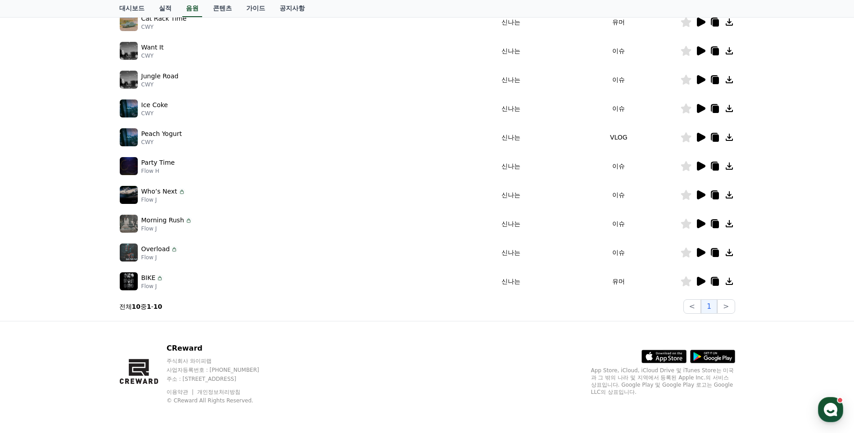
click at [699, 280] on icon at bounding box center [701, 281] width 9 height 9
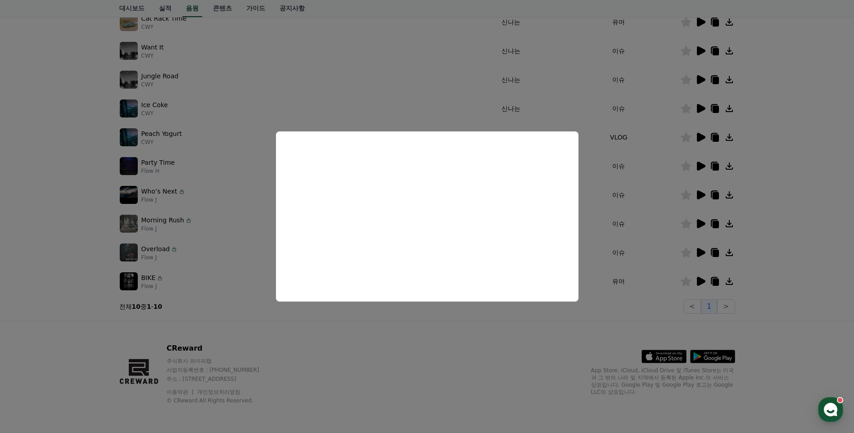
drag, startPoint x: 801, startPoint y: 274, endPoint x: 694, endPoint y: 256, distance: 108.1
click at [798, 273] on button "close modal" at bounding box center [427, 216] width 854 height 433
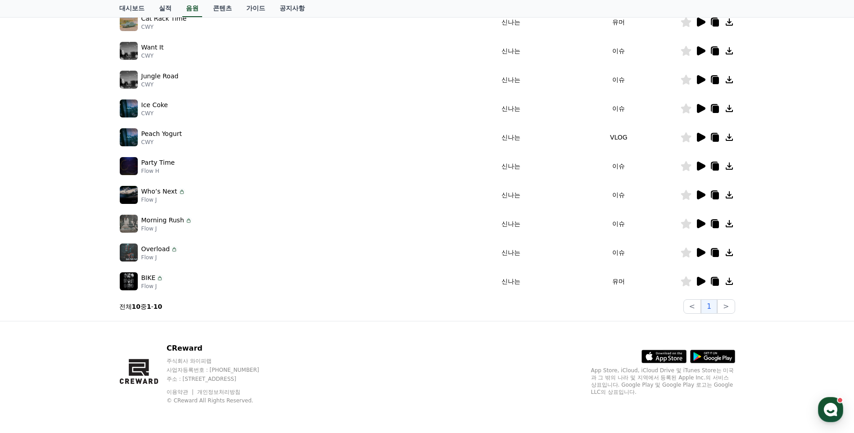
click at [706, 251] on div at bounding box center [707, 252] width 54 height 11
click at [701, 252] on icon at bounding box center [701, 252] width 9 height 9
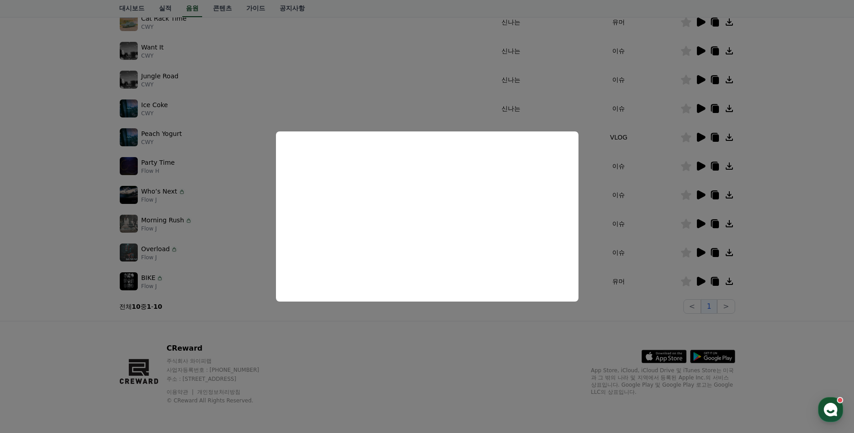
click at [426, 324] on button "close modal" at bounding box center [427, 216] width 854 height 433
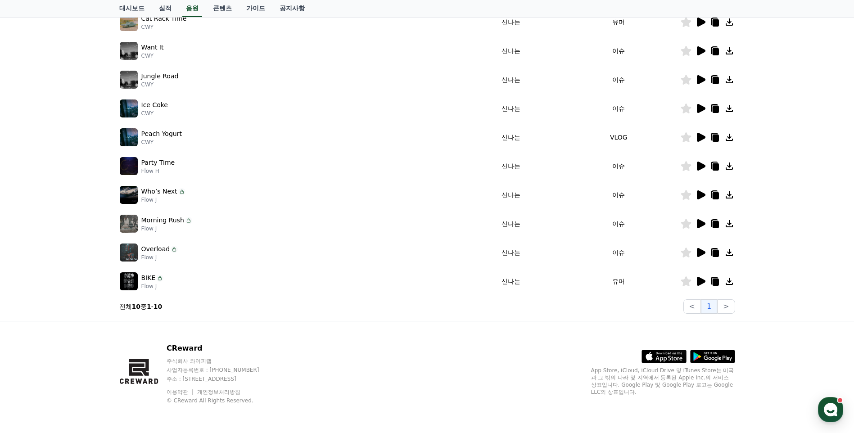
click at [698, 220] on icon at bounding box center [701, 223] width 9 height 9
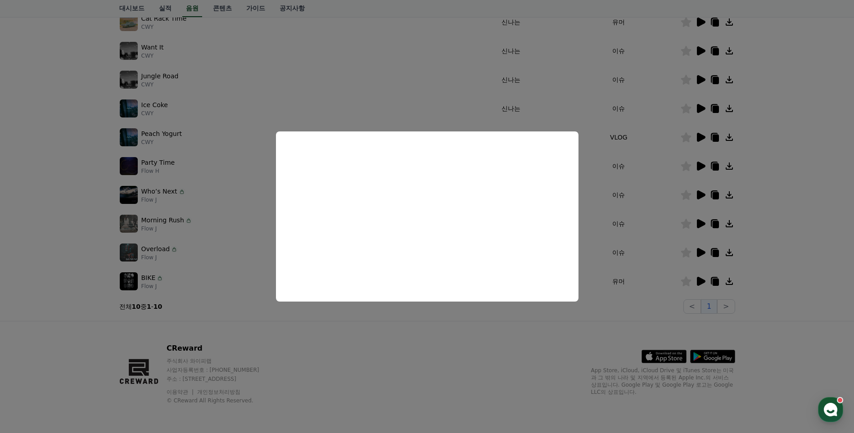
click at [790, 187] on button "close modal" at bounding box center [427, 216] width 854 height 433
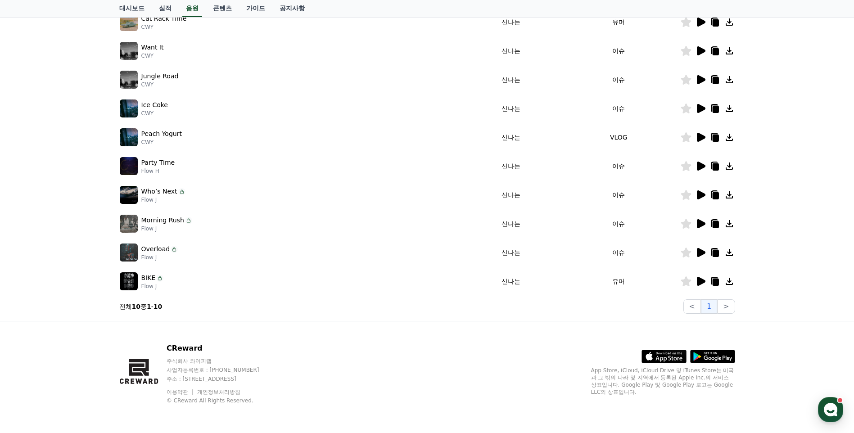
click at [709, 192] on icon at bounding box center [714, 194] width 11 height 11
click at [701, 193] on icon at bounding box center [701, 194] width 9 height 9
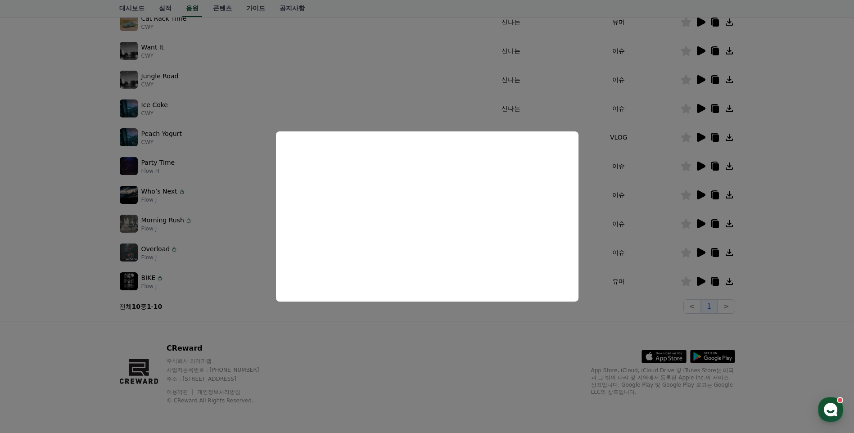
click at [778, 171] on button "close modal" at bounding box center [427, 216] width 854 height 433
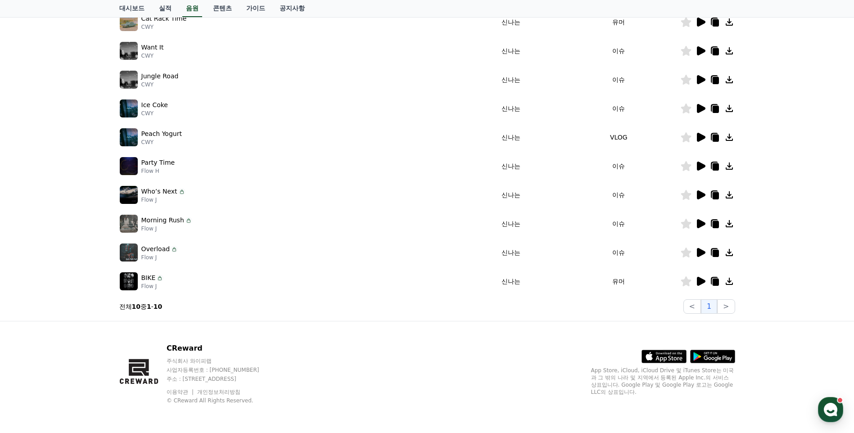
click at [700, 164] on icon at bounding box center [701, 166] width 9 height 9
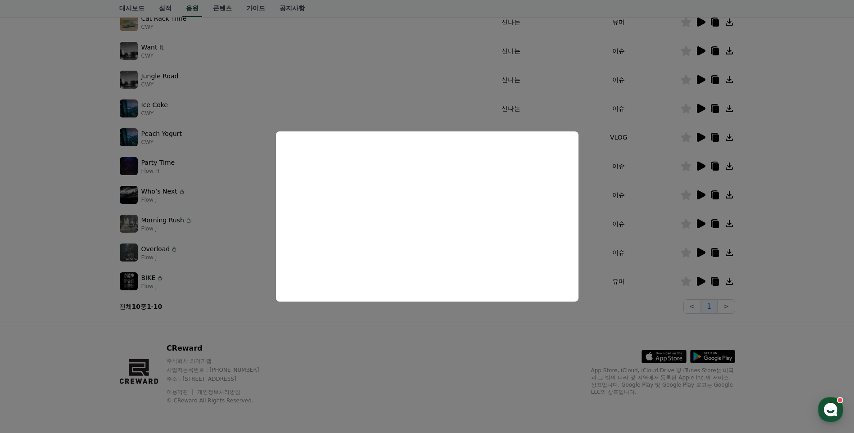
drag, startPoint x: 795, startPoint y: 160, endPoint x: 782, endPoint y: 160, distance: 13.0
click at [793, 160] on button "close modal" at bounding box center [427, 216] width 854 height 433
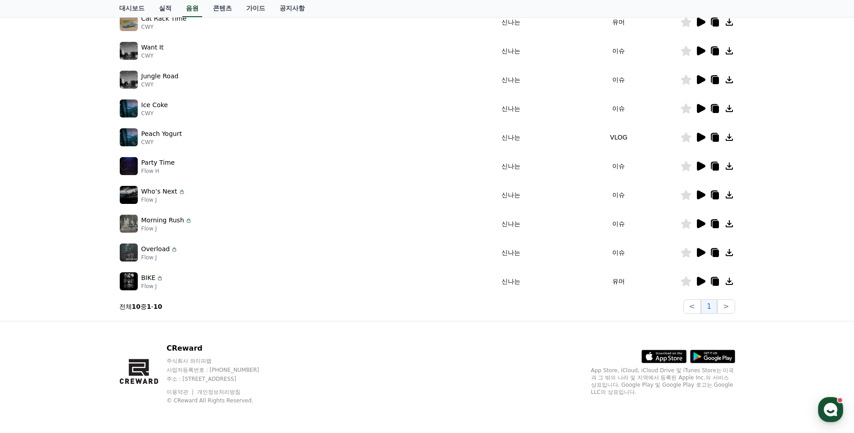
click at [704, 138] on icon at bounding box center [701, 137] width 9 height 9
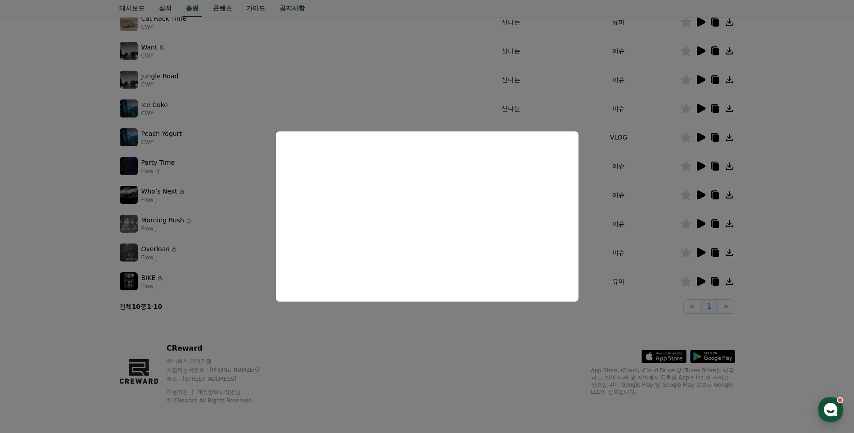
click at [749, 185] on button "close modal" at bounding box center [427, 216] width 854 height 433
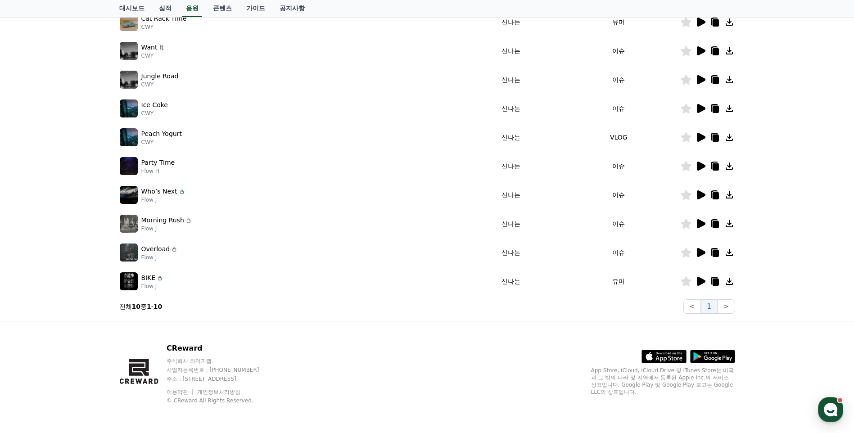
click at [701, 78] on icon at bounding box center [701, 79] width 9 height 9
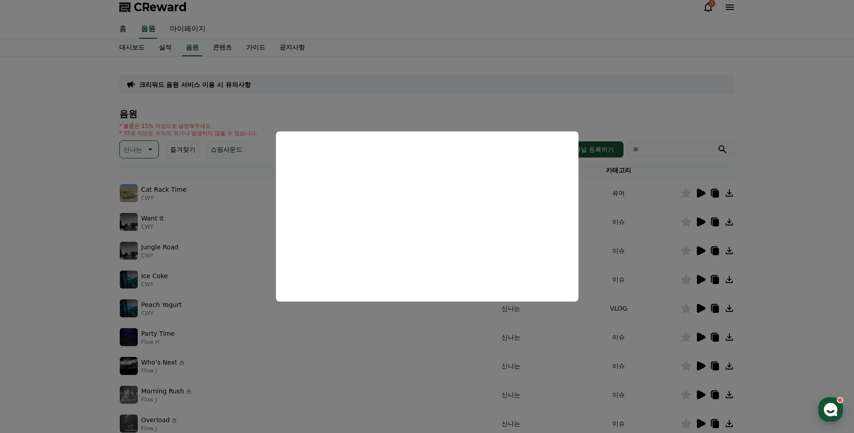
scroll to position [0, 0]
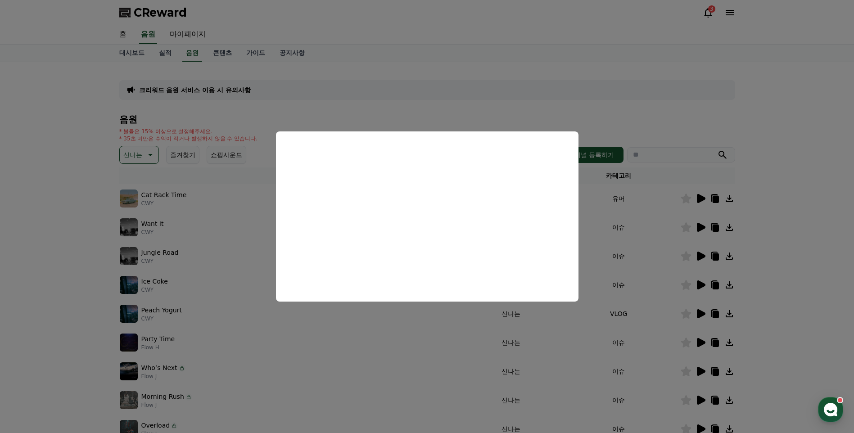
drag, startPoint x: 827, startPoint y: 193, endPoint x: 800, endPoint y: 206, distance: 29.8
click at [827, 193] on button "close modal" at bounding box center [427, 216] width 854 height 433
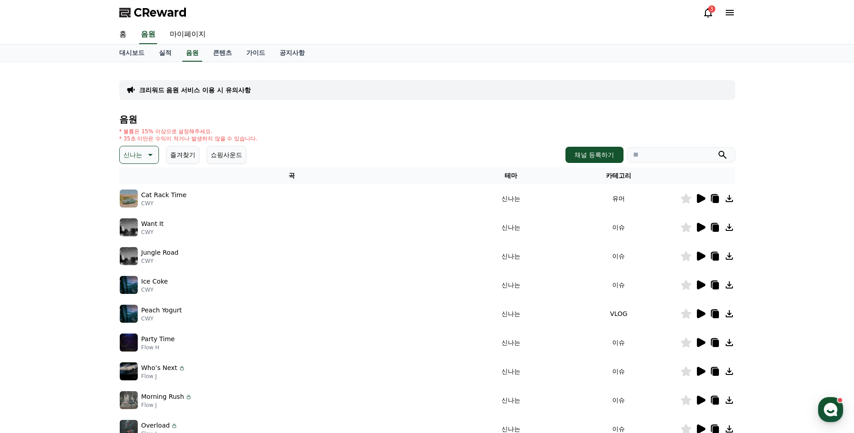
click at [702, 226] on icon at bounding box center [701, 227] width 9 height 9
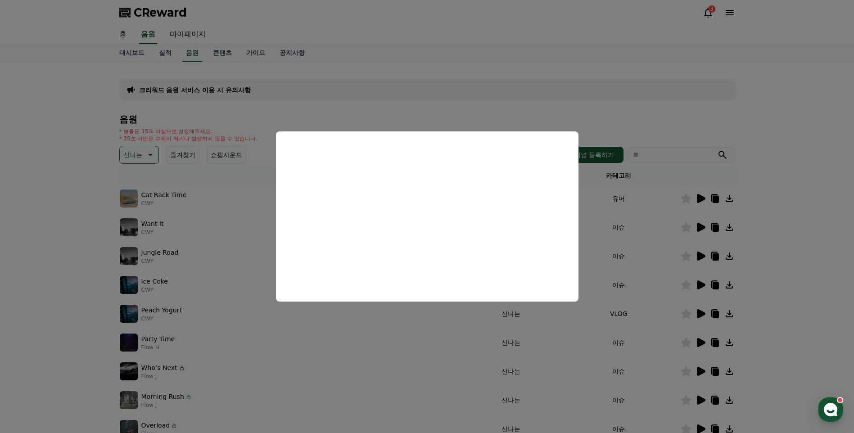
click at [785, 262] on button "close modal" at bounding box center [427, 216] width 854 height 433
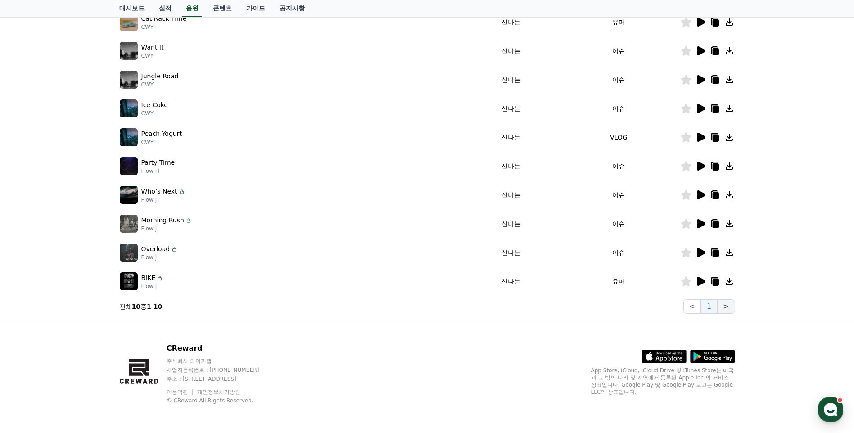
click at [724, 307] on button ">" at bounding box center [726, 306] width 18 height 14
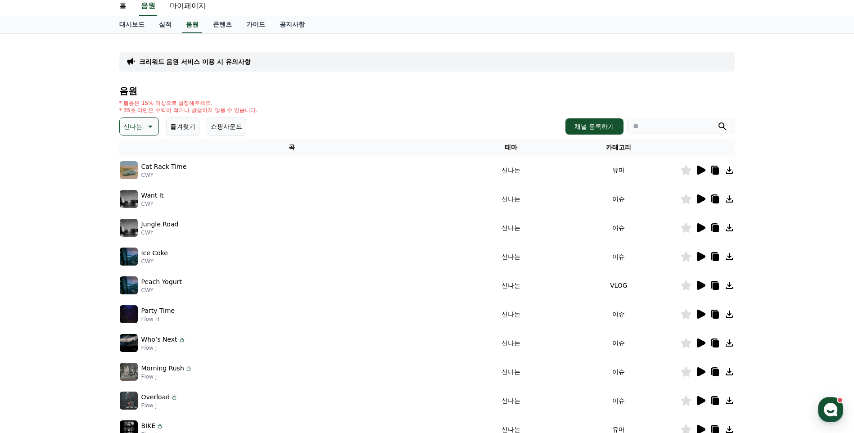
scroll to position [0, 0]
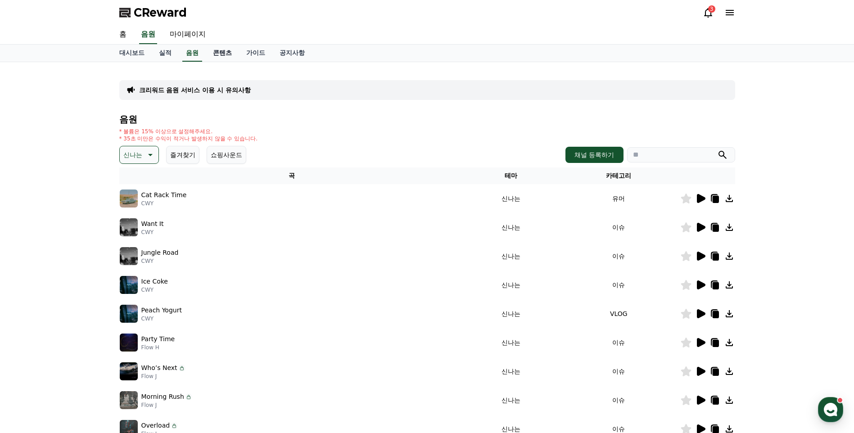
click at [222, 54] on link "콘텐츠" at bounding box center [222, 53] width 33 height 17
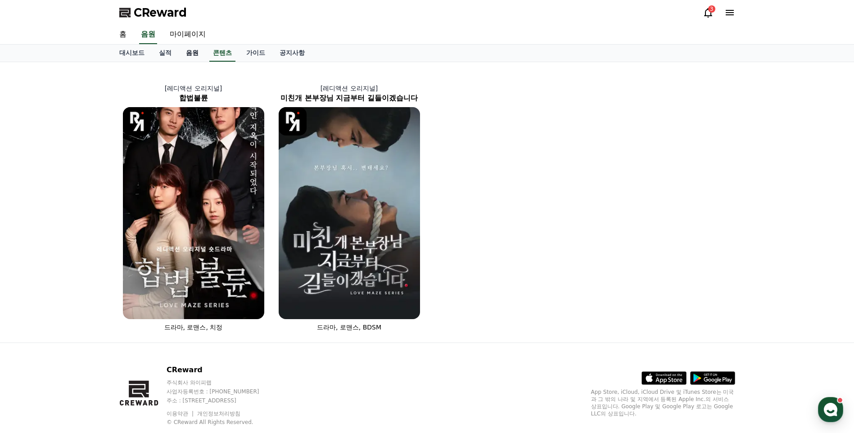
click at [193, 49] on link "음원" at bounding box center [192, 53] width 27 height 17
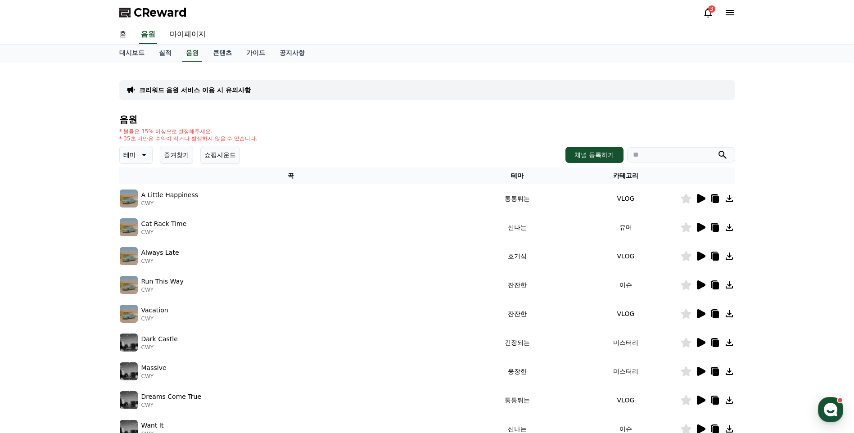
click at [130, 156] on p "테마" at bounding box center [129, 154] width 13 height 13
click at [129, 183] on button "전체" at bounding box center [131, 179] width 20 height 20
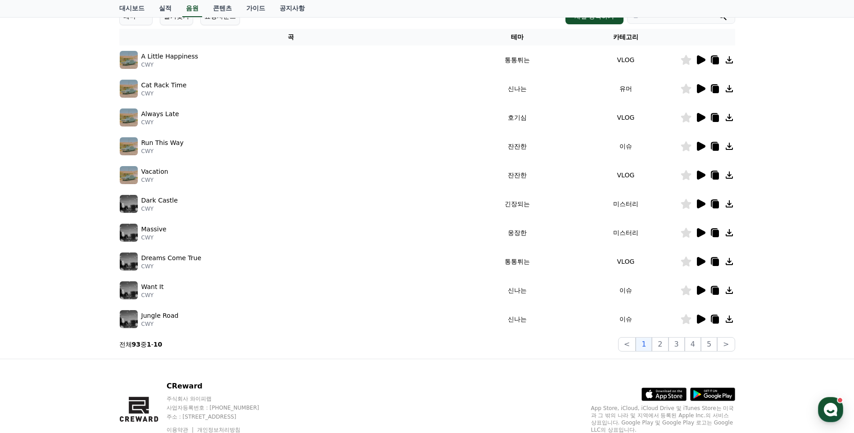
scroll to position [176, 0]
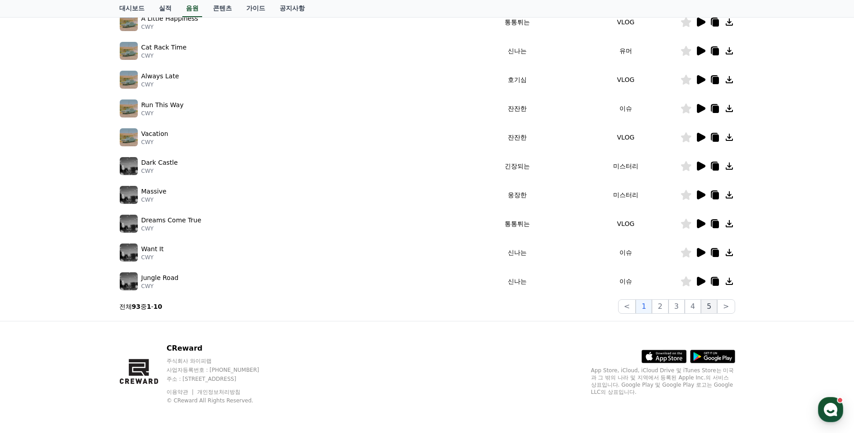
click at [711, 306] on button "5" at bounding box center [709, 306] width 16 height 14
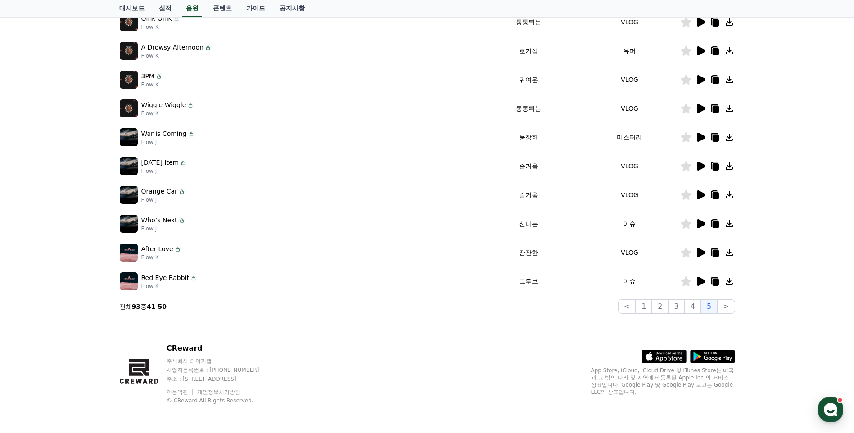
click at [701, 253] on icon at bounding box center [701, 252] width 9 height 9
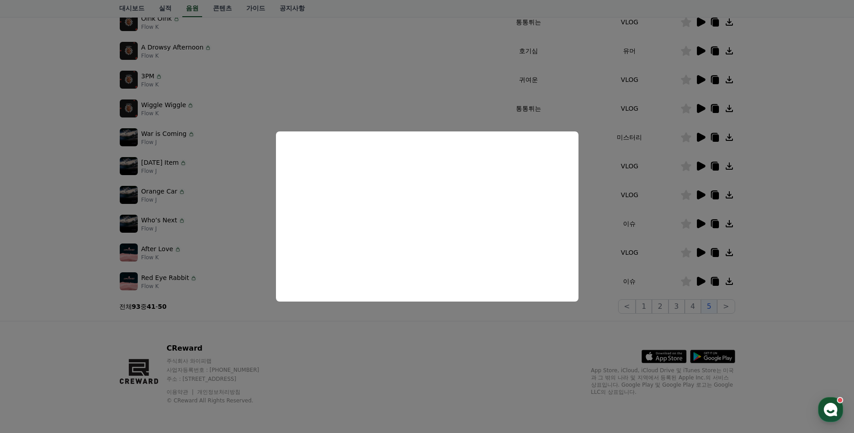
click at [502, 327] on button "close modal" at bounding box center [427, 216] width 854 height 433
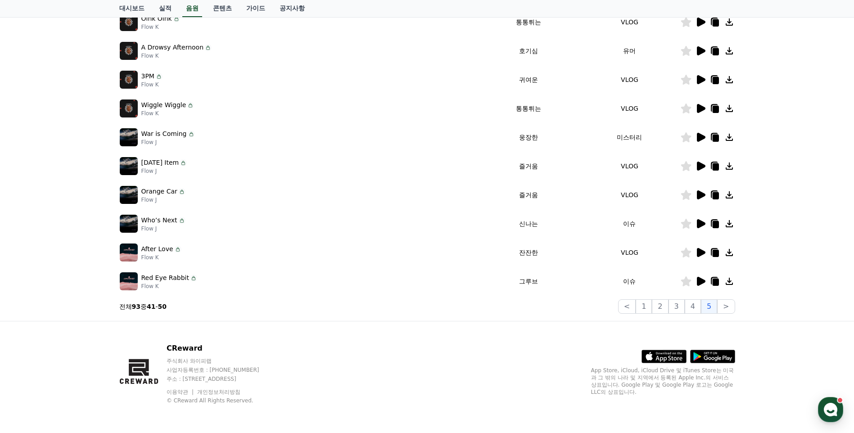
click at [697, 281] on icon at bounding box center [701, 281] width 9 height 9
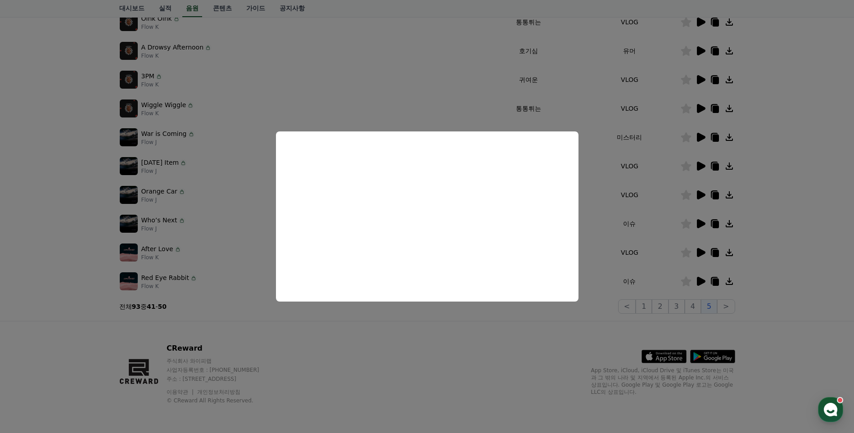
click at [533, 346] on button "close modal" at bounding box center [427, 216] width 854 height 433
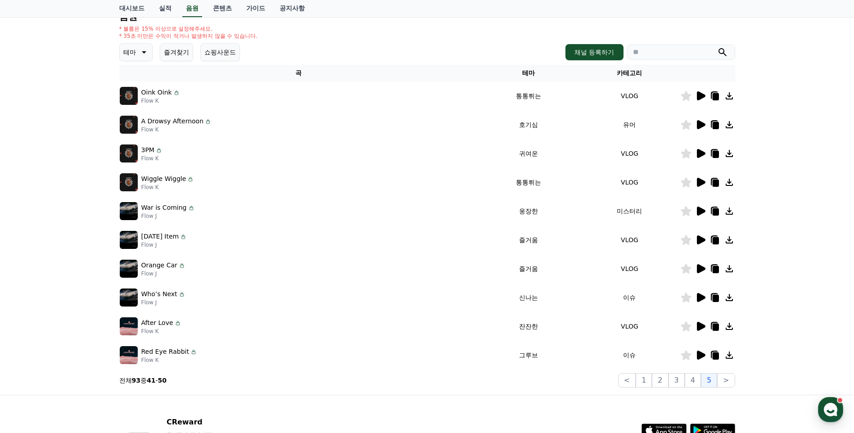
scroll to position [72, 0]
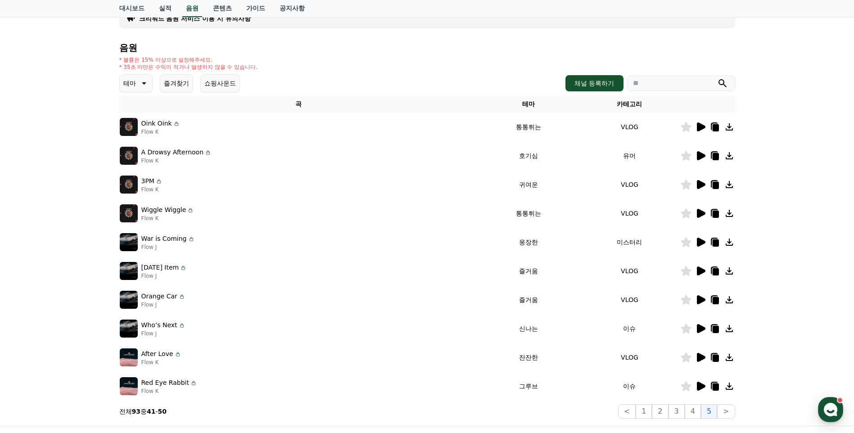
click at [703, 213] on icon at bounding box center [701, 213] width 9 height 9
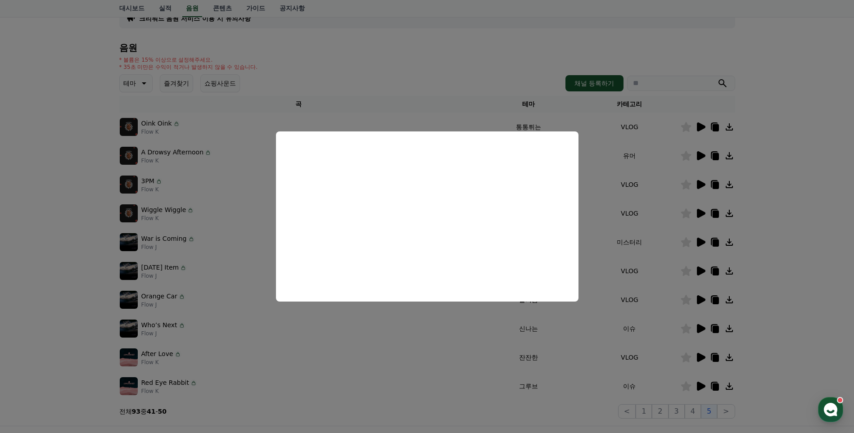
click at [236, 198] on button "close modal" at bounding box center [427, 216] width 854 height 433
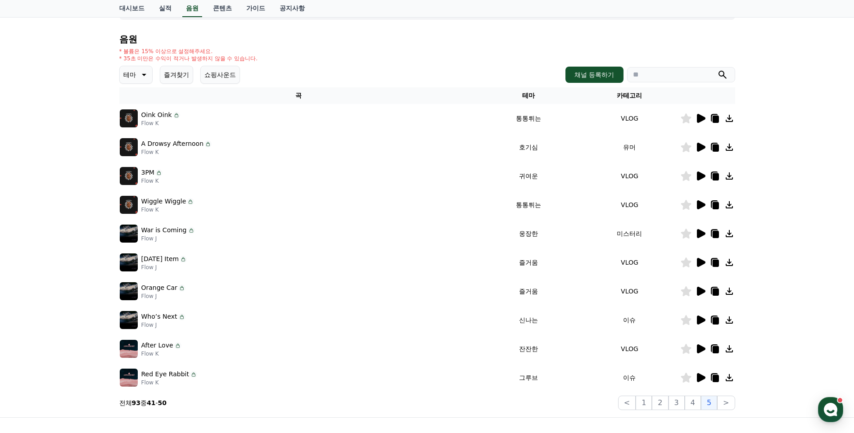
scroll to position [176, 0]
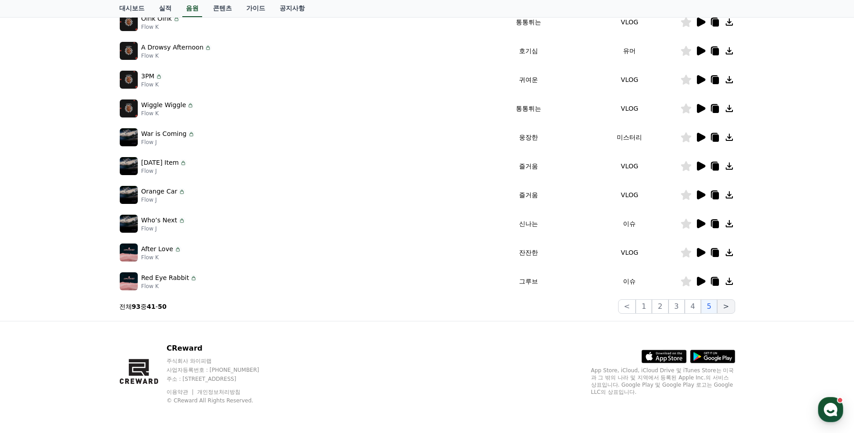
click at [720, 306] on button ">" at bounding box center [726, 306] width 18 height 14
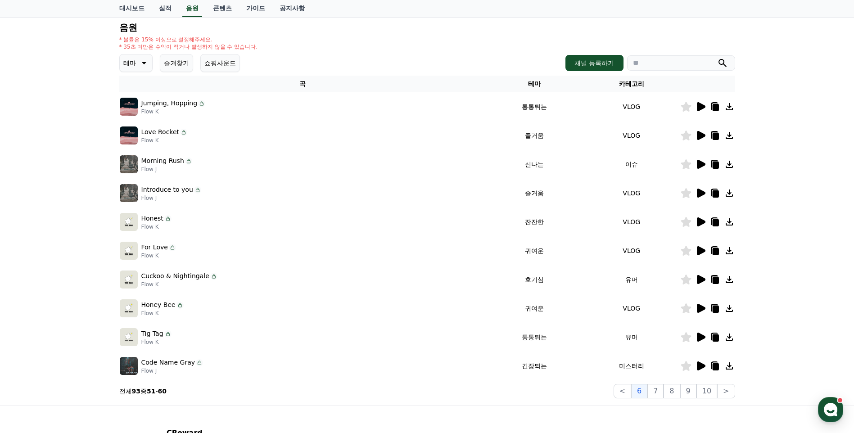
scroll to position [72, 0]
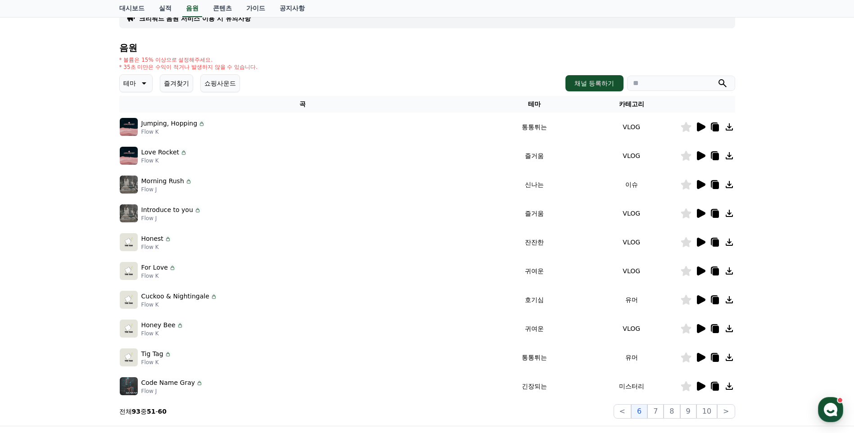
click at [700, 216] on icon at bounding box center [701, 213] width 9 height 9
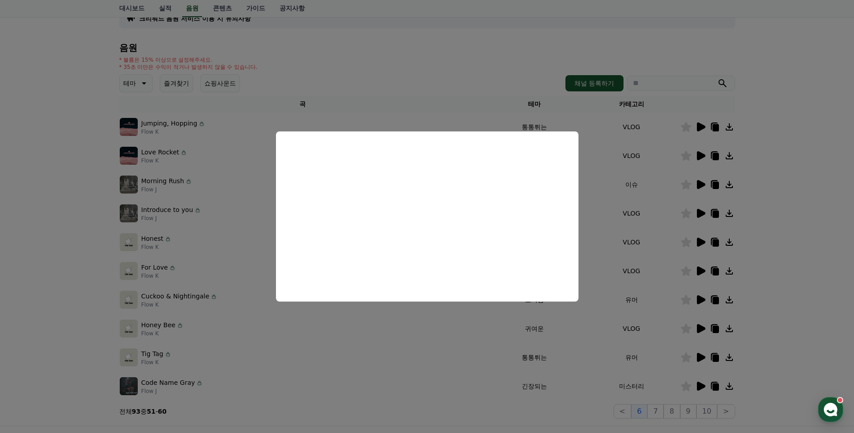
click at [60, 218] on button "close modal" at bounding box center [427, 216] width 854 height 433
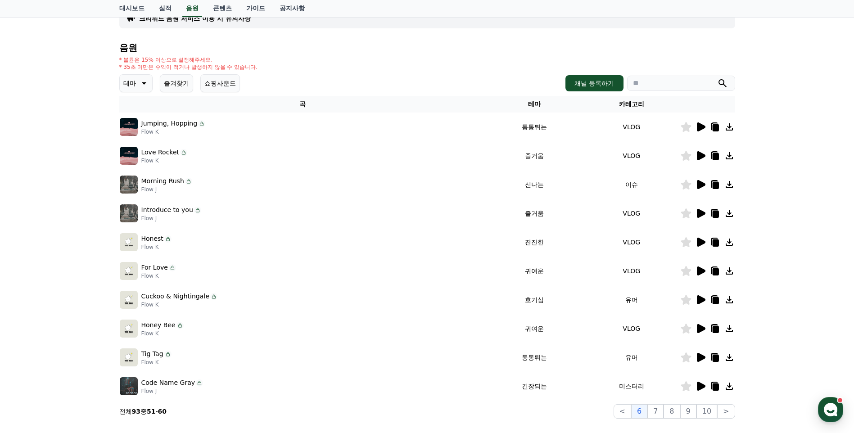
click at [703, 183] on icon at bounding box center [700, 184] width 11 height 11
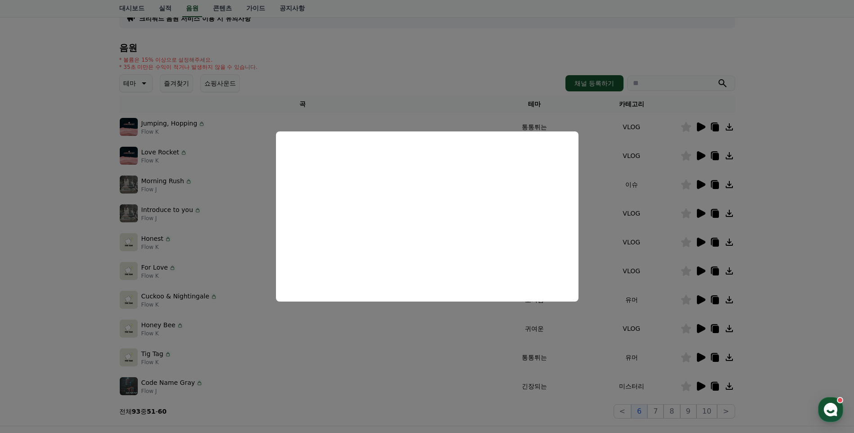
click at [429, 344] on button "close modal" at bounding box center [427, 216] width 854 height 433
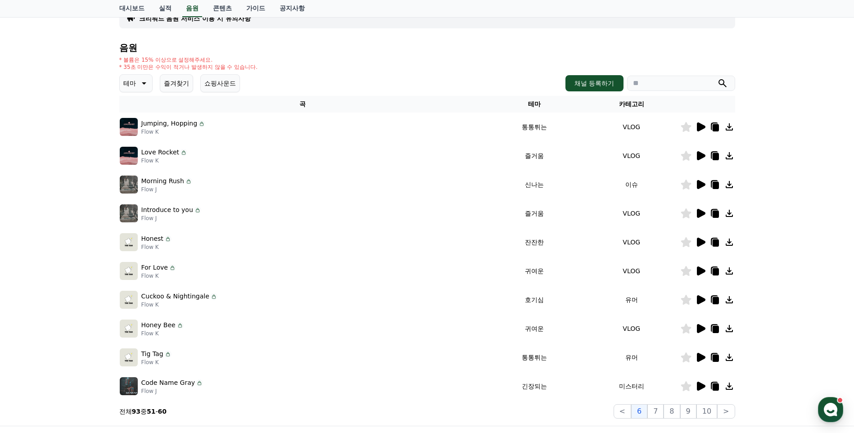
click at [706, 298] on div at bounding box center [707, 299] width 54 height 11
click at [695, 298] on icon at bounding box center [700, 299] width 11 height 11
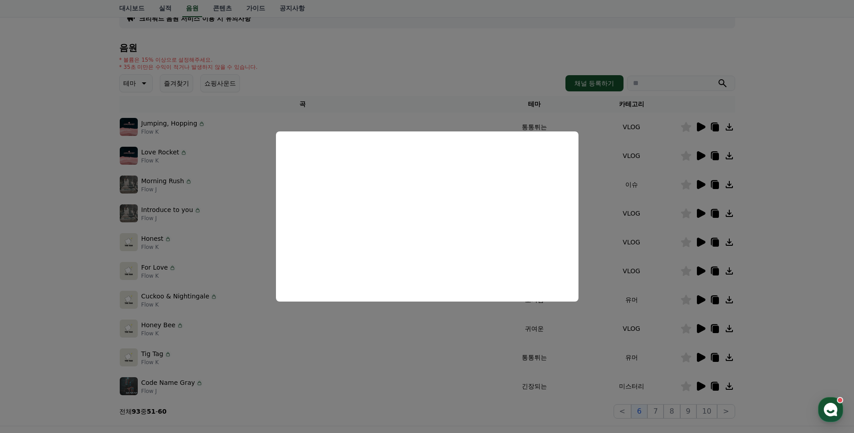
click at [437, 327] on button "close modal" at bounding box center [427, 216] width 854 height 433
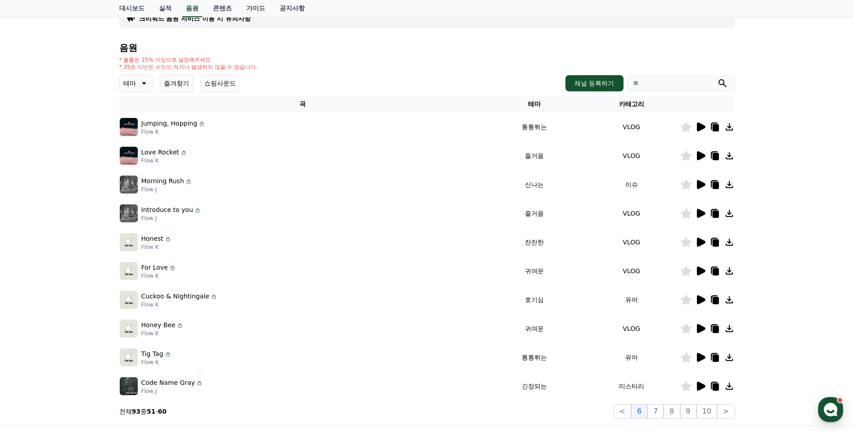
click at [699, 244] on icon at bounding box center [701, 242] width 9 height 9
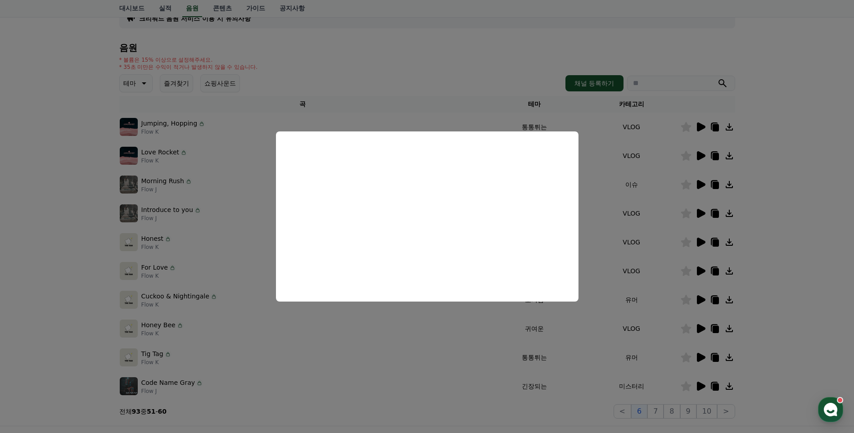
click at [422, 358] on button "close modal" at bounding box center [427, 216] width 854 height 433
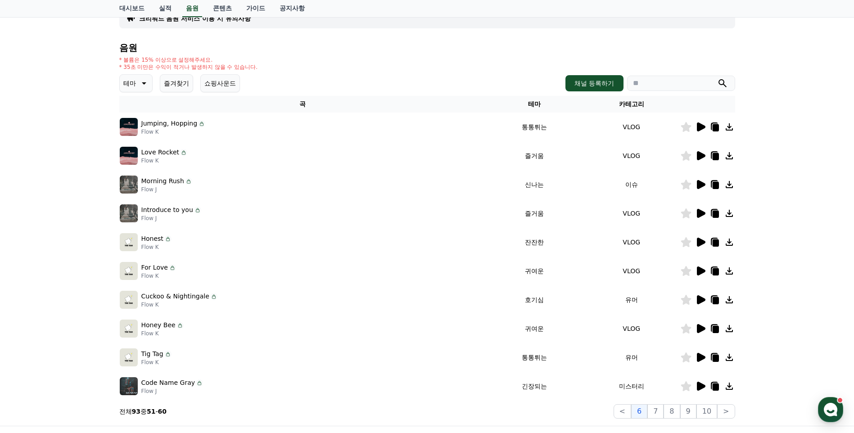
click at [699, 383] on icon at bounding box center [701, 386] width 9 height 9
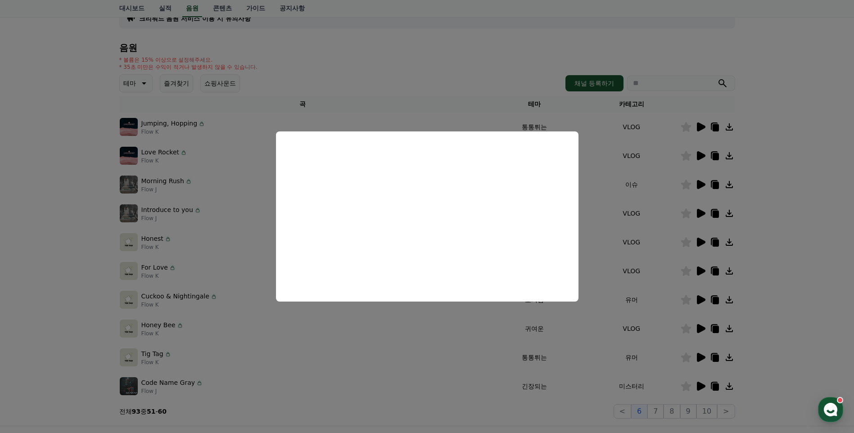
click at [414, 391] on button "close modal" at bounding box center [427, 216] width 854 height 433
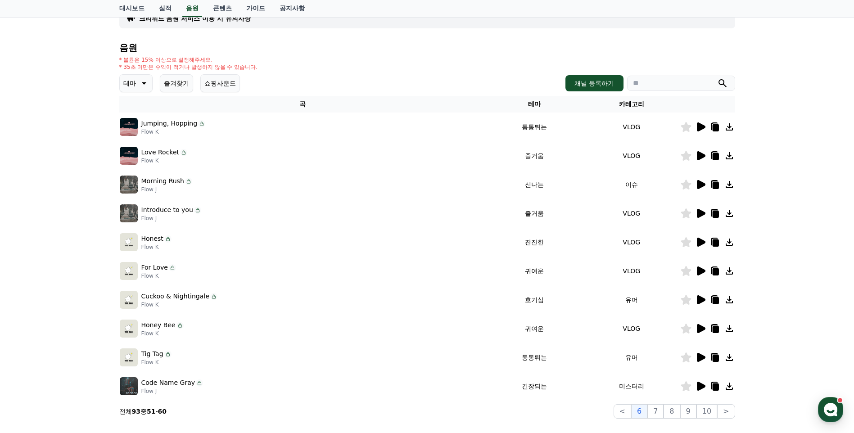
click at [702, 247] on icon at bounding box center [700, 242] width 11 height 11
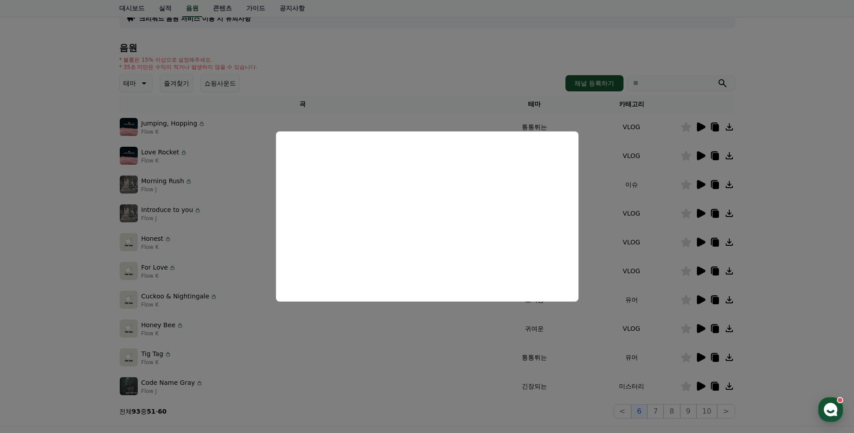
drag, startPoint x: 695, startPoint y: 403, endPoint x: 687, endPoint y: 403, distance: 8.6
click at [693, 403] on button "close modal" at bounding box center [427, 216] width 854 height 433
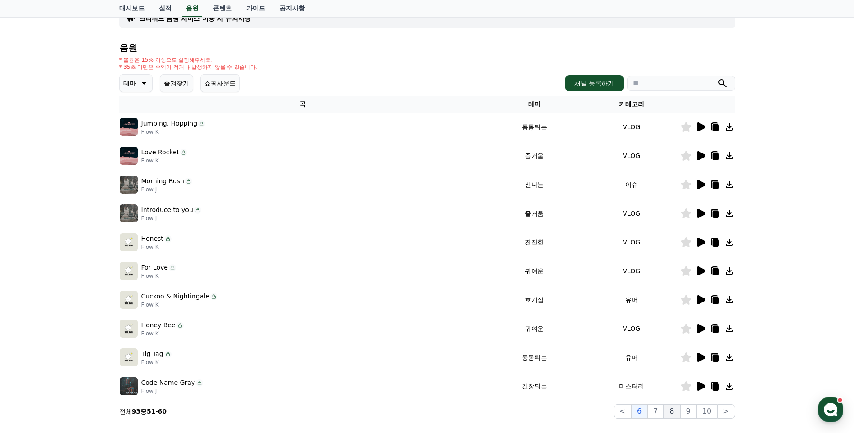
click at [668, 410] on button "8" at bounding box center [671, 411] width 16 height 14
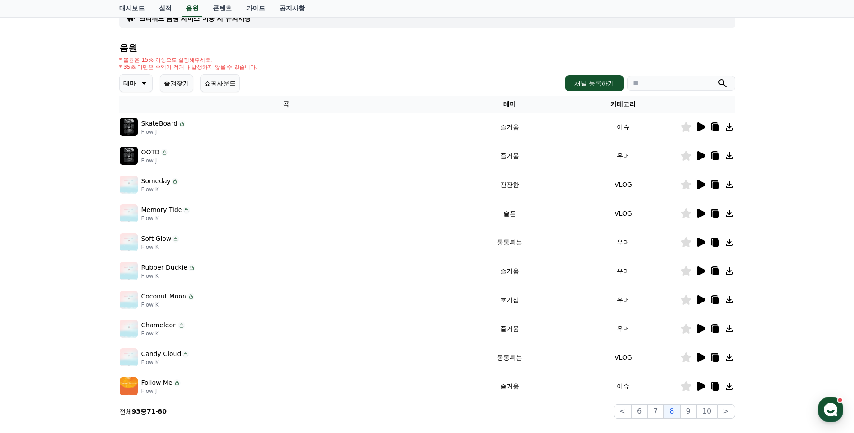
click at [699, 239] on icon at bounding box center [701, 242] width 9 height 9
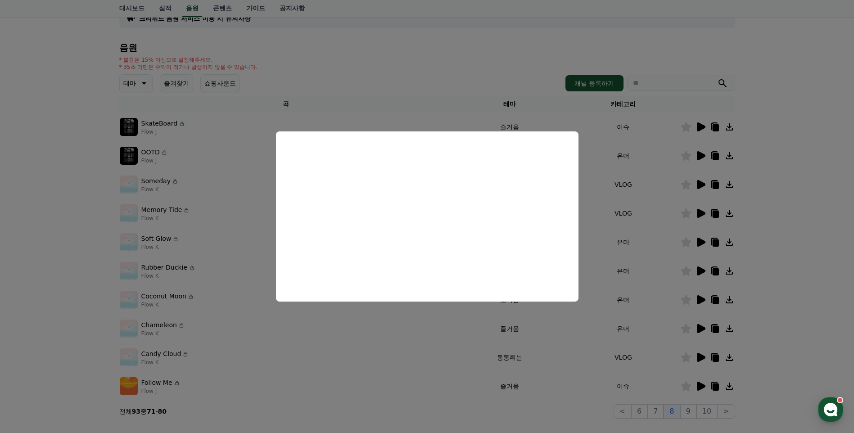
drag, startPoint x: 240, startPoint y: 322, endPoint x: 222, endPoint y: 316, distance: 18.9
click at [237, 320] on button "close modal" at bounding box center [427, 216] width 854 height 433
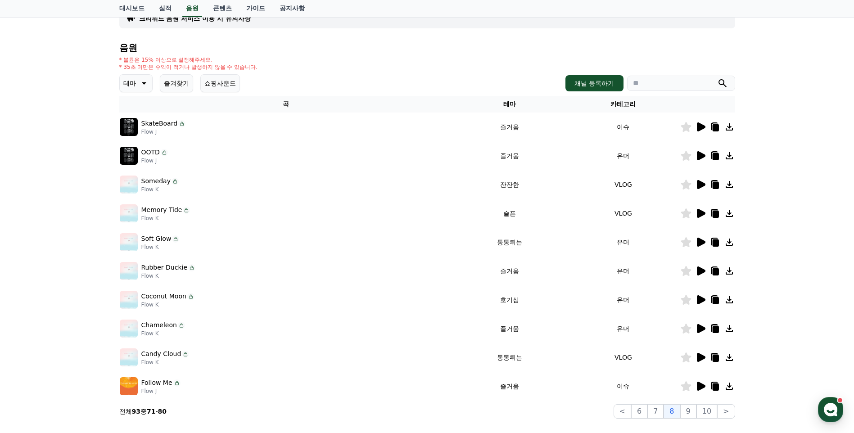
click at [704, 125] on icon at bounding box center [700, 126] width 11 height 11
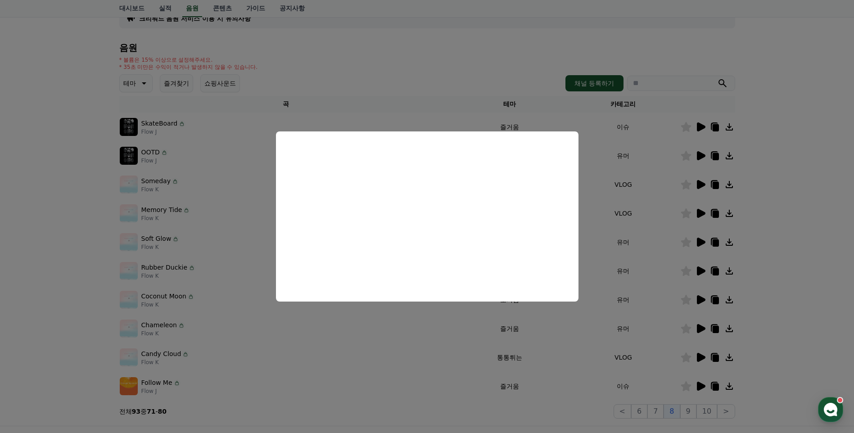
click at [787, 209] on button "close modal" at bounding box center [427, 216] width 854 height 433
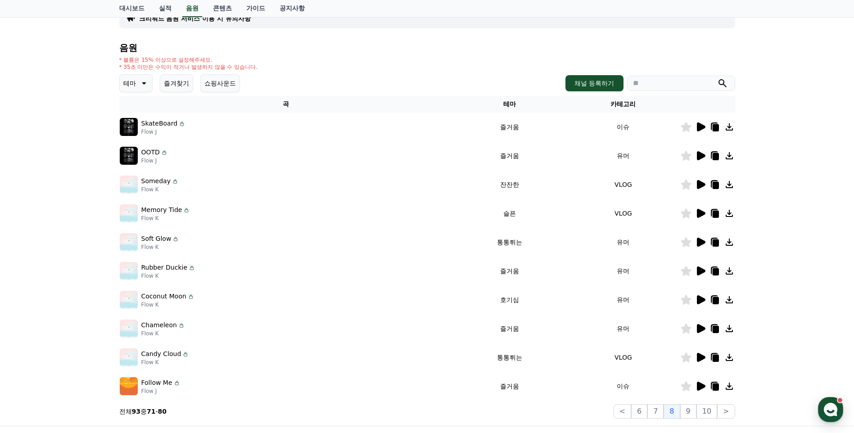
click at [701, 156] on icon at bounding box center [701, 155] width 9 height 9
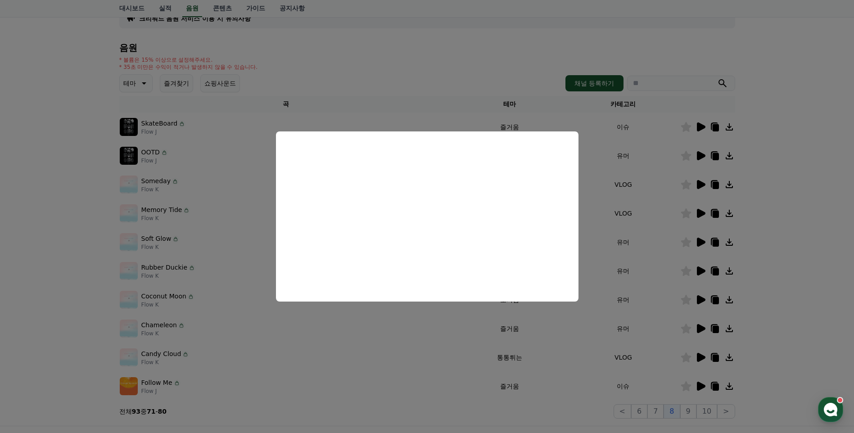
click at [784, 238] on button "close modal" at bounding box center [427, 216] width 854 height 433
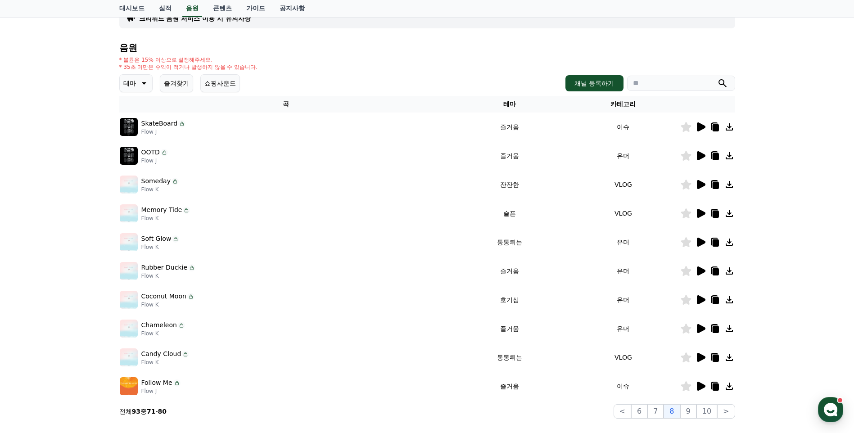
click at [704, 385] on icon at bounding box center [701, 386] width 9 height 9
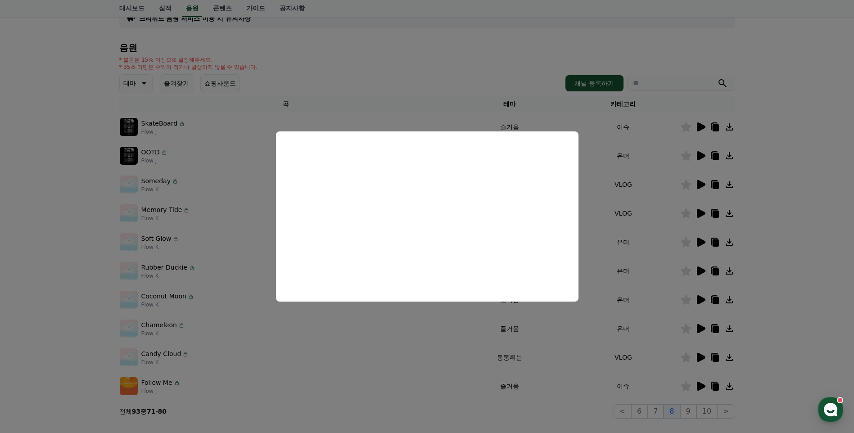
click at [689, 414] on button "close modal" at bounding box center [427, 216] width 854 height 433
click at [689, 413] on button "9" at bounding box center [688, 411] width 16 height 14
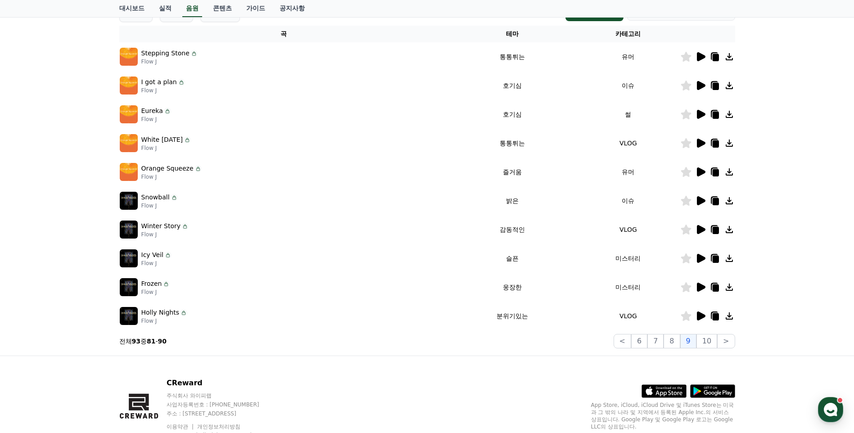
scroll to position [176, 0]
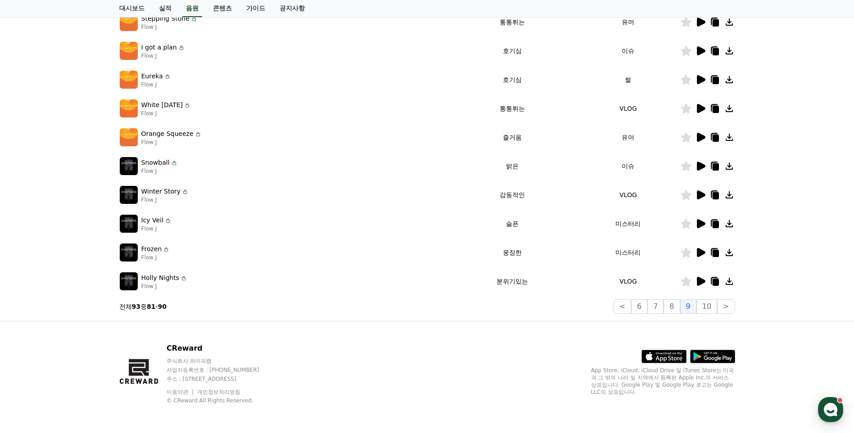
click at [701, 279] on icon at bounding box center [701, 281] width 9 height 9
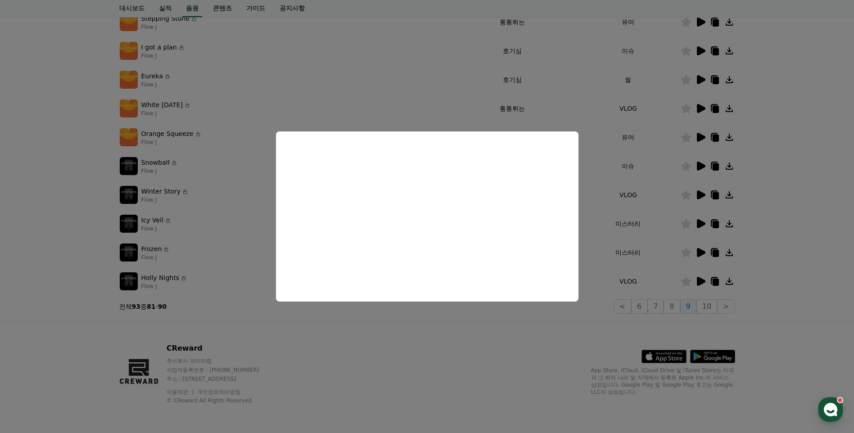
click at [808, 225] on button "close modal" at bounding box center [427, 216] width 854 height 433
click at [699, 224] on icon at bounding box center [701, 223] width 9 height 9
click at [502, 339] on button "close modal" at bounding box center [427, 216] width 854 height 433
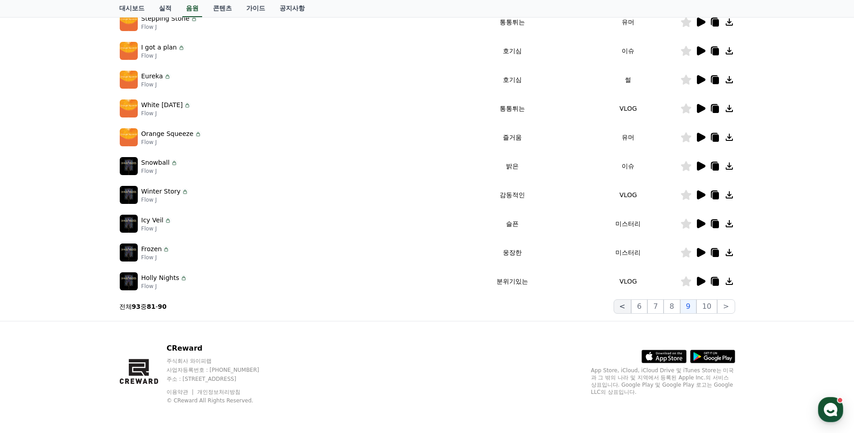
click at [627, 301] on button "<" at bounding box center [622, 306] width 18 height 14
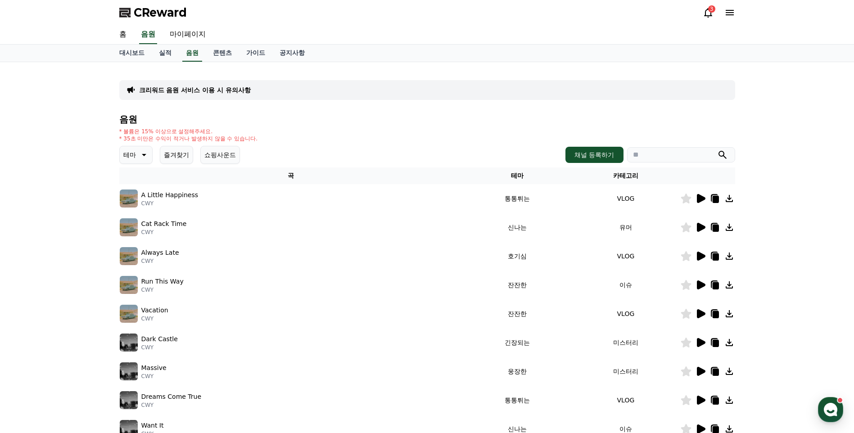
click at [702, 199] on icon at bounding box center [701, 198] width 9 height 9
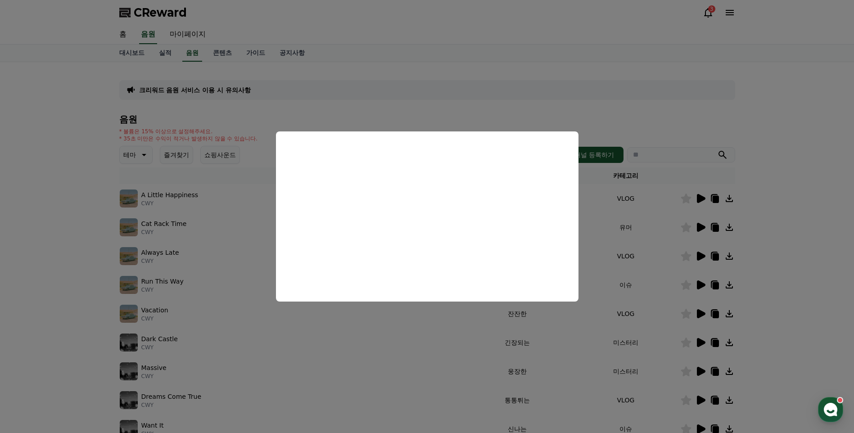
click at [778, 243] on button "close modal" at bounding box center [427, 216] width 854 height 433
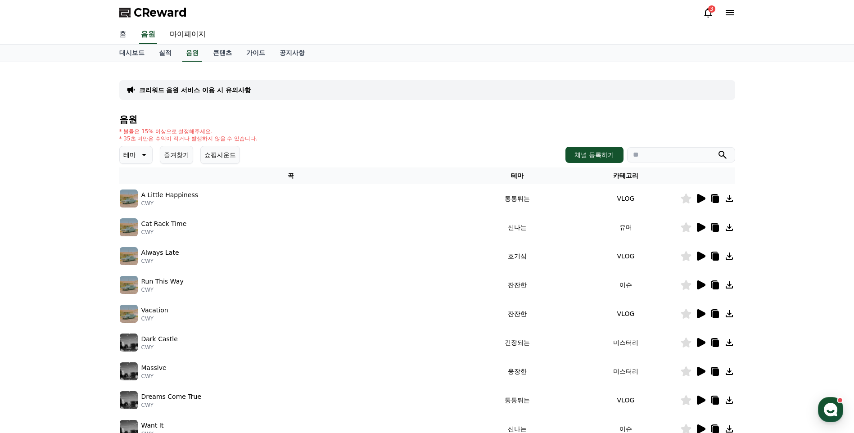
click at [124, 31] on link "홈" at bounding box center [123, 34] width 22 height 19
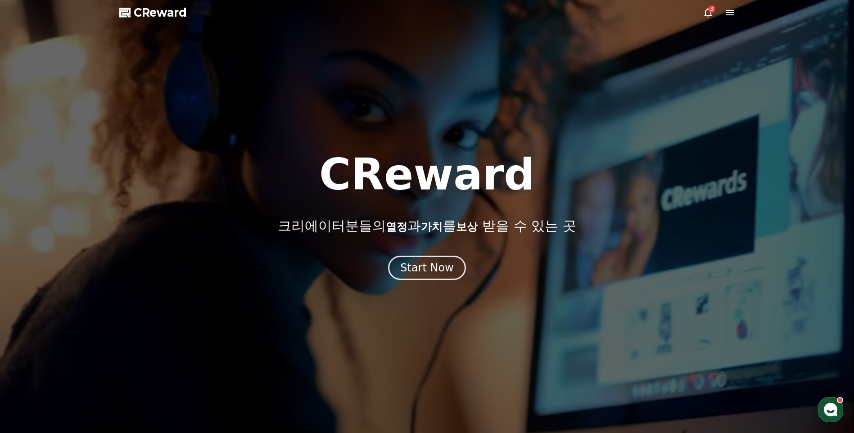
click at [827, 406] on use "button" at bounding box center [829, 409] width 13 height 13
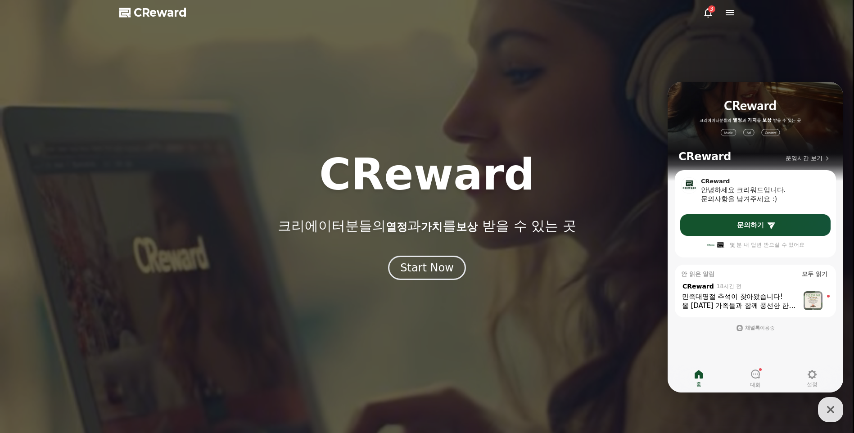
click at [740, 304] on div "올 추석 가족들과 함께 풍선한 한가위 보내시길 바라며 늘 좋은 일들만 가득하시길 기원합니다!" at bounding box center [740, 305] width 117 height 9
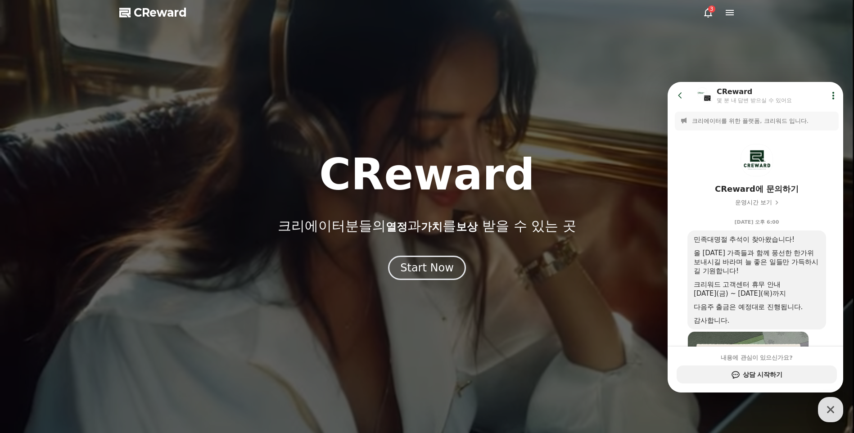
scroll to position [134, 0]
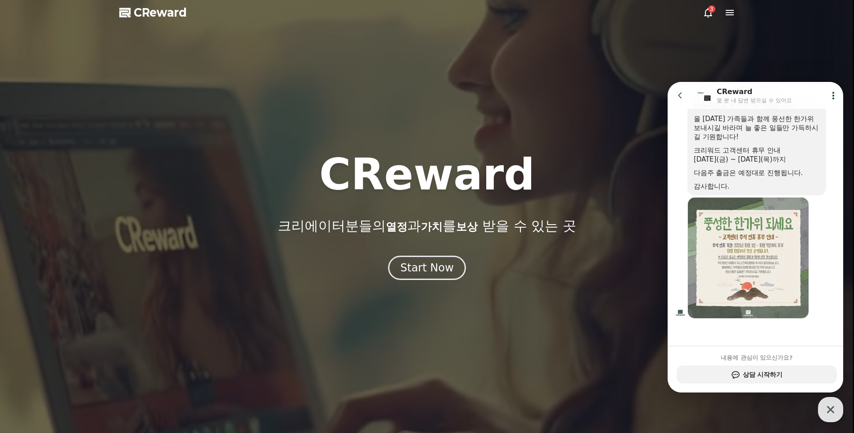
click at [574, 168] on div "CReward 크리에이터분들의 열정 과 가치 를 보상 받을 수 있는 곳" at bounding box center [427, 193] width 854 height 81
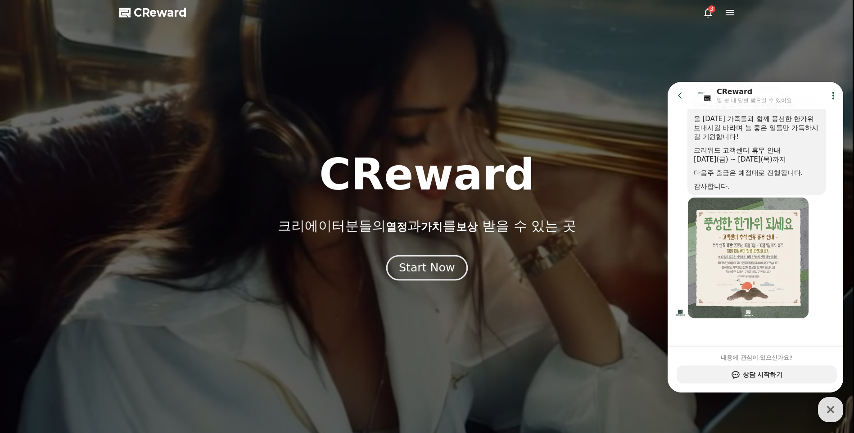
click at [417, 272] on div "Start Now" at bounding box center [427, 267] width 56 height 15
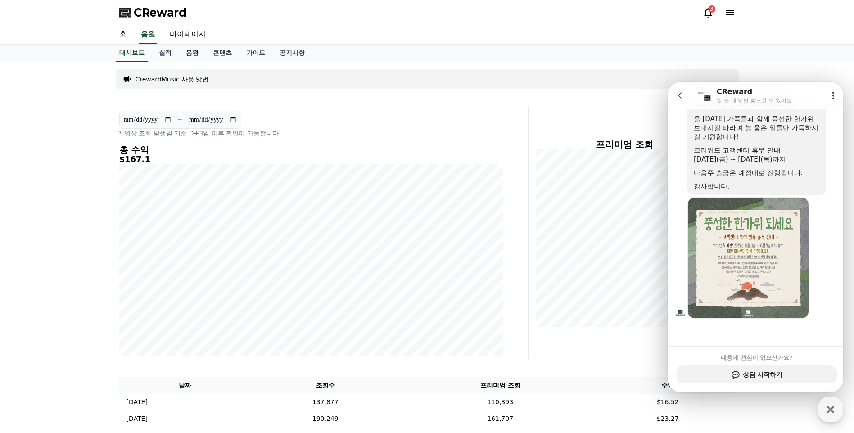
click at [183, 53] on link "음원" at bounding box center [192, 53] width 27 height 17
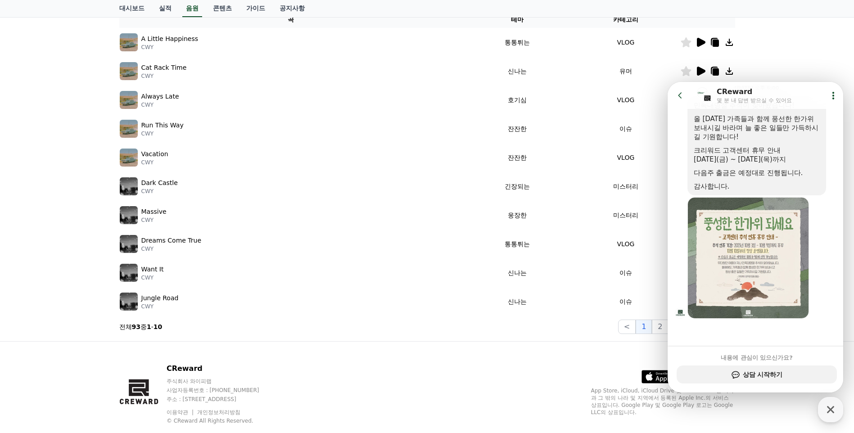
scroll to position [176, 0]
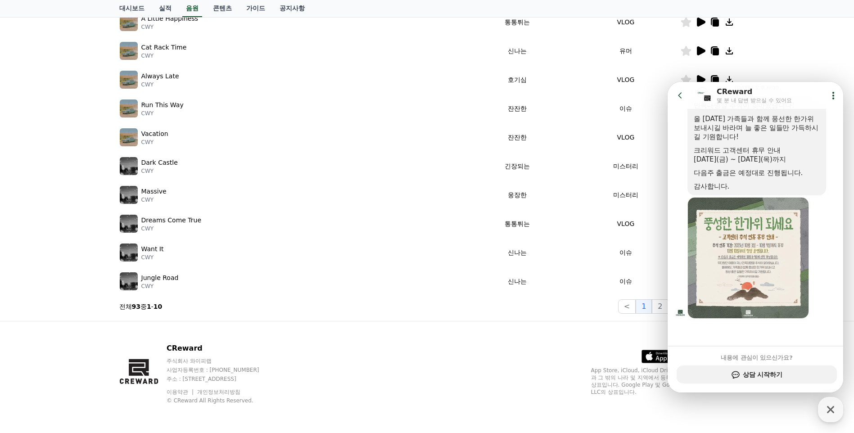
click at [406, 359] on div "CReward 주식회사 와이피랩 사업자등록번호 : 655-81-03655 주소 : 경기도 김포시 양촌읍 양곡로 495, 3층 305-비이16호…" at bounding box center [427, 377] width 630 height 112
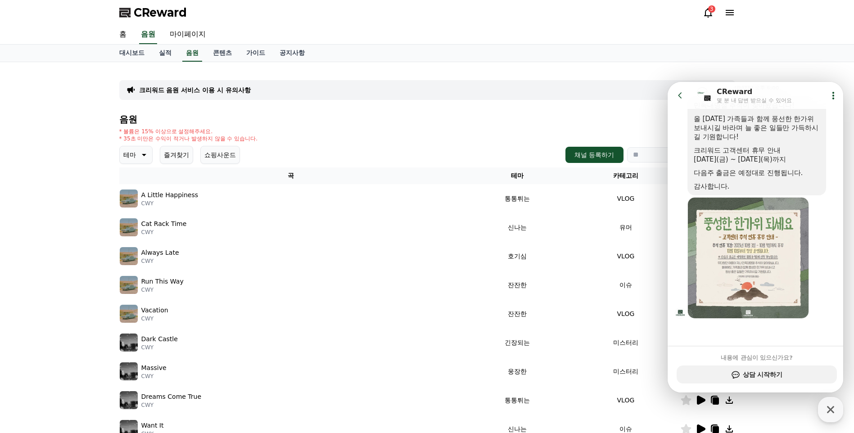
click at [821, 59] on div "대시보드 실적 음원 콘텐츠 가이드 공지사항" at bounding box center [427, 54] width 854 height 18
click at [829, 410] on icon "button" at bounding box center [830, 409] width 7 height 7
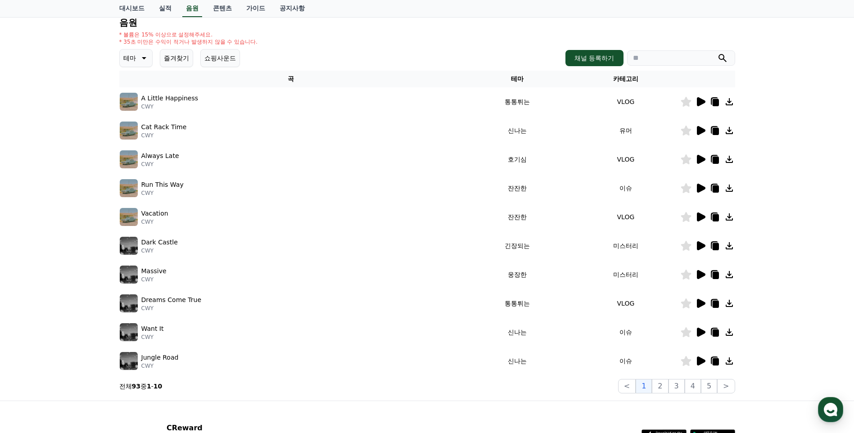
scroll to position [176, 0]
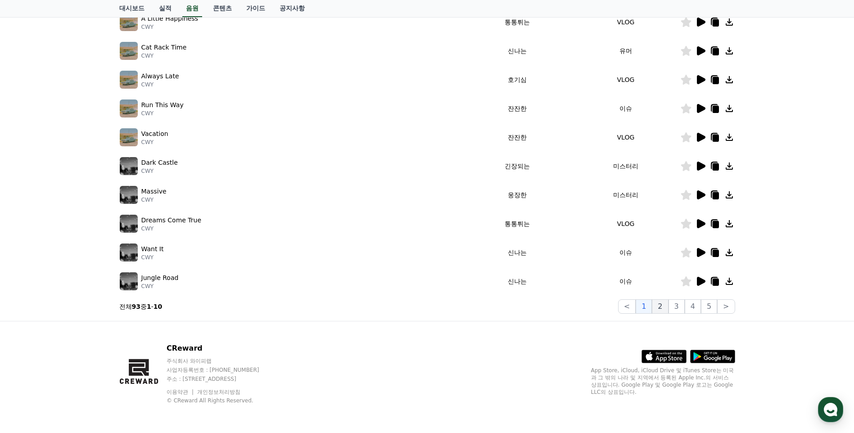
click at [665, 307] on button "2" at bounding box center [660, 306] width 16 height 14
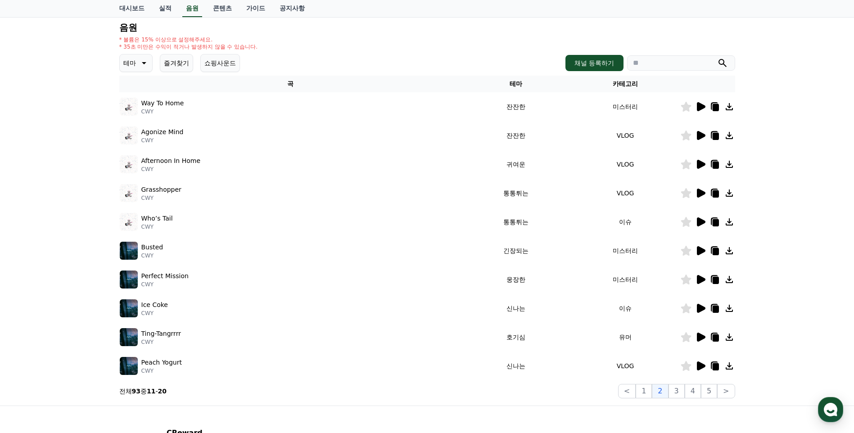
scroll to position [72, 0]
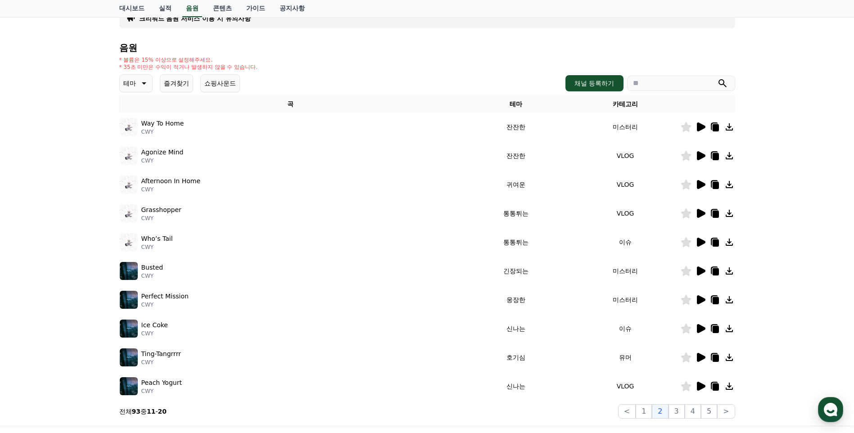
click at [157, 128] on p "CWY" at bounding box center [162, 131] width 43 height 7
click at [703, 129] on icon at bounding box center [700, 126] width 11 height 11
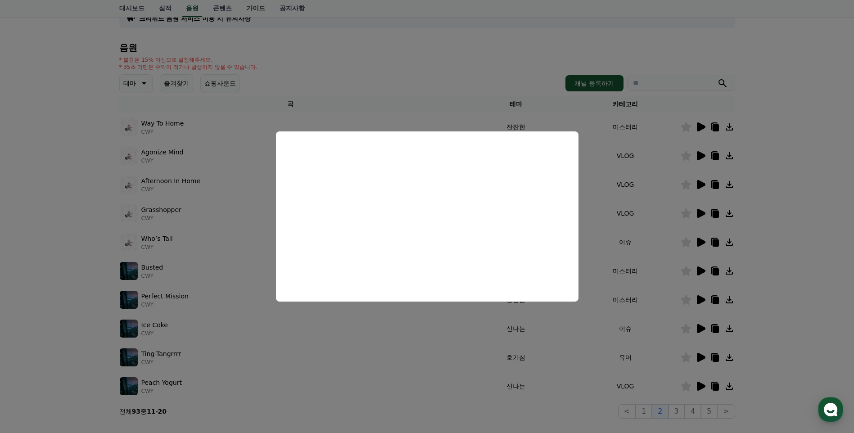
click at [701, 160] on button "close modal" at bounding box center [427, 216] width 854 height 433
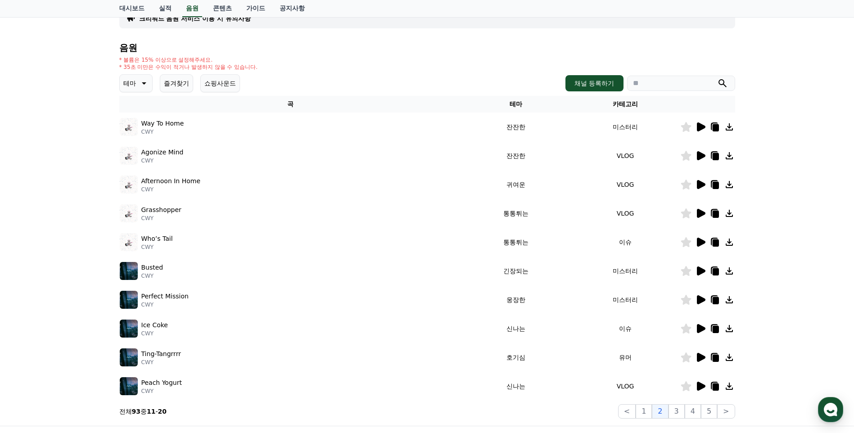
click at [699, 156] on icon at bounding box center [701, 155] width 9 height 9
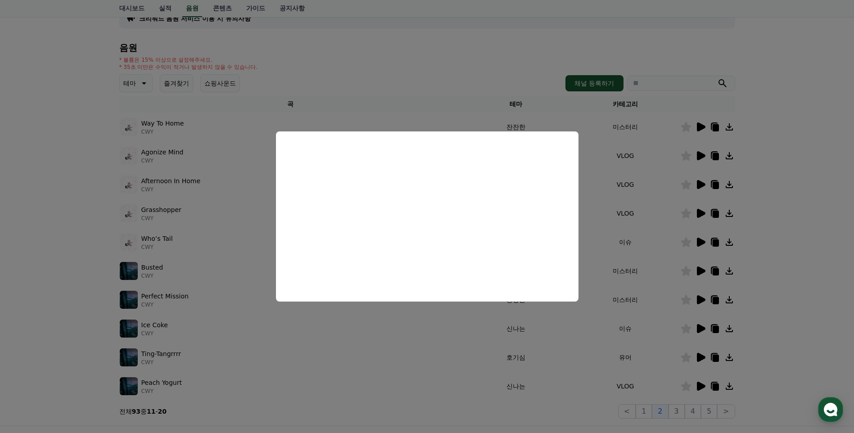
click at [701, 182] on button "close modal" at bounding box center [427, 216] width 854 height 433
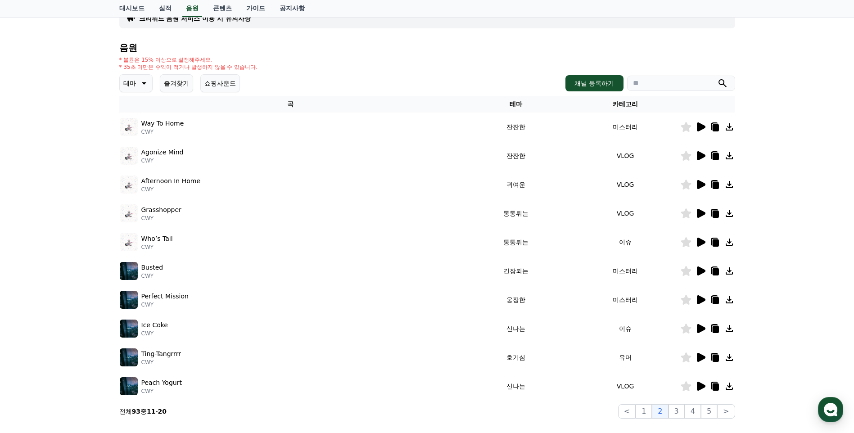
scroll to position [0, 0]
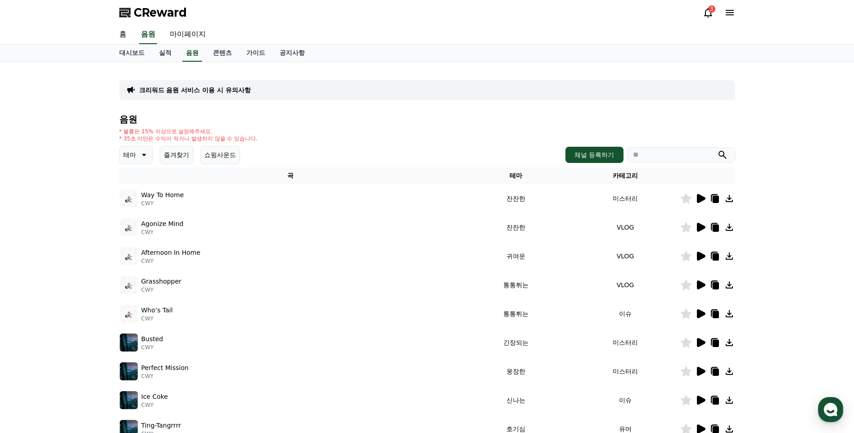
click at [139, 151] on icon at bounding box center [143, 154] width 11 height 11
click at [132, 186] on button "반전" at bounding box center [131, 182] width 20 height 20
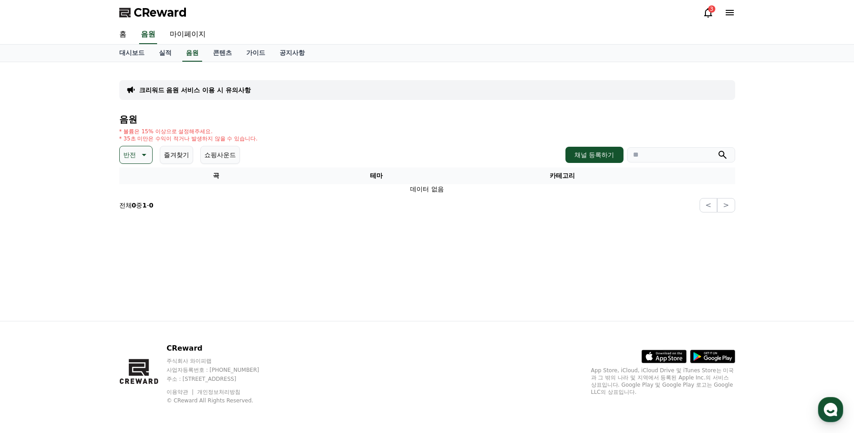
click at [141, 153] on icon at bounding box center [143, 154] width 11 height 11
click at [140, 199] on button "환상적인" at bounding box center [137, 202] width 32 height 20
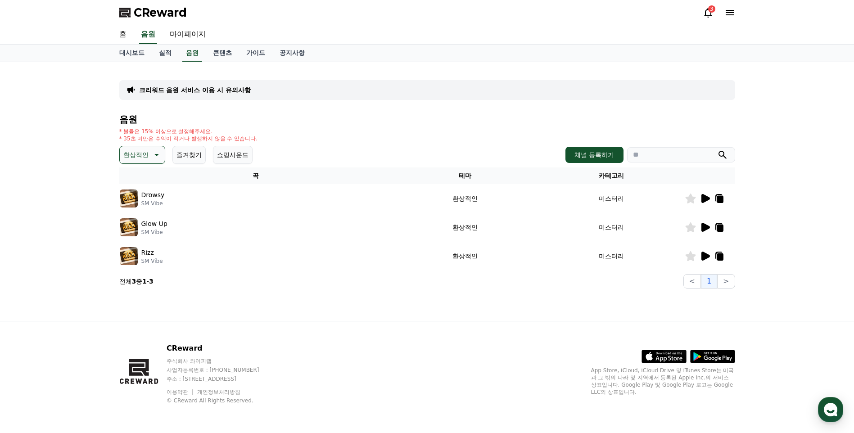
click at [705, 198] on icon at bounding box center [705, 198] width 9 height 9
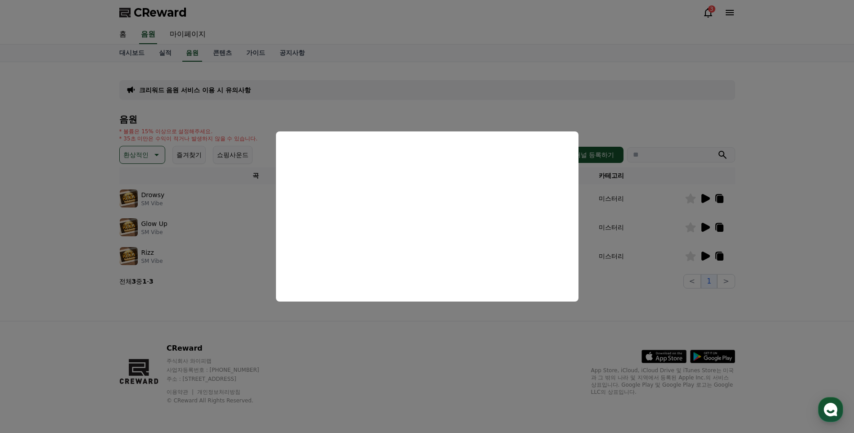
click at [703, 231] on button "close modal" at bounding box center [427, 216] width 854 height 433
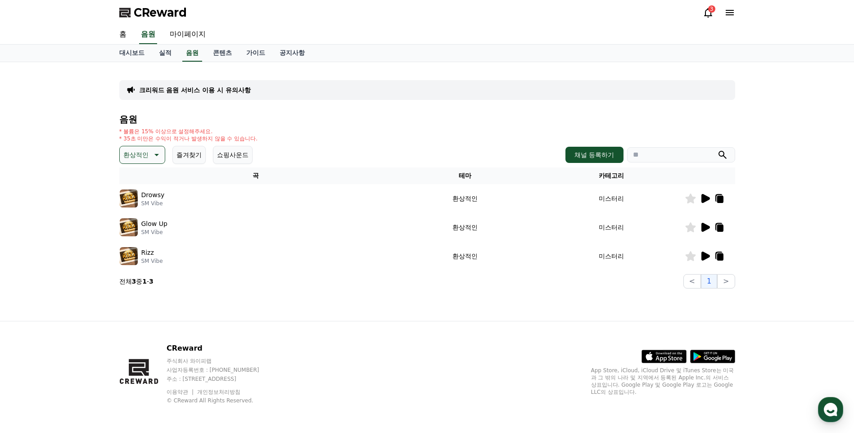
click at [708, 229] on icon at bounding box center [705, 227] width 9 height 9
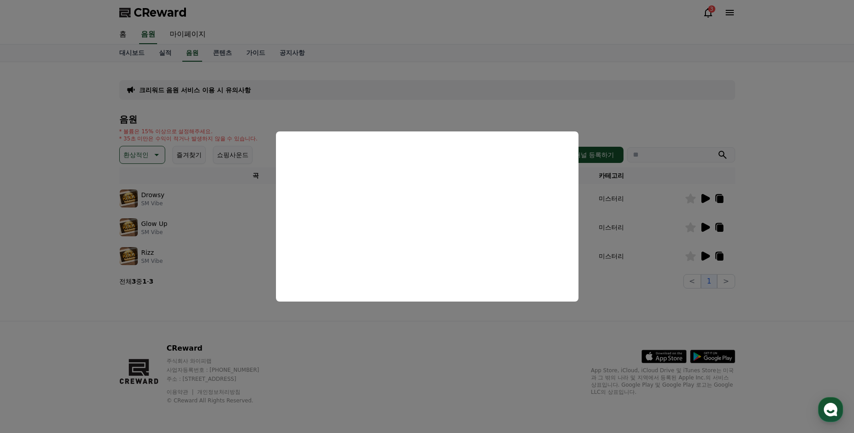
click at [704, 251] on button "close modal" at bounding box center [427, 216] width 854 height 433
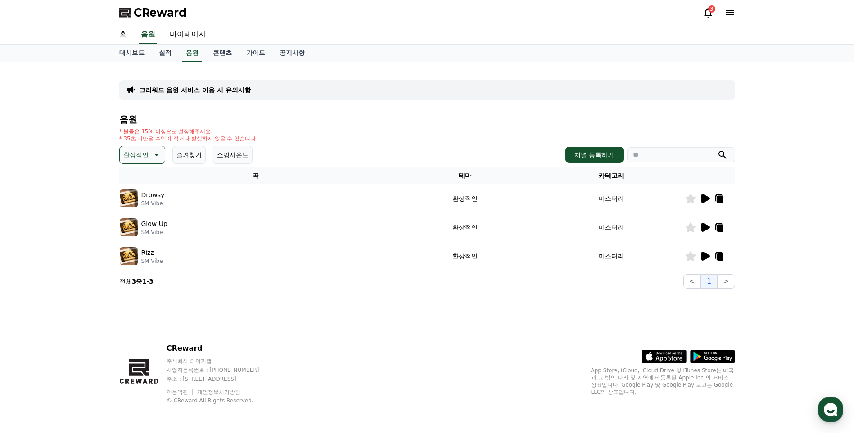
click at [702, 253] on icon at bounding box center [705, 256] width 9 height 9
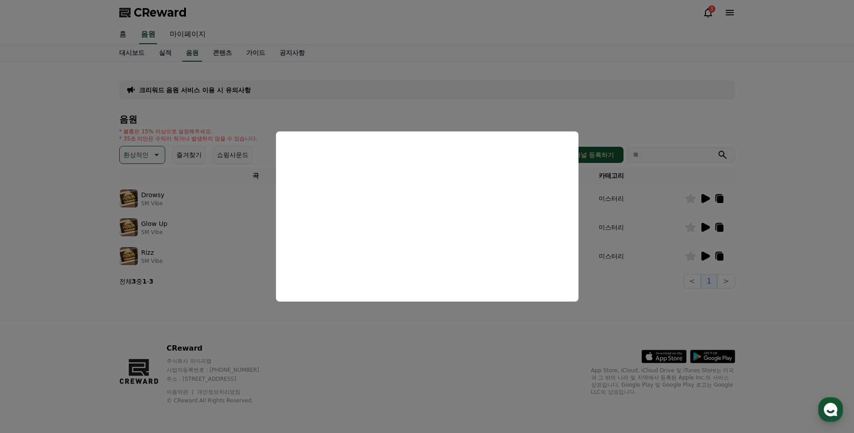
click at [152, 151] on button "close modal" at bounding box center [427, 216] width 854 height 433
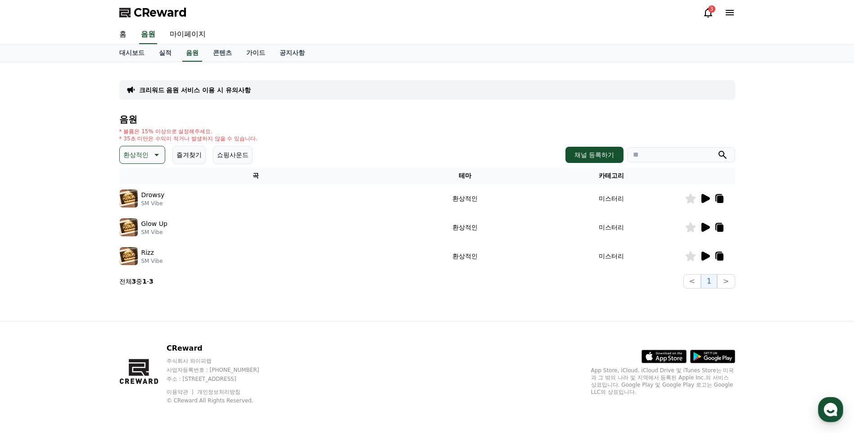
click at [156, 162] on button "환상적인" at bounding box center [142, 155] width 46 height 18
click at [138, 220] on button "호기심" at bounding box center [134, 226] width 26 height 20
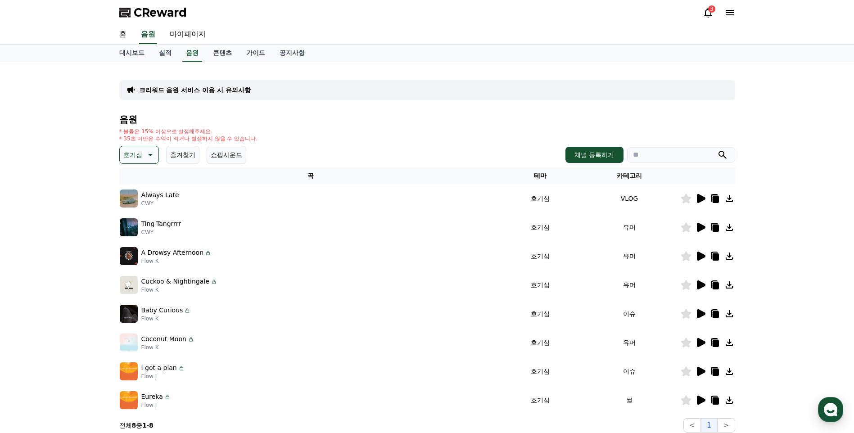
click at [701, 200] on icon at bounding box center [701, 198] width 9 height 9
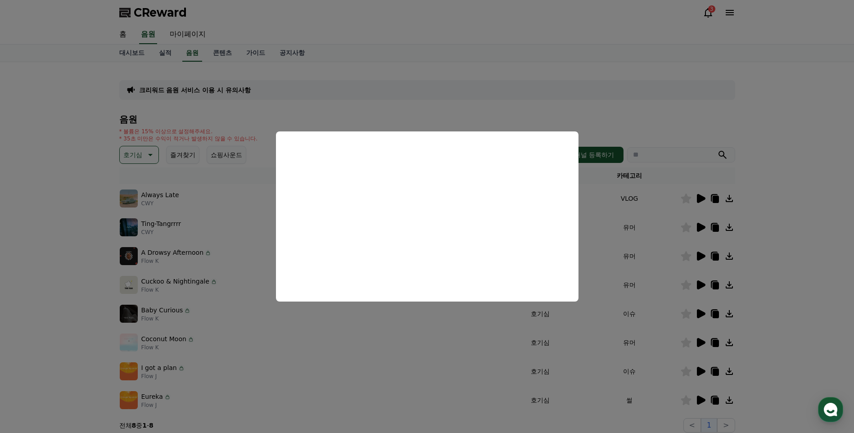
click at [702, 225] on button "close modal" at bounding box center [427, 216] width 854 height 433
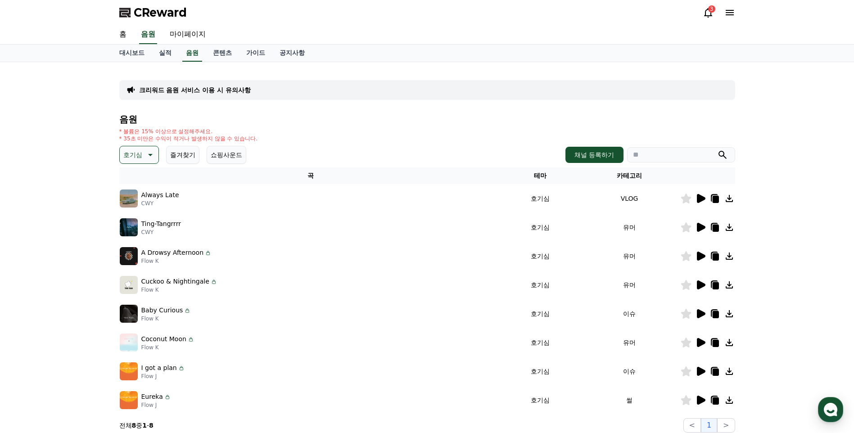
click at [702, 226] on icon at bounding box center [701, 227] width 9 height 9
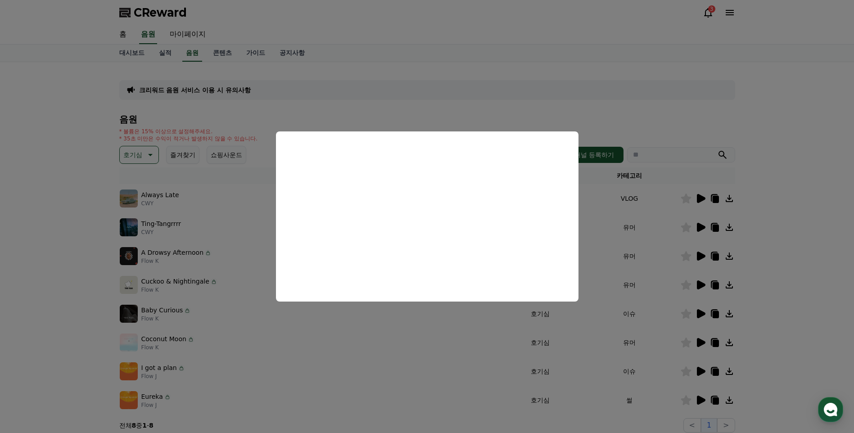
drag, startPoint x: 557, startPoint y: 115, endPoint x: 531, endPoint y: 134, distance: 32.0
click at [557, 115] on button "close modal" at bounding box center [427, 216] width 854 height 433
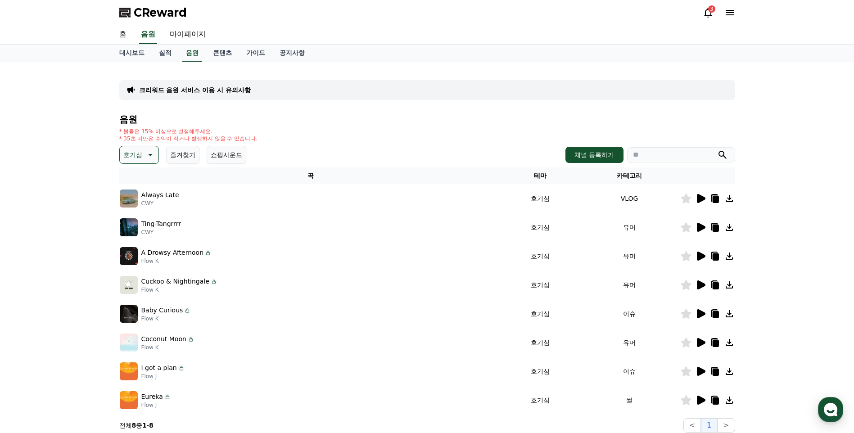
click at [700, 281] on icon at bounding box center [700, 284] width 11 height 11
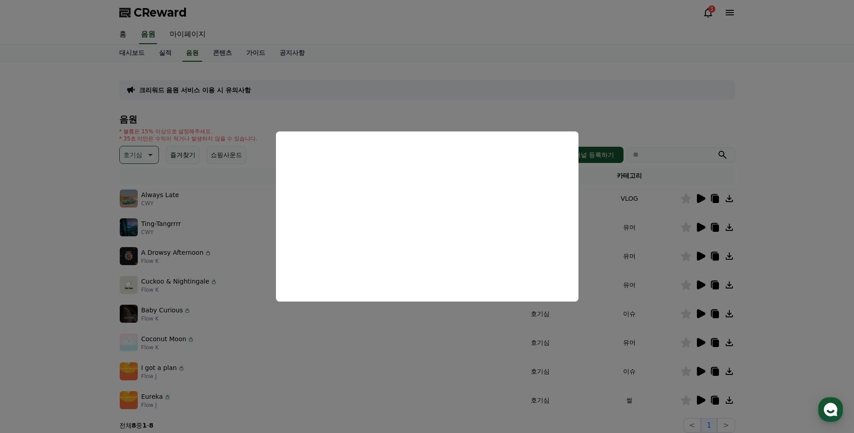
click at [701, 280] on button "close modal" at bounding box center [427, 216] width 854 height 433
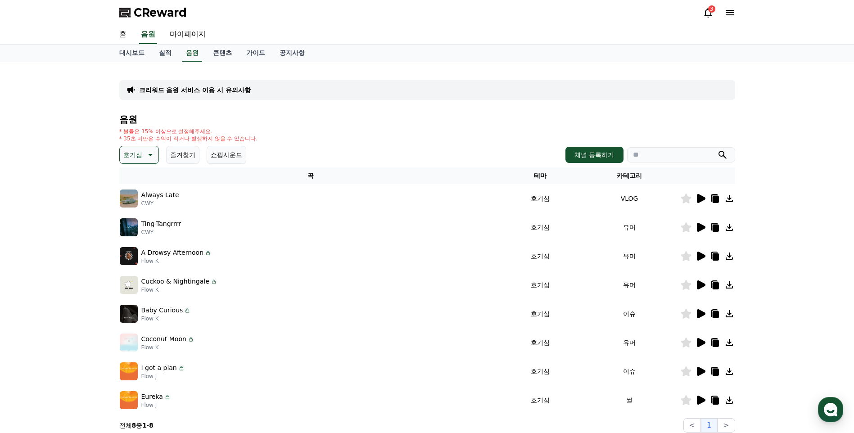
click at [697, 290] on icon at bounding box center [700, 284] width 11 height 11
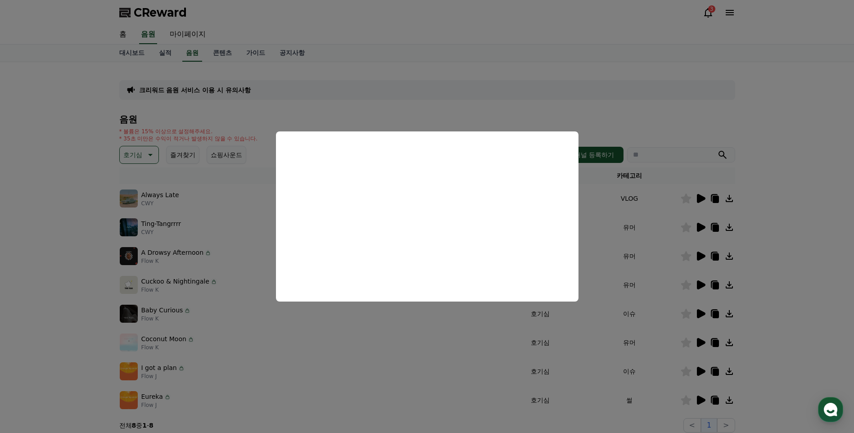
click at [705, 306] on button "close modal" at bounding box center [427, 216] width 854 height 433
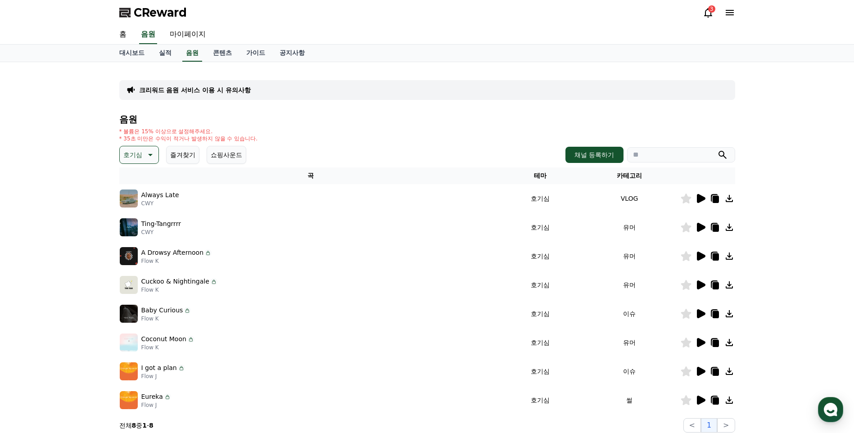
click at [701, 310] on icon at bounding box center [700, 313] width 11 height 11
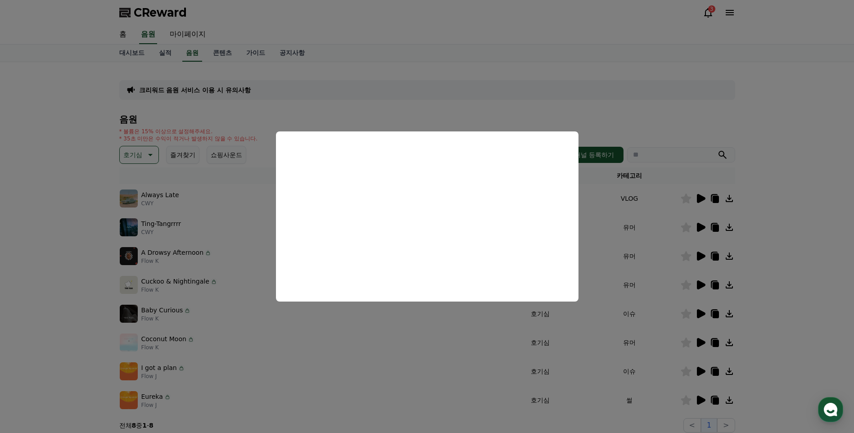
click at [679, 118] on button "close modal" at bounding box center [427, 216] width 854 height 433
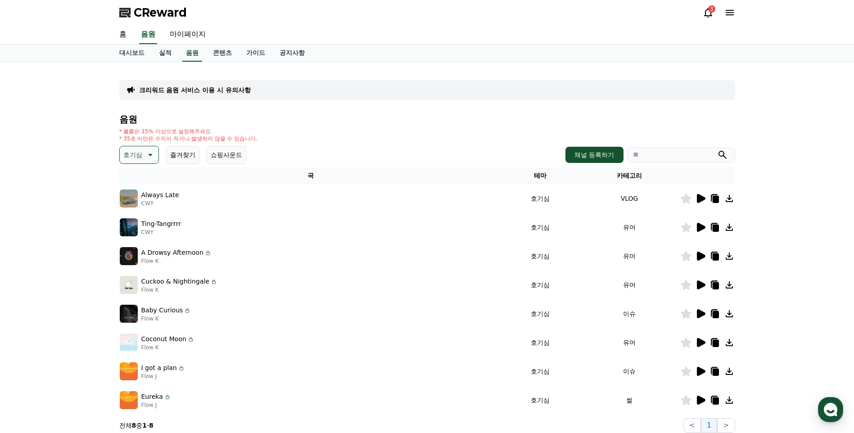
click at [704, 343] on icon at bounding box center [701, 342] width 9 height 9
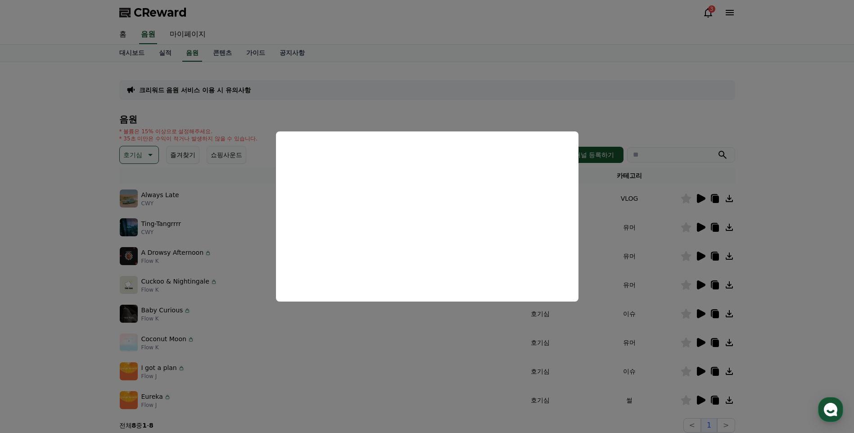
click at [702, 364] on button "close modal" at bounding box center [427, 216] width 854 height 433
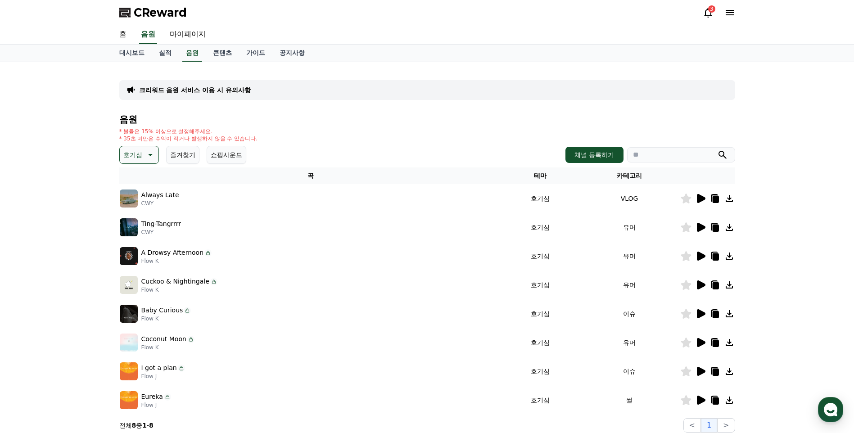
click at [701, 370] on icon at bounding box center [701, 371] width 9 height 9
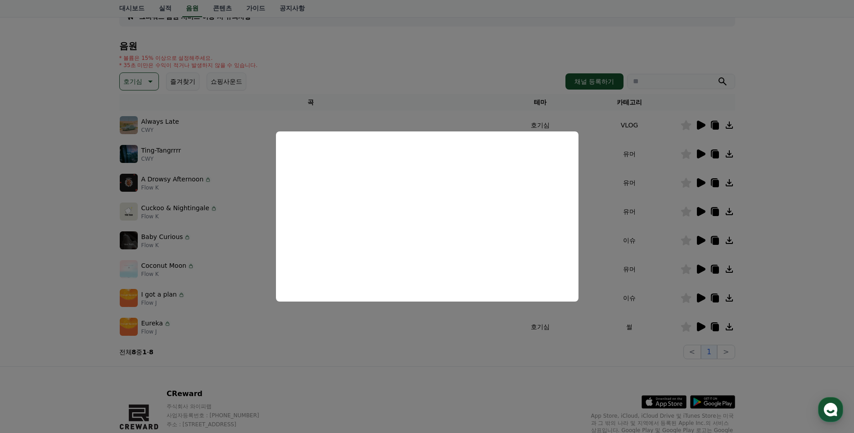
scroll to position [105, 0]
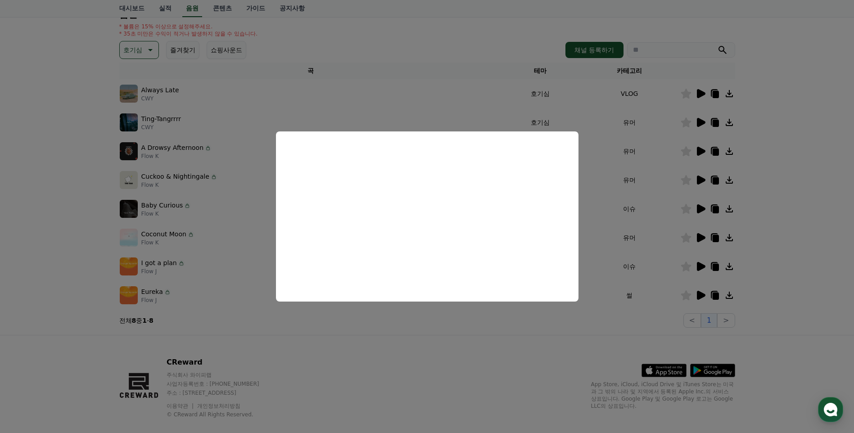
click at [708, 265] on button "close modal" at bounding box center [427, 216] width 854 height 433
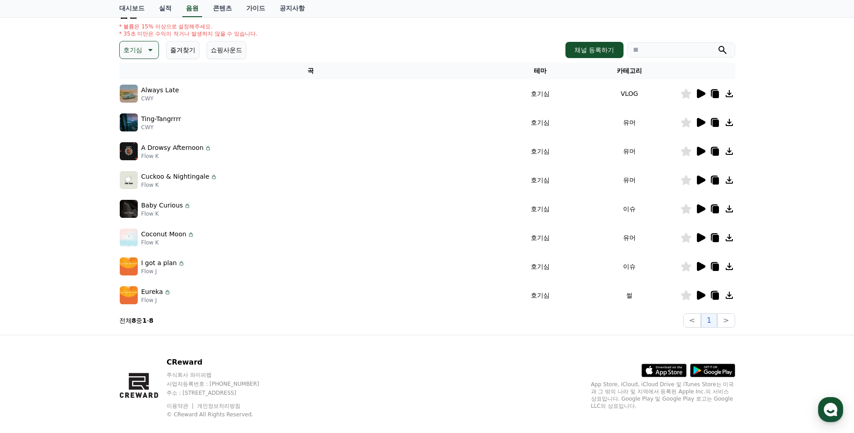
click at [684, 264] on icon at bounding box center [685, 266] width 10 height 10
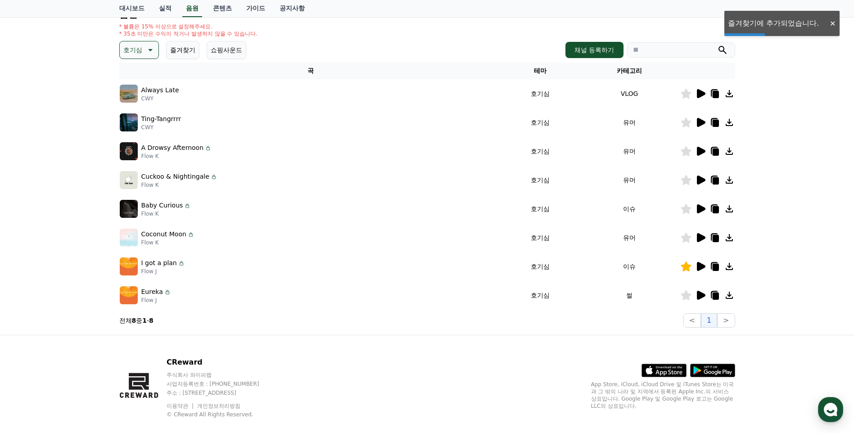
click at [701, 293] on icon at bounding box center [701, 295] width 9 height 9
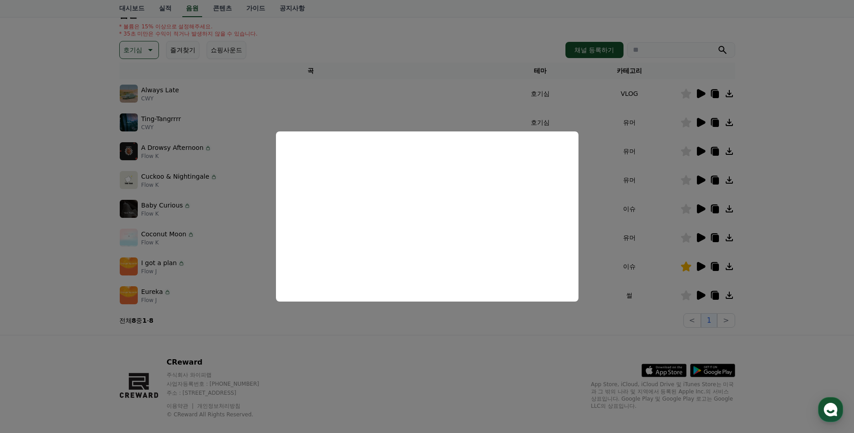
click at [687, 286] on button "close modal" at bounding box center [427, 216] width 854 height 433
click at [684, 294] on icon at bounding box center [685, 295] width 10 height 10
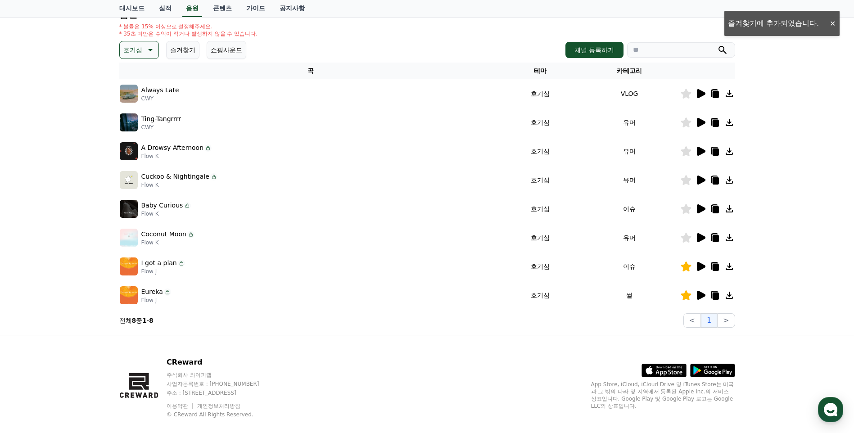
click at [147, 49] on icon at bounding box center [149, 50] width 11 height 11
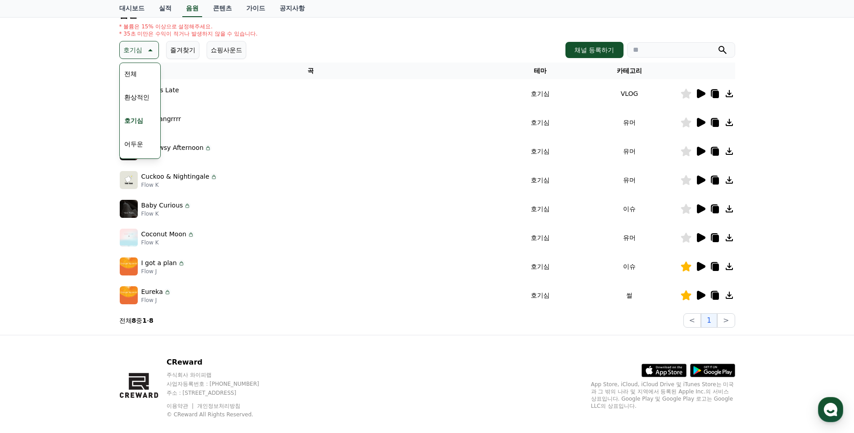
click at [138, 140] on button "어두운" at bounding box center [134, 144] width 26 height 20
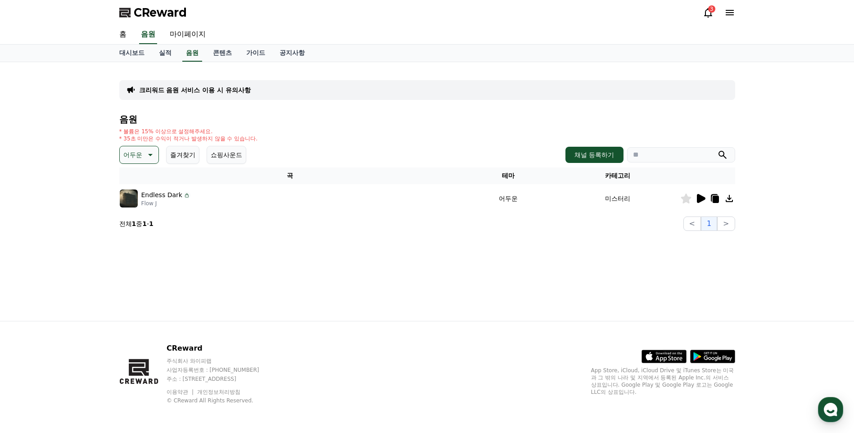
click at [698, 199] on icon at bounding box center [701, 198] width 9 height 9
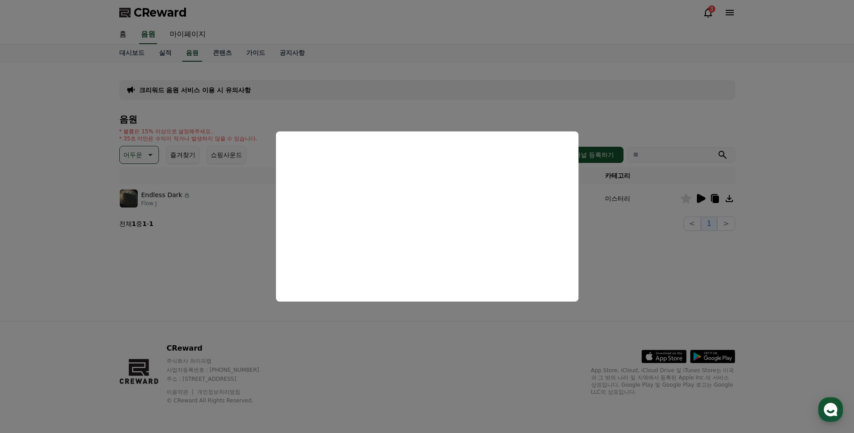
click at [145, 155] on button "close modal" at bounding box center [427, 216] width 854 height 433
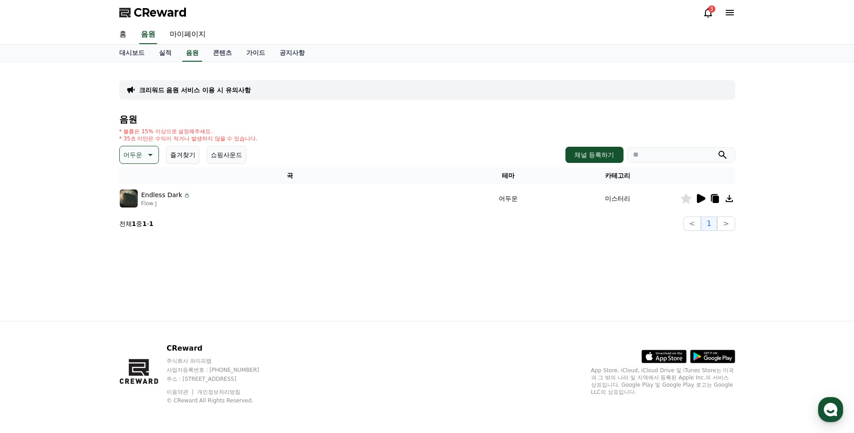
click at [151, 157] on icon at bounding box center [149, 154] width 11 height 11
click at [134, 198] on button "통통튀는" at bounding box center [137, 191] width 32 height 20
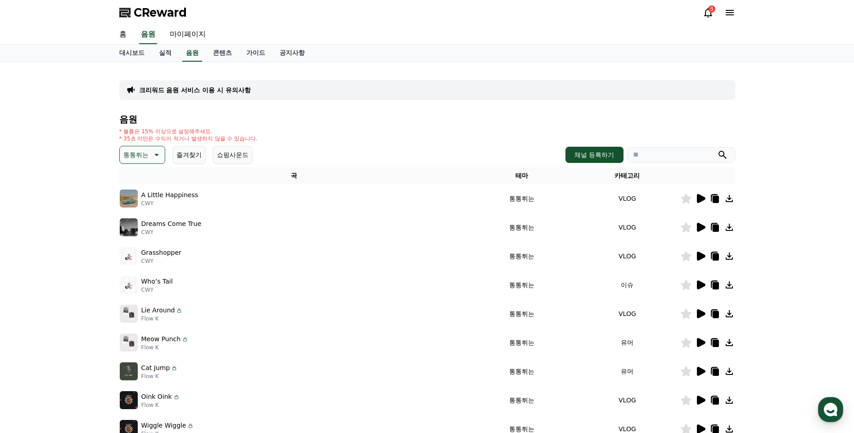
click at [703, 203] on icon at bounding box center [700, 198] width 11 height 11
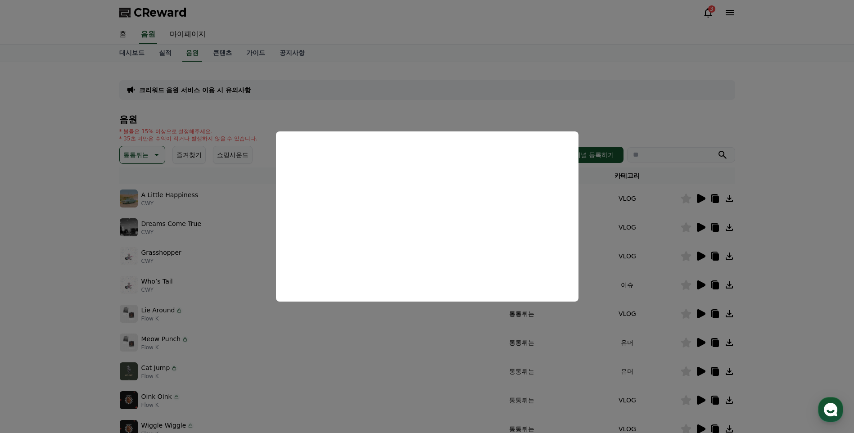
click at [697, 223] on button "close modal" at bounding box center [427, 216] width 854 height 433
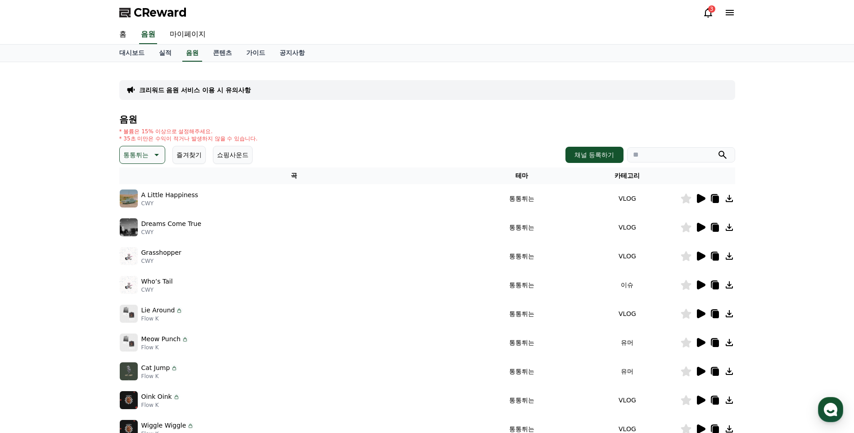
click at [617, 180] on th "카테고리" at bounding box center [626, 175] width 105 height 17
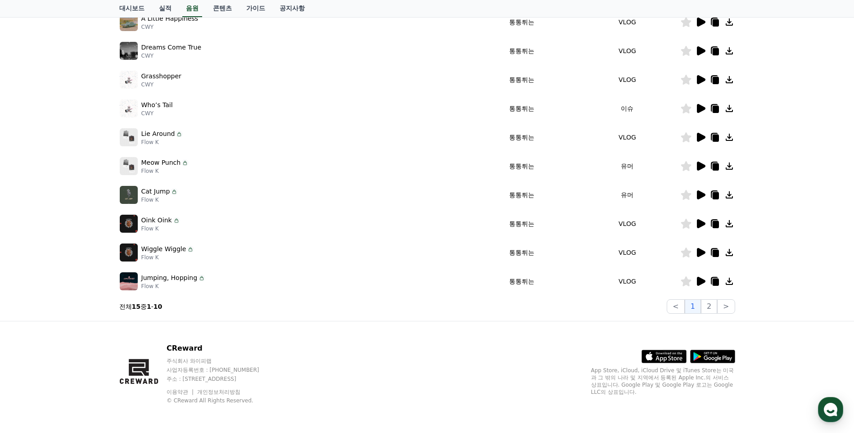
scroll to position [72, 0]
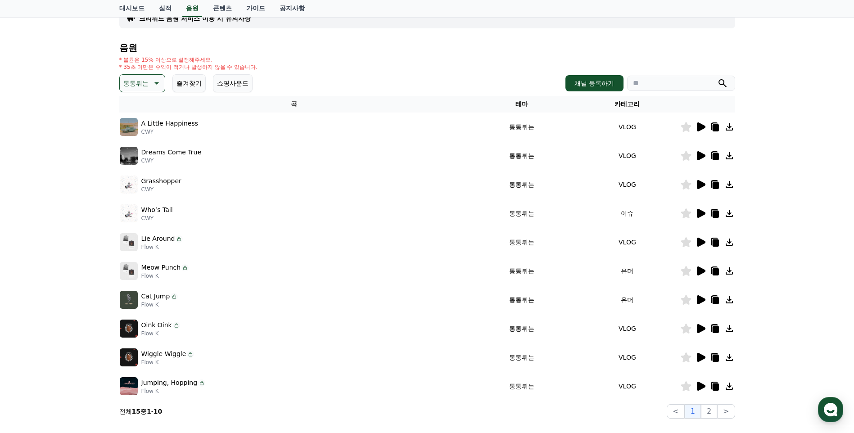
click at [698, 163] on td at bounding box center [707, 155] width 55 height 29
click at [698, 158] on icon at bounding box center [701, 155] width 9 height 9
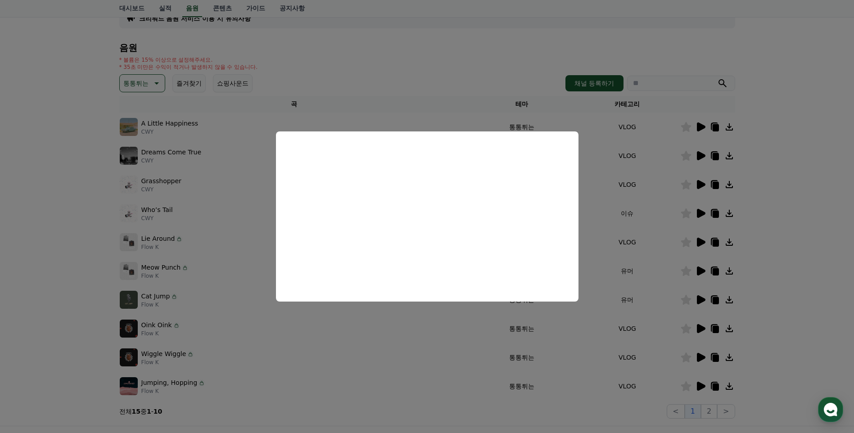
click at [699, 186] on button "close modal" at bounding box center [427, 216] width 854 height 433
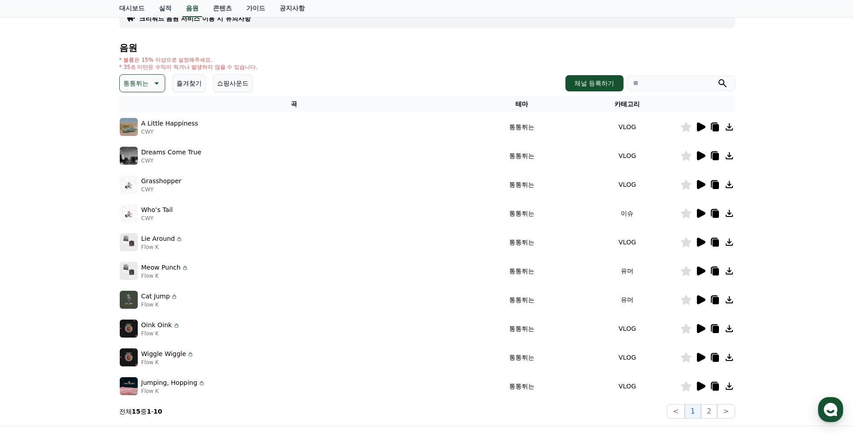
click at [700, 187] on icon at bounding box center [701, 184] width 9 height 9
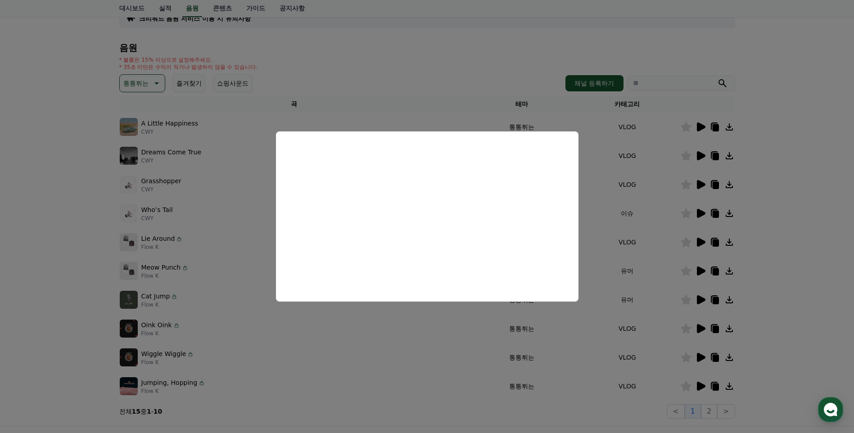
click at [699, 237] on button "close modal" at bounding box center [427, 216] width 854 height 433
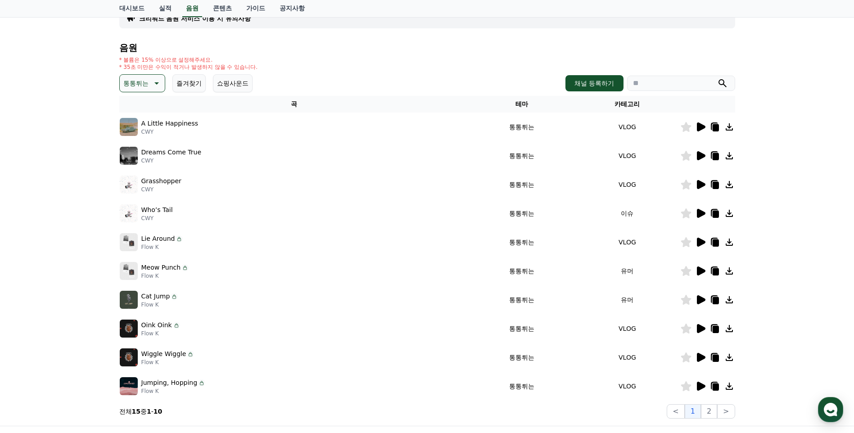
click at [697, 243] on icon at bounding box center [701, 242] width 9 height 9
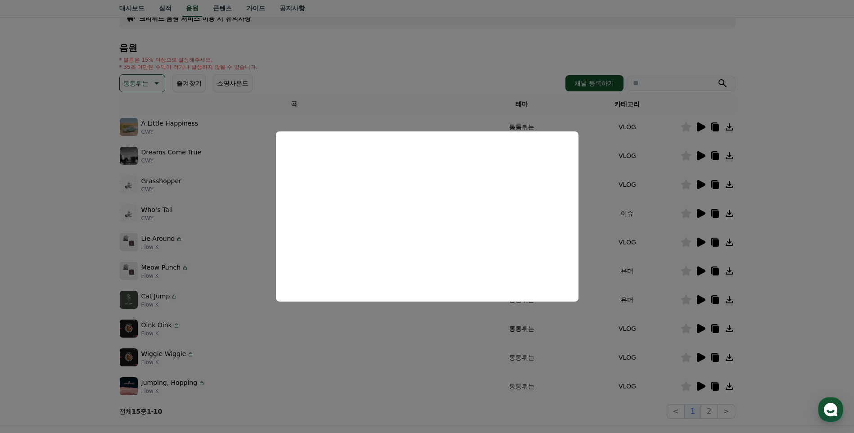
click at [701, 269] on button "close modal" at bounding box center [427, 216] width 854 height 433
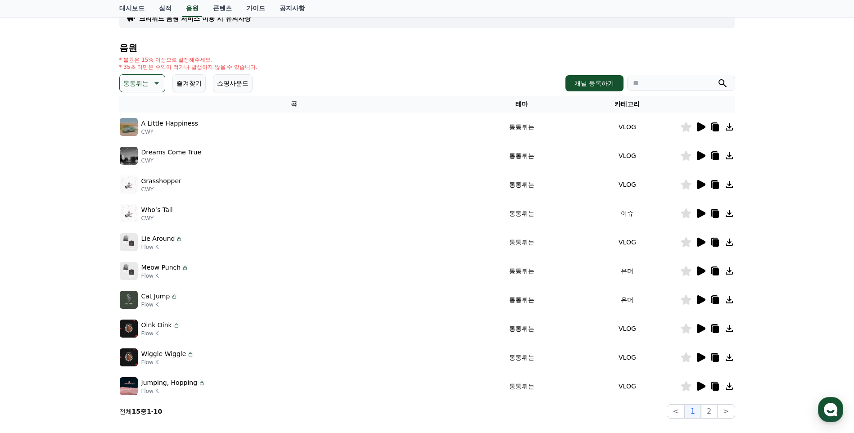
click at [702, 270] on icon at bounding box center [701, 270] width 9 height 9
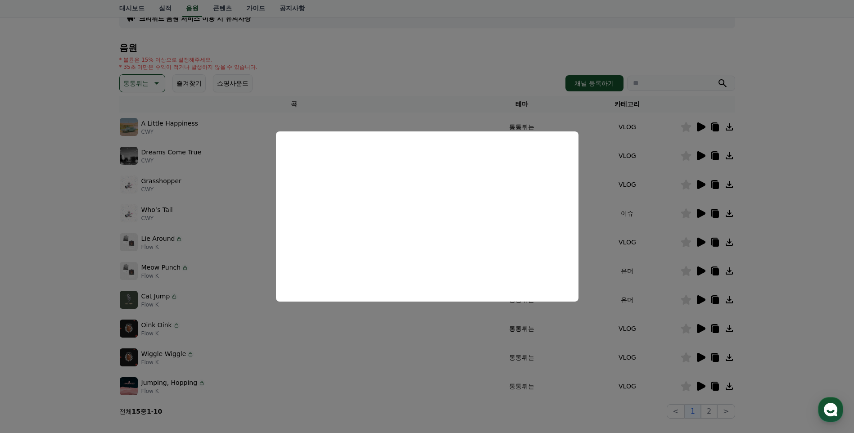
click at [696, 297] on button "close modal" at bounding box center [427, 216] width 854 height 433
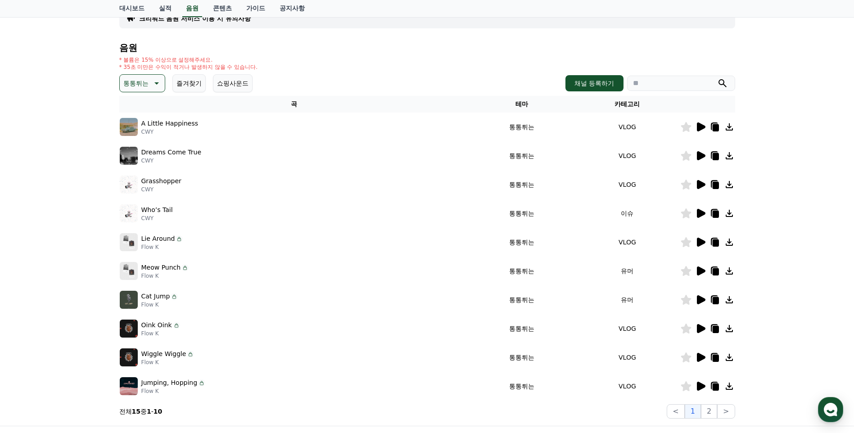
click at [696, 298] on icon at bounding box center [700, 299] width 11 height 11
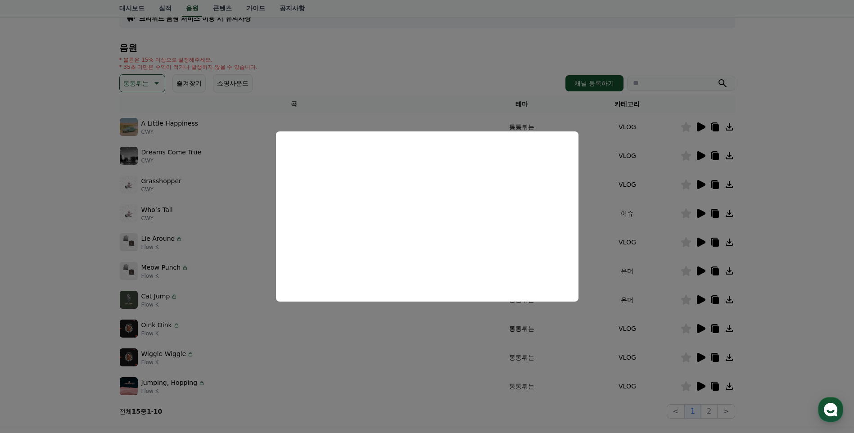
click at [698, 325] on button "close modal" at bounding box center [427, 216] width 854 height 433
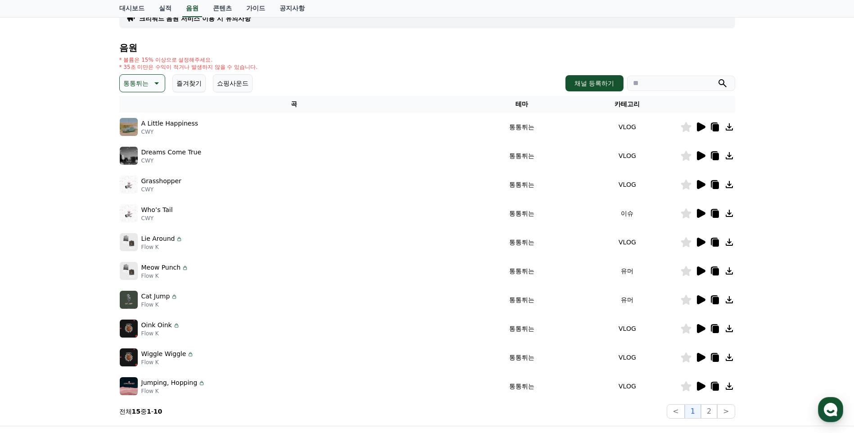
click at [697, 329] on icon at bounding box center [701, 328] width 9 height 9
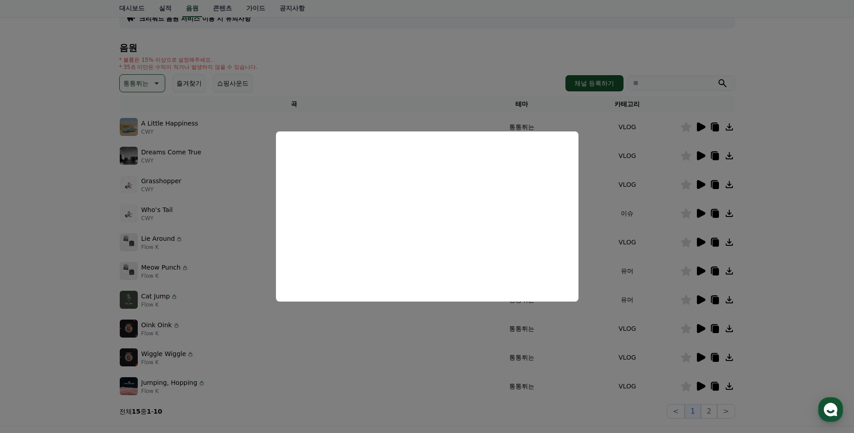
click at [701, 355] on button "close modal" at bounding box center [427, 216] width 854 height 433
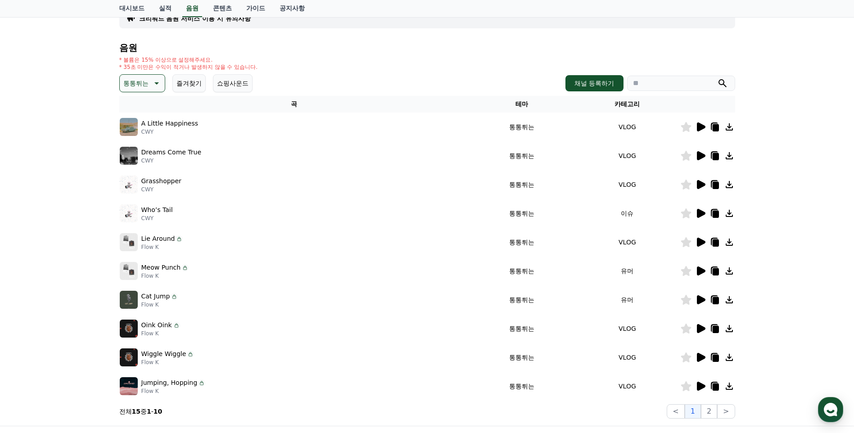
click at [703, 354] on icon at bounding box center [700, 357] width 11 height 11
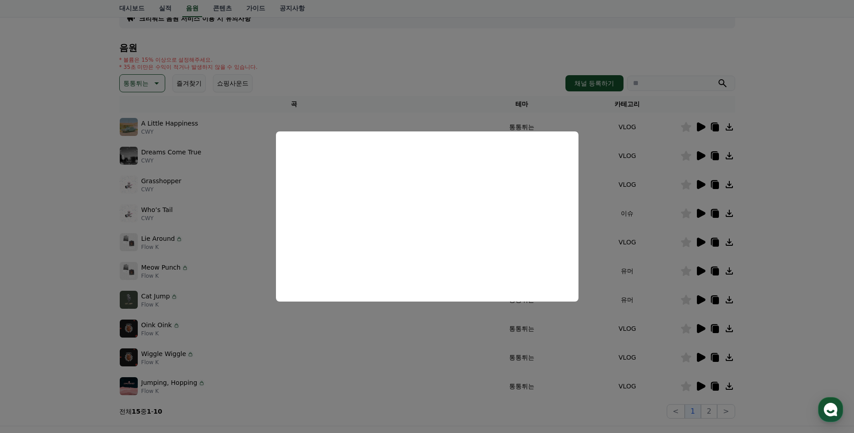
click at [700, 381] on button "close modal" at bounding box center [427, 216] width 854 height 433
click at [701, 383] on icon at bounding box center [700, 386] width 11 height 11
click at [712, 406] on button "close modal" at bounding box center [427, 216] width 854 height 433
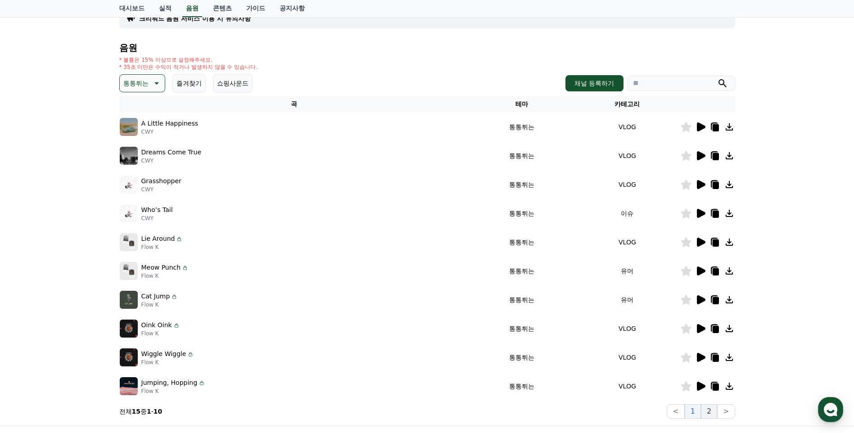
click at [710, 409] on button "2" at bounding box center [709, 411] width 16 height 14
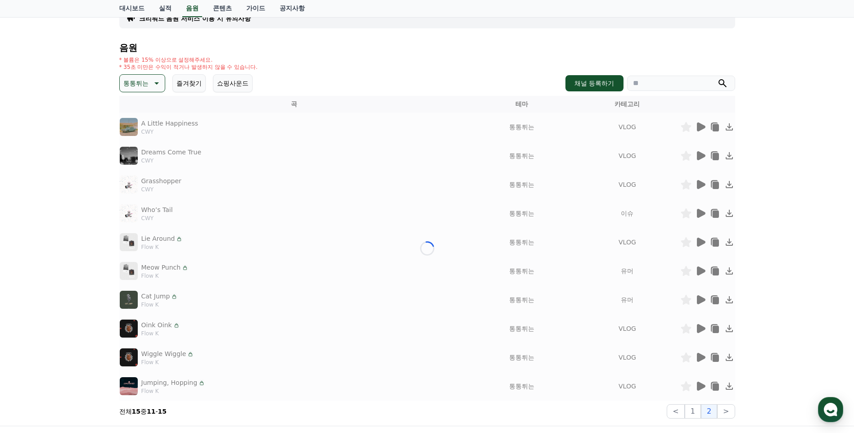
scroll to position [32, 0]
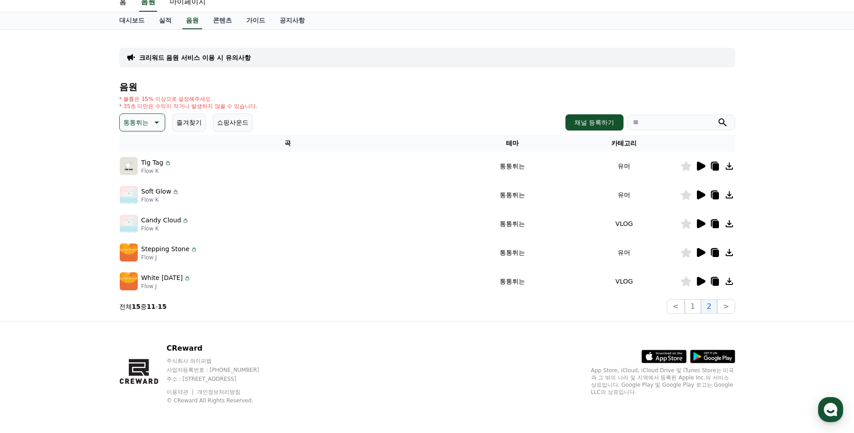
click at [698, 190] on icon at bounding box center [700, 194] width 11 height 11
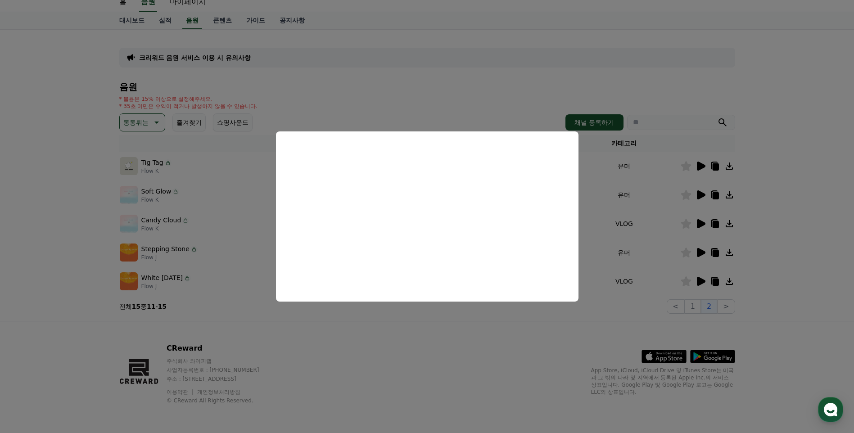
click at [699, 218] on button "close modal" at bounding box center [427, 216] width 854 height 433
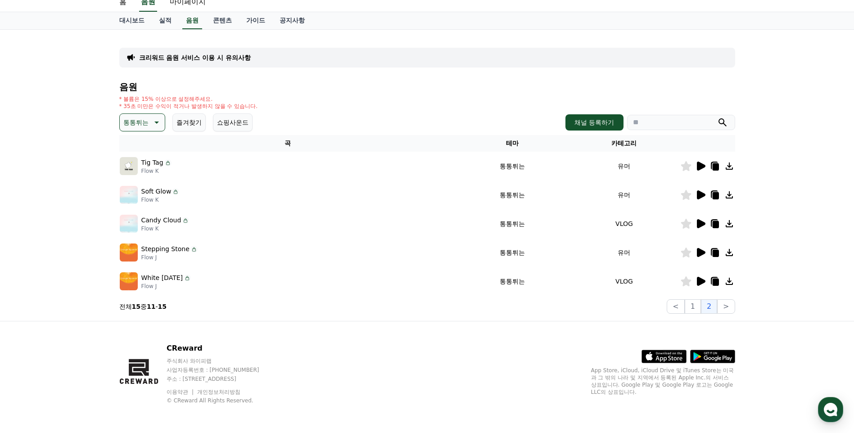
click at [699, 218] on icon at bounding box center [700, 223] width 11 height 11
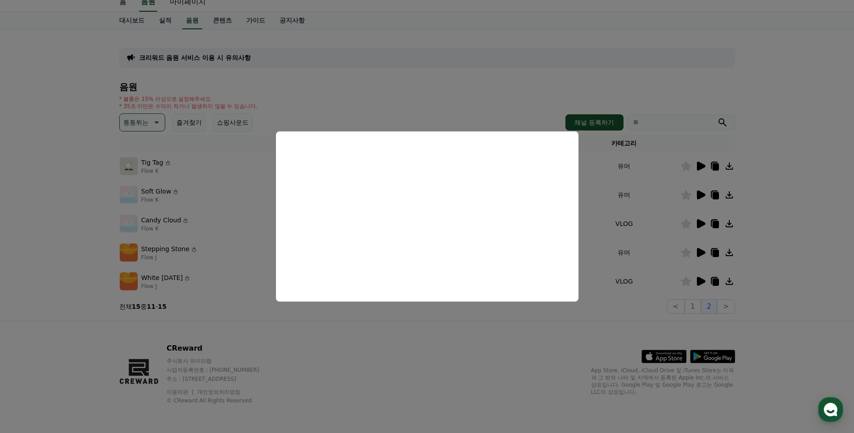
click at [697, 248] on button "close modal" at bounding box center [427, 216] width 854 height 433
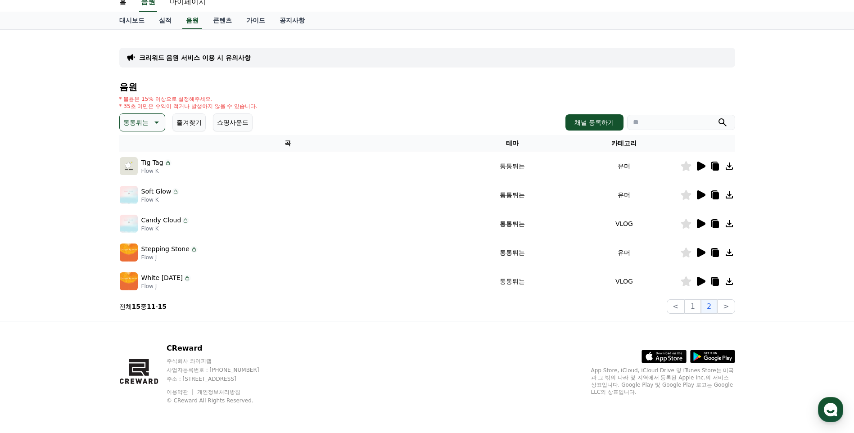
click at [697, 249] on icon at bounding box center [701, 252] width 9 height 9
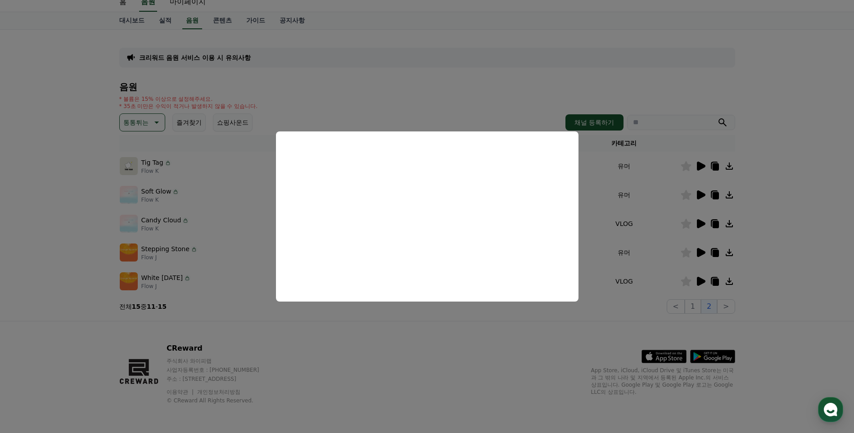
click at [703, 277] on button "close modal" at bounding box center [427, 216] width 854 height 433
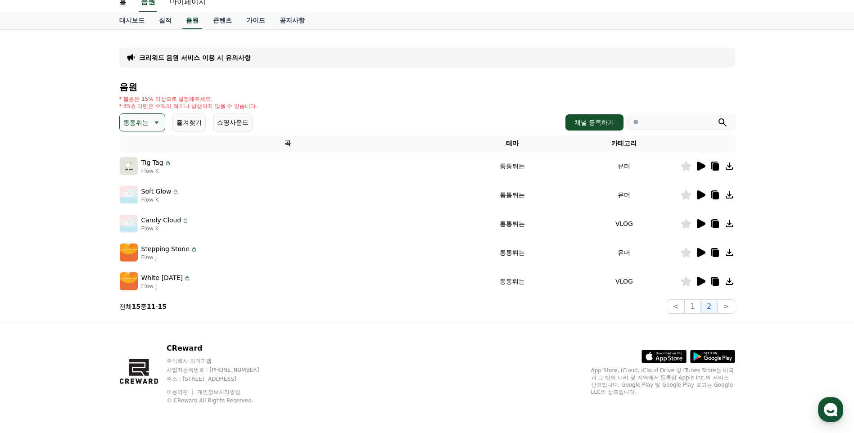
click at [697, 282] on icon at bounding box center [701, 281] width 9 height 9
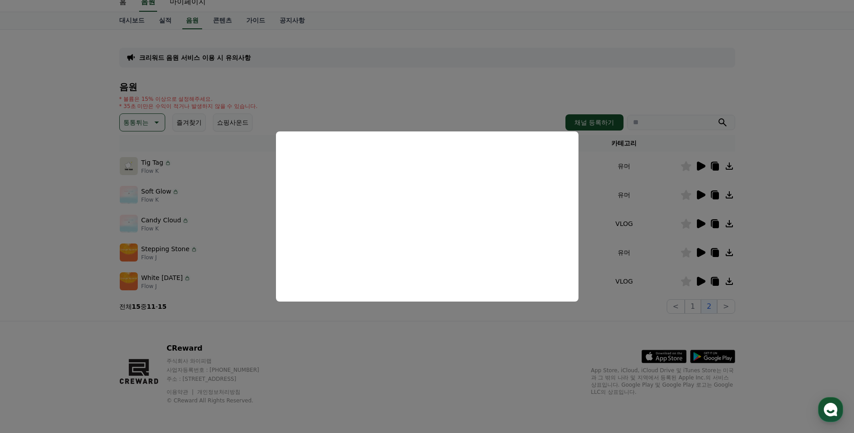
drag, startPoint x: 611, startPoint y: 298, endPoint x: 575, endPoint y: 291, distance: 36.2
click at [607, 297] on button "close modal" at bounding box center [427, 216] width 854 height 433
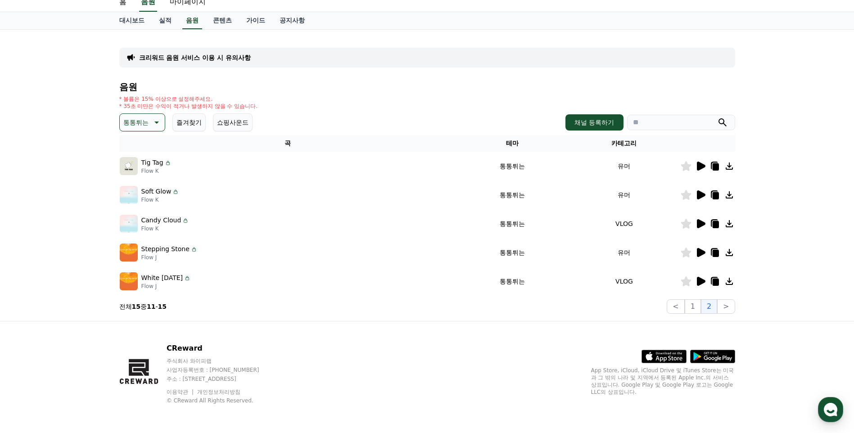
click at [142, 120] on p "통통튀는" at bounding box center [135, 122] width 25 height 13
click at [139, 182] on button "신나는" at bounding box center [134, 182] width 26 height 20
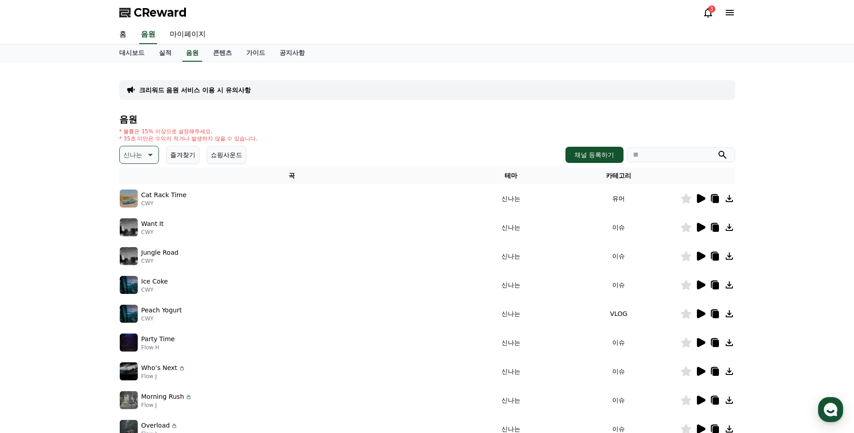
click at [699, 198] on icon at bounding box center [701, 198] width 9 height 9
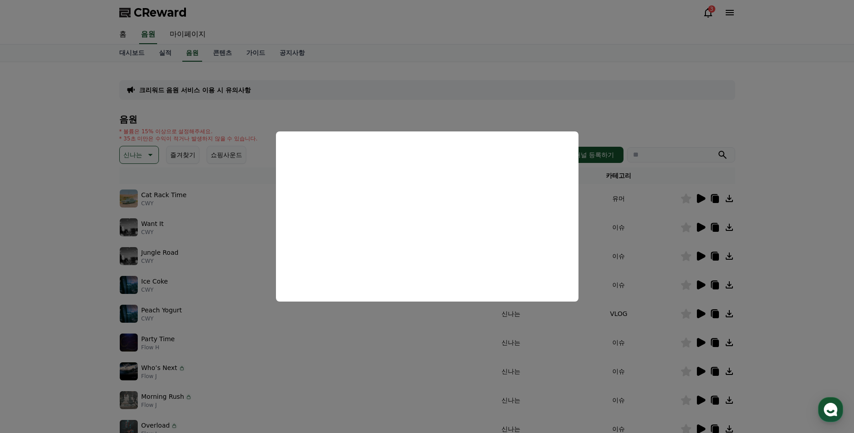
click at [691, 228] on button "close modal" at bounding box center [427, 216] width 854 height 433
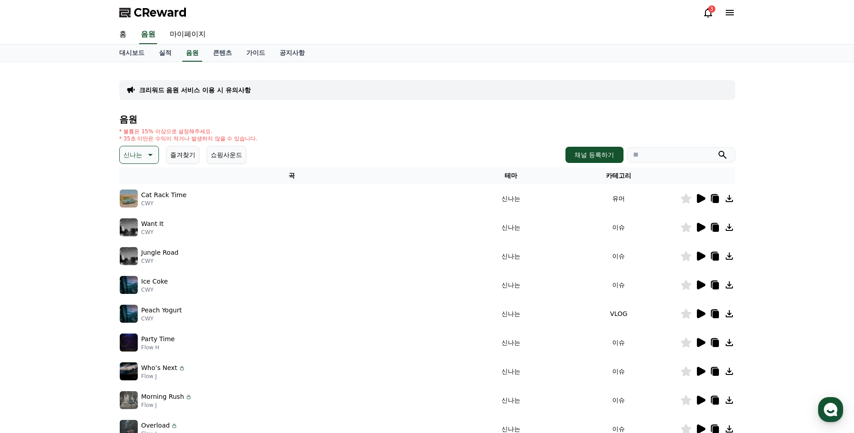
drag, startPoint x: 711, startPoint y: 225, endPoint x: 703, endPoint y: 226, distance: 8.1
click at [703, 226] on div at bounding box center [707, 227] width 54 height 11
click at [703, 226] on icon at bounding box center [701, 227] width 9 height 9
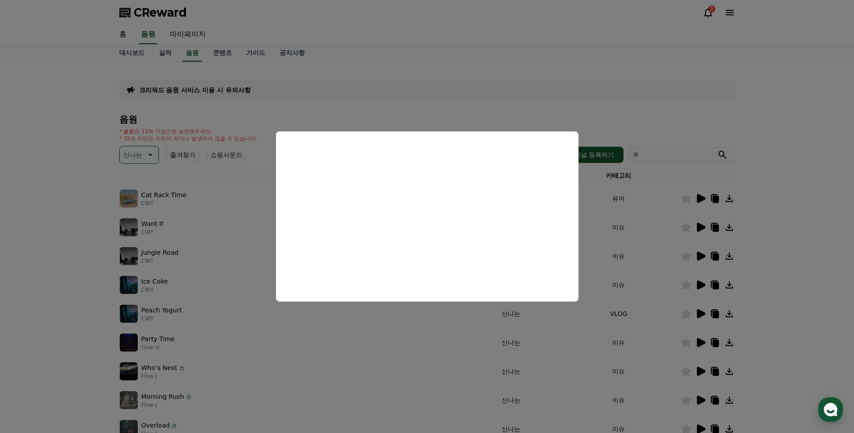
click at [696, 255] on button "close modal" at bounding box center [427, 216] width 854 height 433
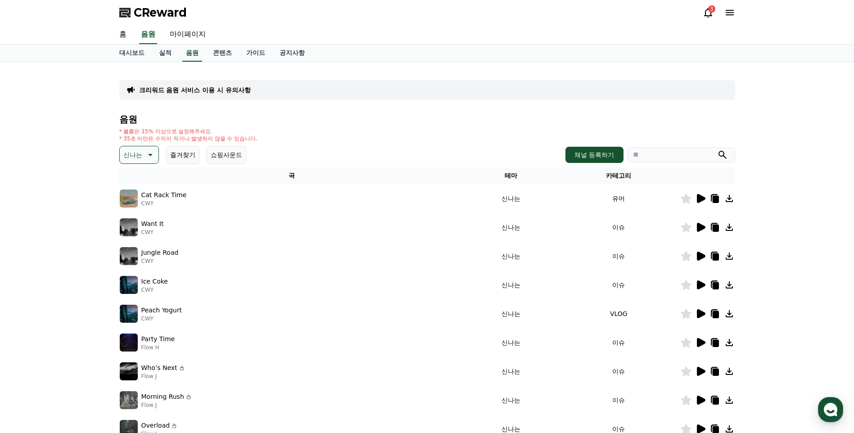
click at [700, 258] on icon at bounding box center [701, 256] width 9 height 9
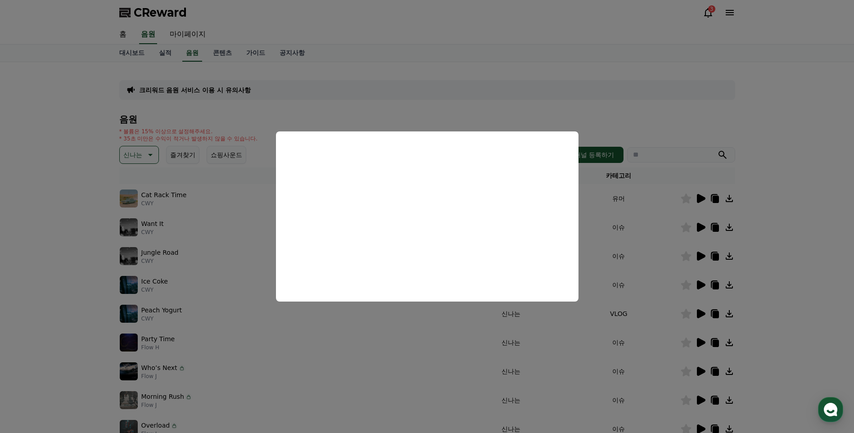
click at [699, 309] on button "close modal" at bounding box center [427, 216] width 854 height 433
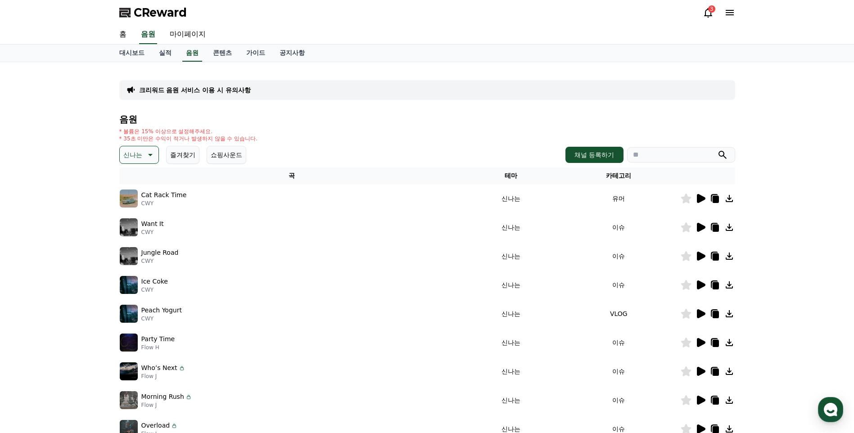
click at [699, 317] on icon at bounding box center [701, 313] width 9 height 9
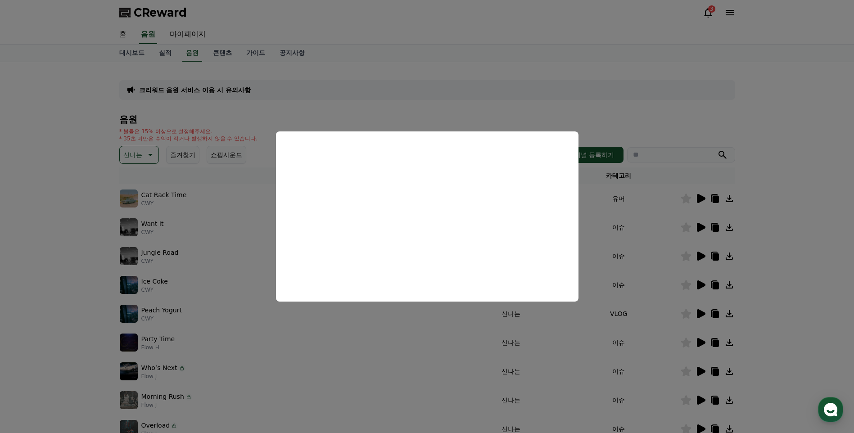
click at [703, 338] on button "close modal" at bounding box center [427, 216] width 854 height 433
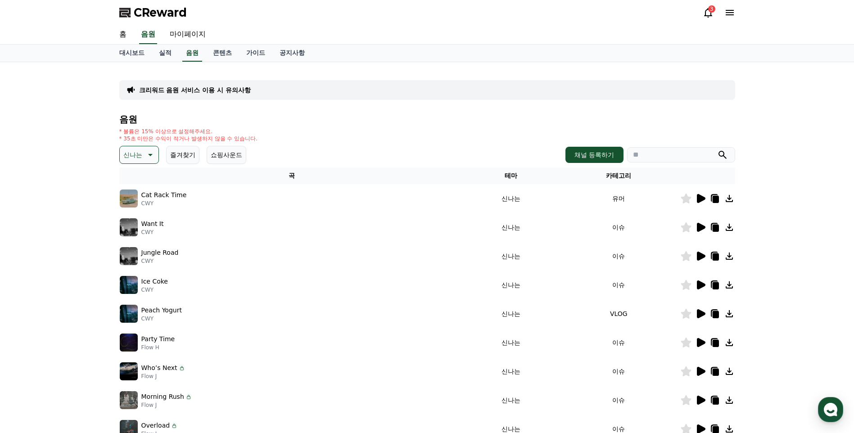
click at [698, 342] on icon at bounding box center [701, 342] width 9 height 9
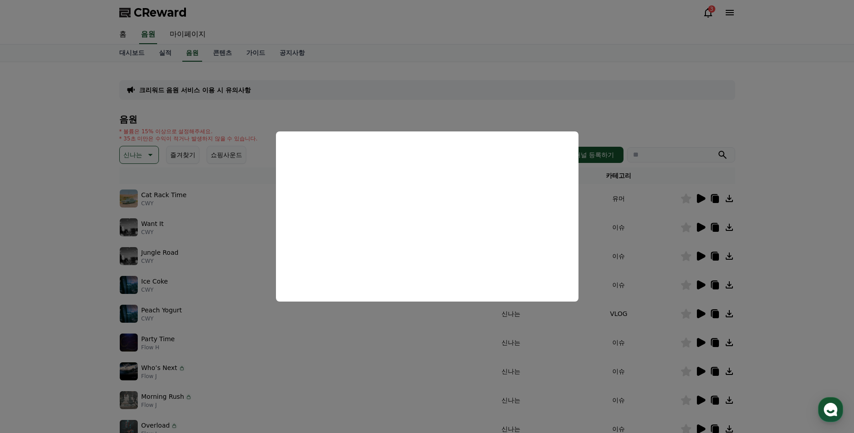
click at [703, 368] on button "close modal" at bounding box center [427, 216] width 854 height 433
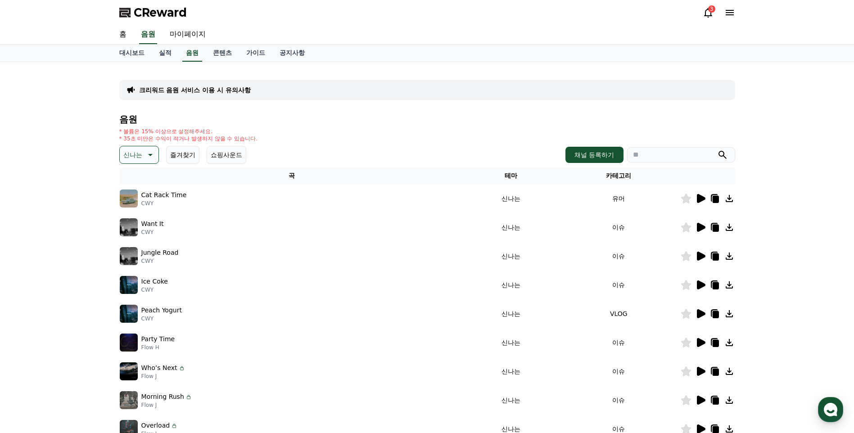
click at [700, 373] on icon at bounding box center [701, 371] width 9 height 9
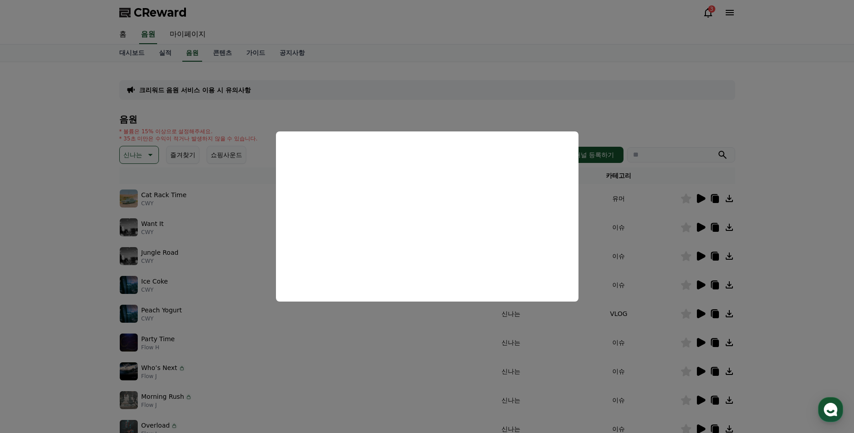
click at [694, 403] on button "close modal" at bounding box center [427, 216] width 854 height 433
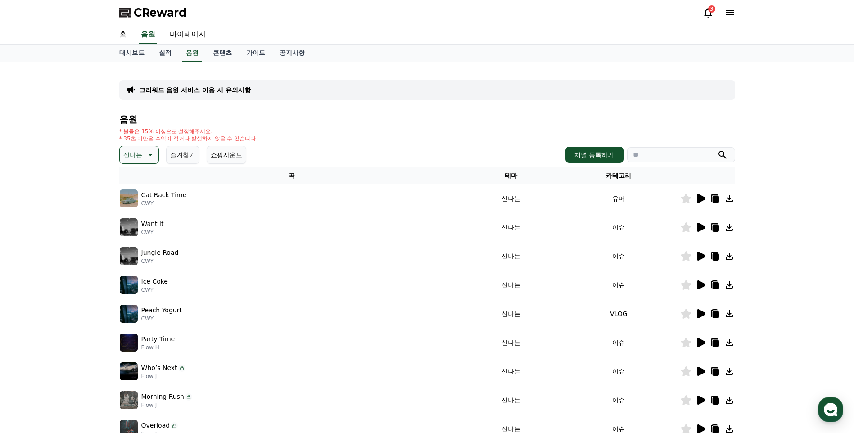
click at [704, 399] on icon at bounding box center [701, 400] width 9 height 9
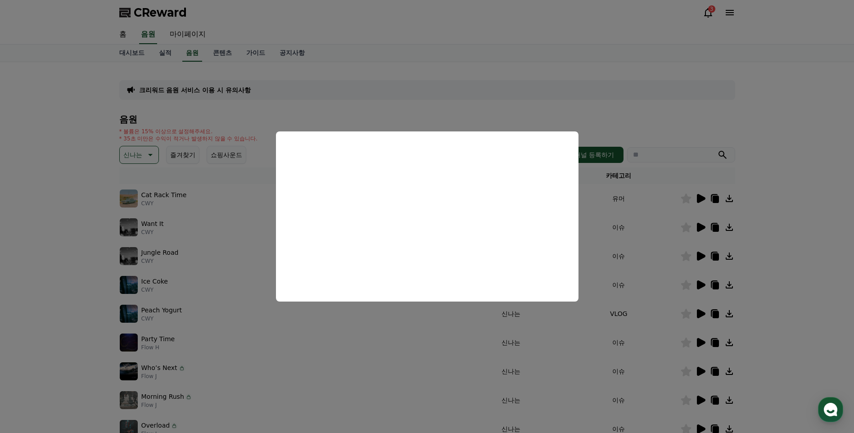
click at [606, 396] on button "close modal" at bounding box center [427, 216] width 854 height 433
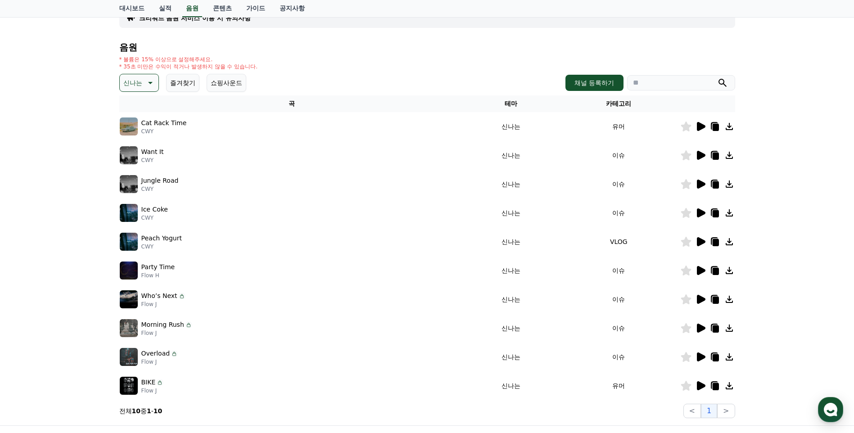
scroll to position [105, 0]
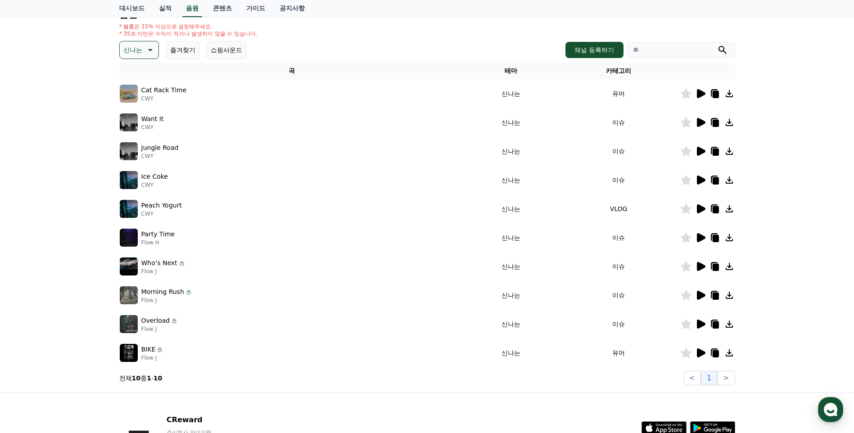
click at [694, 317] on td at bounding box center [707, 324] width 55 height 29
click at [703, 323] on icon at bounding box center [701, 323] width 9 height 9
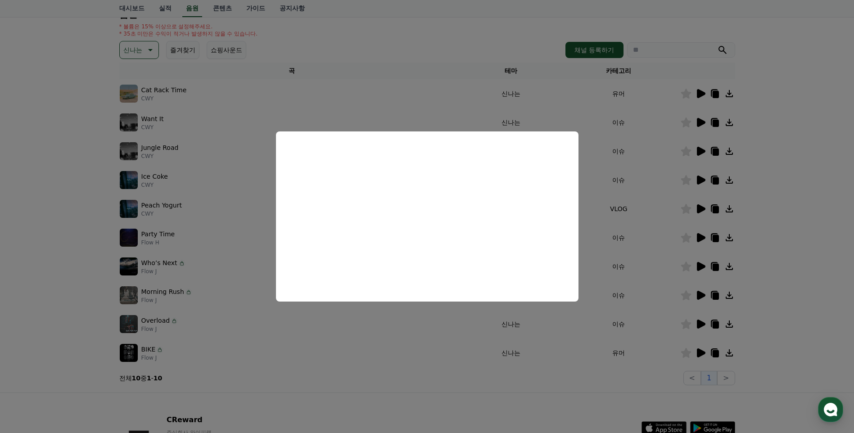
click at [530, 377] on button "close modal" at bounding box center [427, 216] width 854 height 433
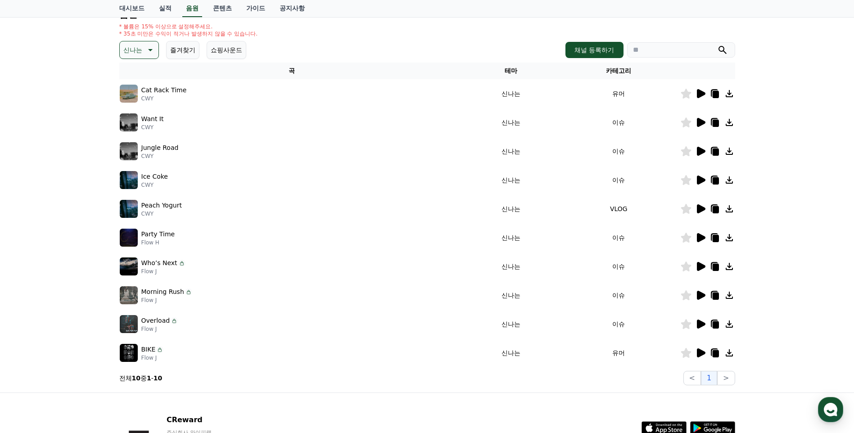
click at [698, 355] on icon at bounding box center [701, 352] width 9 height 9
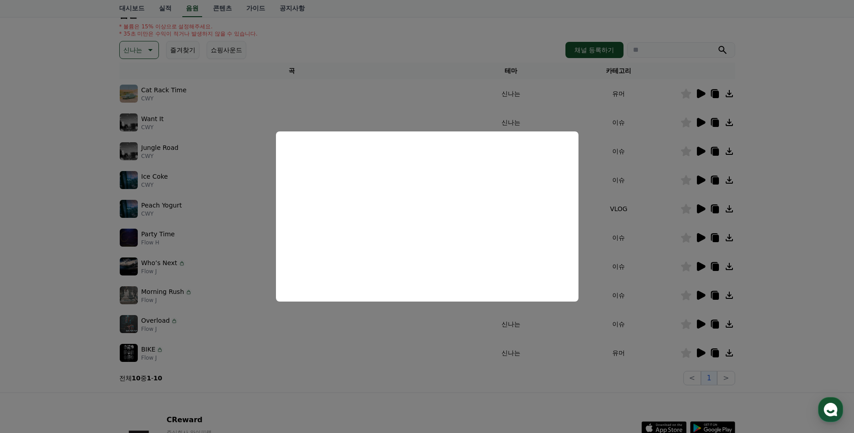
click at [415, 329] on button "close modal" at bounding box center [427, 216] width 854 height 433
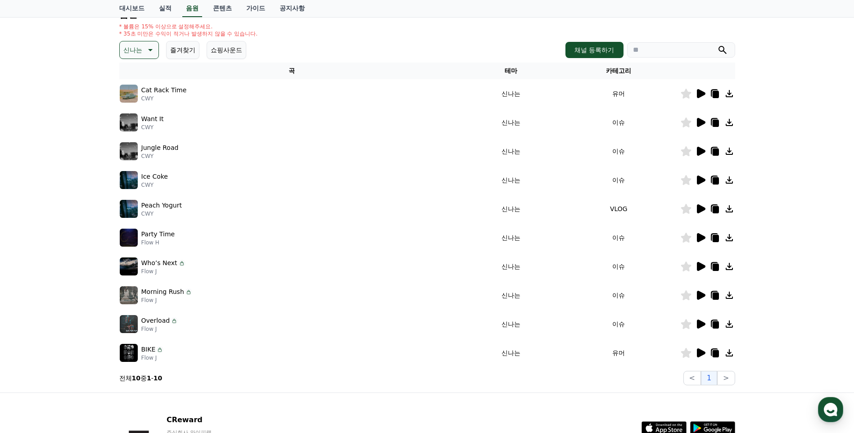
click at [139, 50] on p "신나는" at bounding box center [132, 50] width 19 height 13
click at [132, 123] on button "분위기있는" at bounding box center [140, 121] width 39 height 20
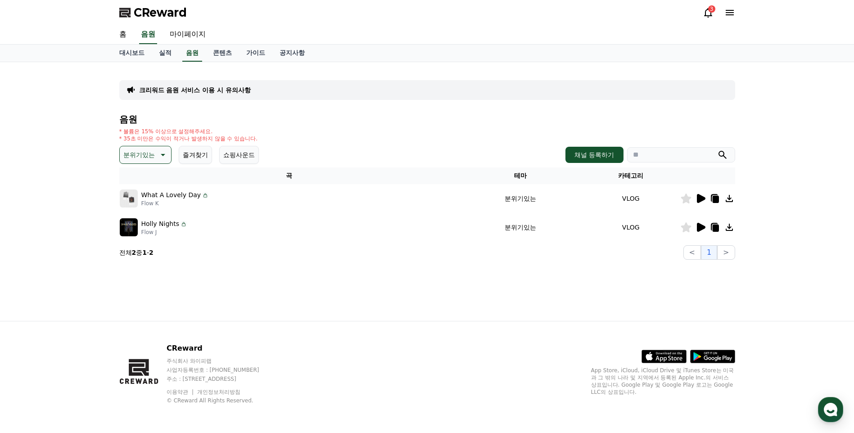
click at [699, 199] on icon at bounding box center [701, 198] width 9 height 9
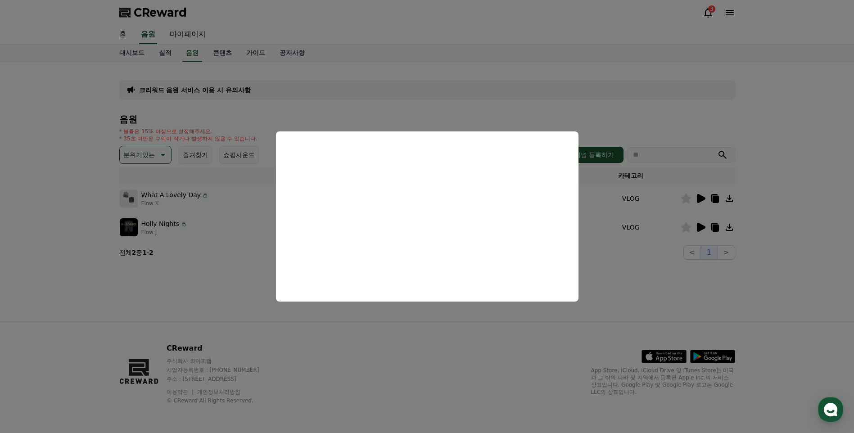
click at [699, 226] on button "close modal" at bounding box center [427, 216] width 854 height 433
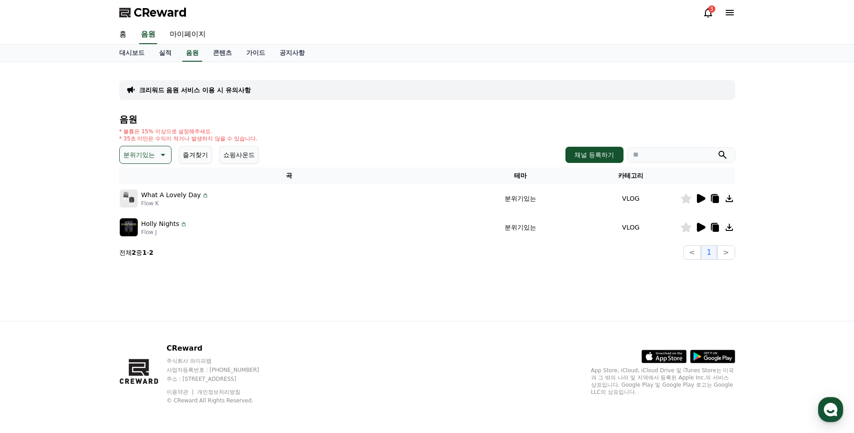
click at [702, 227] on icon at bounding box center [701, 227] width 9 height 9
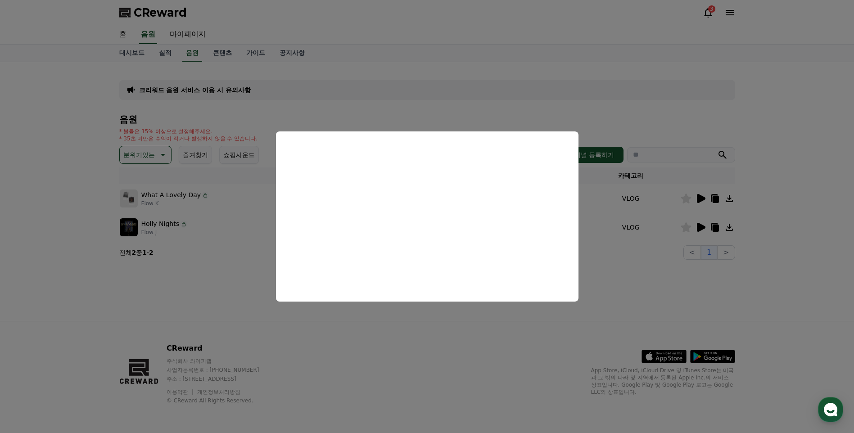
click at [643, 252] on button "close modal" at bounding box center [427, 216] width 854 height 433
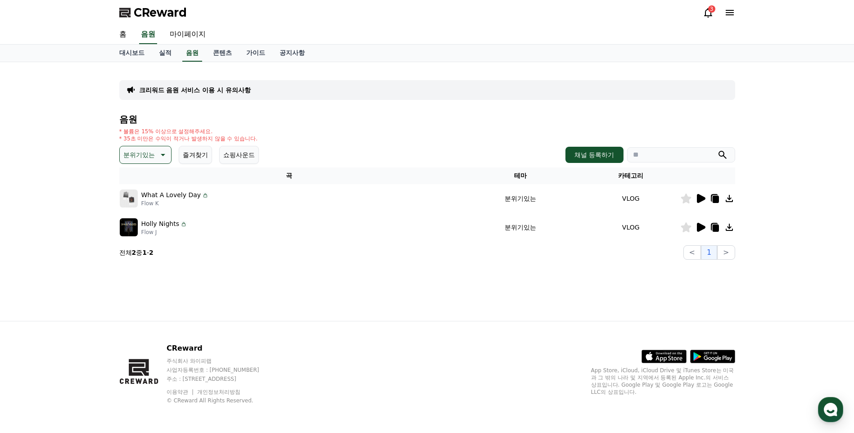
click at [160, 158] on icon at bounding box center [162, 154] width 11 height 11
click at [138, 210] on button "잔잔한" at bounding box center [134, 215] width 26 height 20
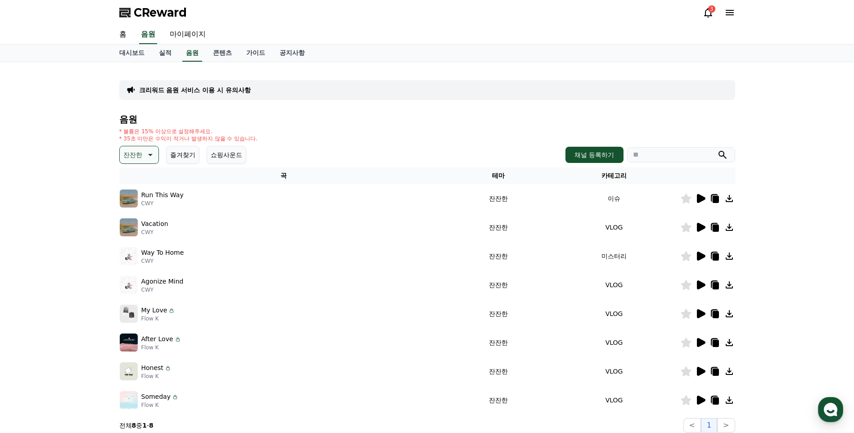
click at [708, 198] on div at bounding box center [707, 198] width 54 height 11
click at [702, 198] on icon at bounding box center [701, 198] width 9 height 9
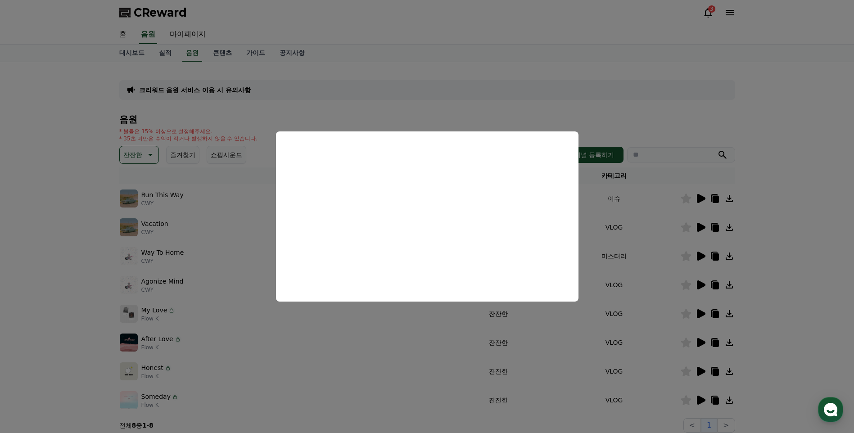
click at [597, 214] on button "close modal" at bounding box center [427, 216] width 854 height 433
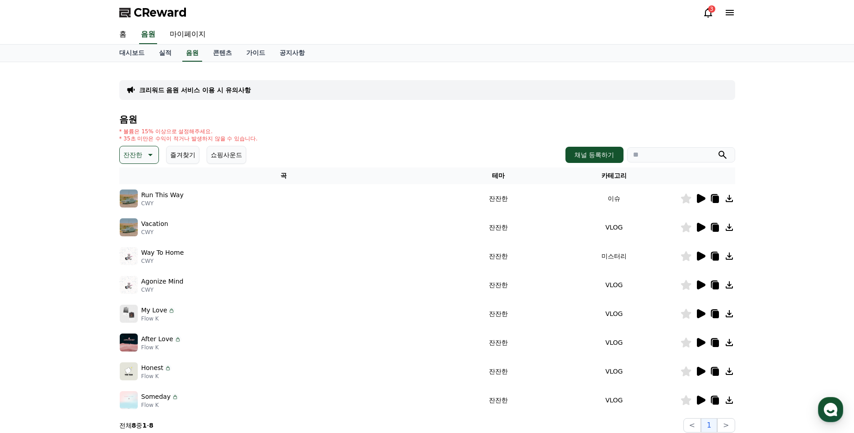
click at [541, 377] on td "잔잔한" at bounding box center [498, 371] width 100 height 29
click at [179, 162] on button "즐겨찾기" at bounding box center [182, 155] width 33 height 18
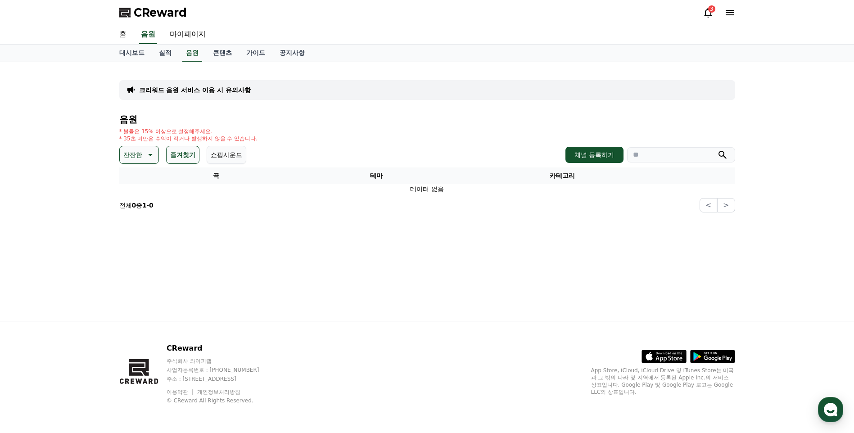
click at [147, 157] on icon at bounding box center [149, 154] width 11 height 11
drag, startPoint x: 164, startPoint y: 188, endPoint x: 161, endPoint y: 177, distance: 11.4
click at [161, 177] on div "전체 환상적인 호기심 어두운 밝은 통통튀는 신나는 반전 웅장한 드라마틱 즐거움 분위기있는 EDM 그루브 슬픈 잔잔한 귀여운 감동적인 긴장되는 …" at bounding box center [139, 215] width 41 height 96
click at [136, 178] on button "전체" at bounding box center [131, 179] width 20 height 20
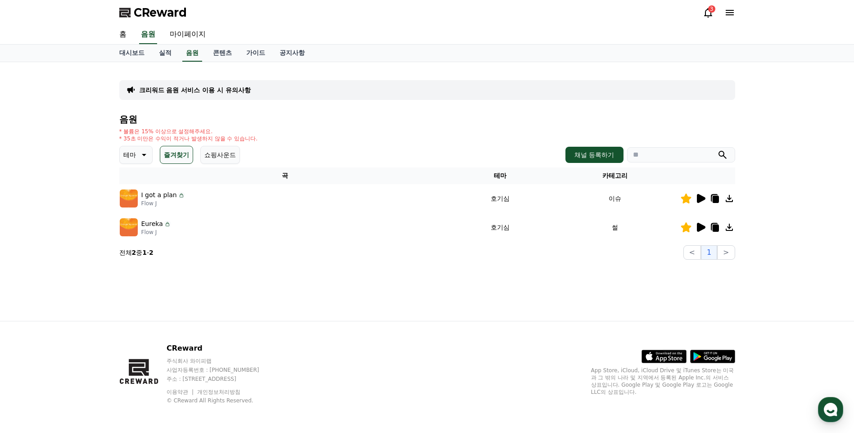
click at [697, 228] on icon at bounding box center [701, 227] width 9 height 9
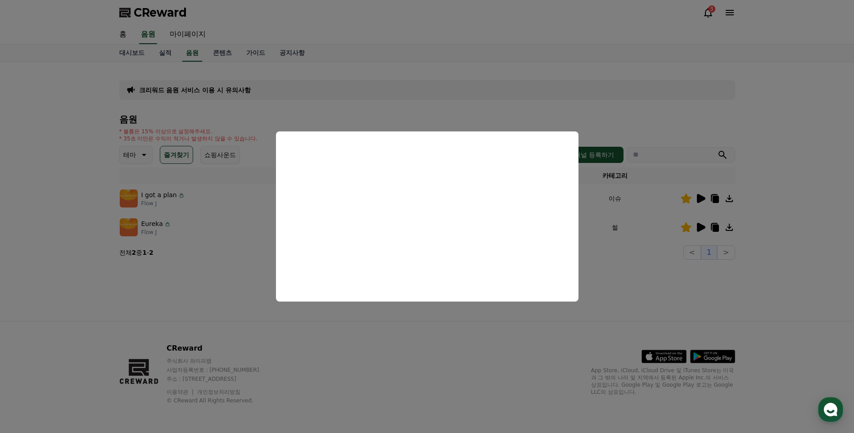
click at [612, 313] on button "close modal" at bounding box center [427, 216] width 854 height 433
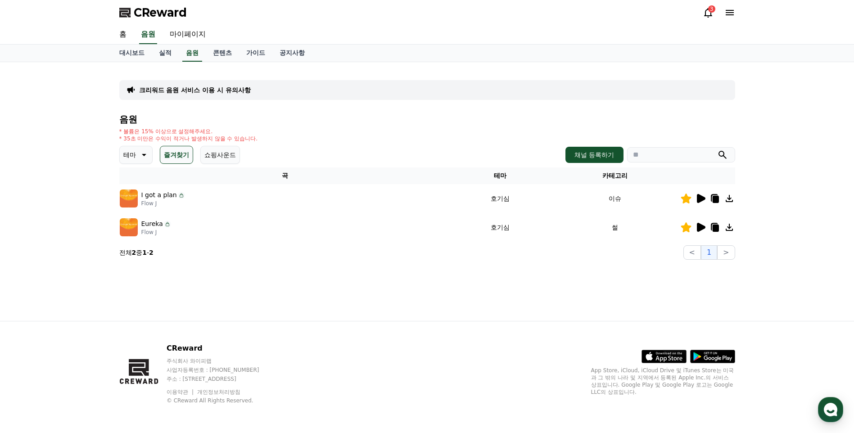
click at [716, 201] on icon at bounding box center [715, 199] width 6 height 7
click at [715, 227] on icon at bounding box center [715, 228] width 6 height 7
click at [699, 230] on icon at bounding box center [701, 227] width 9 height 9
